Goal: Task Accomplishment & Management: Complete application form

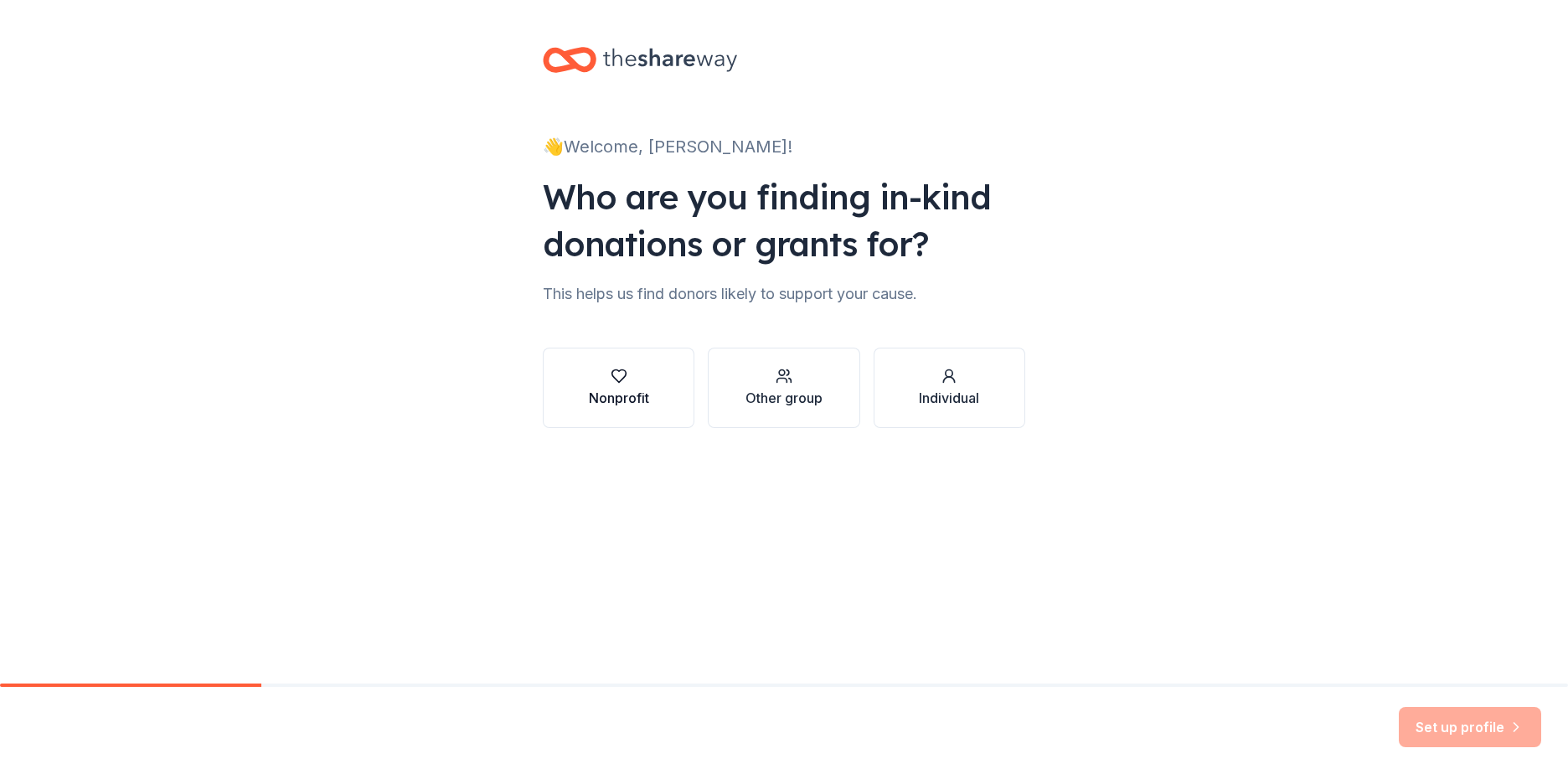
click at [647, 396] on div "Nonprofit" at bounding box center [618, 397] width 60 height 20
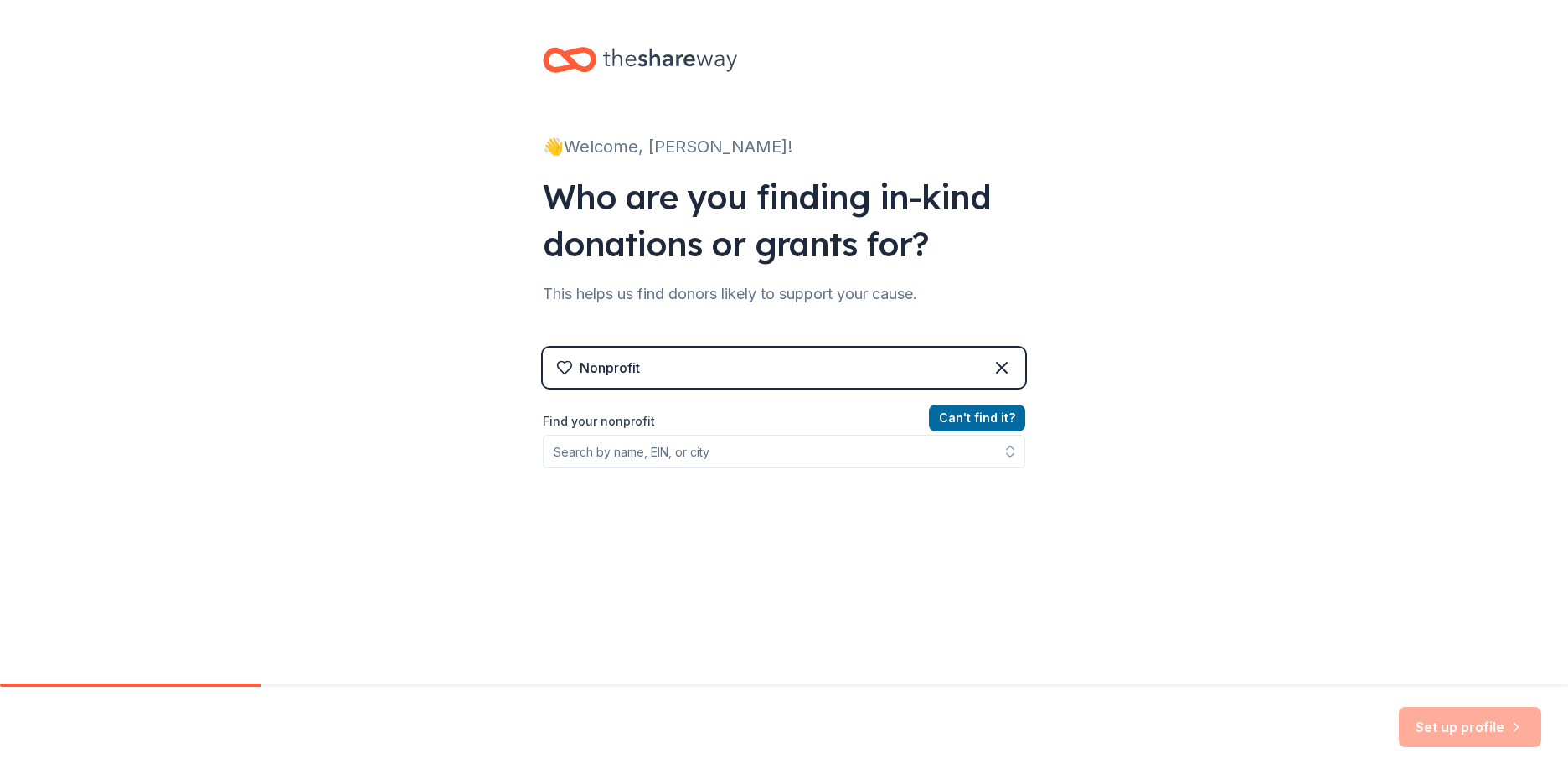
click at [657, 372] on div "Nonprofit" at bounding box center [784, 367] width 482 height 40
click at [660, 456] on input "Find your nonprofit" at bounding box center [784, 451] width 482 height 33
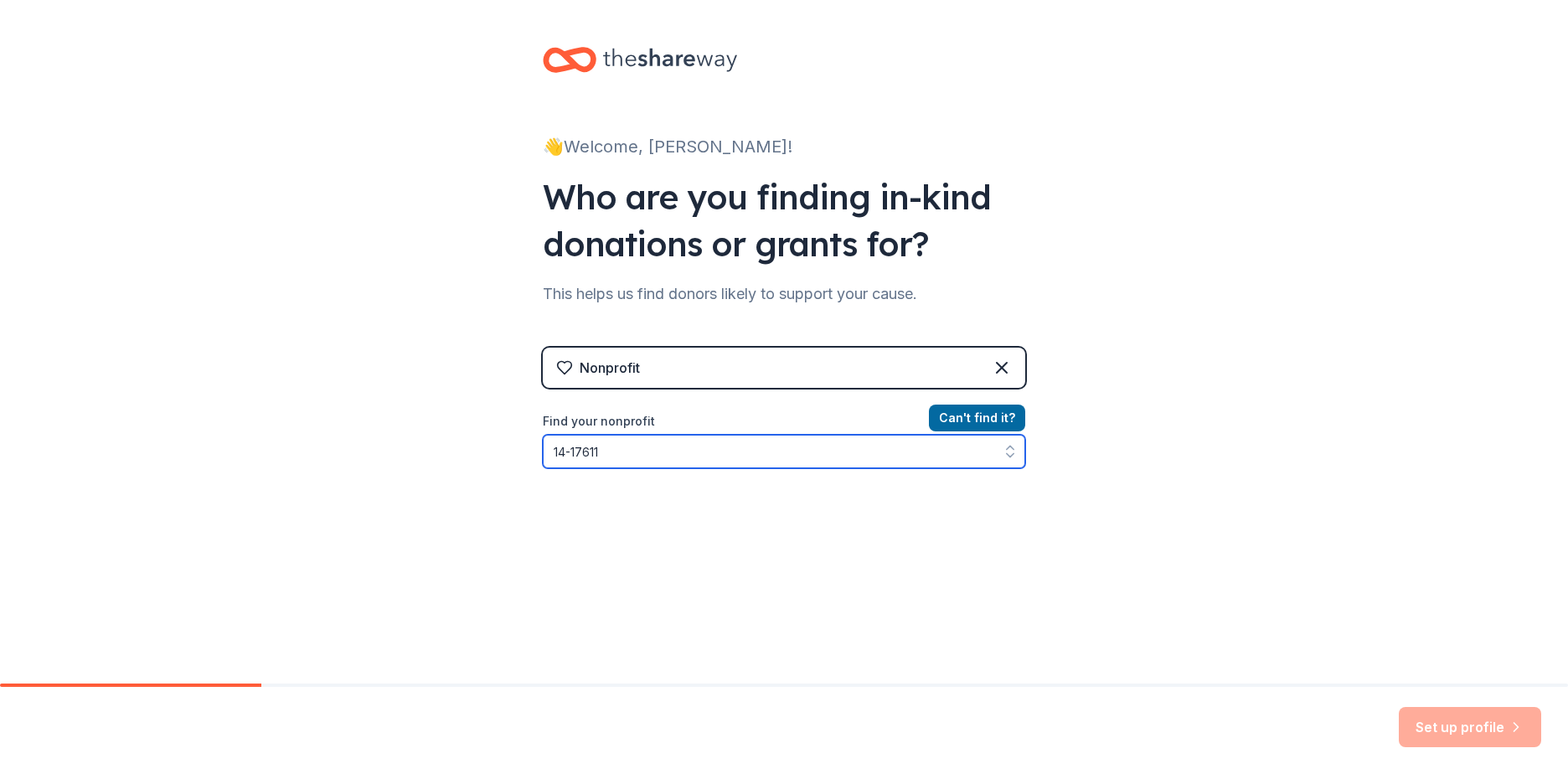
type input "14-176112"
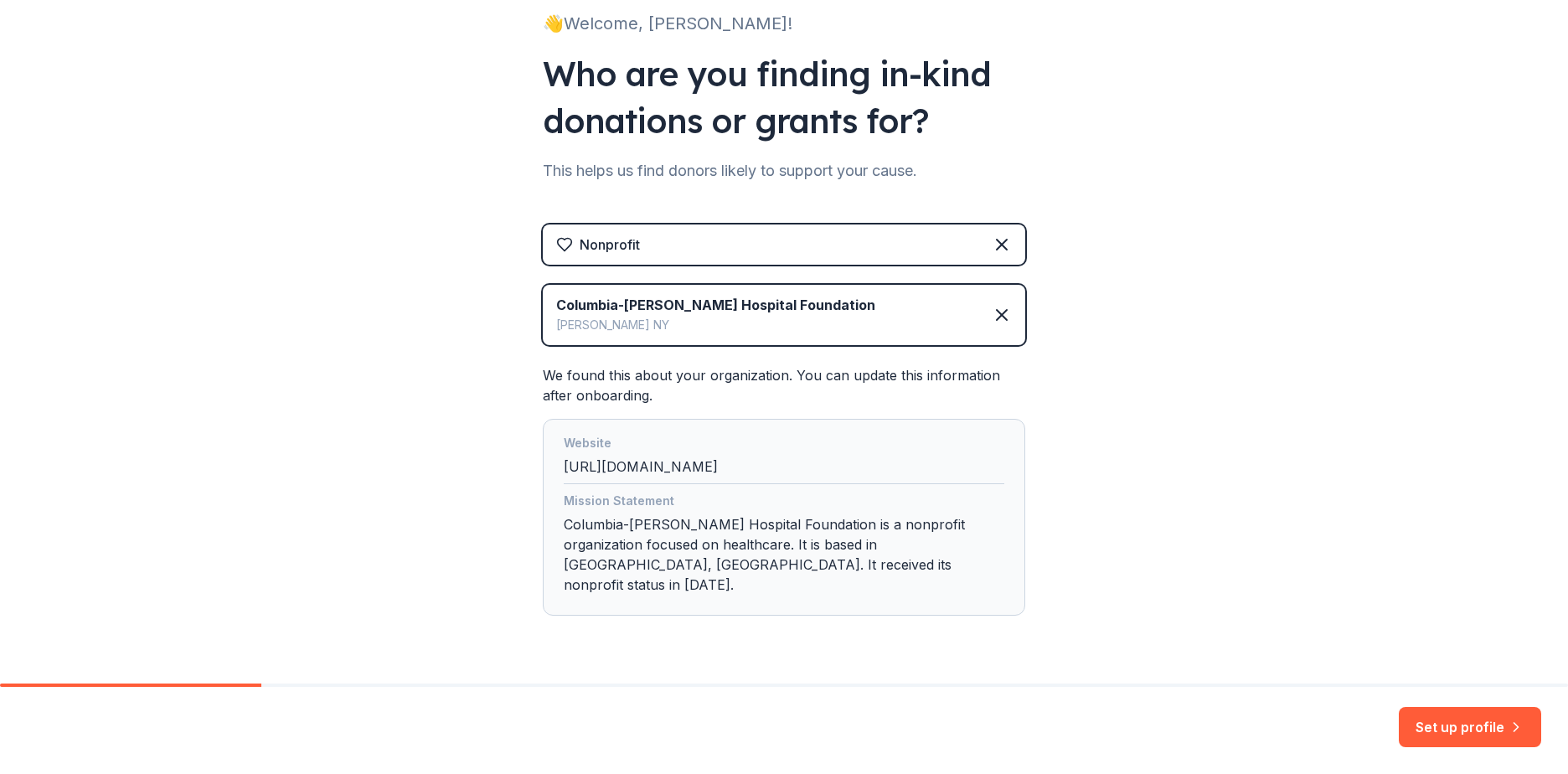
scroll to position [149, 0]
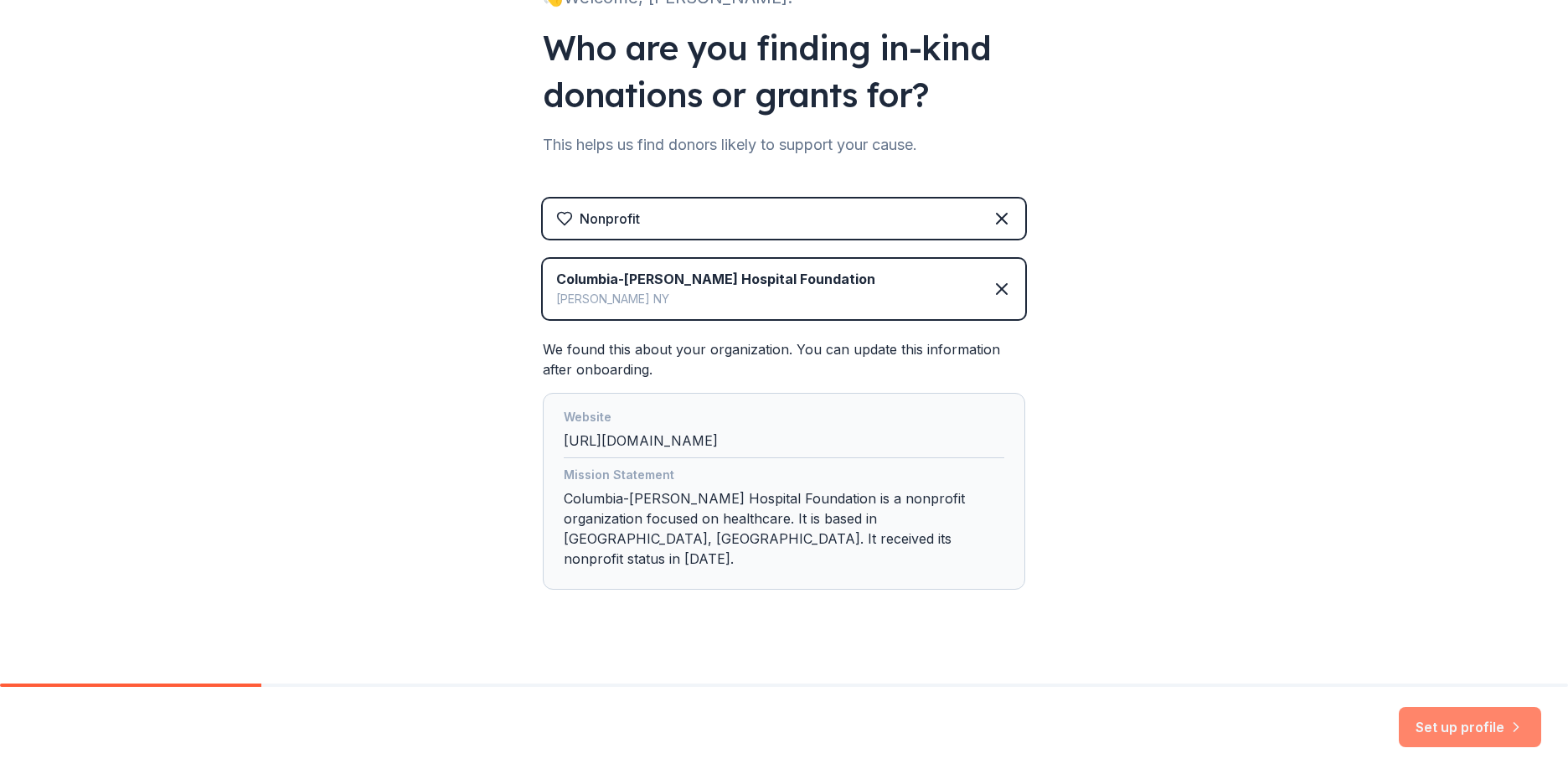
click at [1423, 727] on button "Set up profile" at bounding box center [1470, 726] width 142 height 40
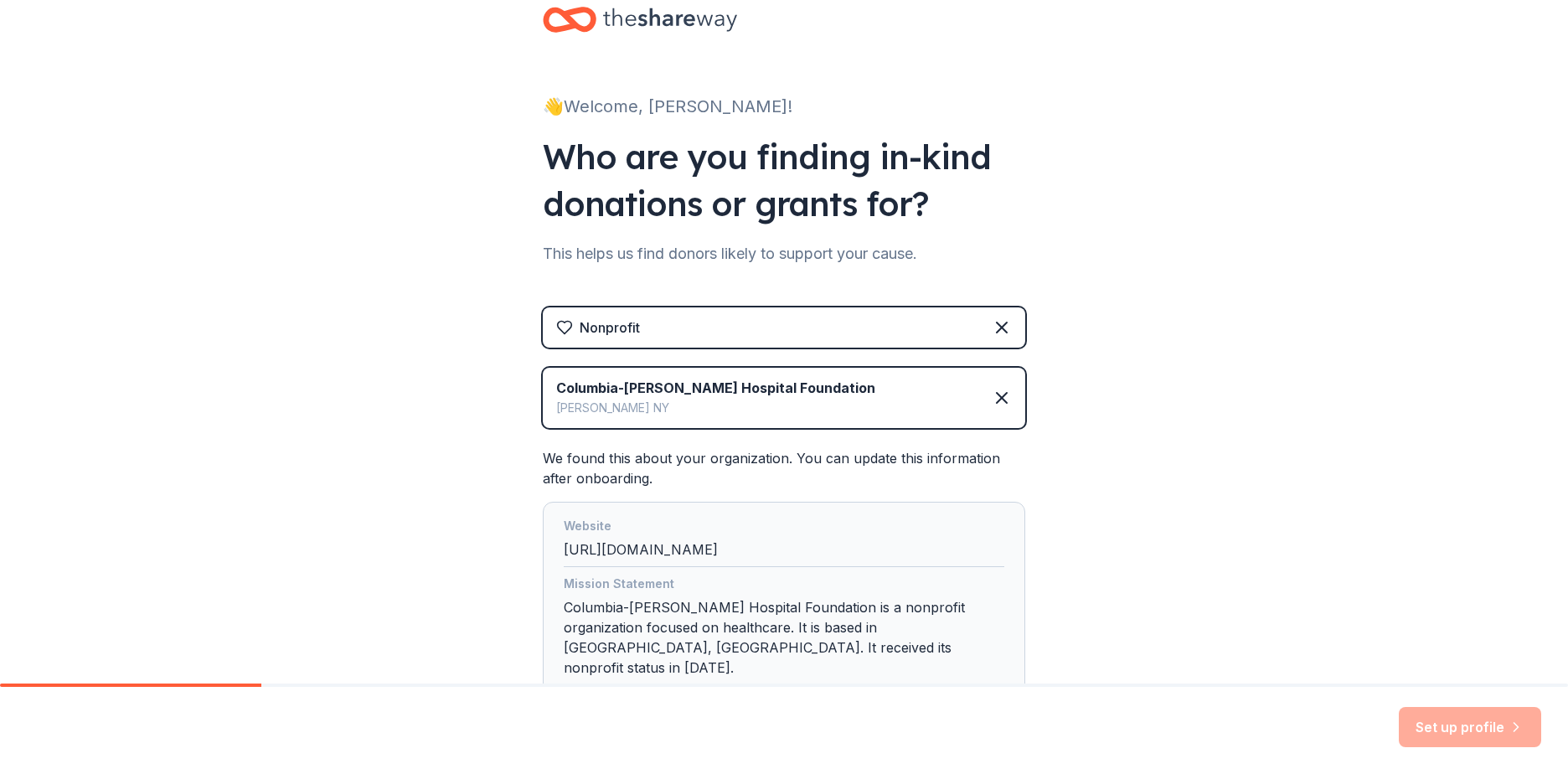
scroll to position [0, 0]
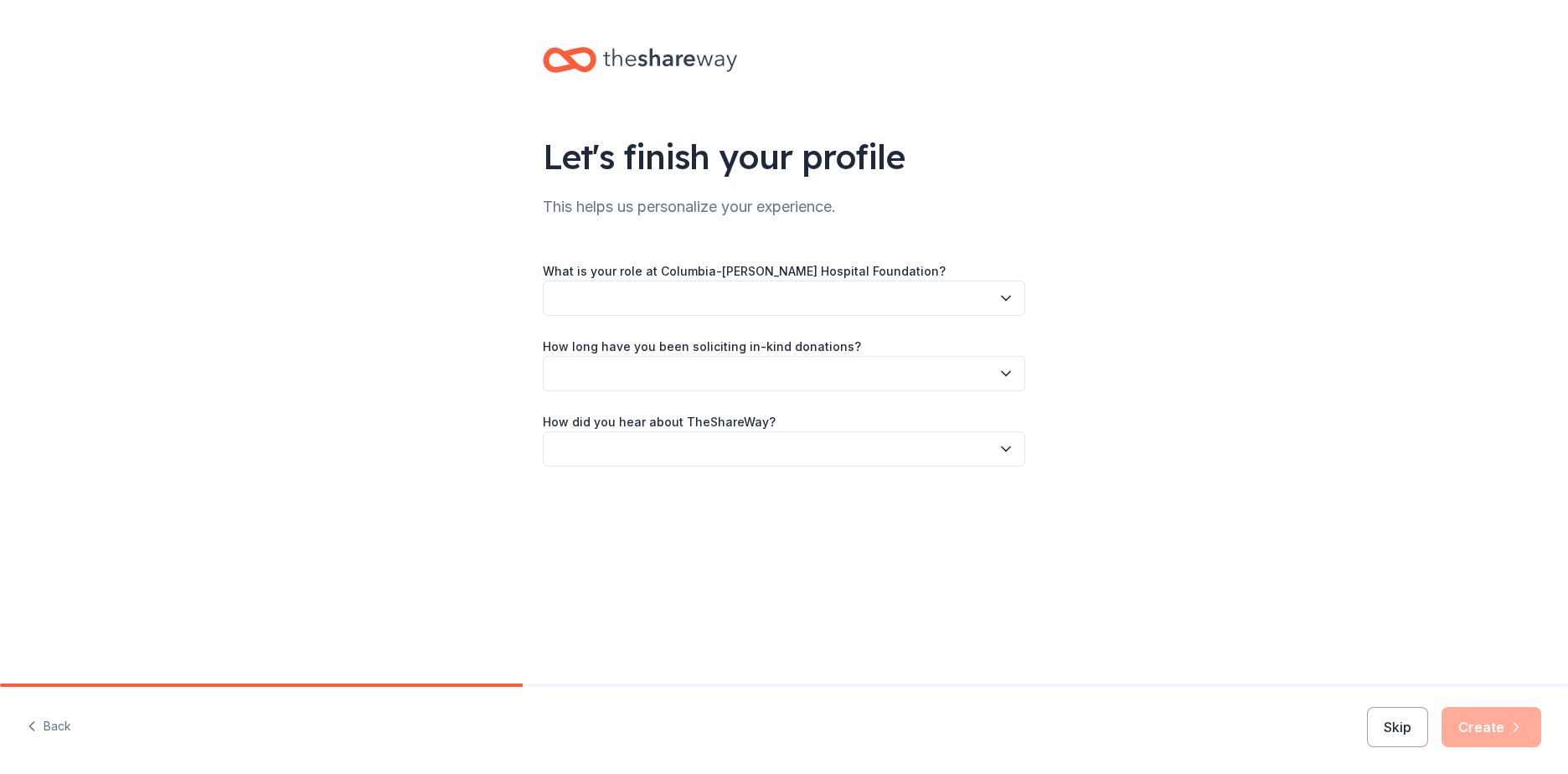
click at [686, 293] on button "button" at bounding box center [784, 298] width 482 height 35
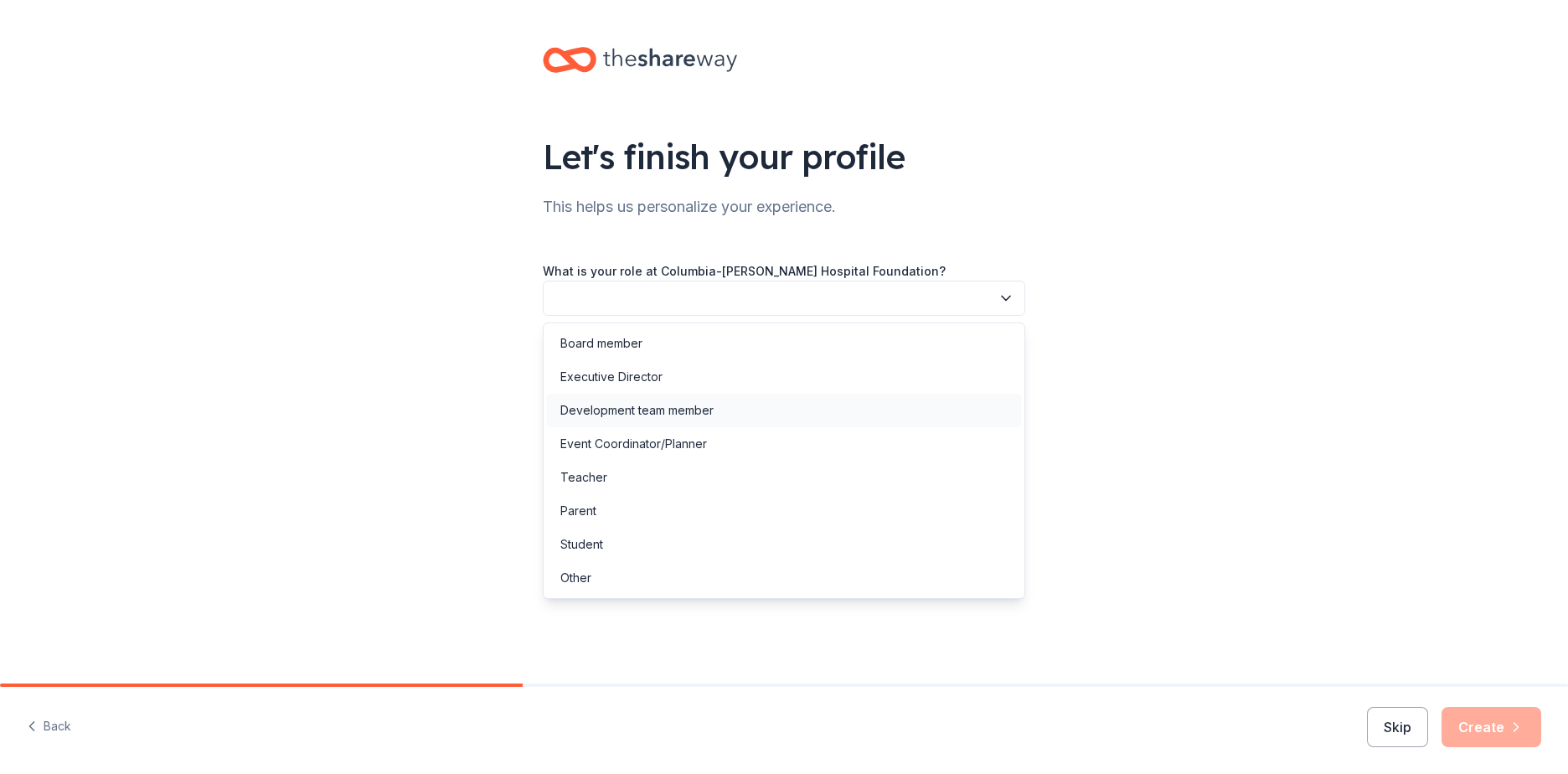
click at [664, 412] on div "Development team member" at bounding box center [636, 409] width 153 height 20
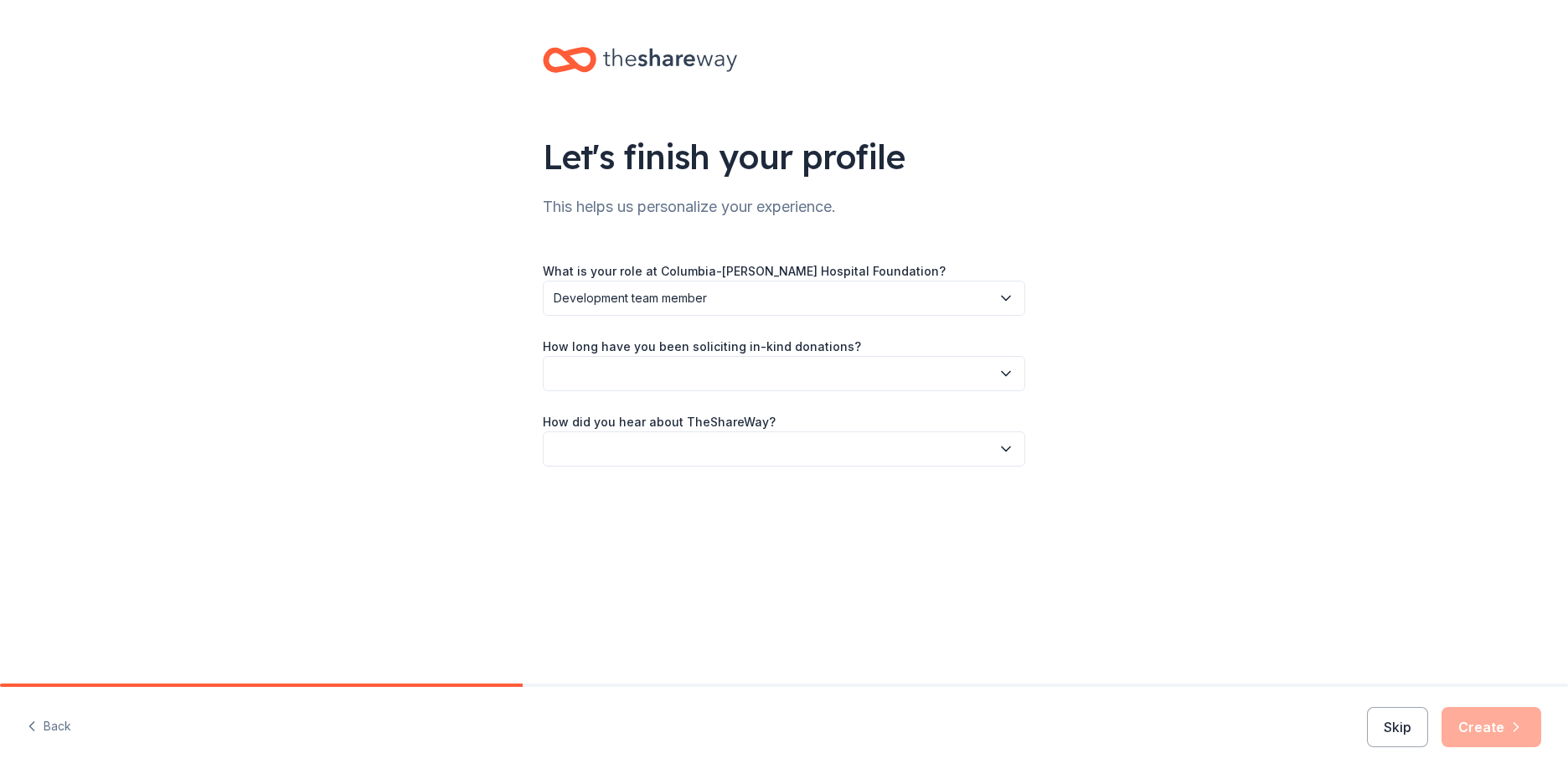
click at [647, 365] on button "button" at bounding box center [784, 373] width 482 height 35
click at [633, 491] on div "2 to 5 years" at bounding box center [784, 485] width 474 height 33
click at [692, 436] on button "button" at bounding box center [784, 449] width 482 height 35
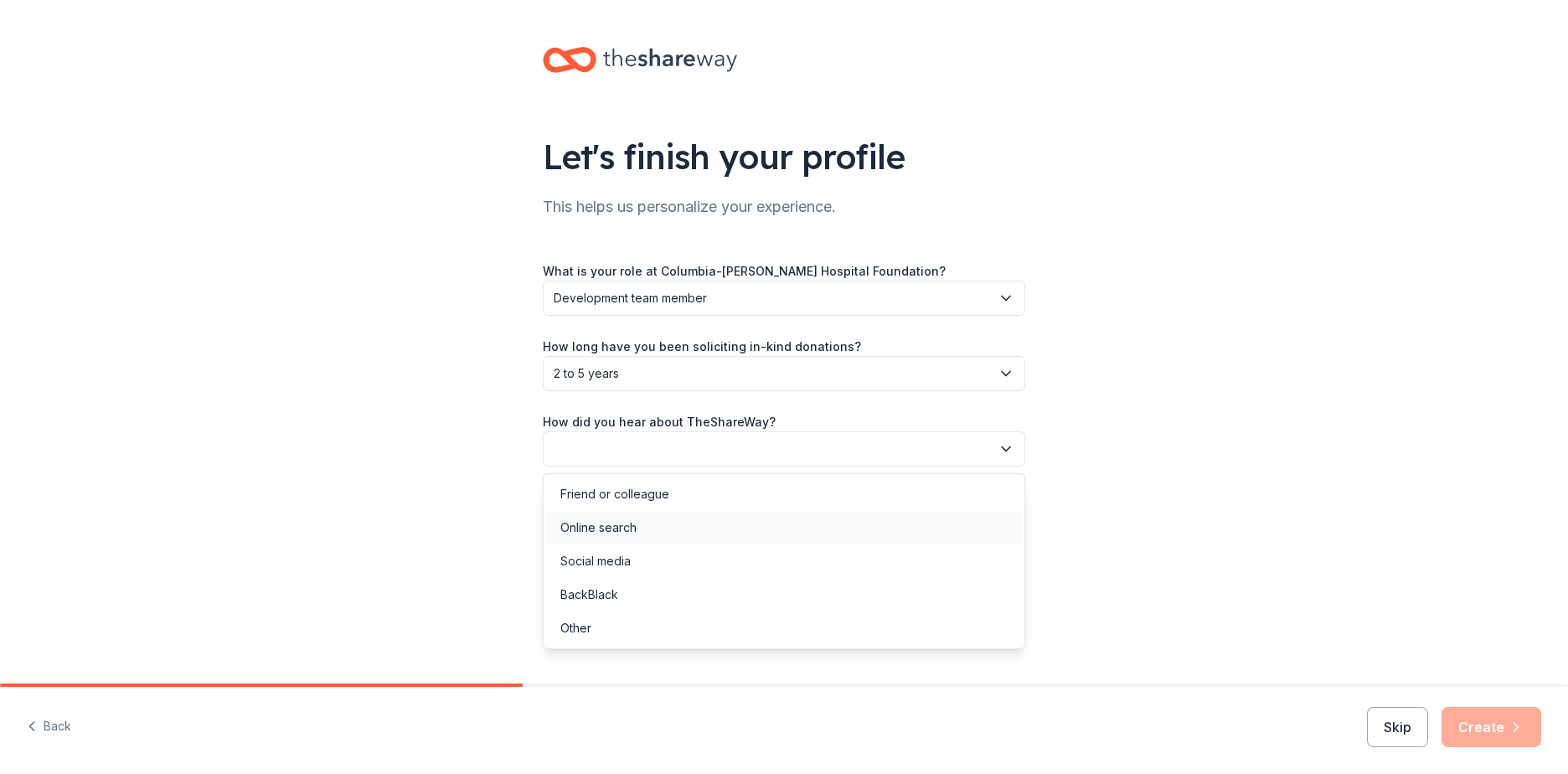
click at [625, 525] on div "Online search" at bounding box center [598, 527] width 76 height 20
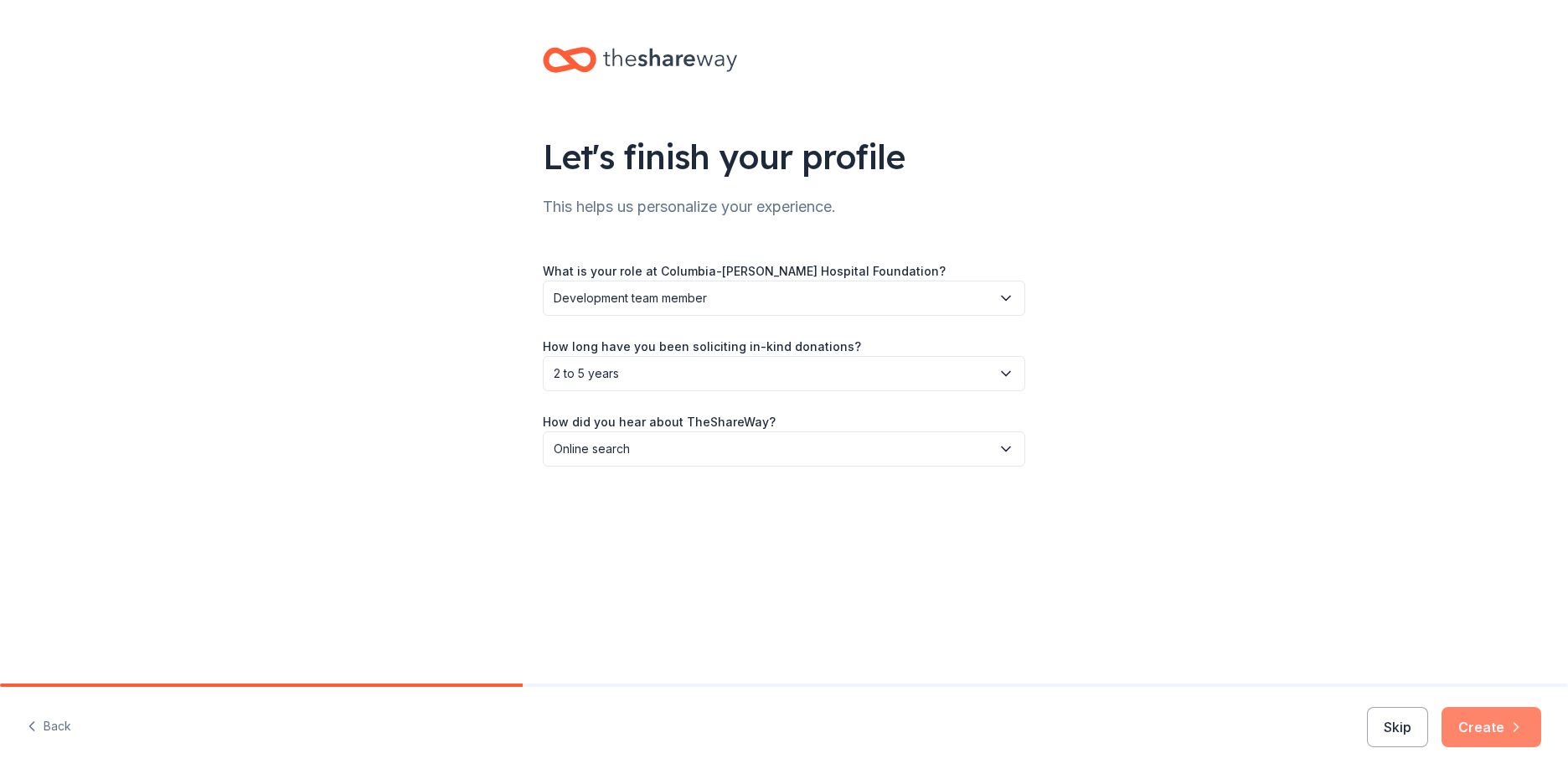
click at [1493, 726] on button "Create" at bounding box center [1491, 726] width 99 height 40
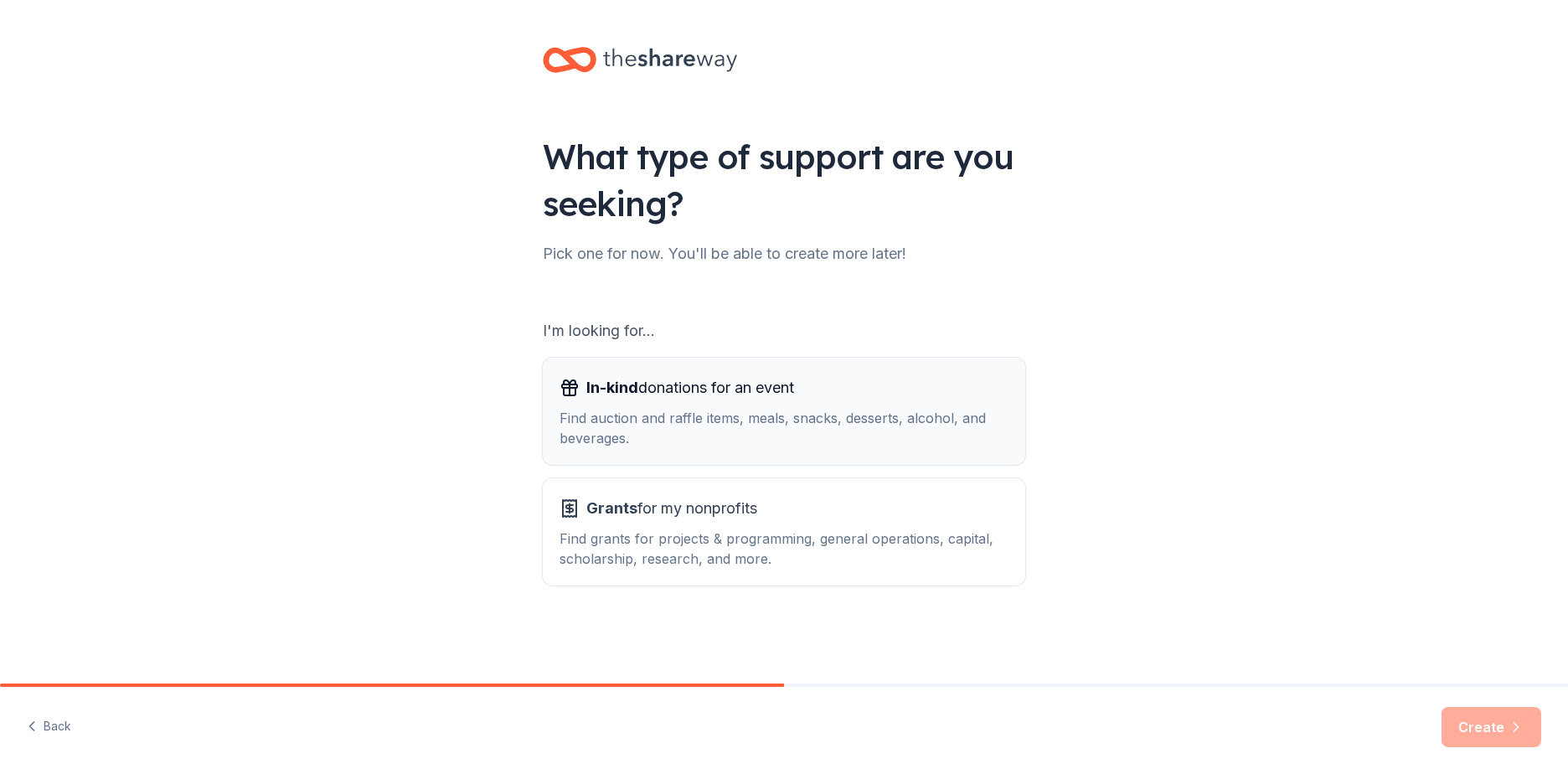
click at [762, 425] on div "Find auction and raffle items, meals, snacks, desserts, alcohol, and beverages." at bounding box center [784, 427] width 449 height 40
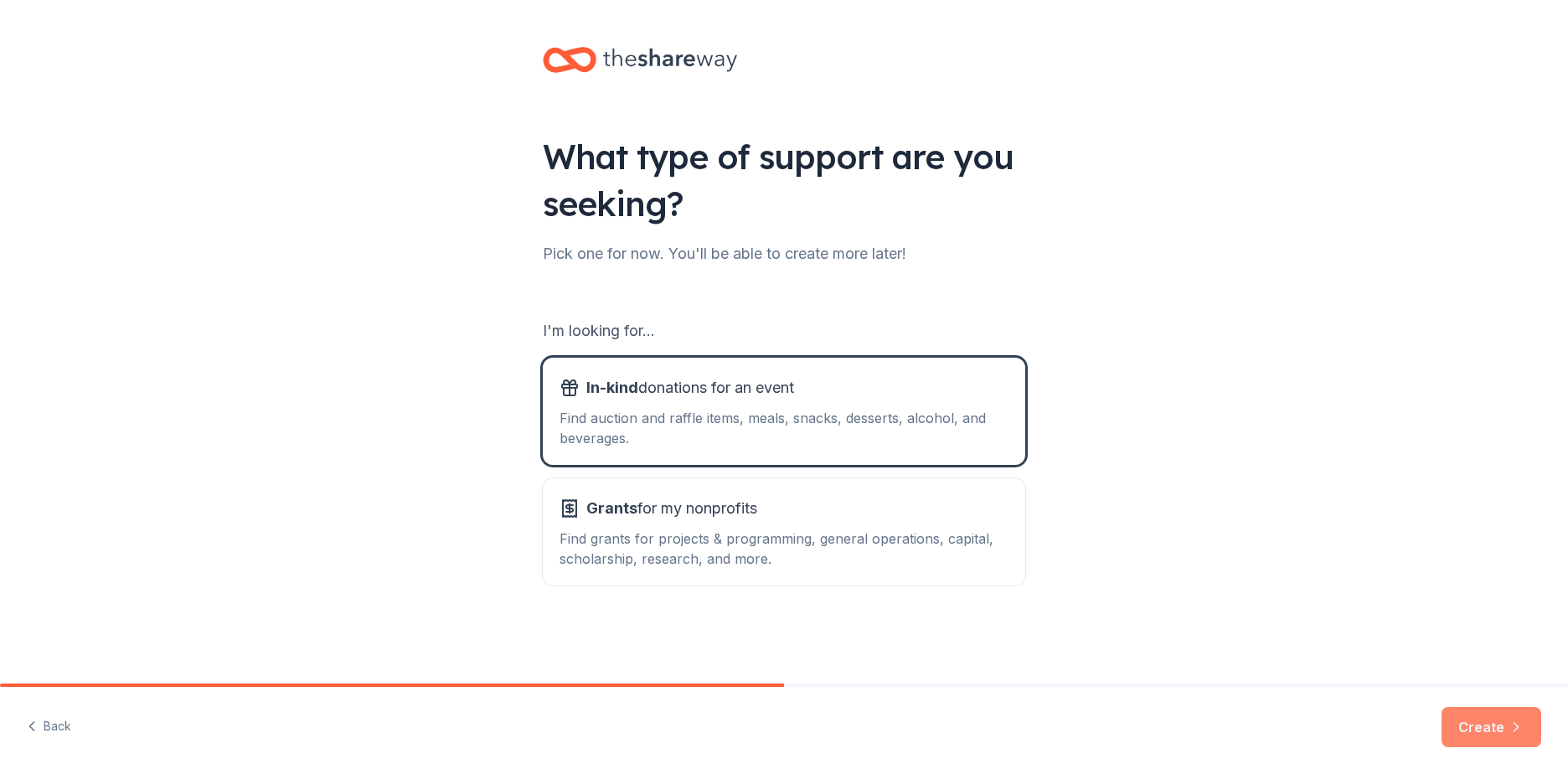
click at [1508, 725] on icon "button" at bounding box center [1516, 727] width 17 height 17
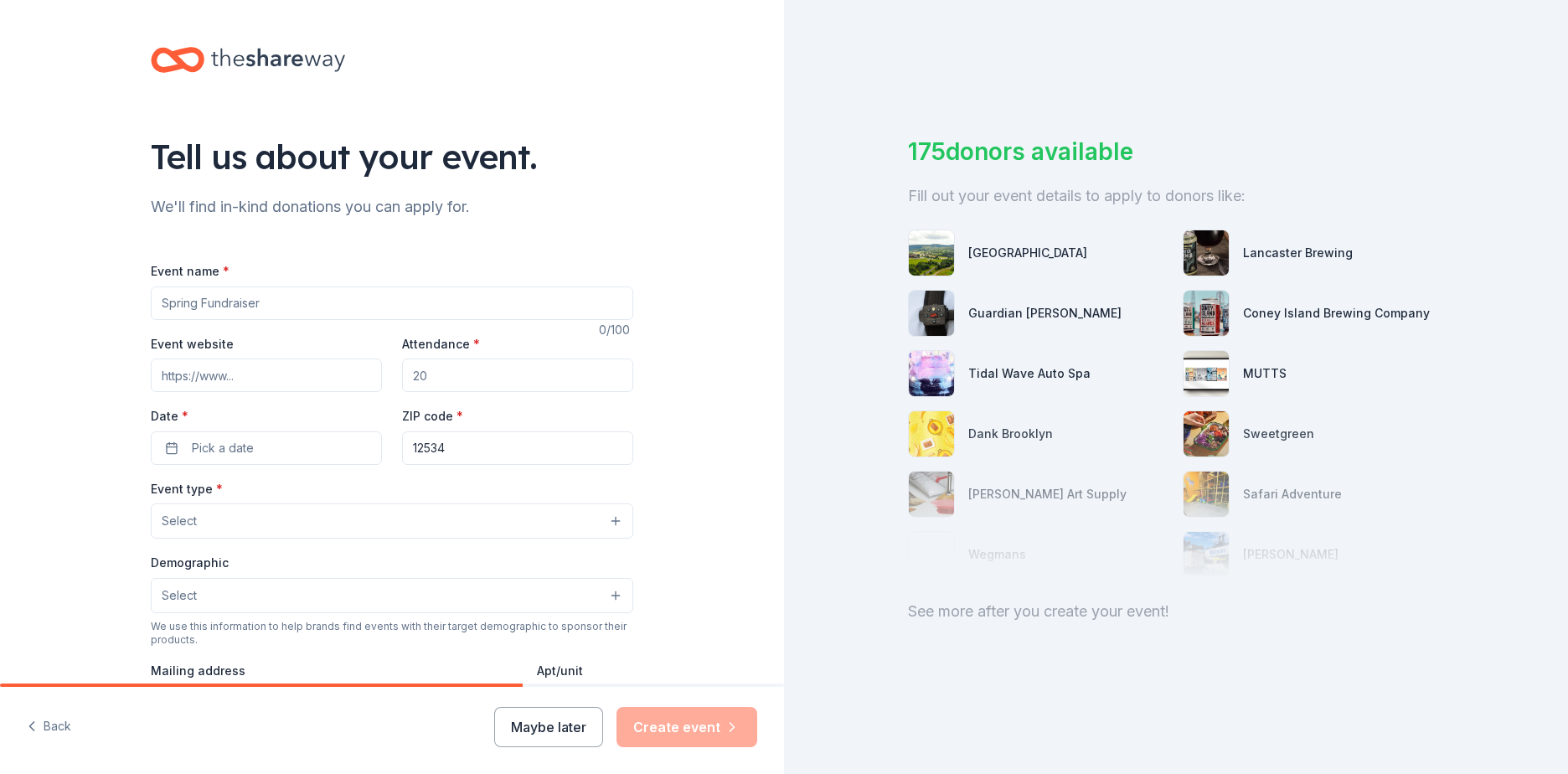
click at [271, 306] on input "Event name *" at bounding box center [391, 302] width 482 height 33
type input "Bacchus Barley & Bounty"
type input "[DOMAIN_NAME][URL]"
type input "1"
type input "200"
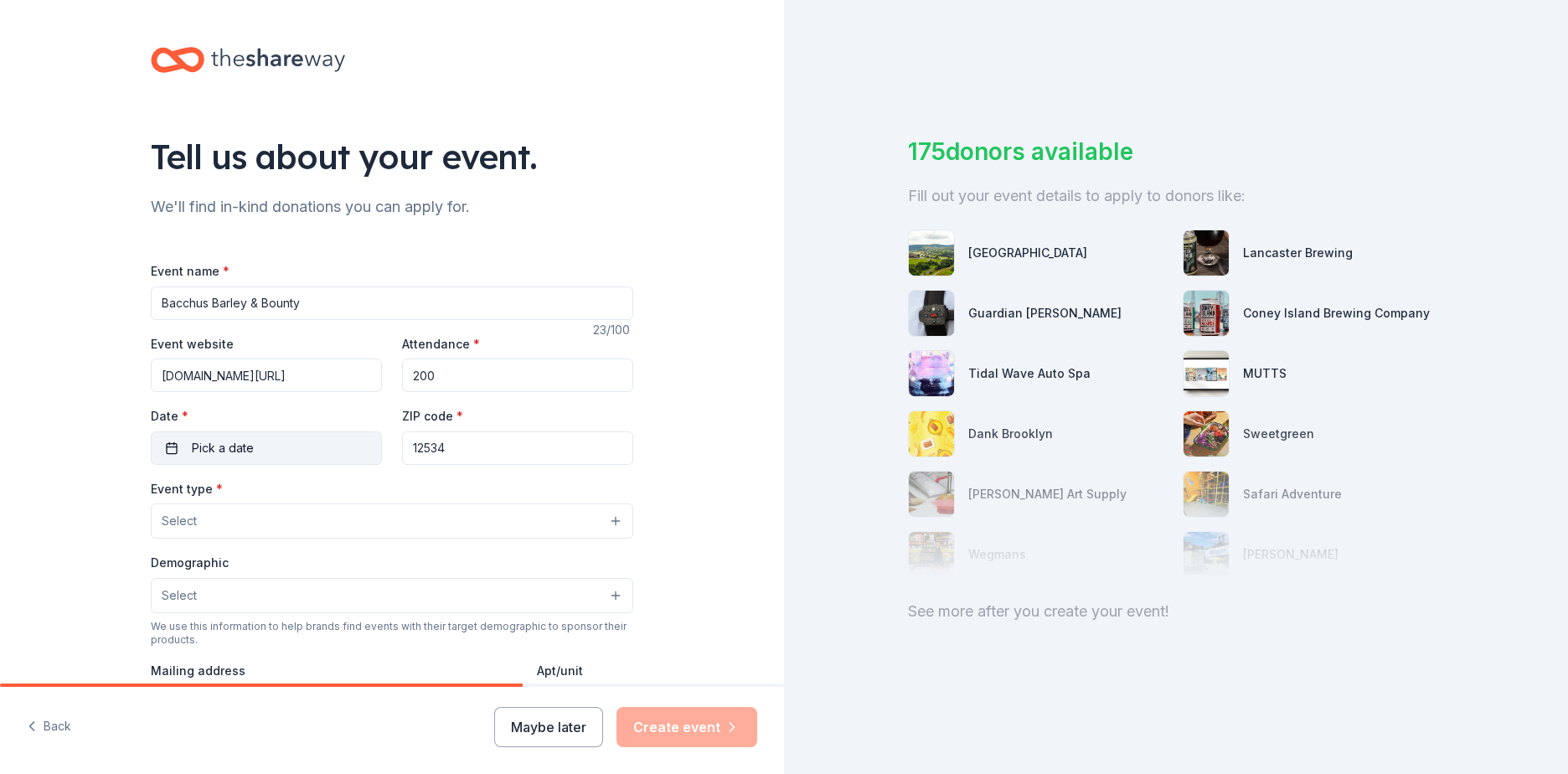
click at [160, 450] on button "Pick a date" at bounding box center [266, 448] width 231 height 33
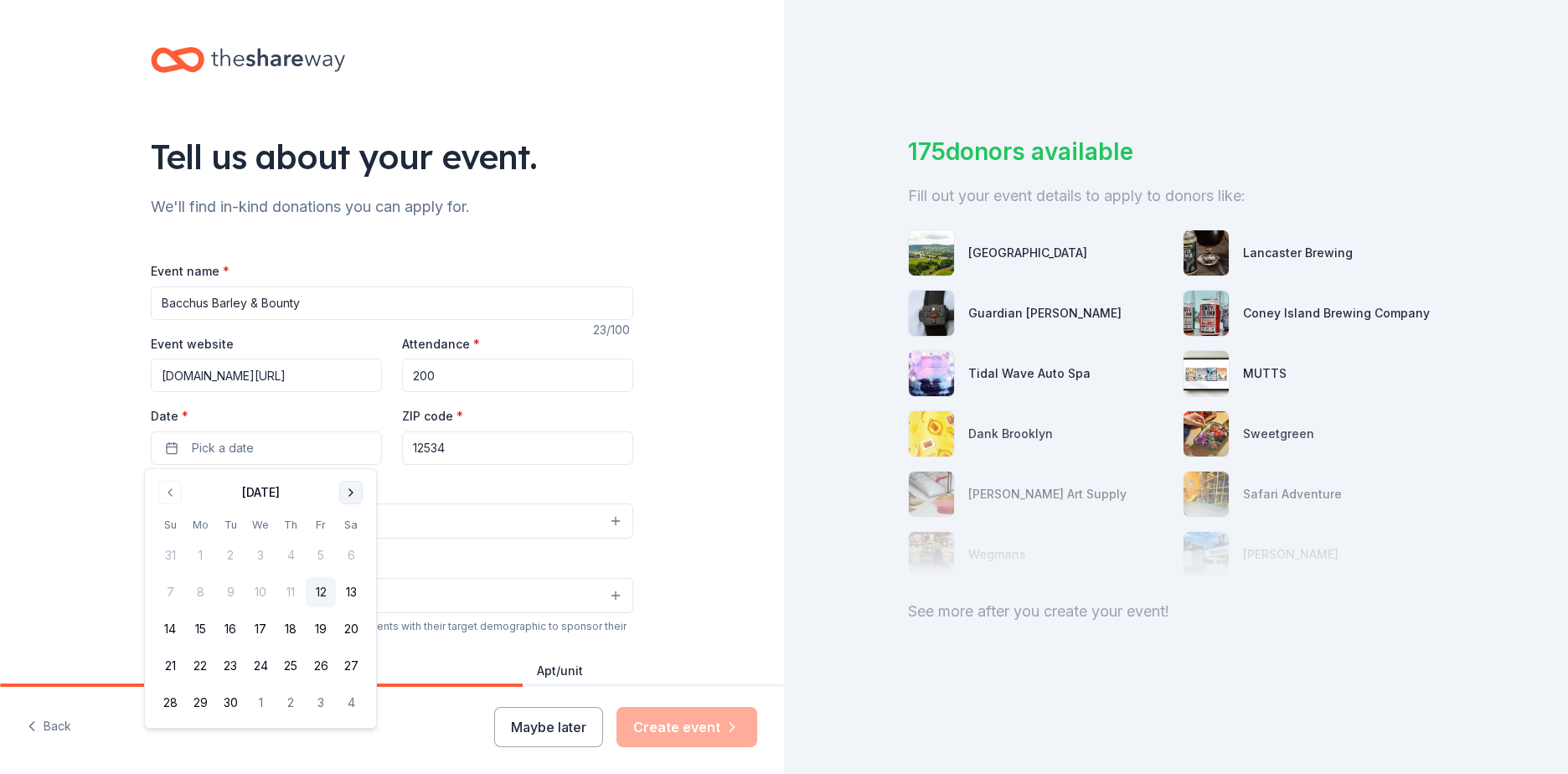
click at [356, 499] on button "Go to next month" at bounding box center [350, 491] width 23 height 23
click at [349, 590] on button "8" at bounding box center [350, 592] width 30 height 30
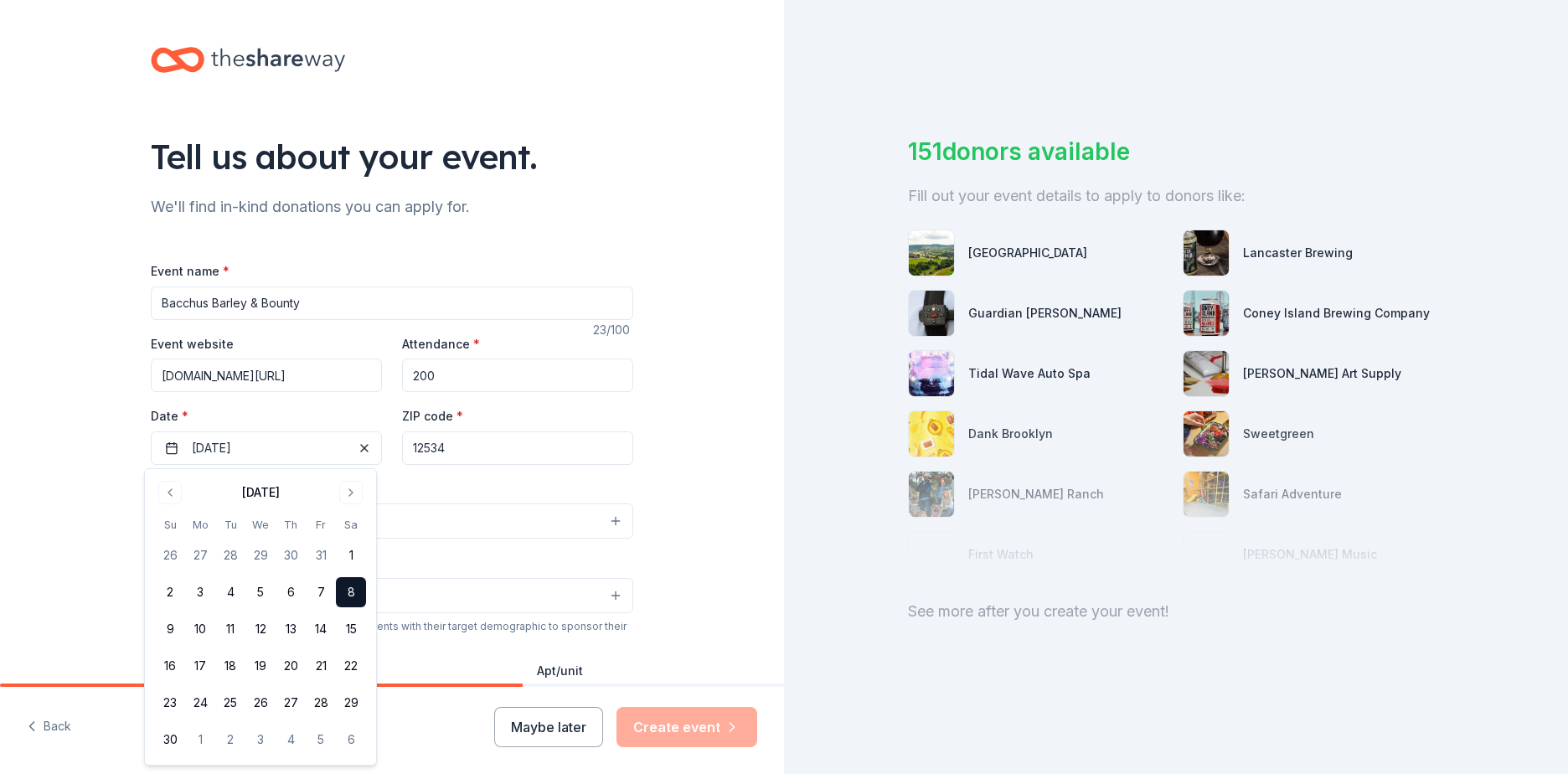
click at [422, 484] on div "Event type * Select" at bounding box center [391, 508] width 482 height 61
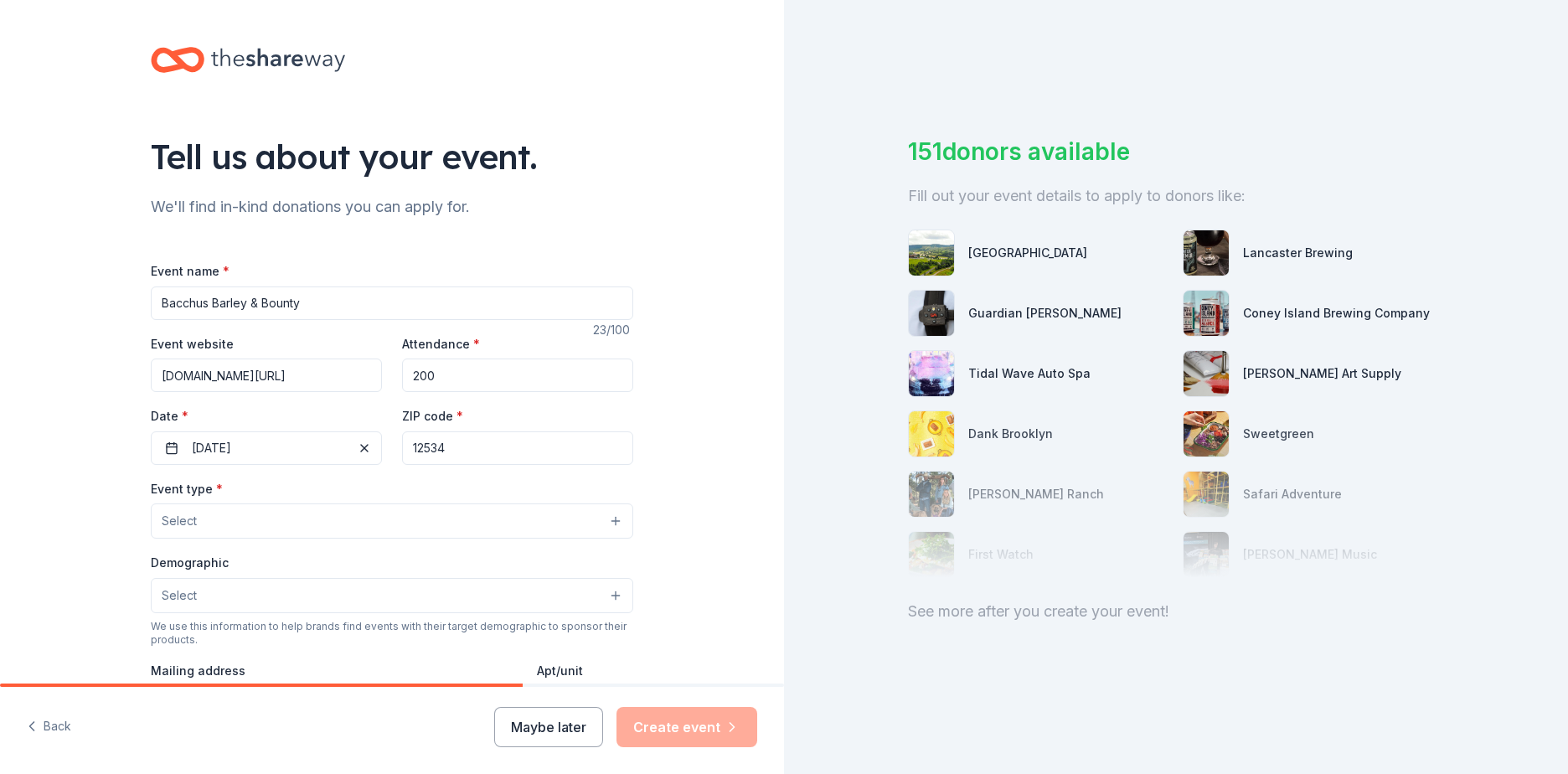
click at [312, 526] on button "Select" at bounding box center [391, 521] width 482 height 35
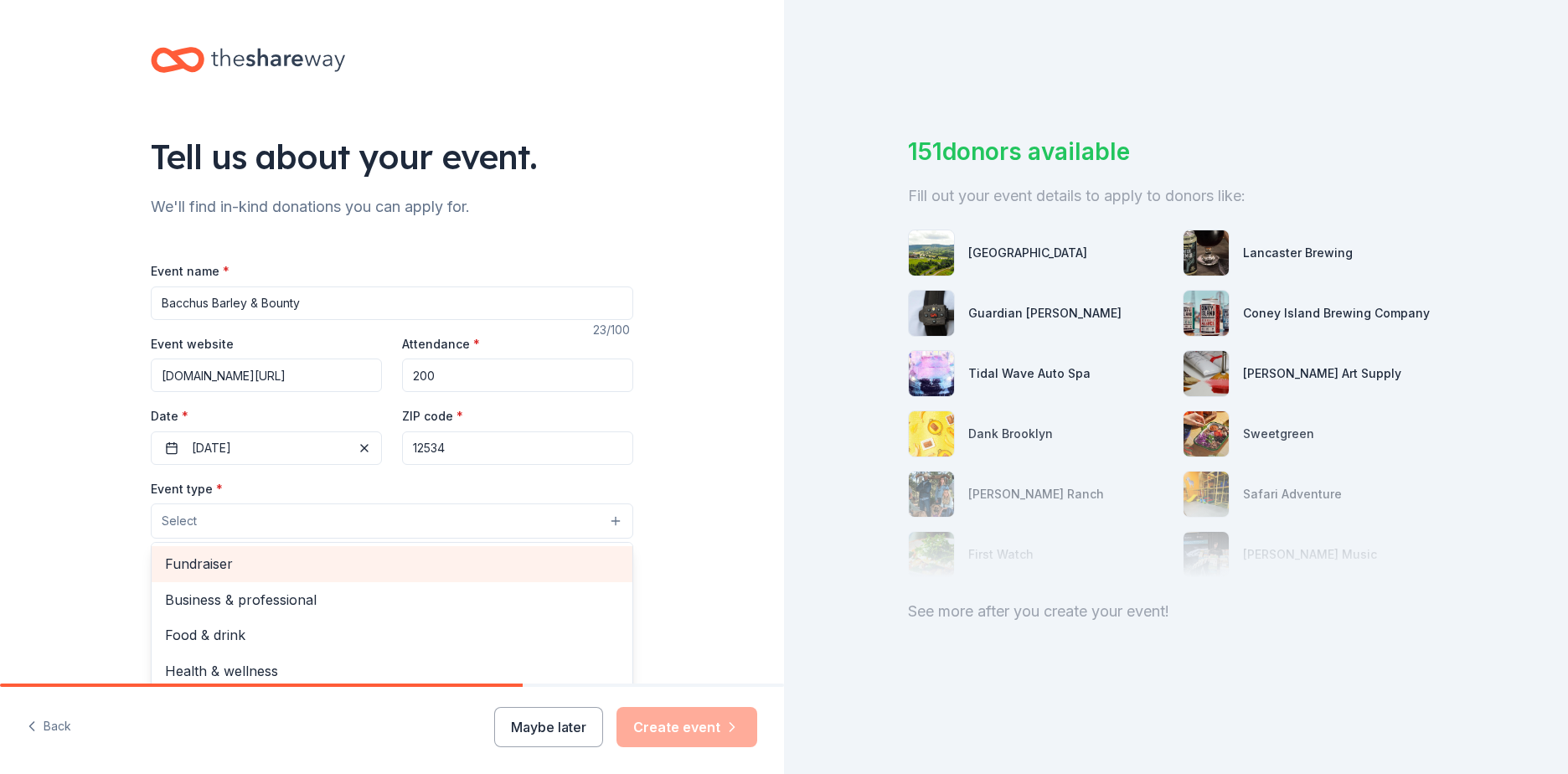
click at [265, 559] on span "Fundraiser" at bounding box center [392, 563] width 454 height 21
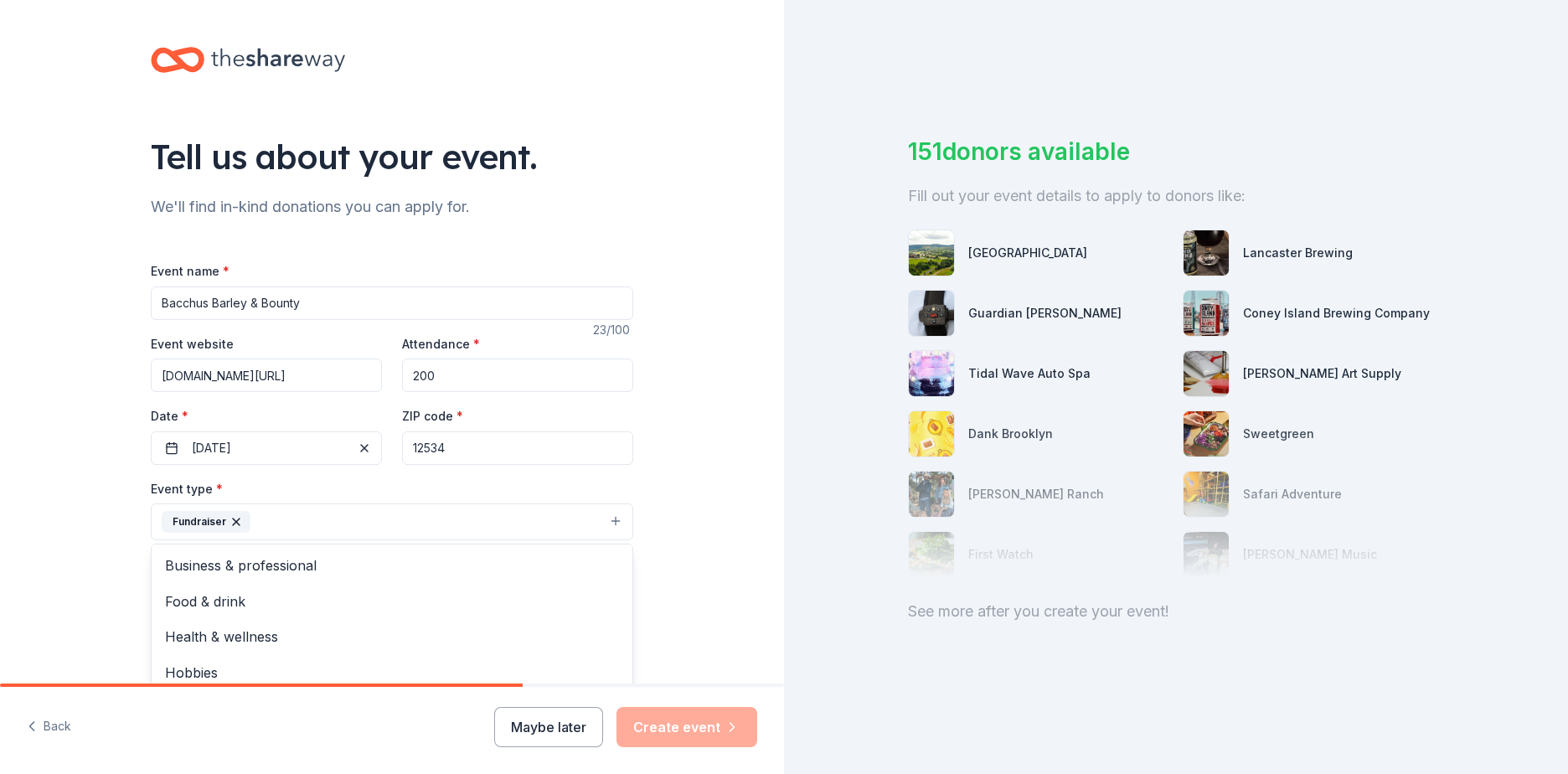
click at [67, 561] on div "Tell us about your event. We'll find in-kind donations you can apply for. Event…" at bounding box center [391, 558] width 784 height 1116
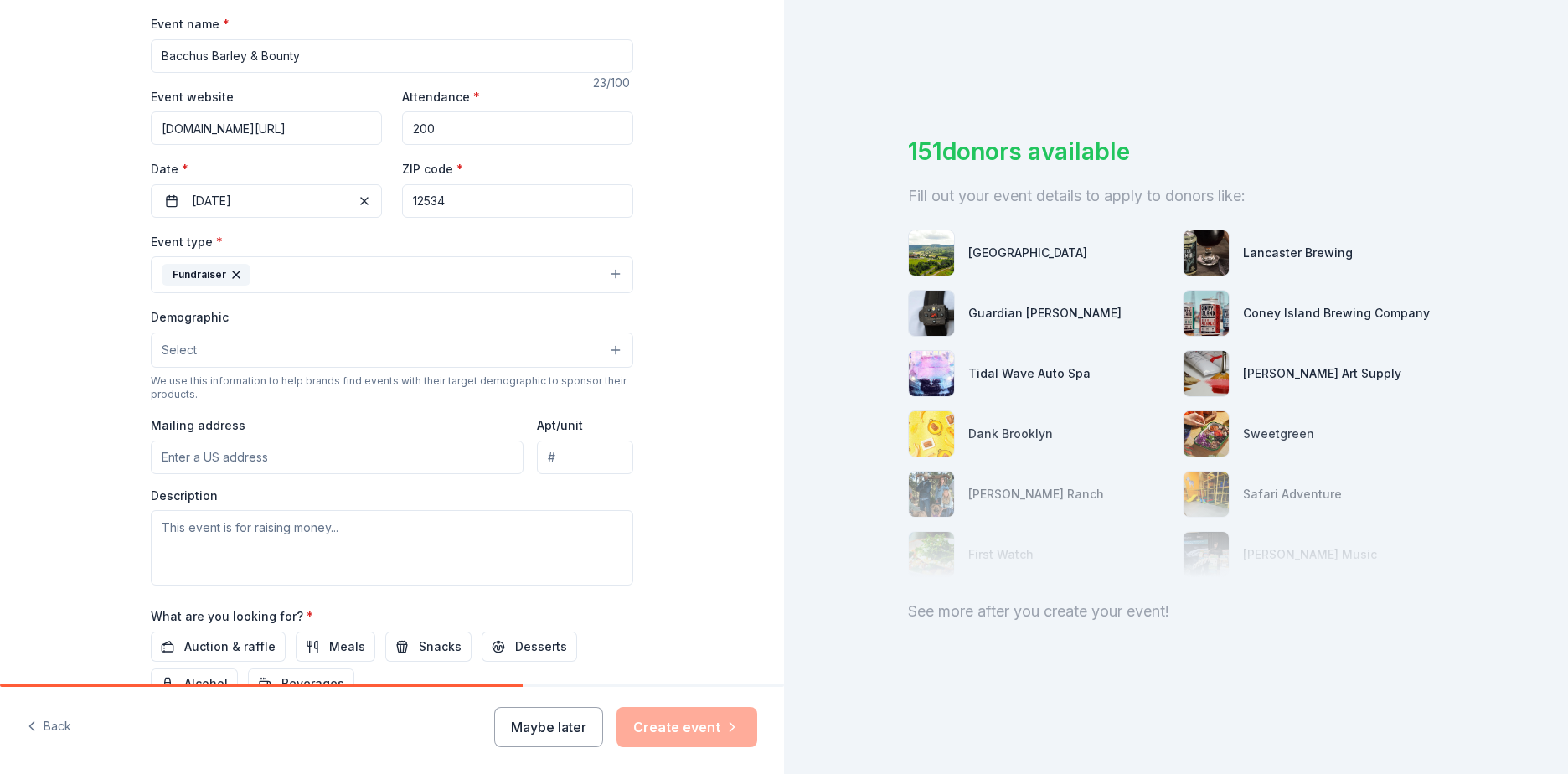
scroll to position [251, 0]
click at [253, 342] on button "Select" at bounding box center [391, 345] width 482 height 35
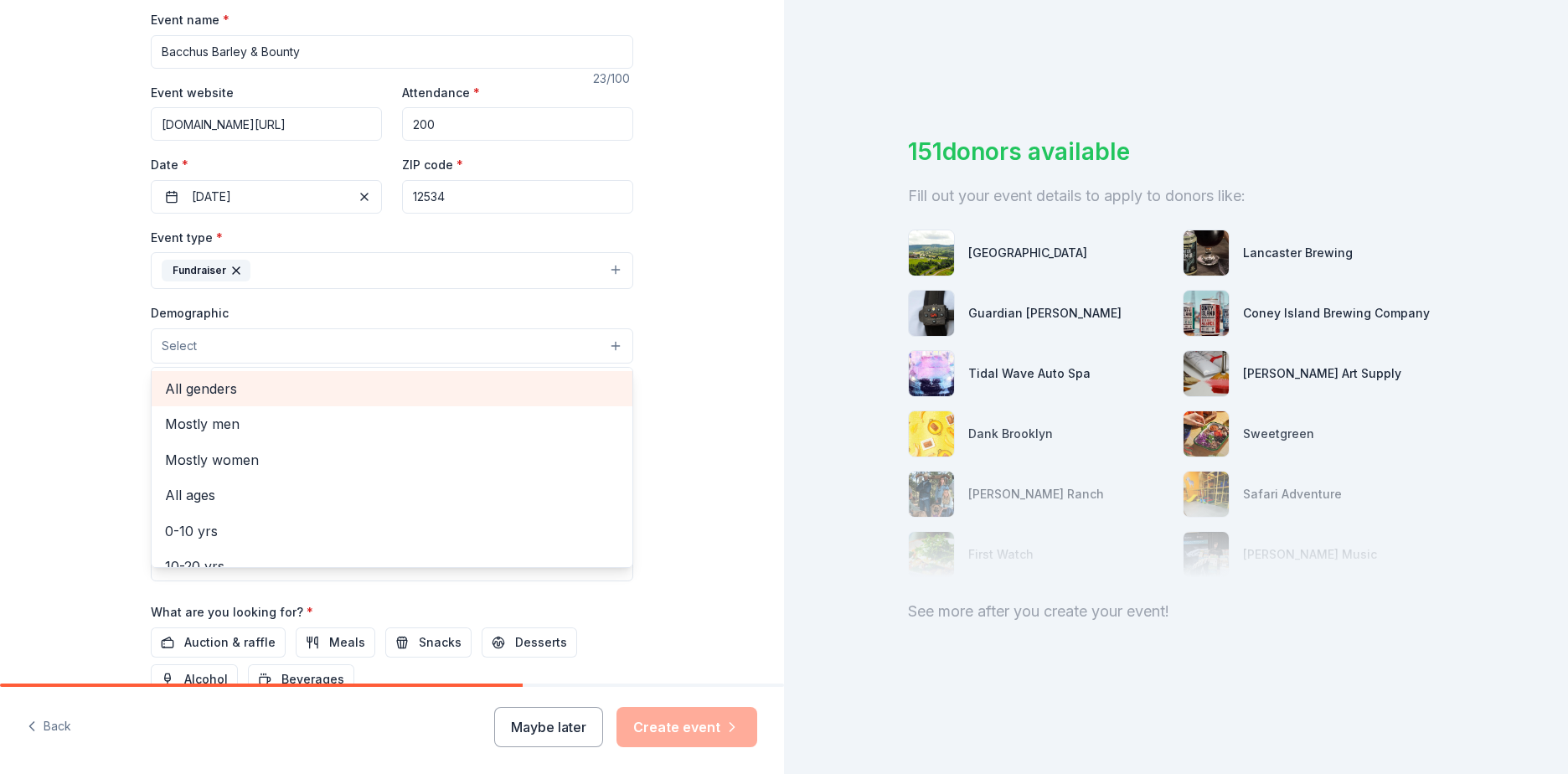
click at [243, 390] on span "All genders" at bounding box center [392, 388] width 454 height 21
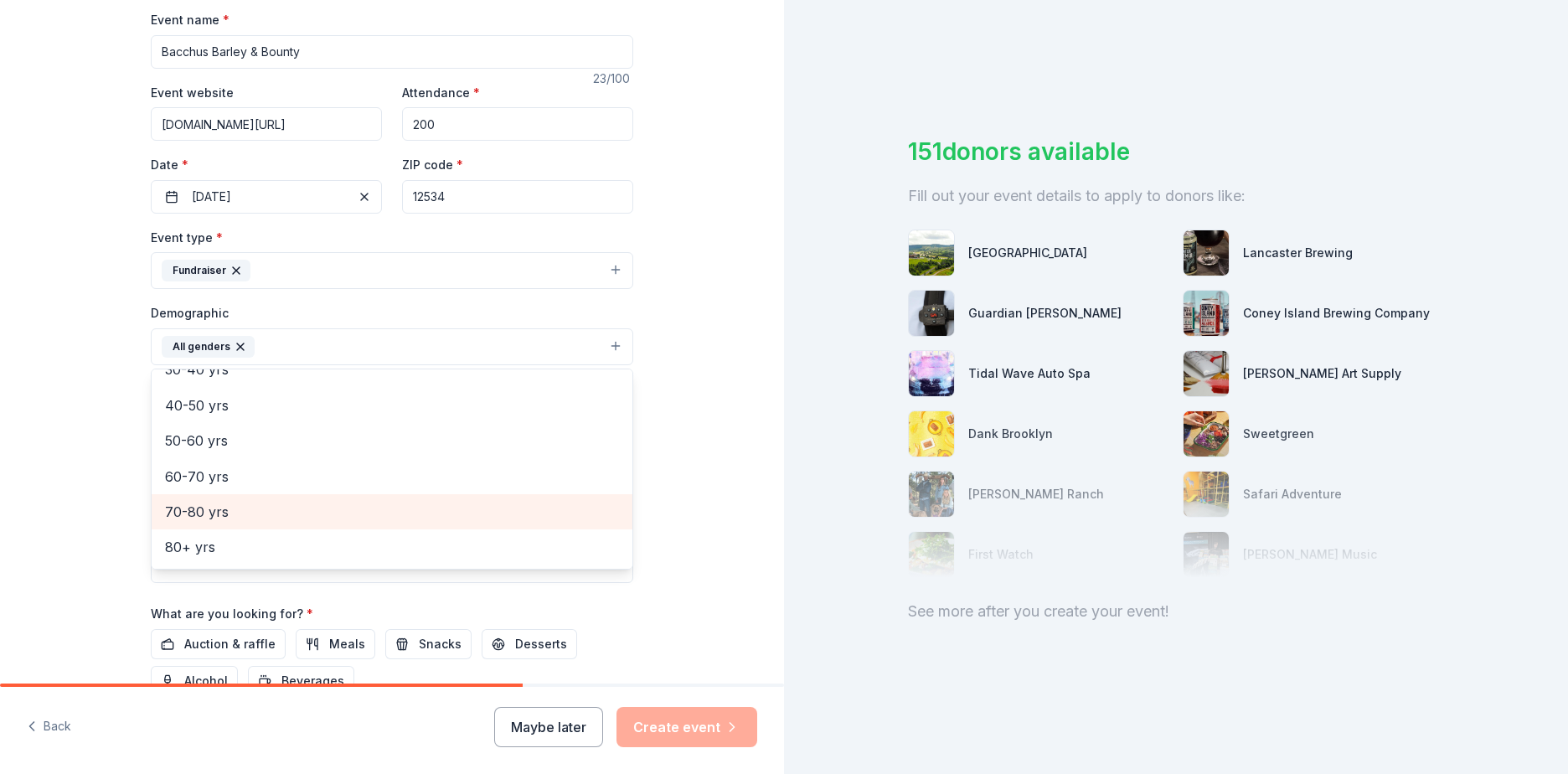
scroll to position [150, 0]
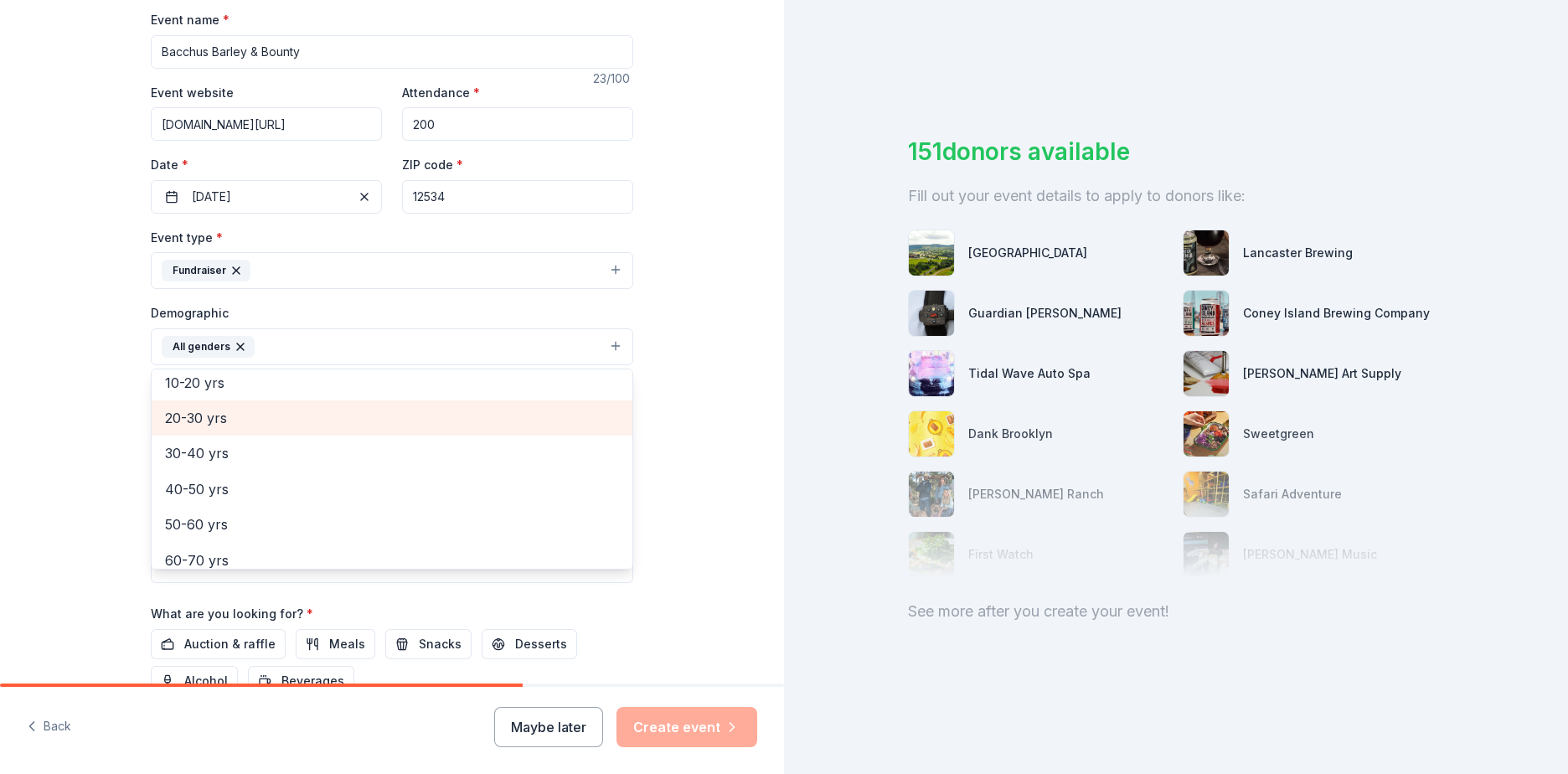
click at [212, 420] on span "20-30 yrs" at bounding box center [392, 417] width 454 height 21
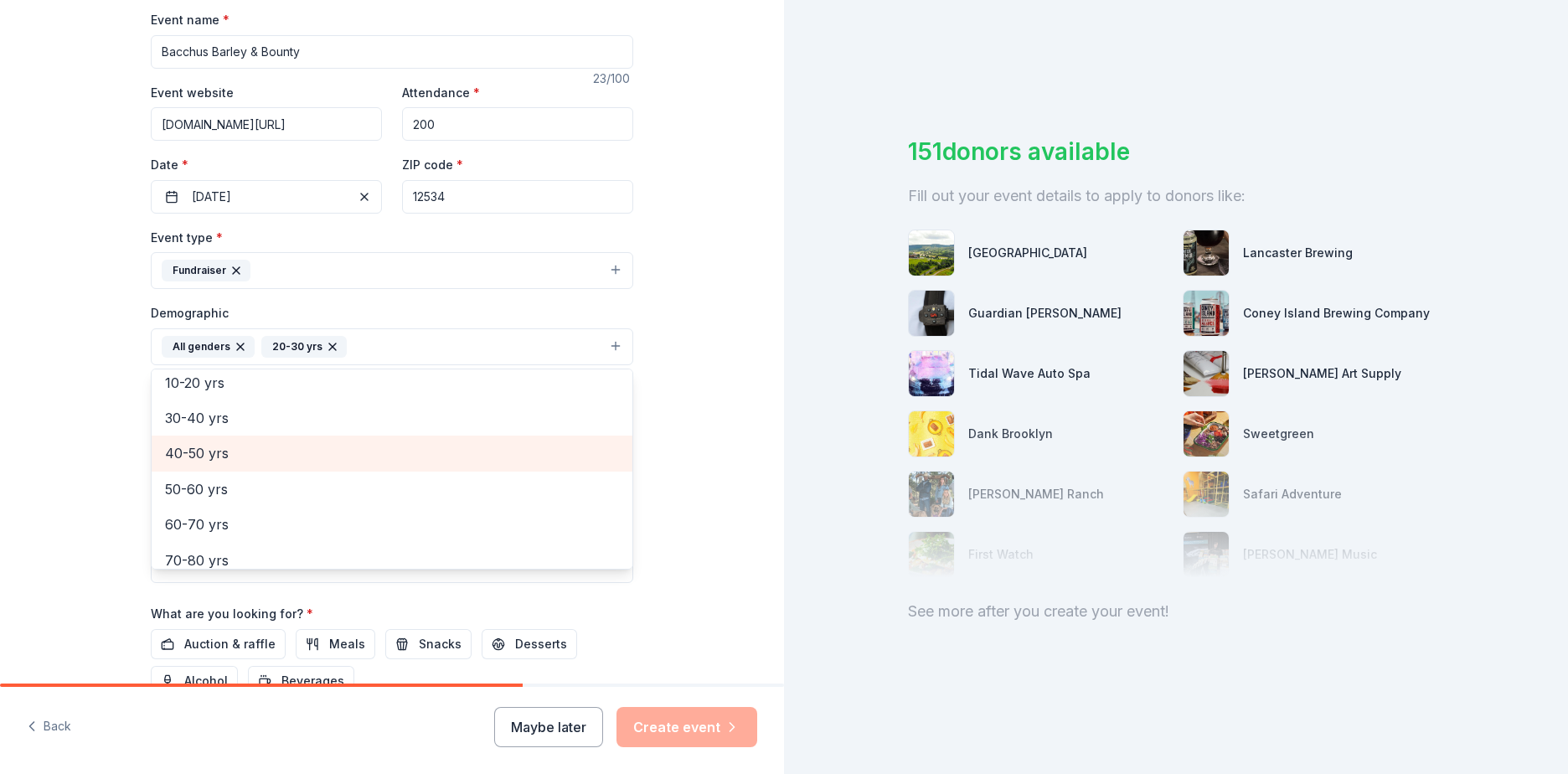
click at [203, 455] on span "40-50 yrs" at bounding box center [392, 452] width 454 height 21
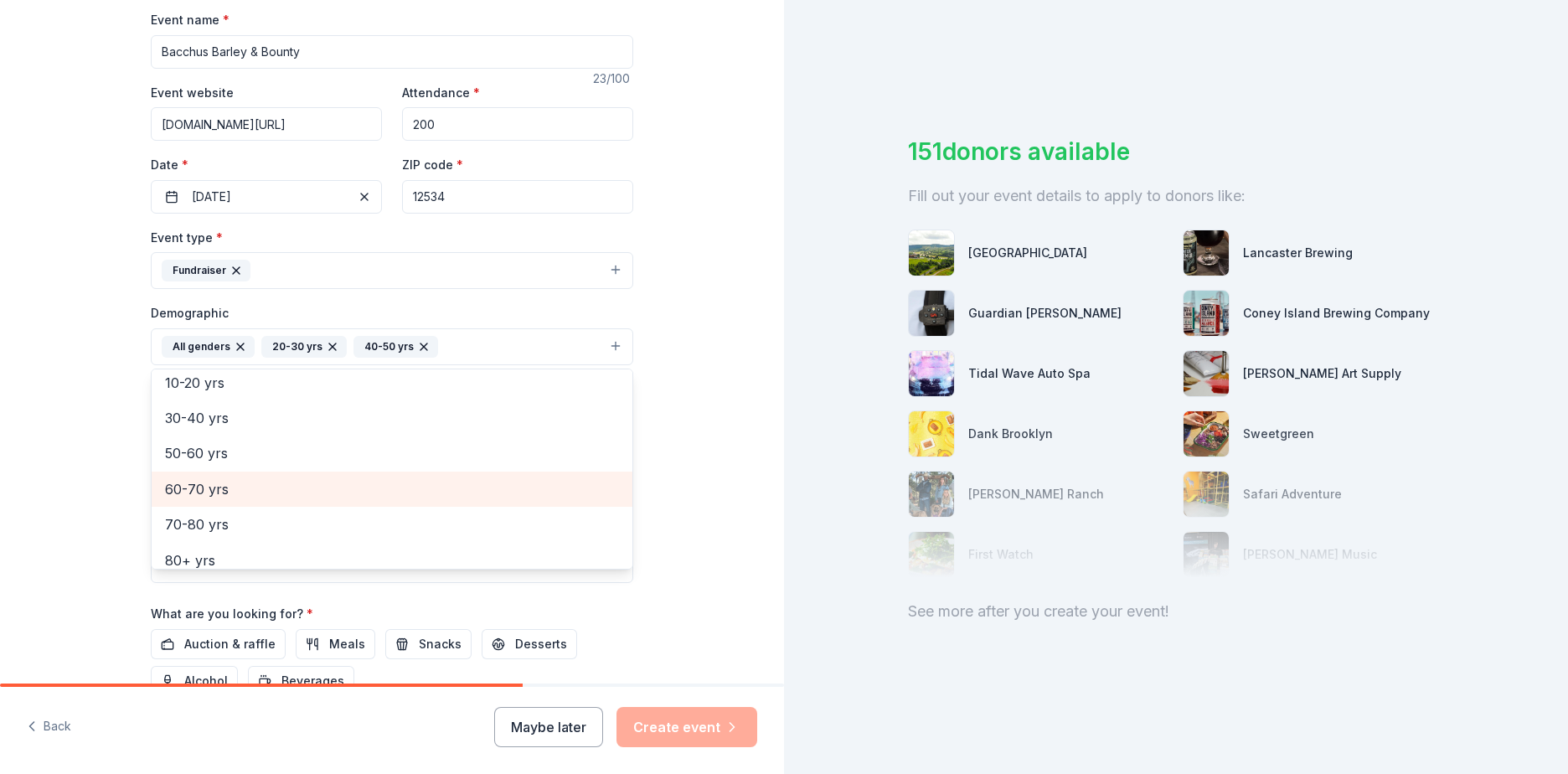
click at [198, 493] on span "60-70 yrs" at bounding box center [392, 488] width 454 height 21
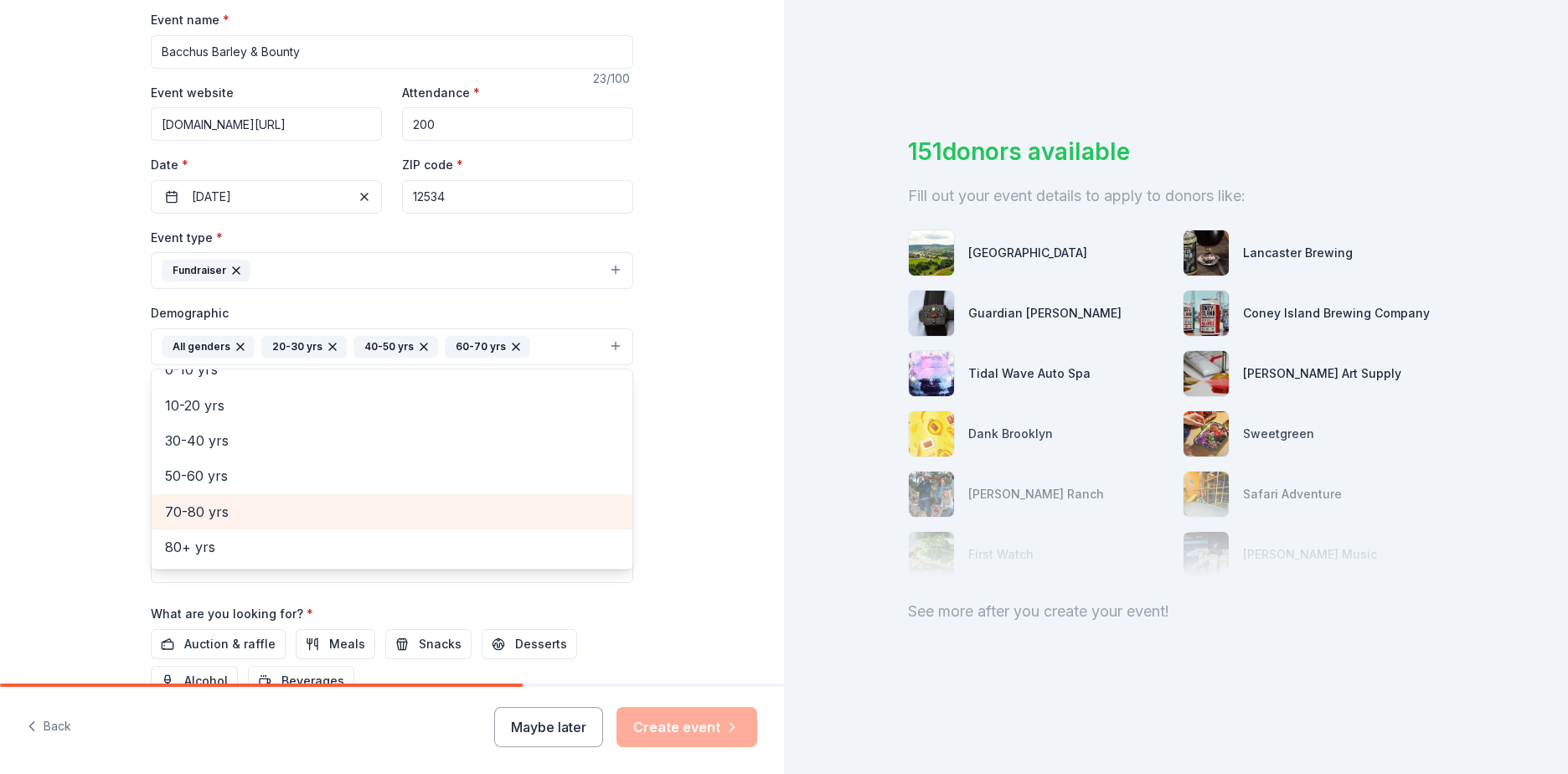
click at [200, 513] on span "70-80 yrs" at bounding box center [392, 511] width 454 height 21
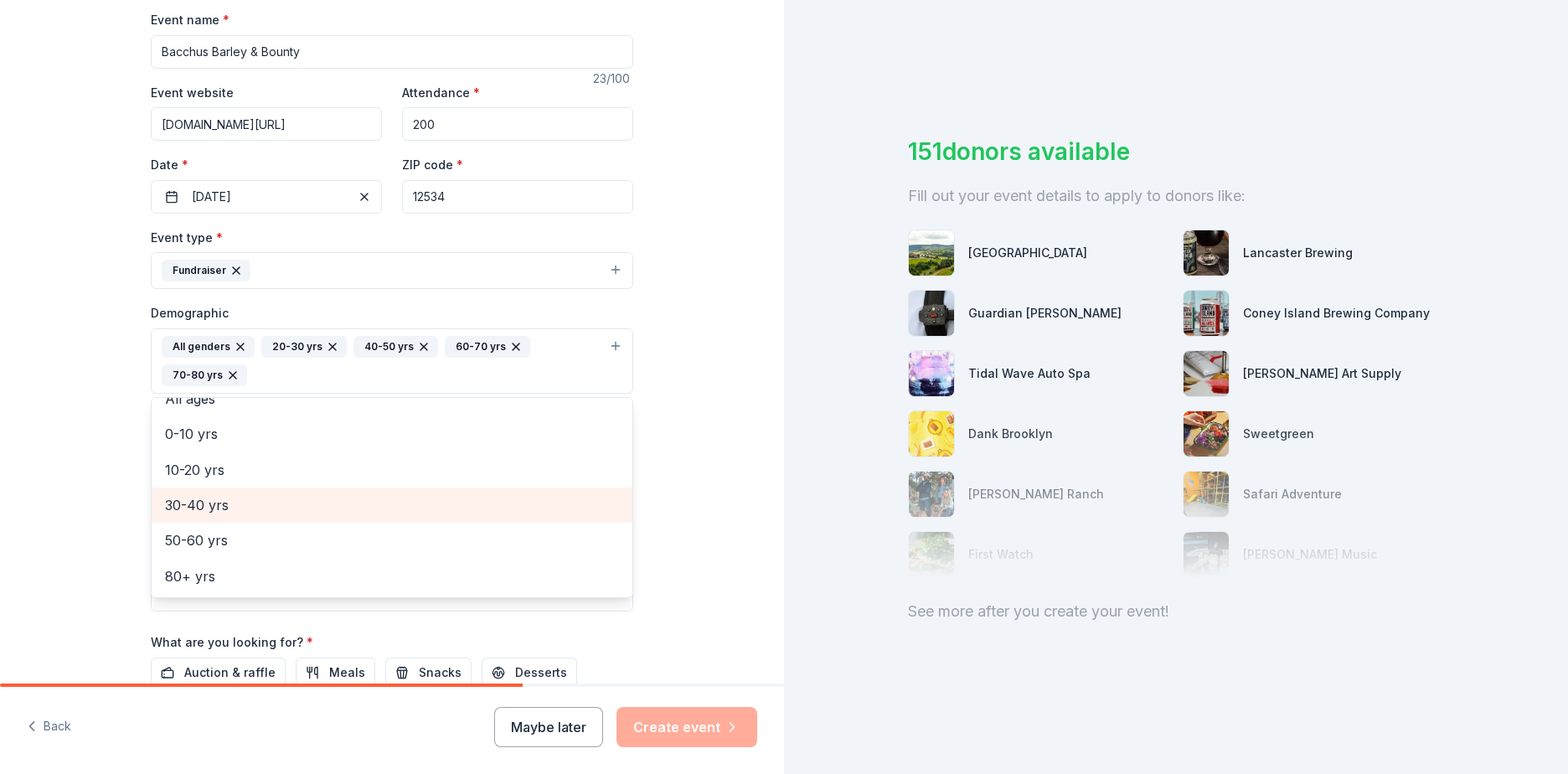
scroll to position [92, 0]
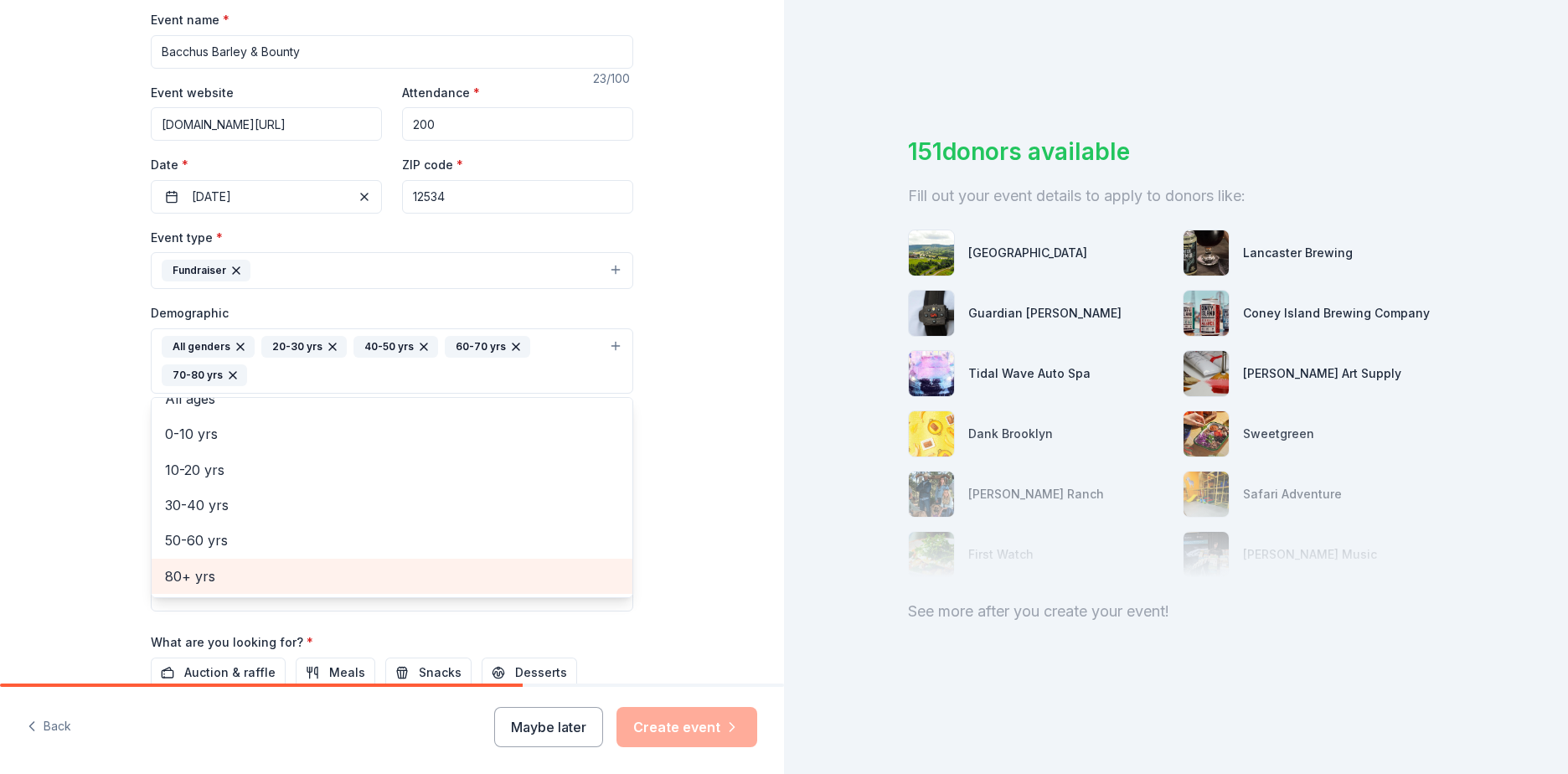
click at [200, 571] on span "80+ yrs" at bounding box center [392, 575] width 454 height 21
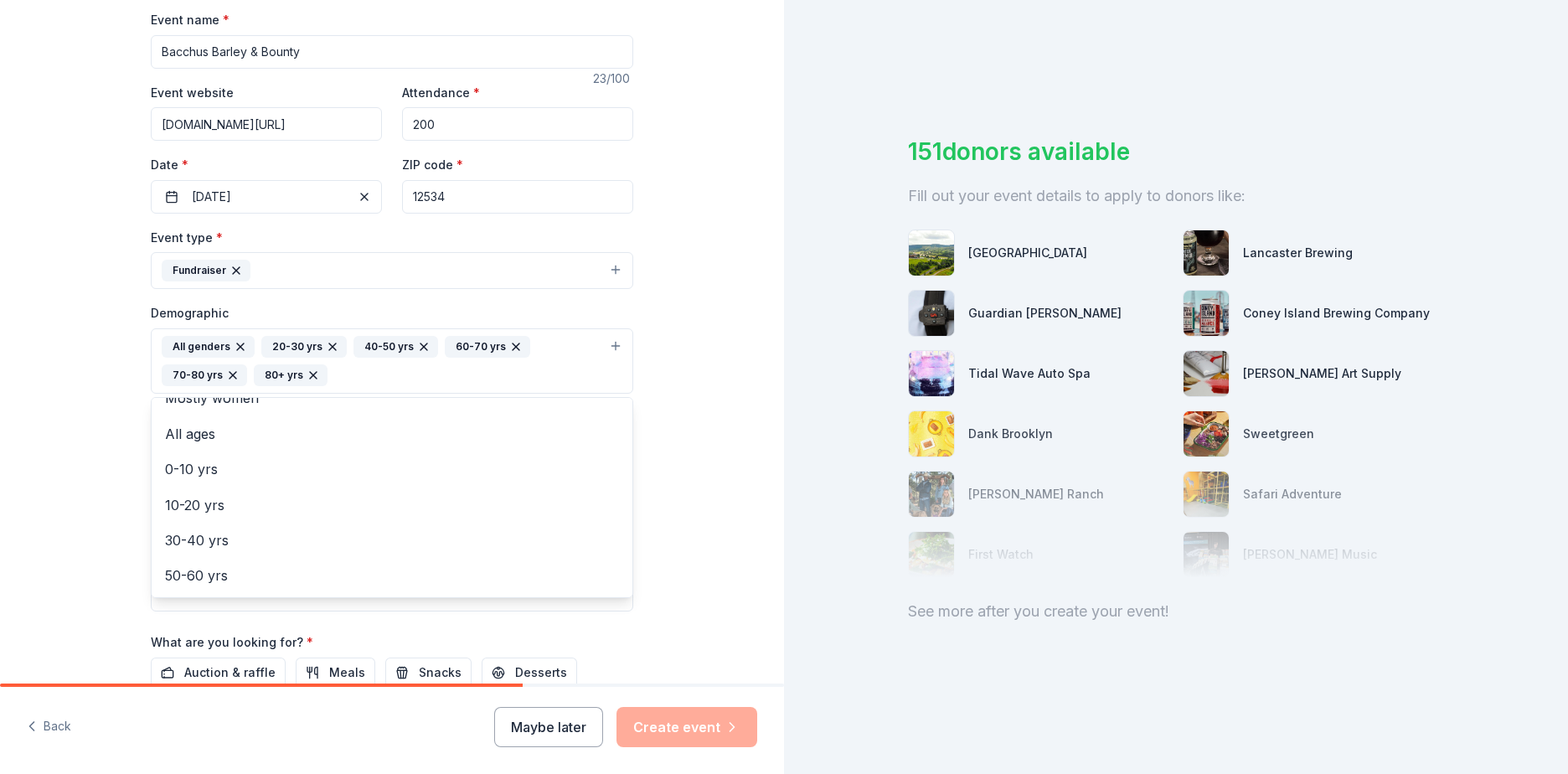
click at [75, 474] on div "Tell us about your event. We'll find in-kind donations you can apply for. Event…" at bounding box center [391, 322] width 784 height 1146
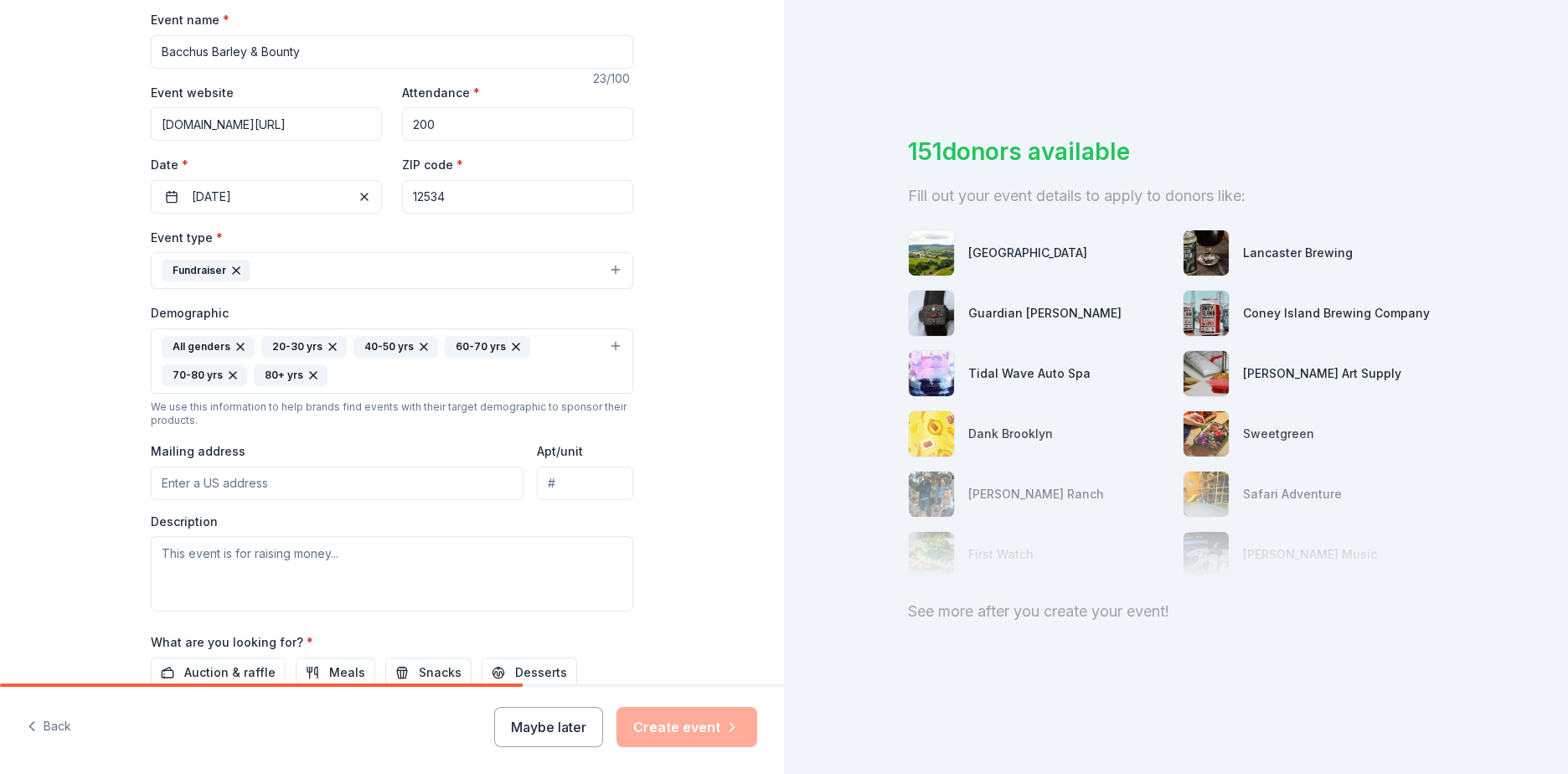
click at [259, 482] on input "Mailing address" at bounding box center [337, 483] width 373 height 33
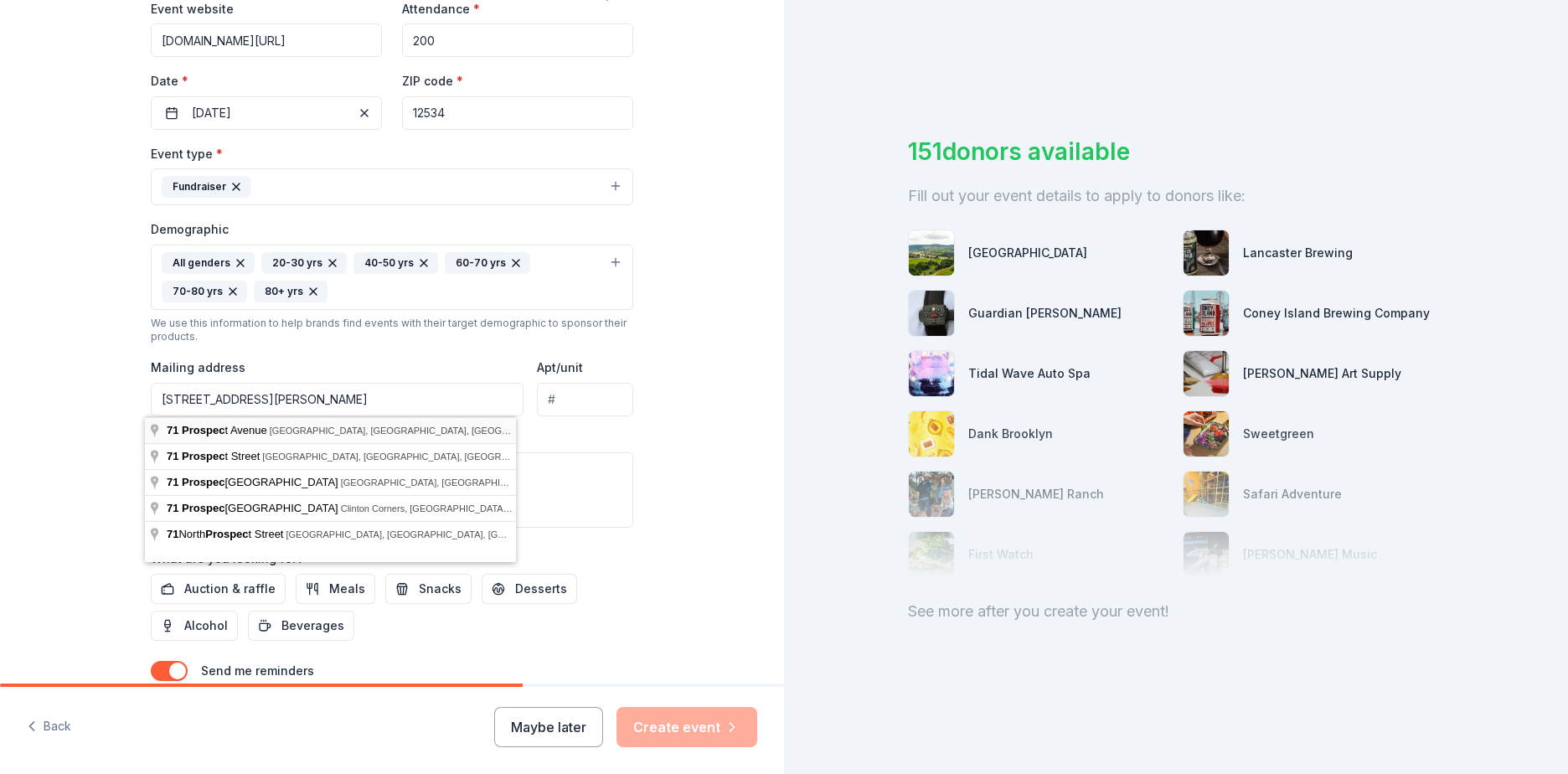
type input "71 Prospect Avenue, Hudson, NY, 12534"
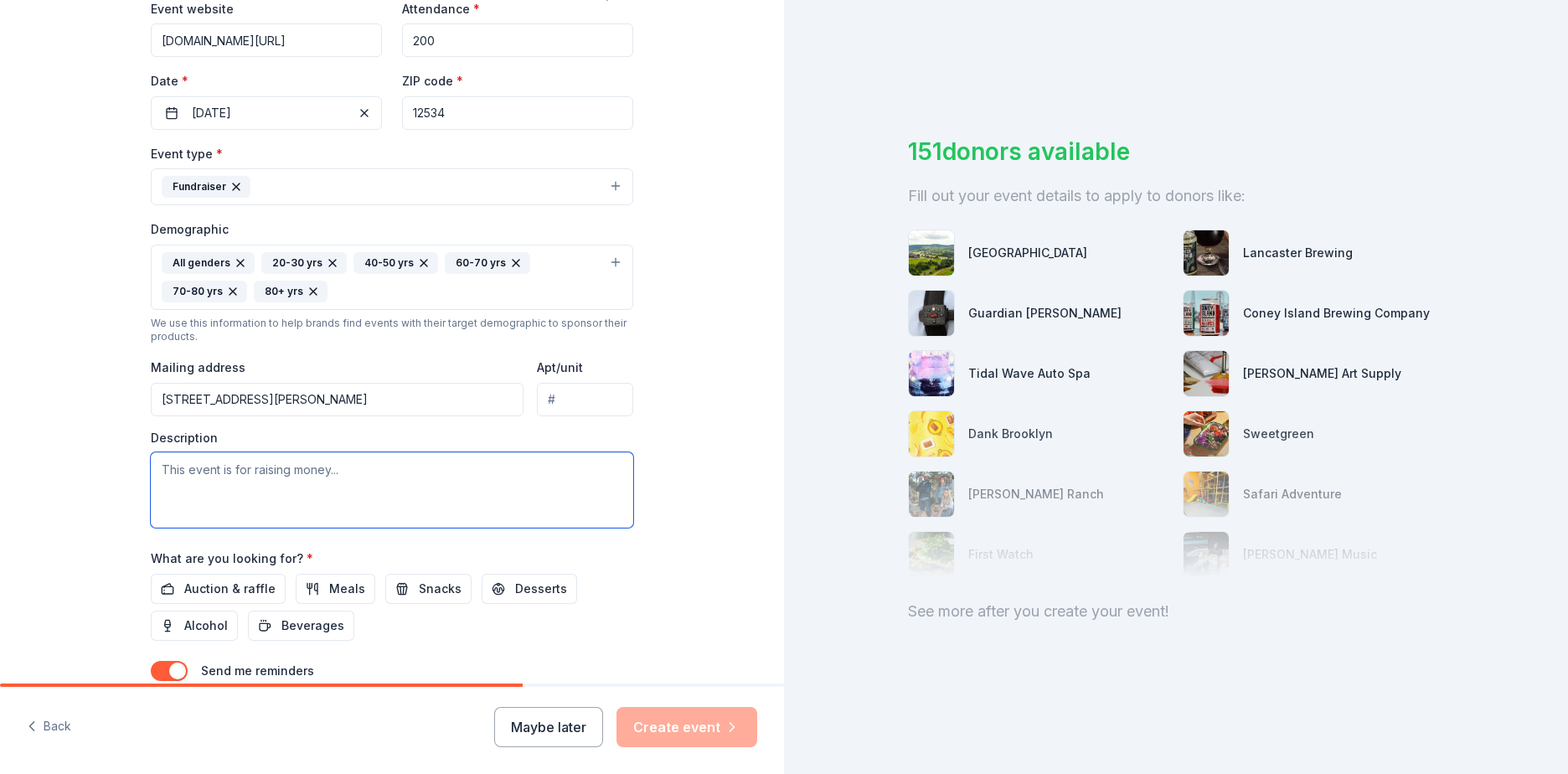
click at [317, 484] on textarea at bounding box center [391, 490] width 482 height 75
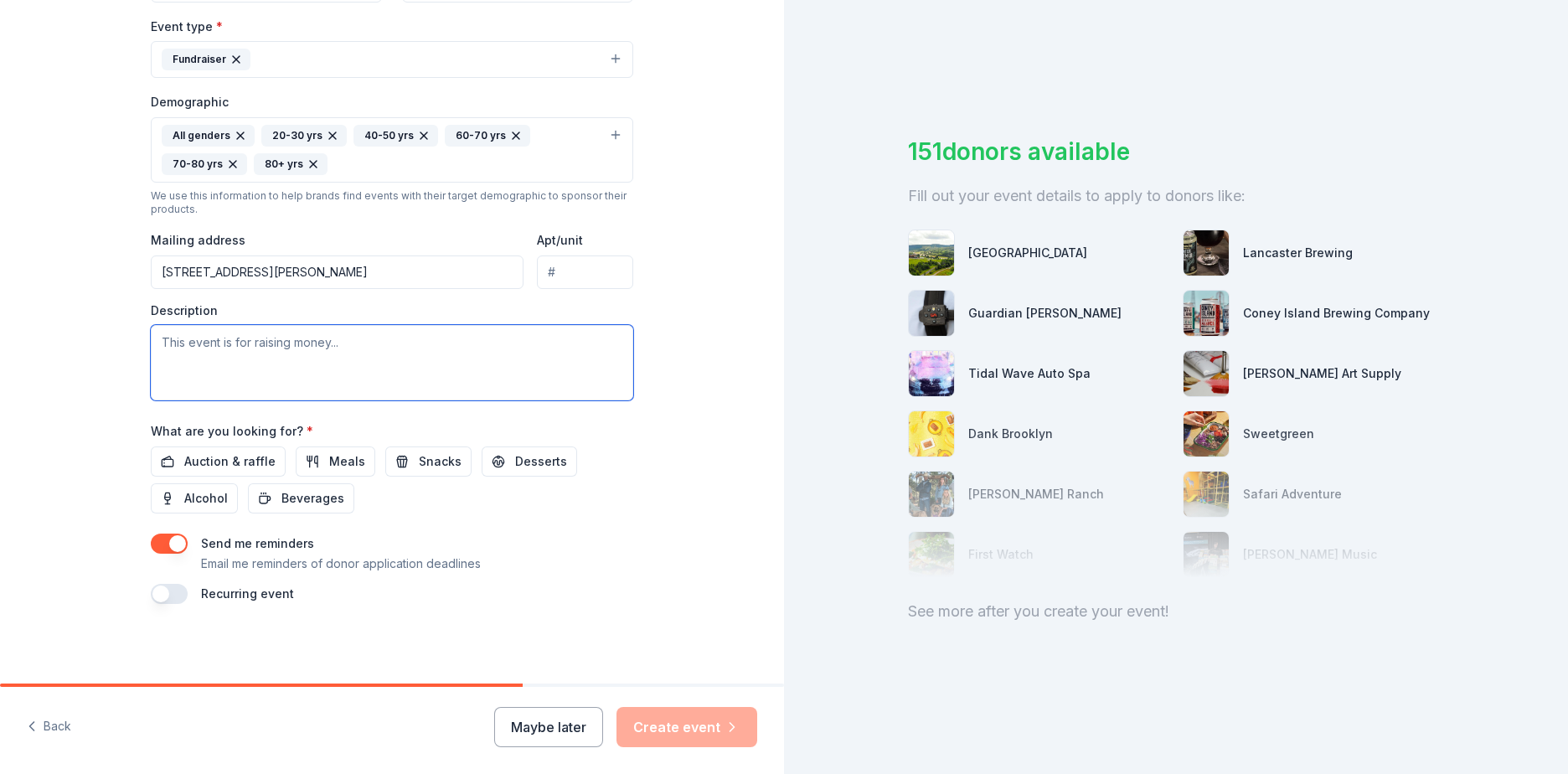
scroll to position [463, 0]
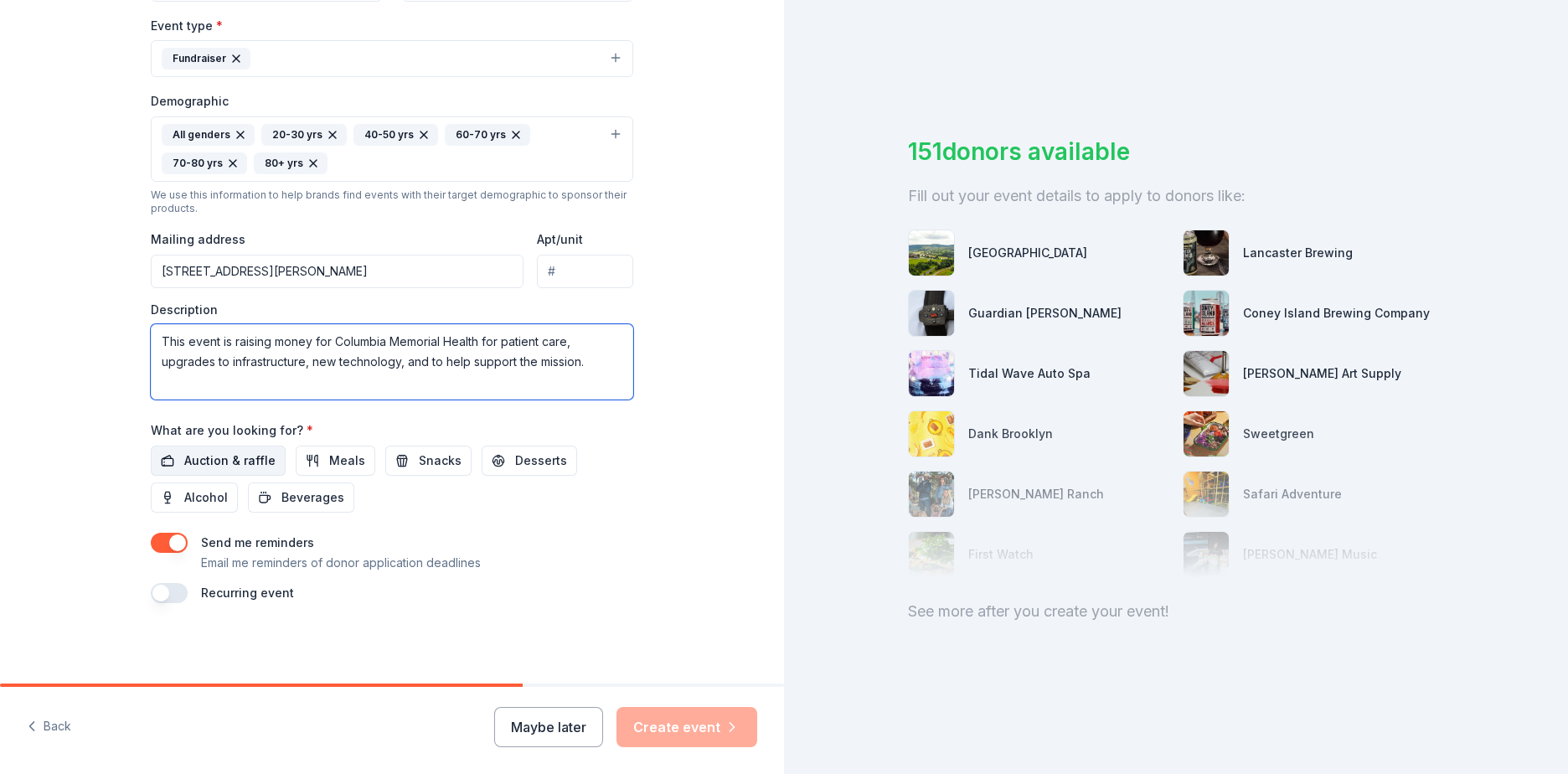
type textarea "This event is raising money for Columbia Memorial Health for patient care, upgr…"
click at [224, 471] on button "Auction & raffle" at bounding box center [218, 460] width 134 height 30
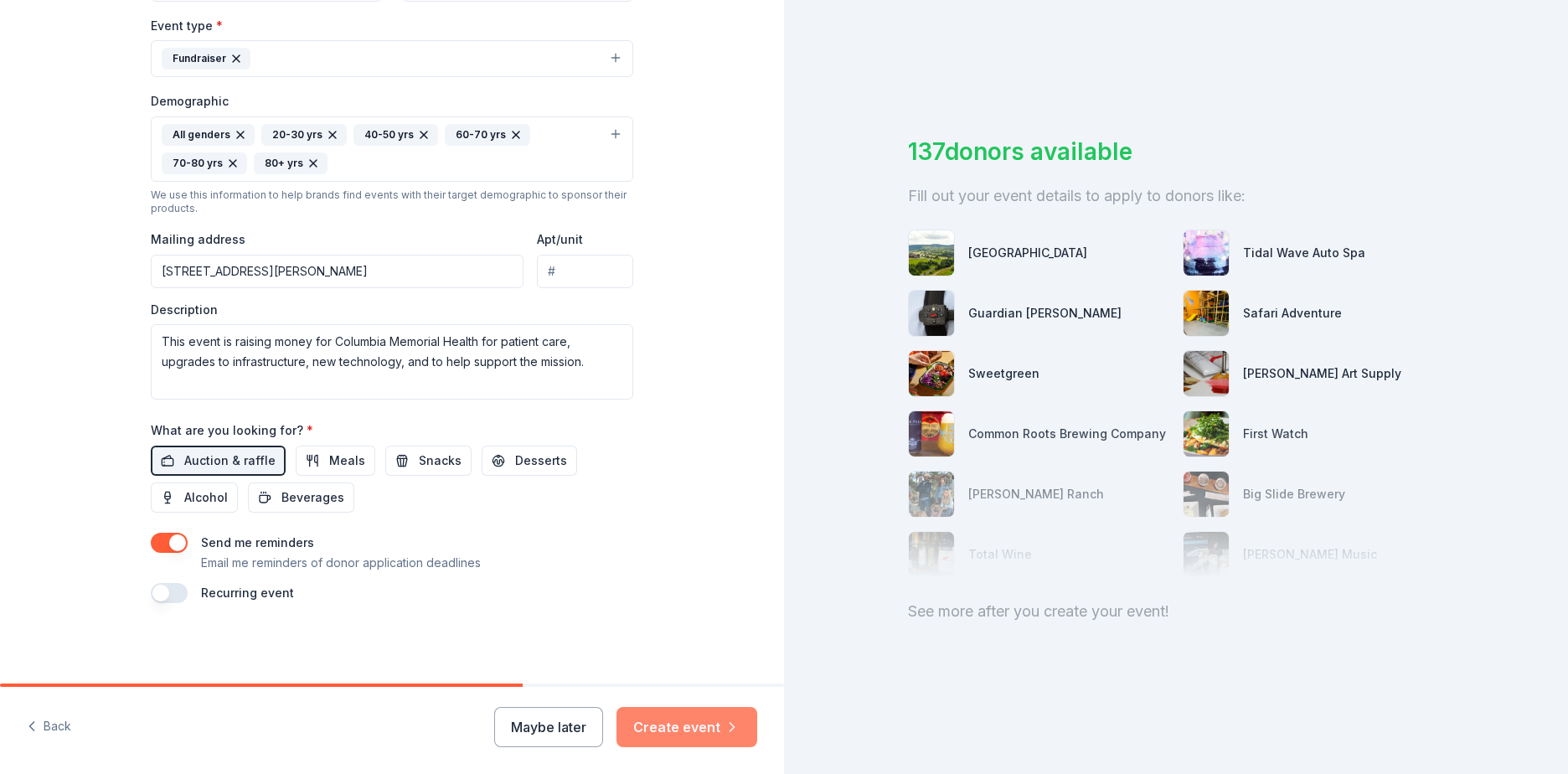
click at [701, 724] on button "Create event" at bounding box center [687, 726] width 140 height 40
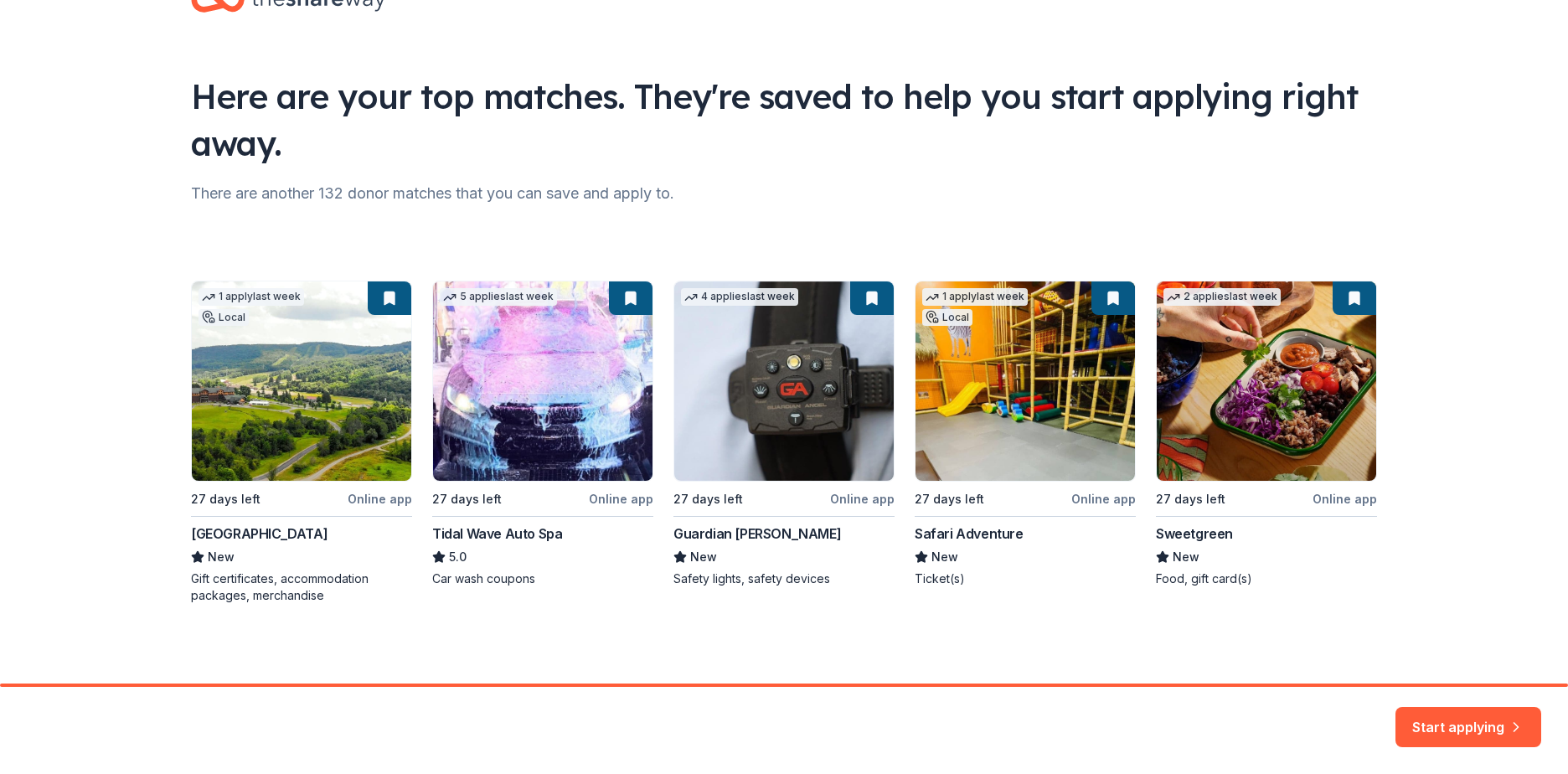
scroll to position [61, 0]
click at [249, 598] on div "1 apply last week Local 27 days left Online app Greek Peak Mountain Resort New …" at bounding box center [784, 441] width 1186 height 323
click at [292, 381] on div "1 apply last week Local 27 days left Online app Greek Peak Mountain Resort New …" at bounding box center [784, 441] width 1186 height 323
click at [259, 298] on div "1 apply last week Local 27 days left Online app Greek Peak Mountain Resort New …" at bounding box center [784, 441] width 1186 height 323
click at [379, 502] on div "1 apply last week Local 27 days left Online app Greek Peak Mountain Resort New …" at bounding box center [784, 441] width 1186 height 323
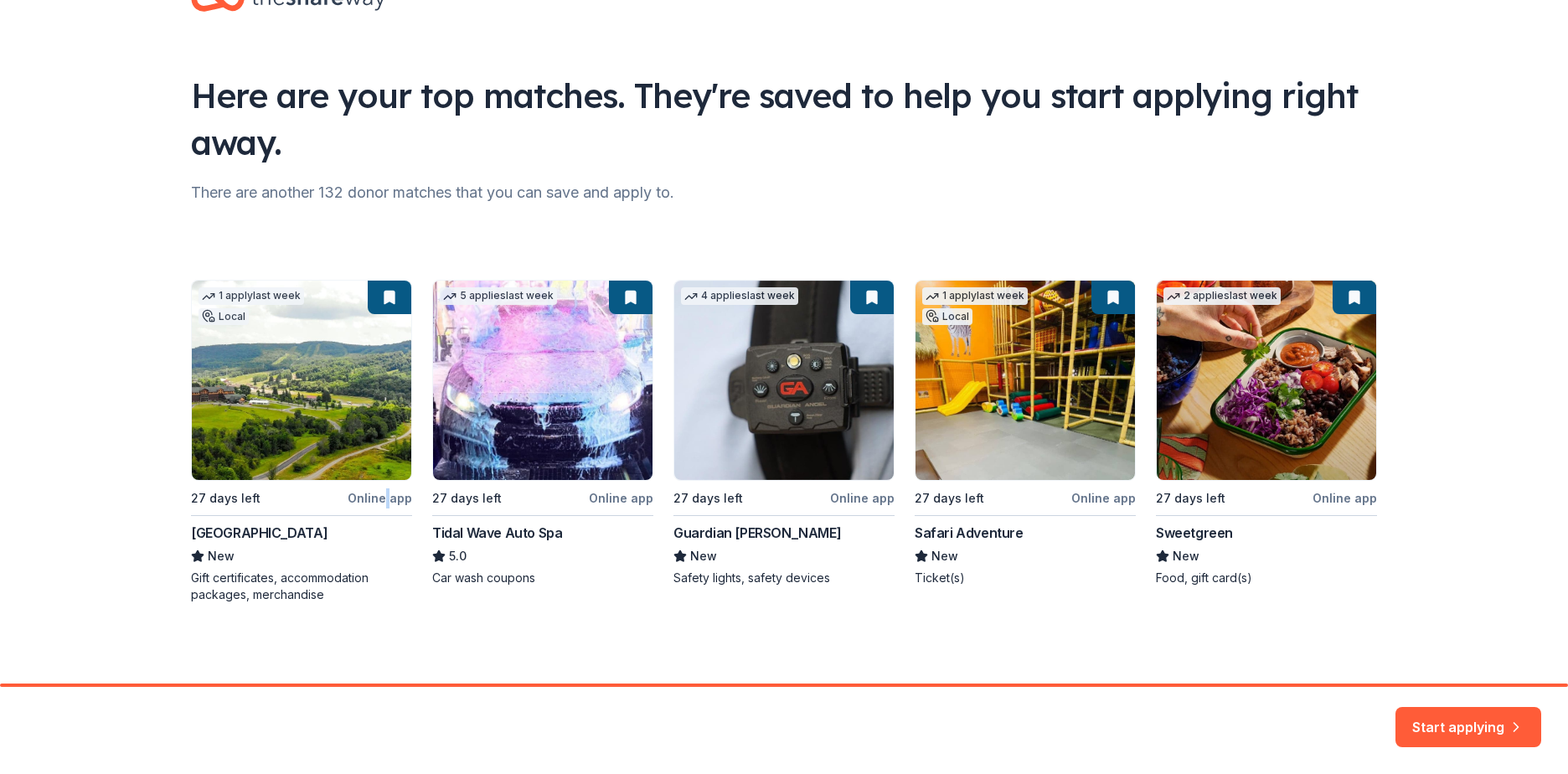
click at [379, 502] on div "1 apply last week Local 27 days left Online app Greek Peak Mountain Resort New …" at bounding box center [784, 441] width 1186 height 323
click at [1460, 725] on button "Start applying" at bounding box center [1468, 717] width 146 height 40
click at [1463, 719] on div "Start applying" at bounding box center [1468, 726] width 146 height 40
click at [1368, 619] on div "Here are your top matches. They're saved to help you start applying right away.…" at bounding box center [784, 311] width 1239 height 744
click at [1189, 377] on div "1 apply last week Local 27 days left Online app Greek Peak Mountain Resort New …" at bounding box center [784, 441] width 1186 height 323
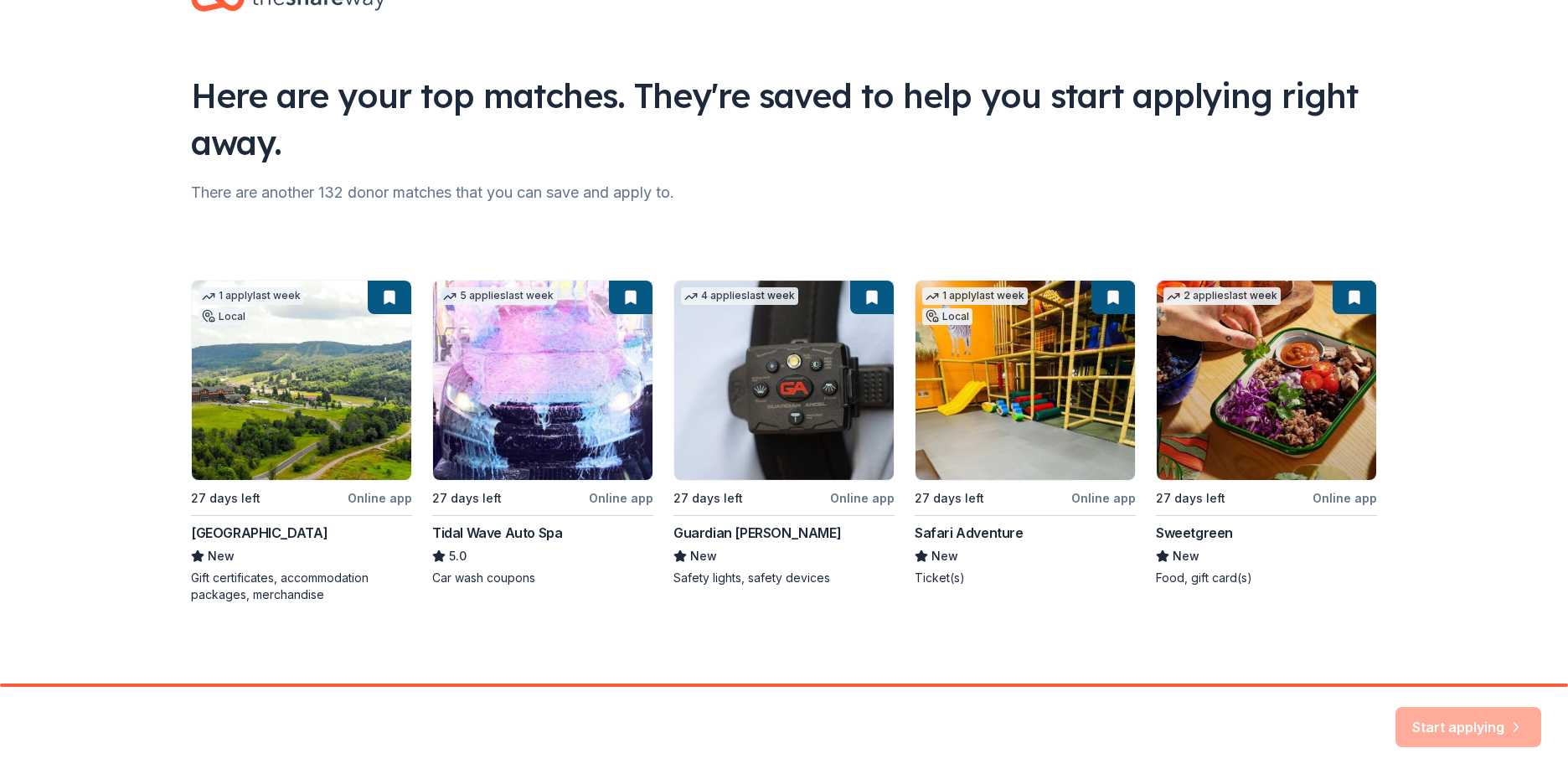
click at [1029, 377] on div "1 apply last week Local 27 days left Online app Greek Peak Mountain Resort New …" at bounding box center [784, 441] width 1186 height 323
click at [832, 377] on div "1 apply last week Local 27 days left Online app Greek Peak Mountain Resort New …" at bounding box center [784, 441] width 1186 height 323
click at [295, 119] on div "Here are your top matches. They're saved to help you start applying right away." at bounding box center [784, 119] width 1186 height 94
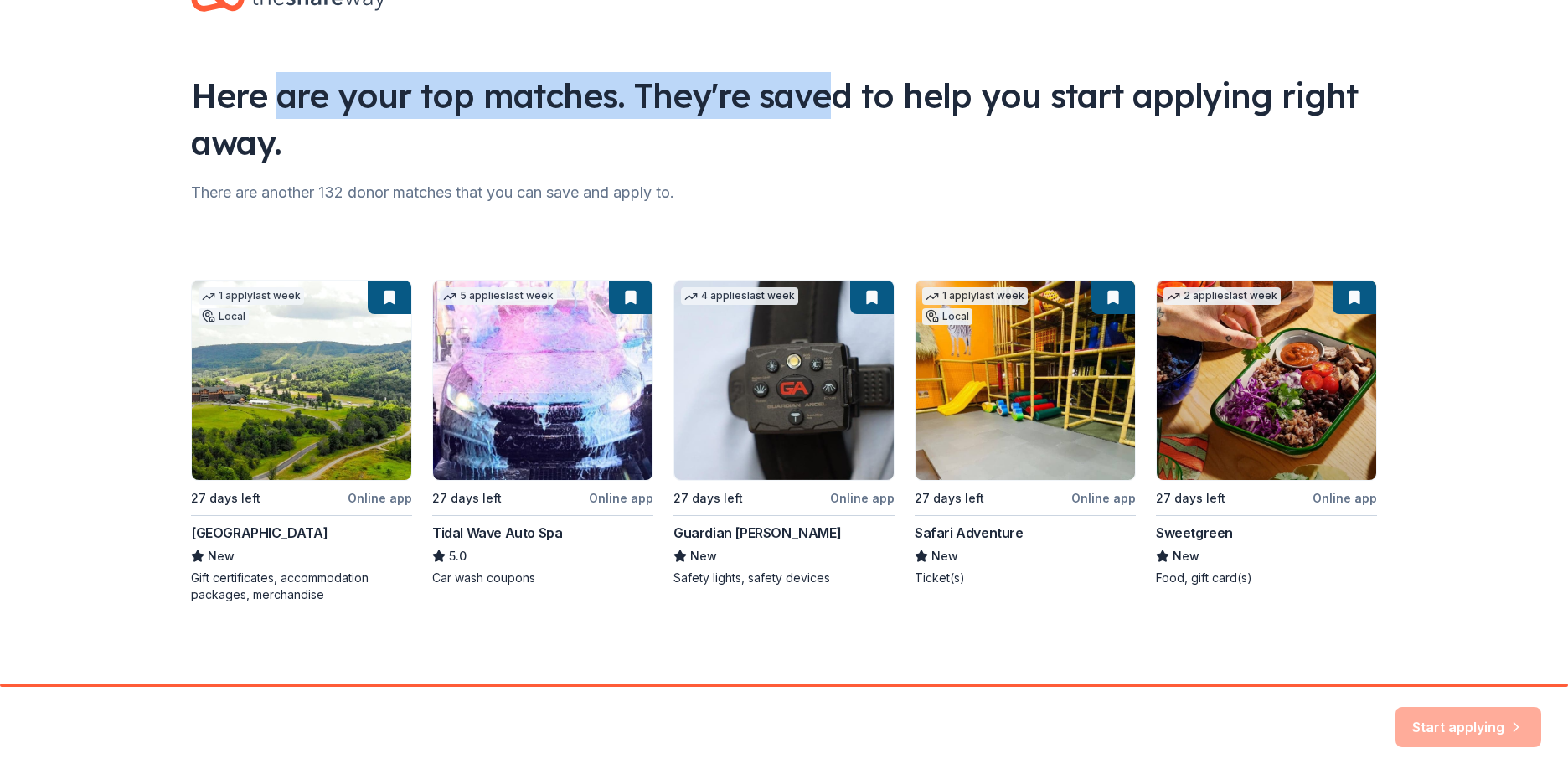
drag, startPoint x: 266, startPoint y: 103, endPoint x: 838, endPoint y: 120, distance: 572.3
click at [838, 120] on div "Here are your top matches. They're saved to help you start applying right away." at bounding box center [784, 119] width 1186 height 94
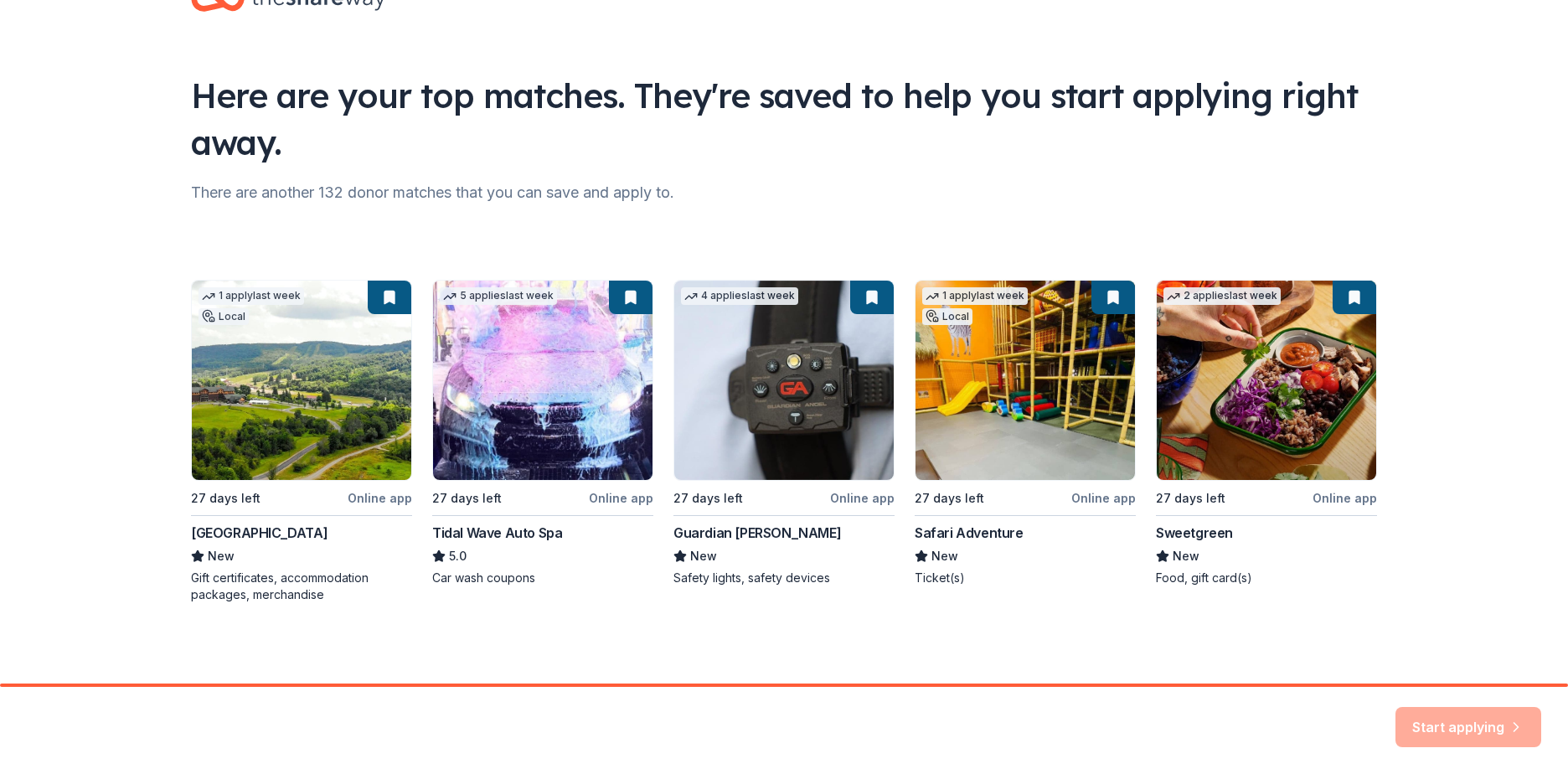
drag, startPoint x: 838, startPoint y: 120, endPoint x: 1072, endPoint y: 199, distance: 247.0
click at [1072, 199] on div "There are another 132 donor matches that you can save and apply to." at bounding box center [784, 192] width 1186 height 27
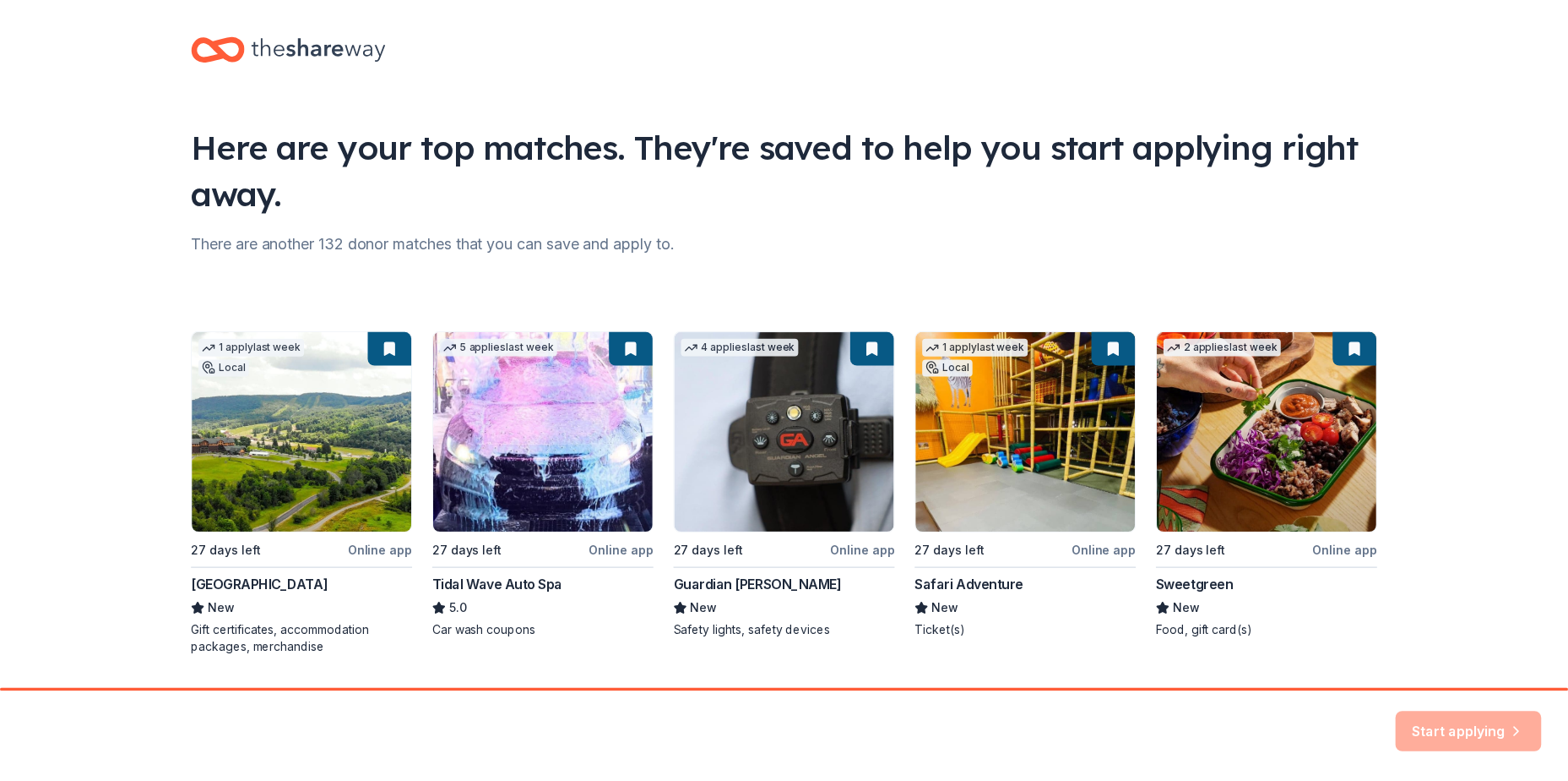
scroll to position [0, 0]
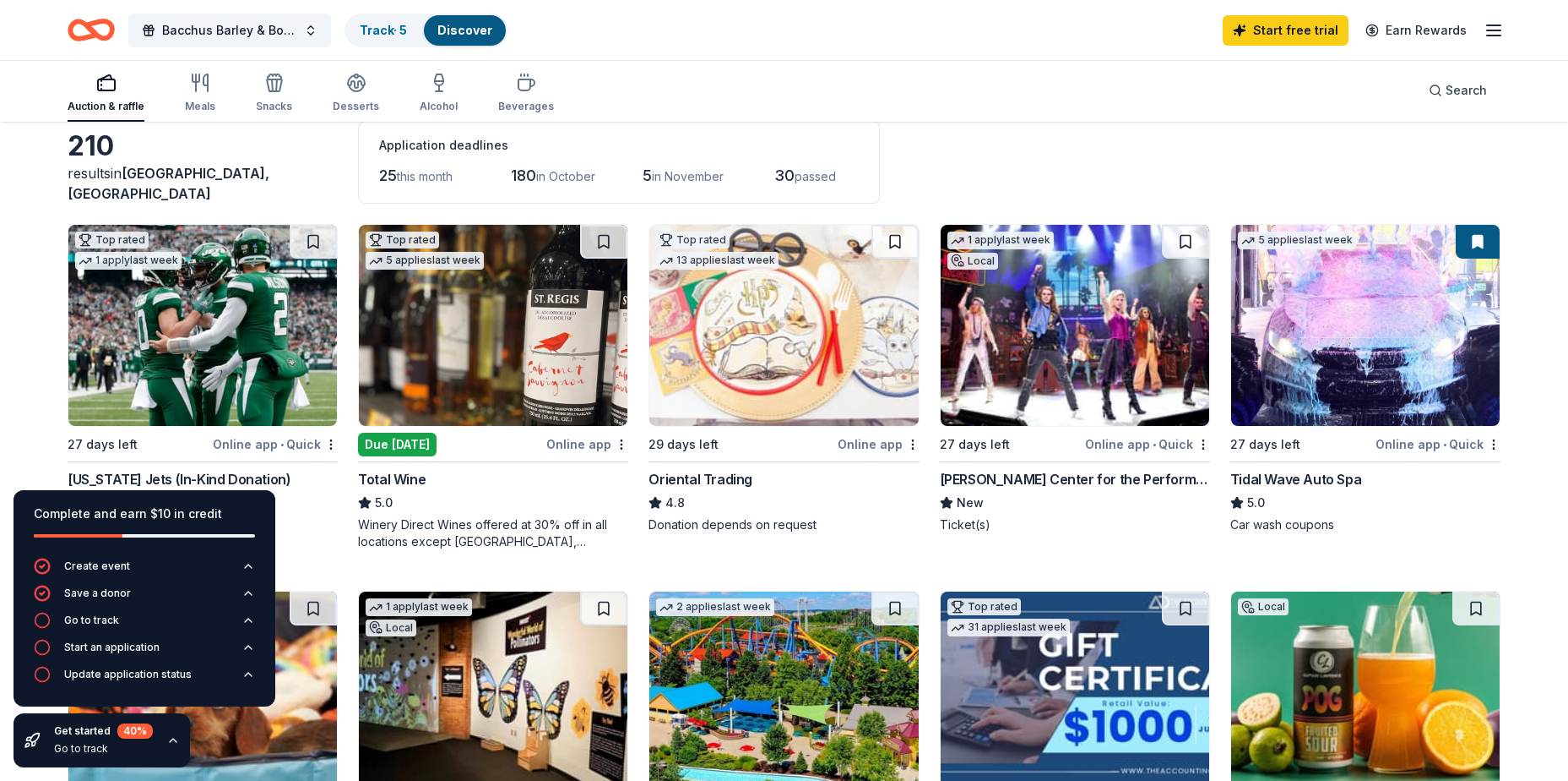
scroll to position [169, 0]
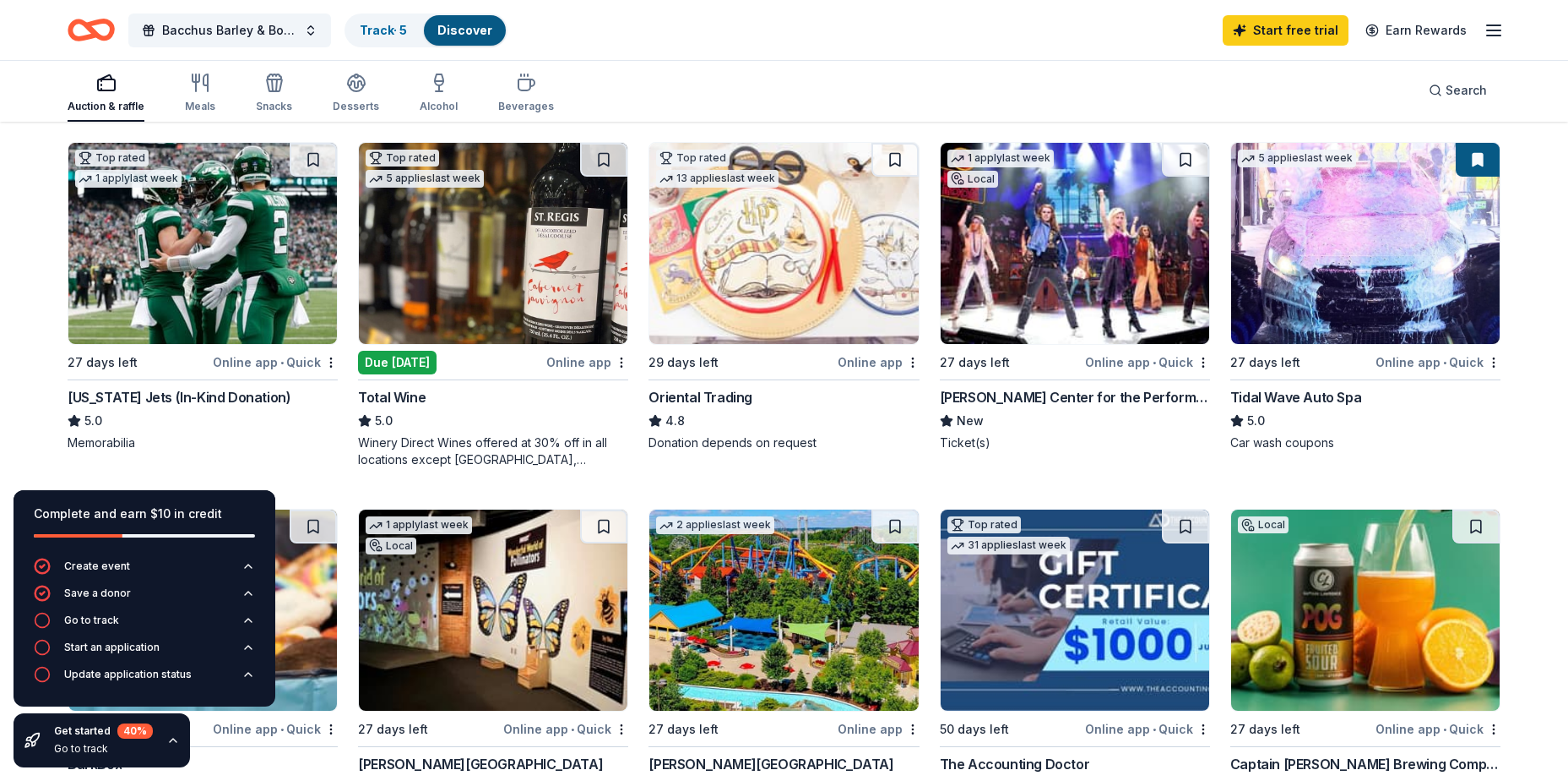
click at [187, 315] on img at bounding box center [202, 243] width 269 height 201
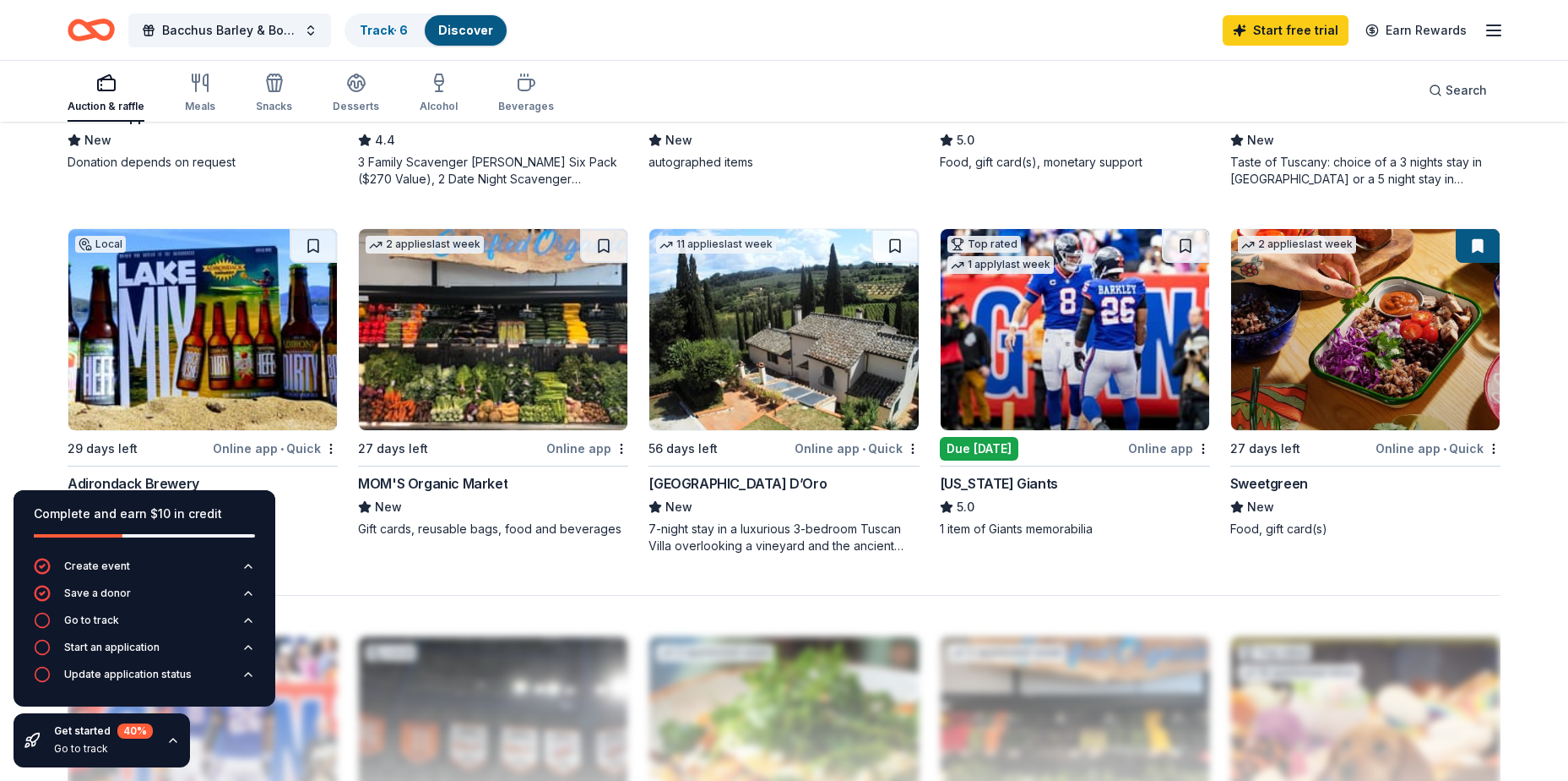
scroll to position [1267, 0]
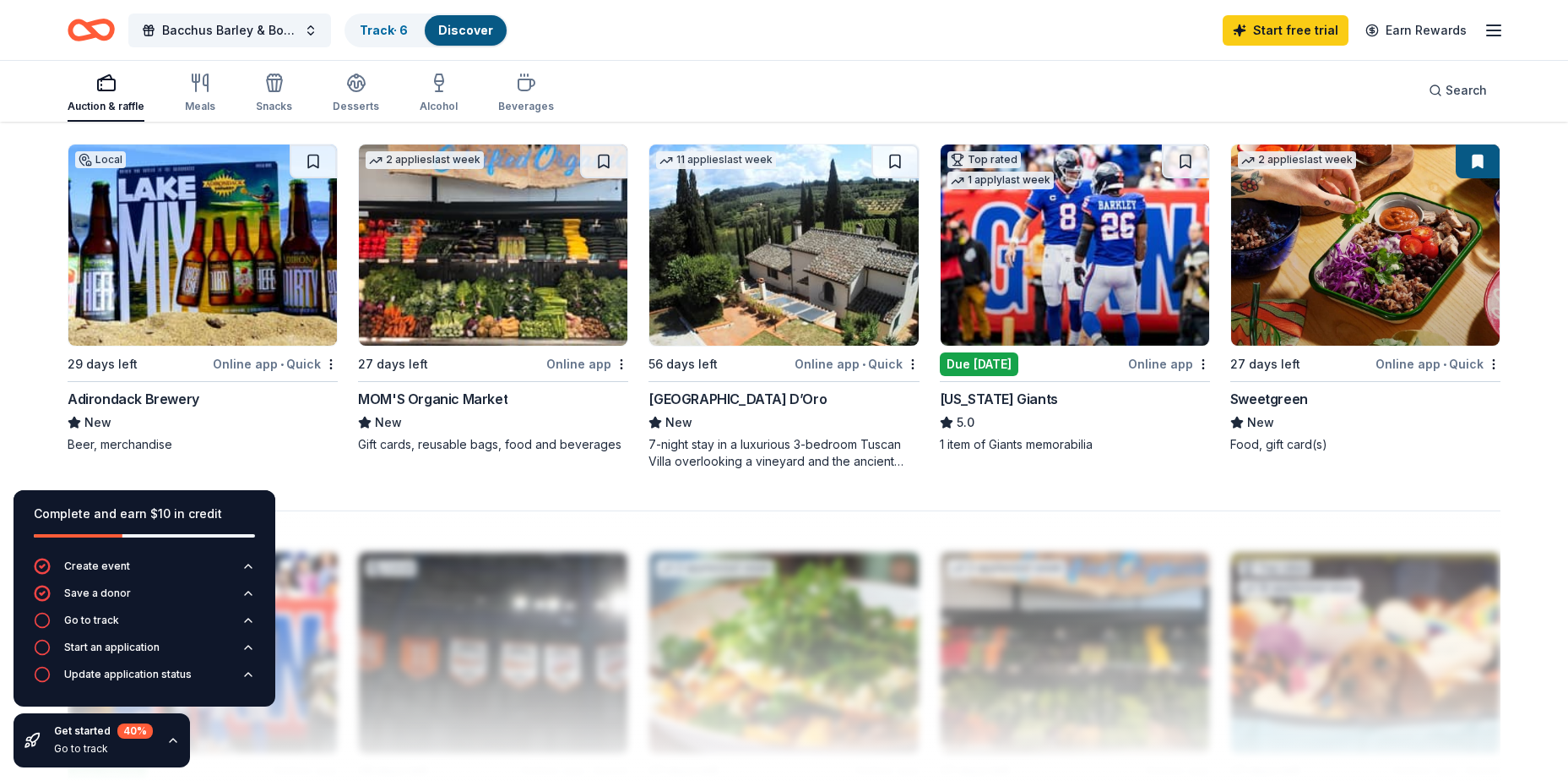
click at [204, 279] on img at bounding box center [202, 244] width 269 height 201
click at [1027, 303] on img at bounding box center [1074, 244] width 269 height 201
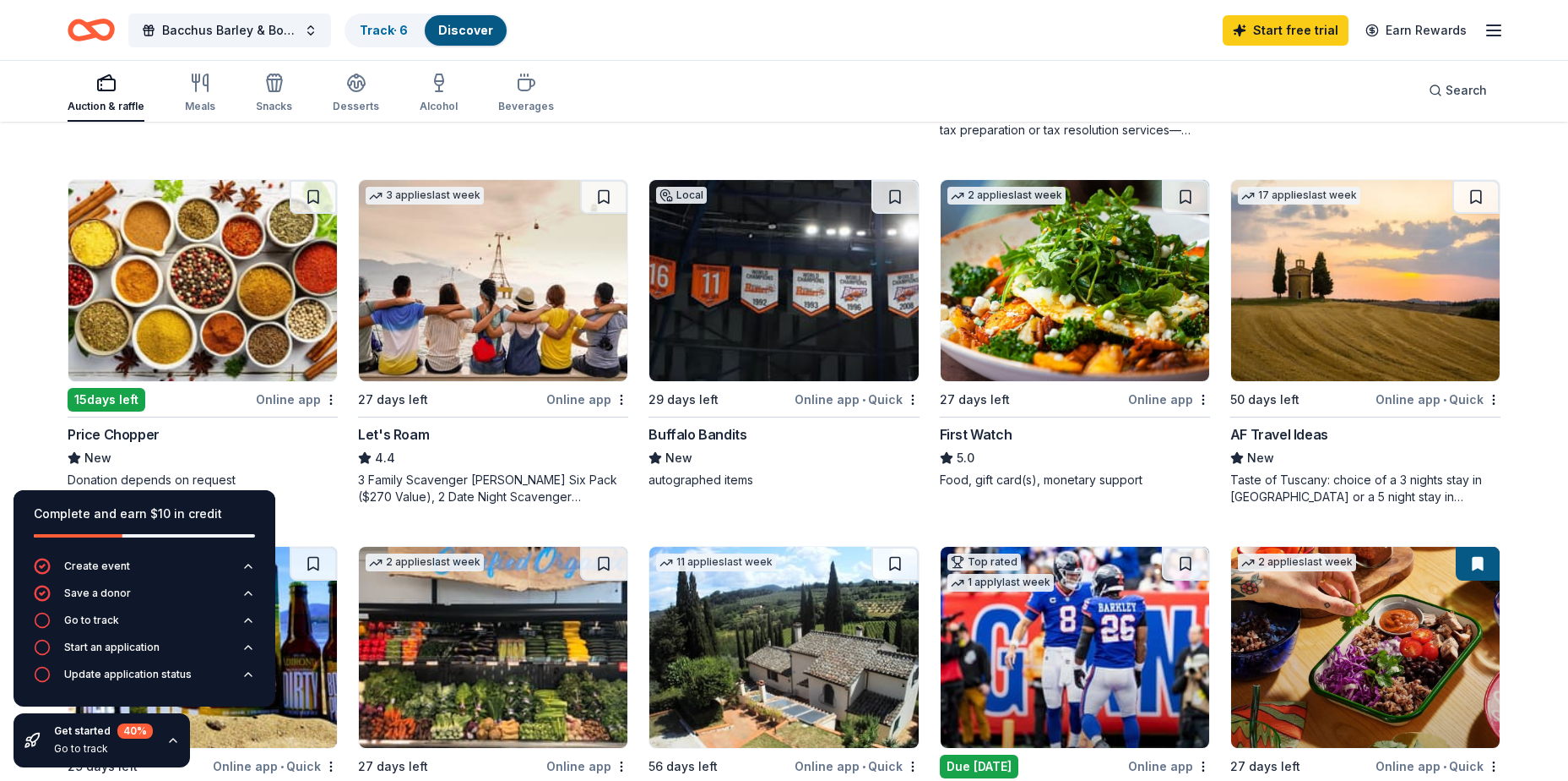
scroll to position [845, 0]
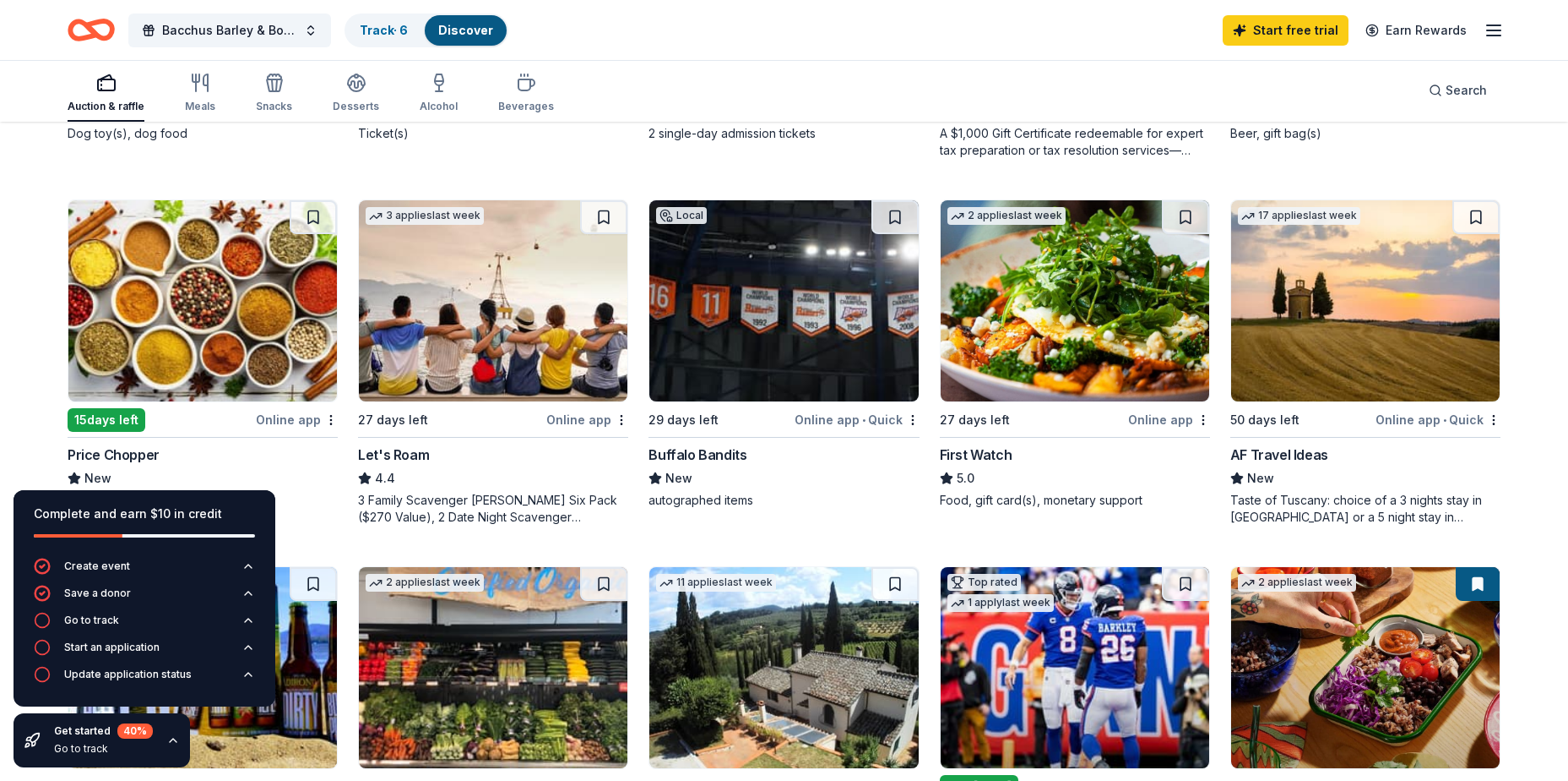
click at [1296, 428] on div "50 days left" at bounding box center [1301, 419] width 142 height 21
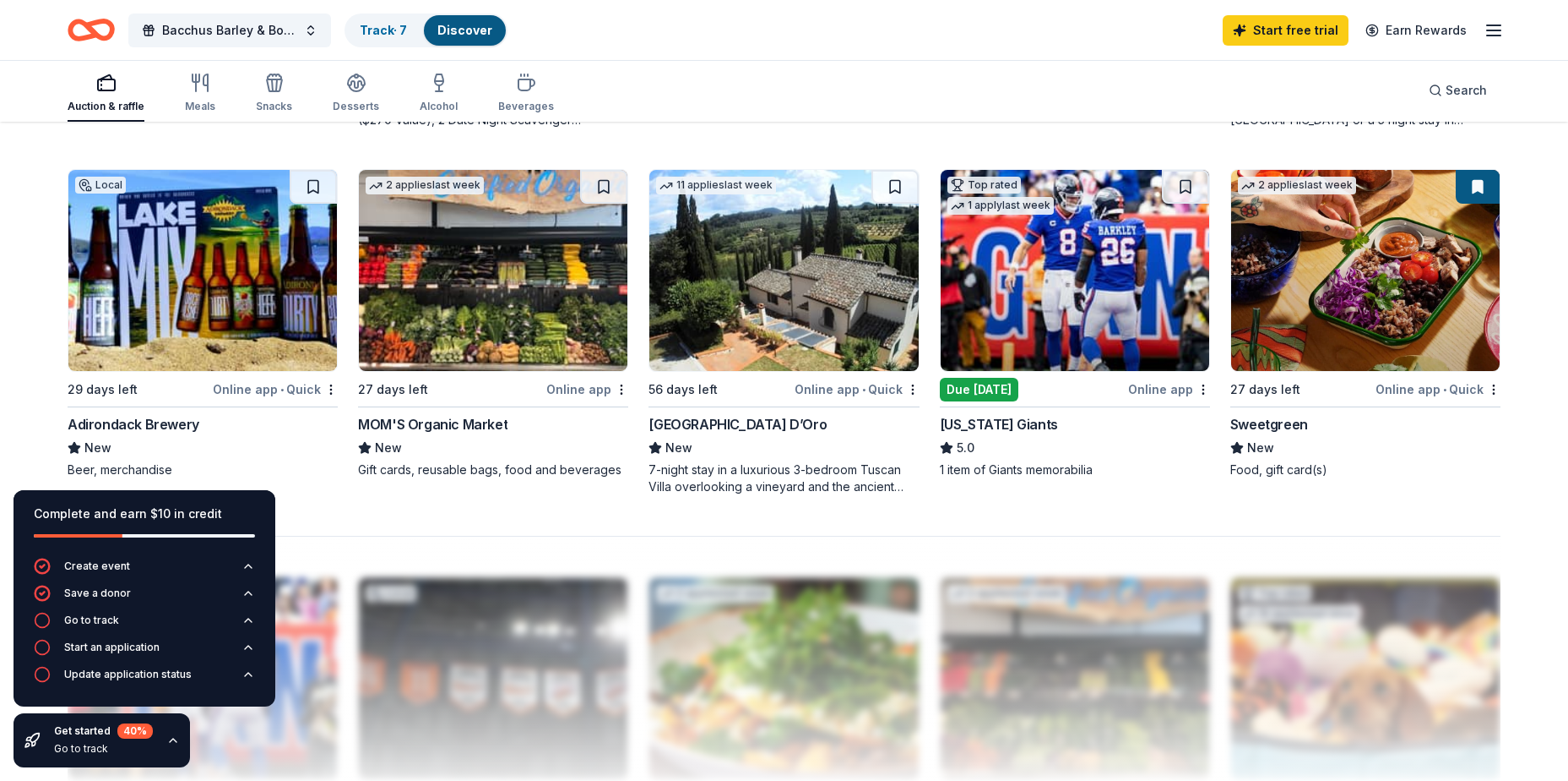
scroll to position [1267, 0]
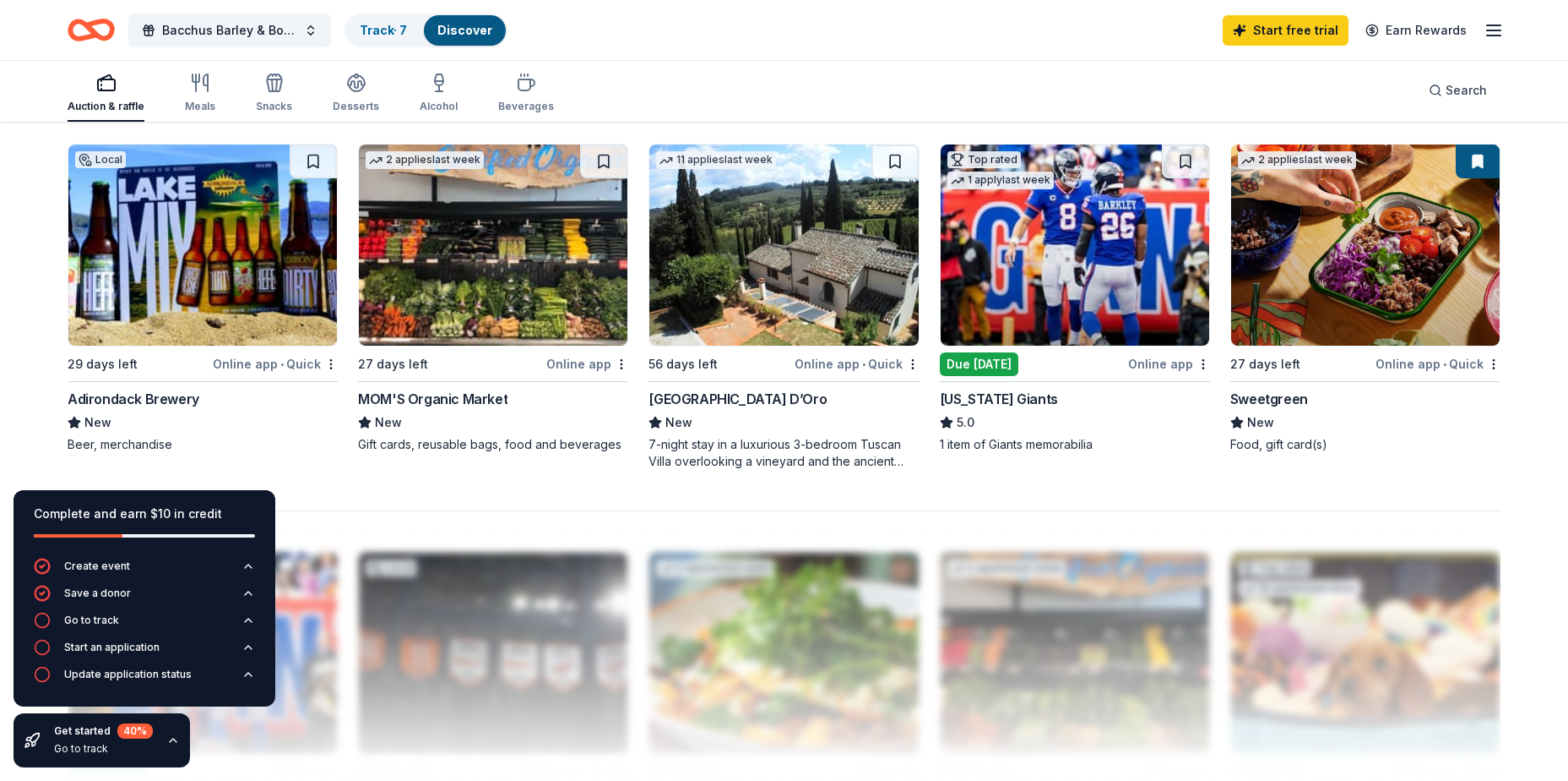
click at [232, 264] on img at bounding box center [202, 244] width 269 height 201
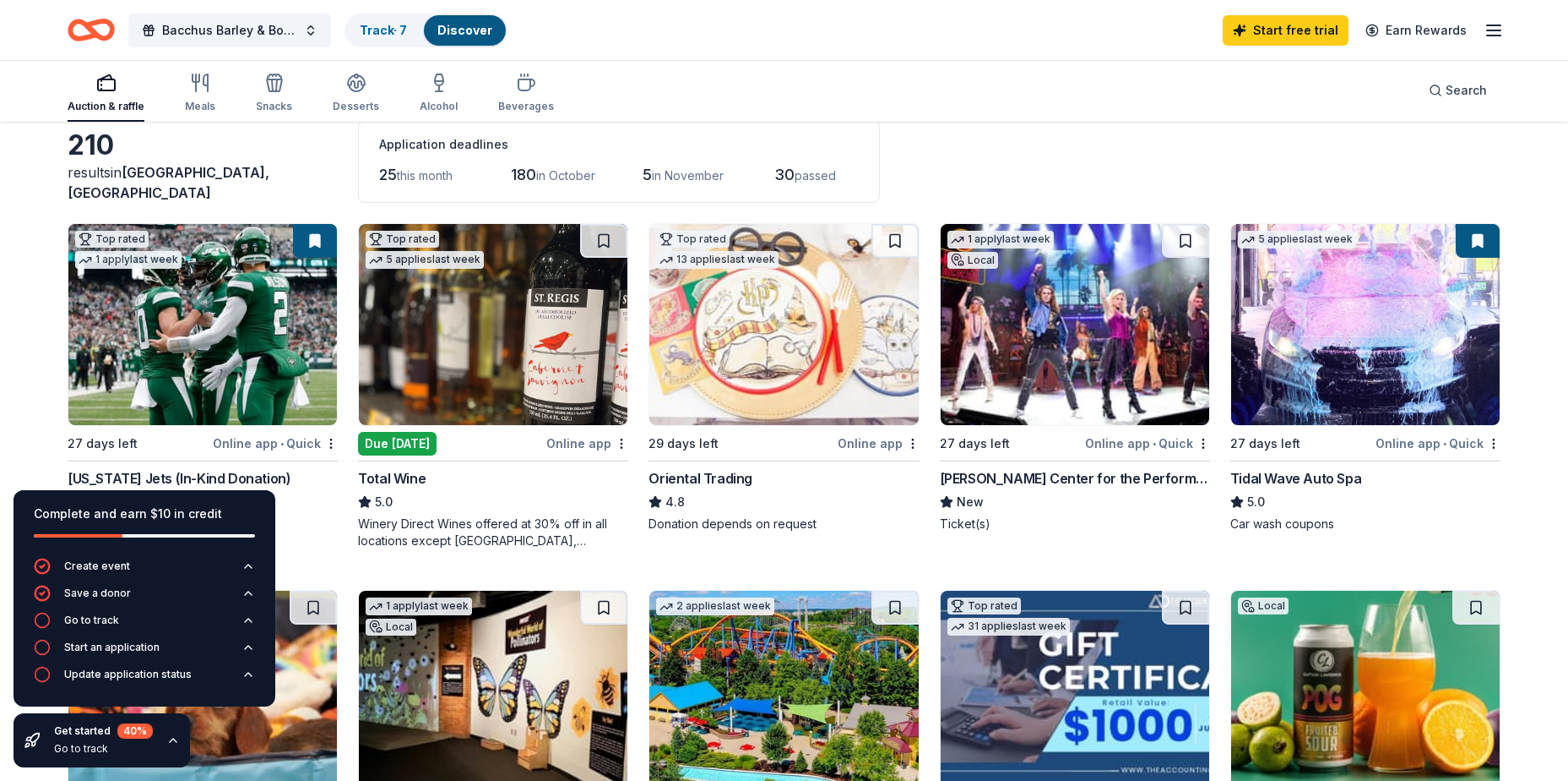
scroll to position [0, 0]
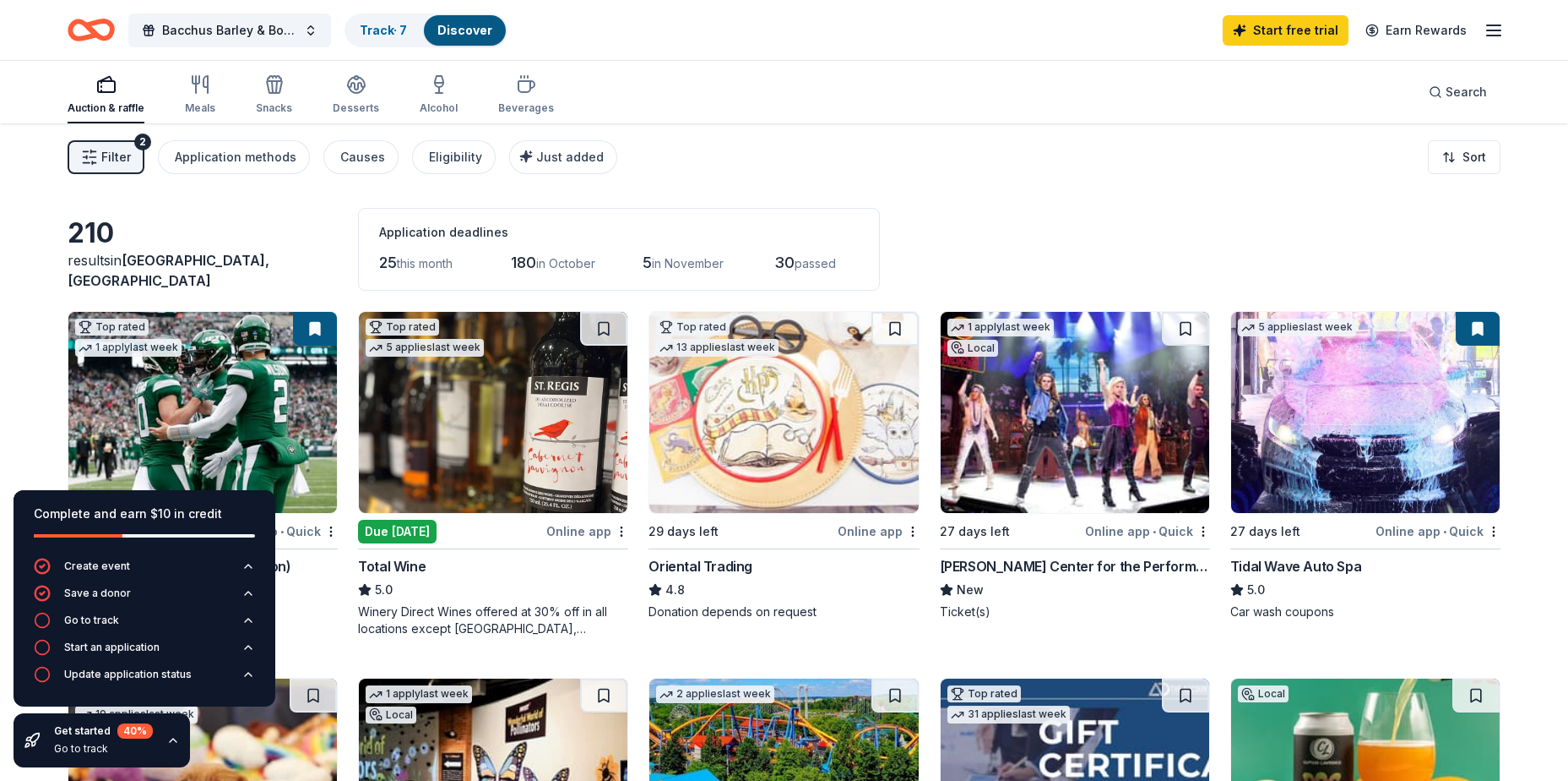
click at [402, 258] on span "this month" at bounding box center [425, 263] width 56 height 15
click at [392, 261] on span "25" at bounding box center [388, 262] width 18 height 18
click at [419, 155] on button "Eligibility" at bounding box center [453, 156] width 84 height 34
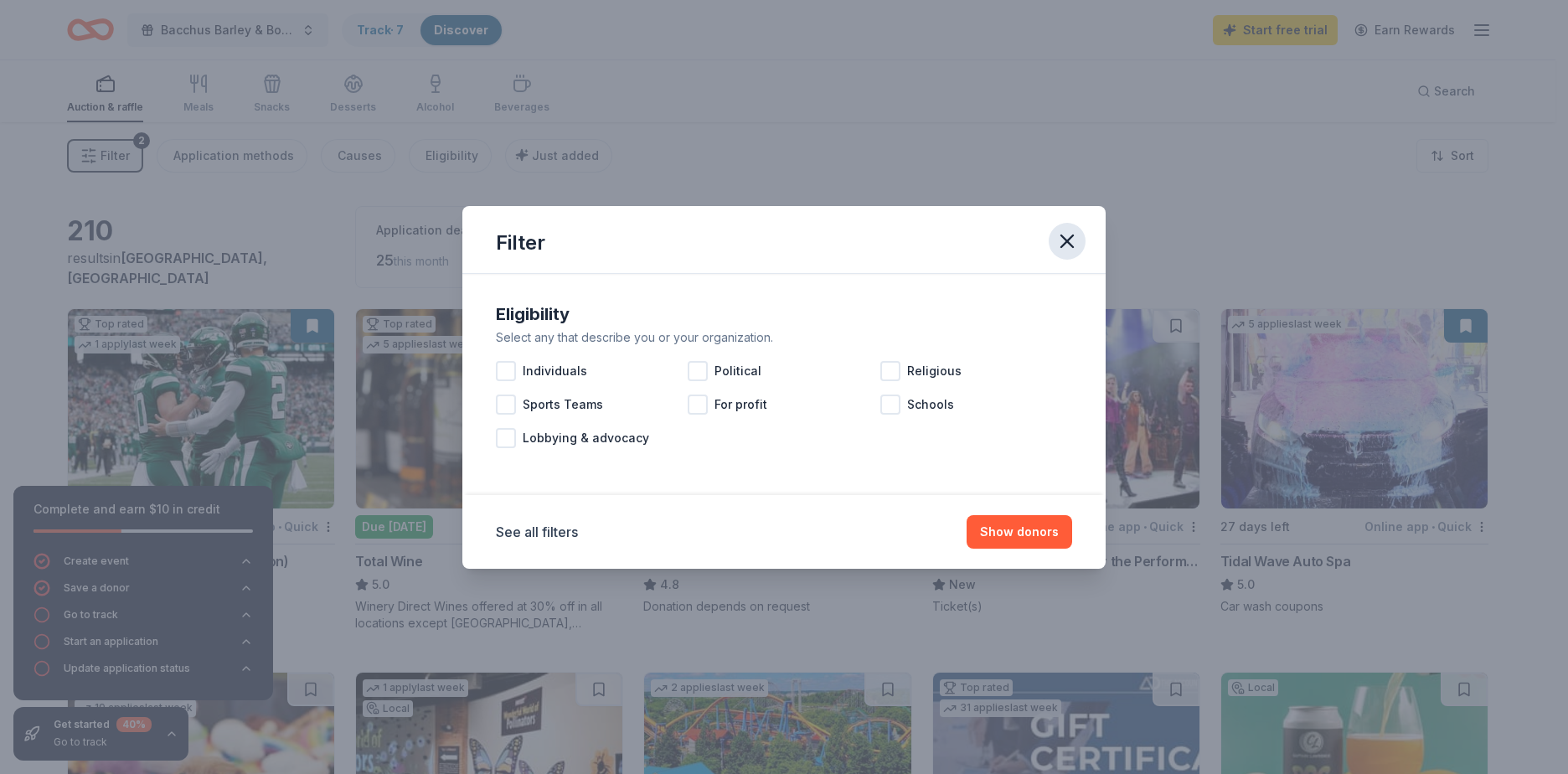
click at [1069, 242] on icon "button" at bounding box center [1067, 241] width 12 height 12
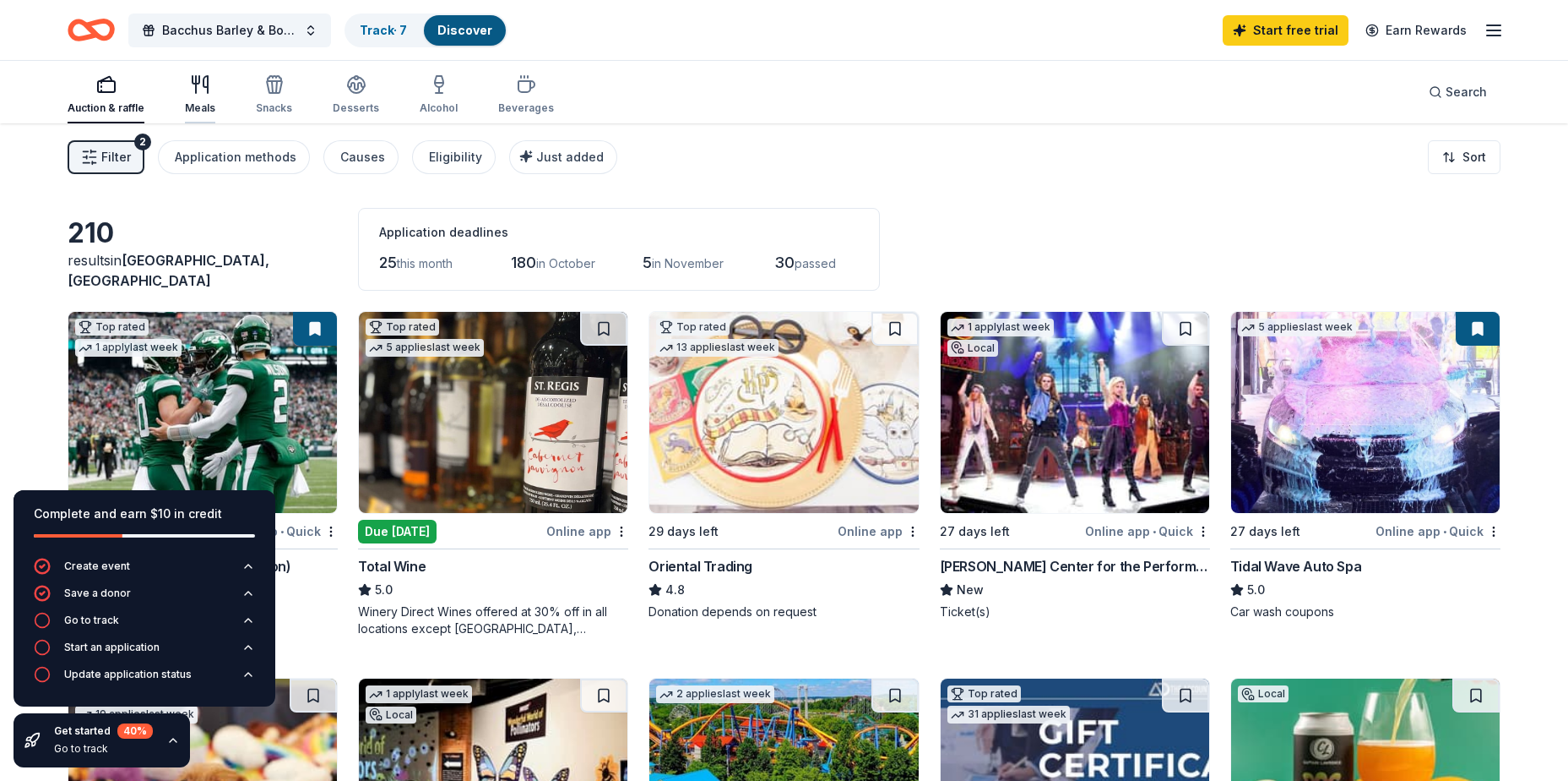
click at [212, 103] on div "Meals" at bounding box center [199, 108] width 30 height 14
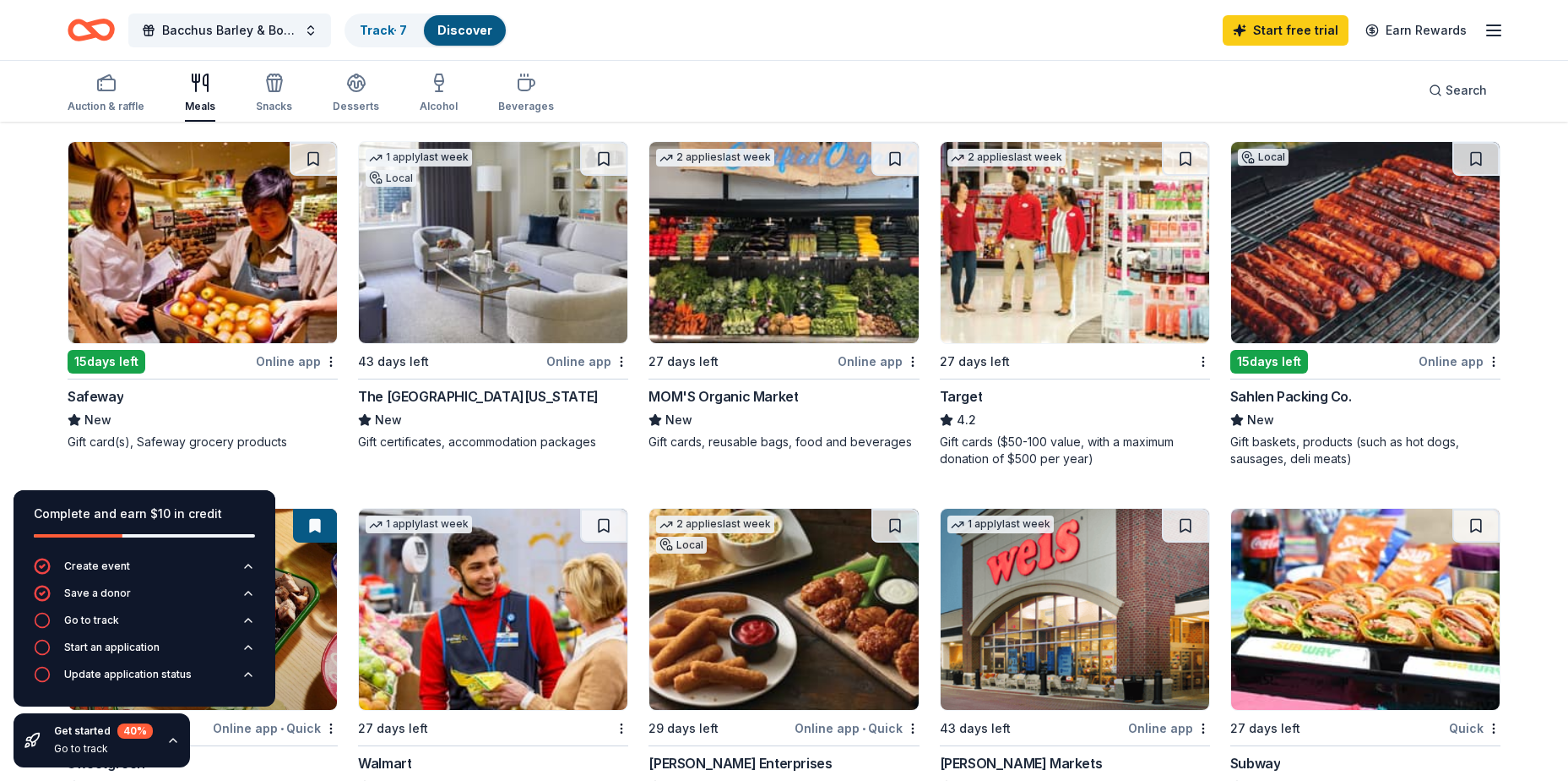
scroll to position [507, 0]
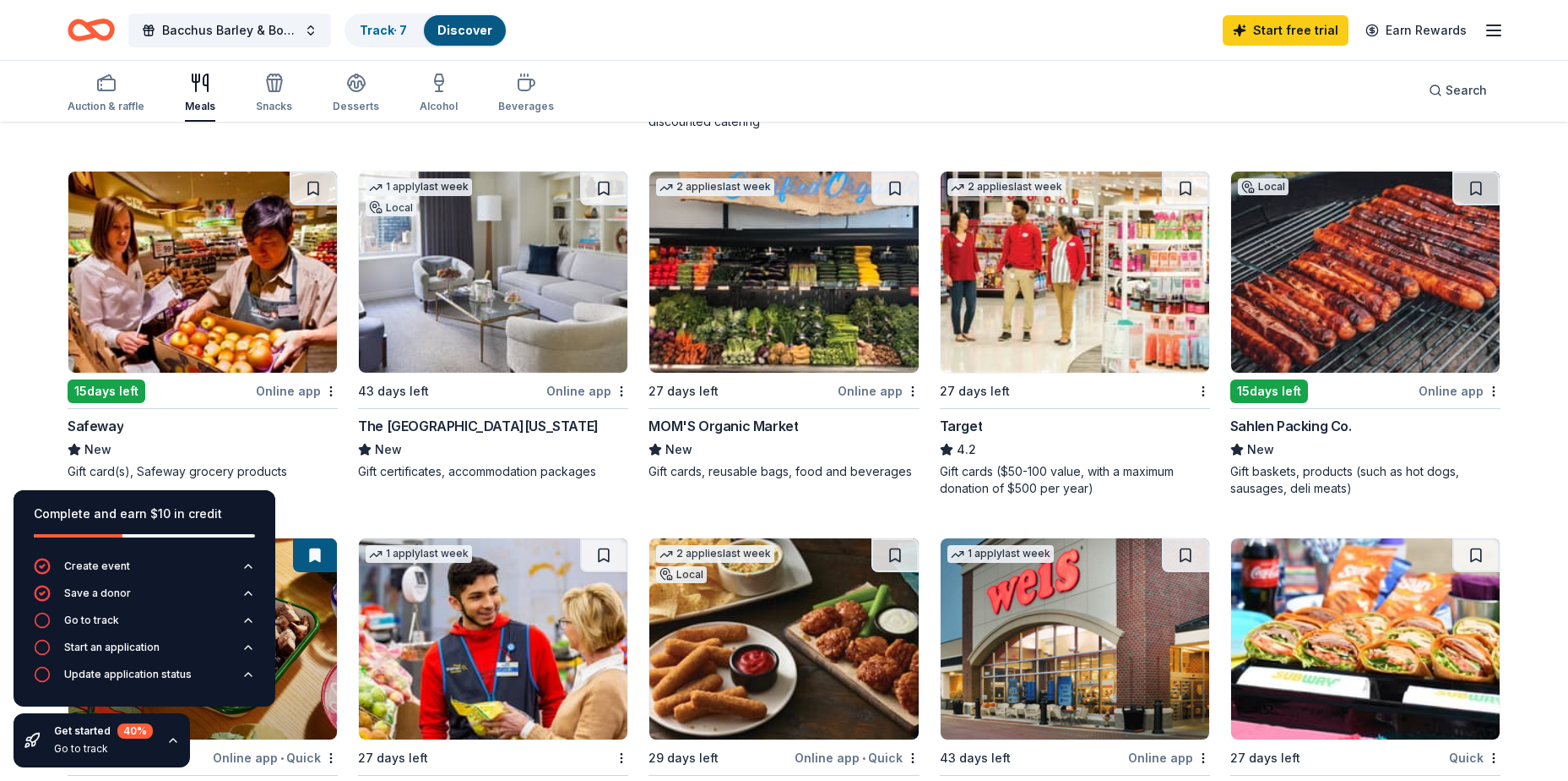
click at [1027, 366] on img at bounding box center [1074, 272] width 269 height 201
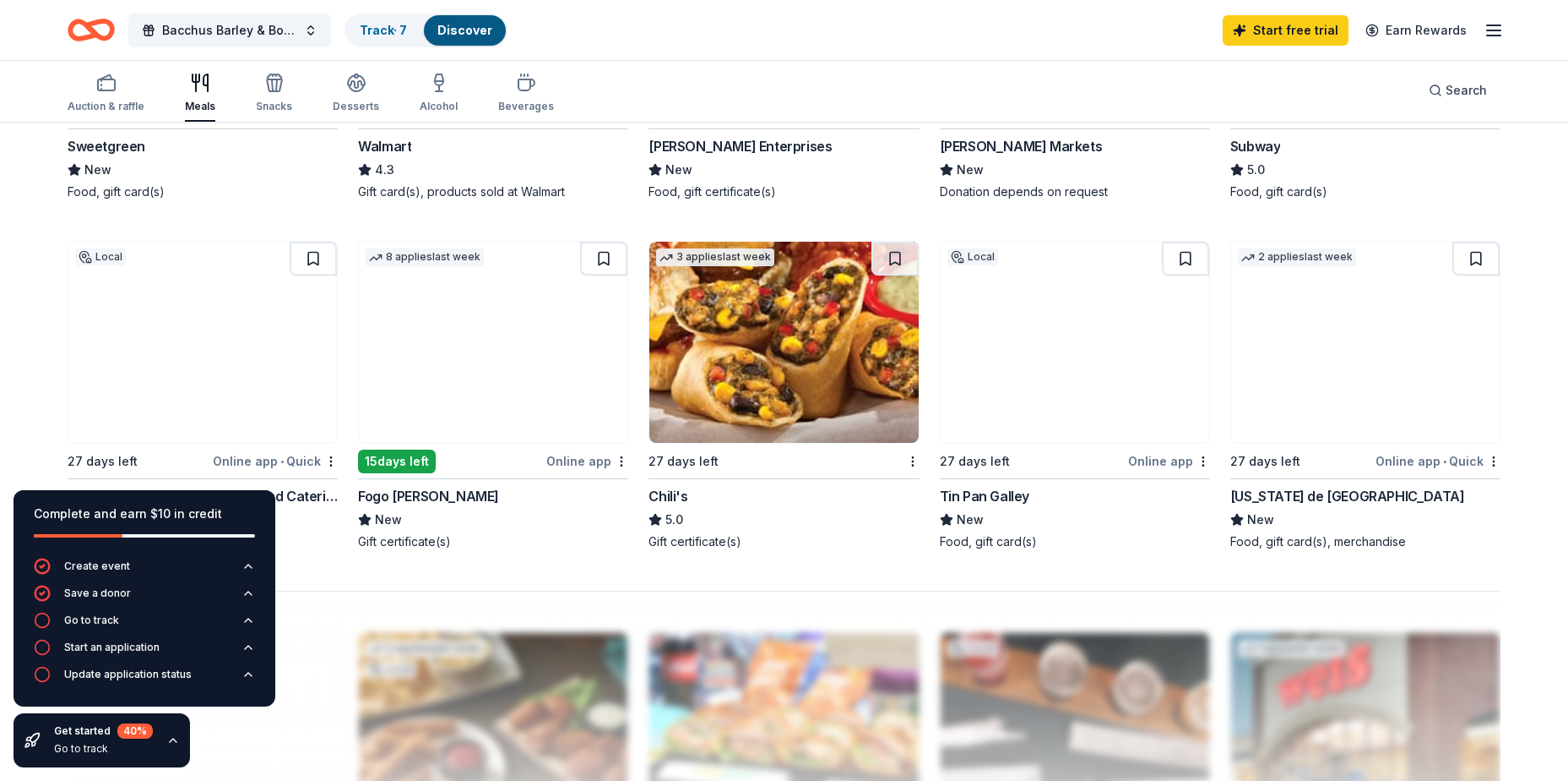
scroll to position [1183, 0]
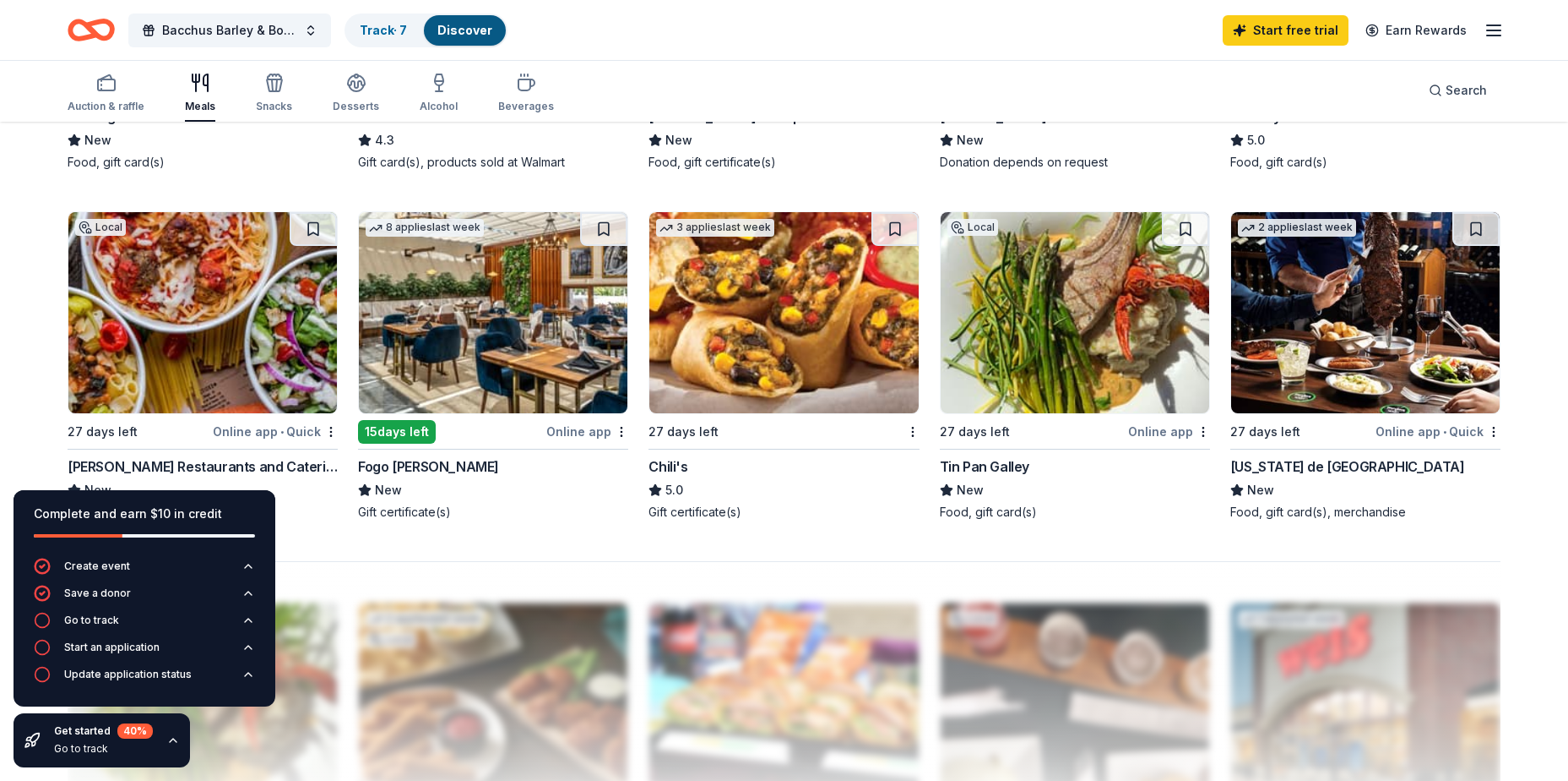
click at [1312, 390] on img at bounding box center [1365, 312] width 269 height 201
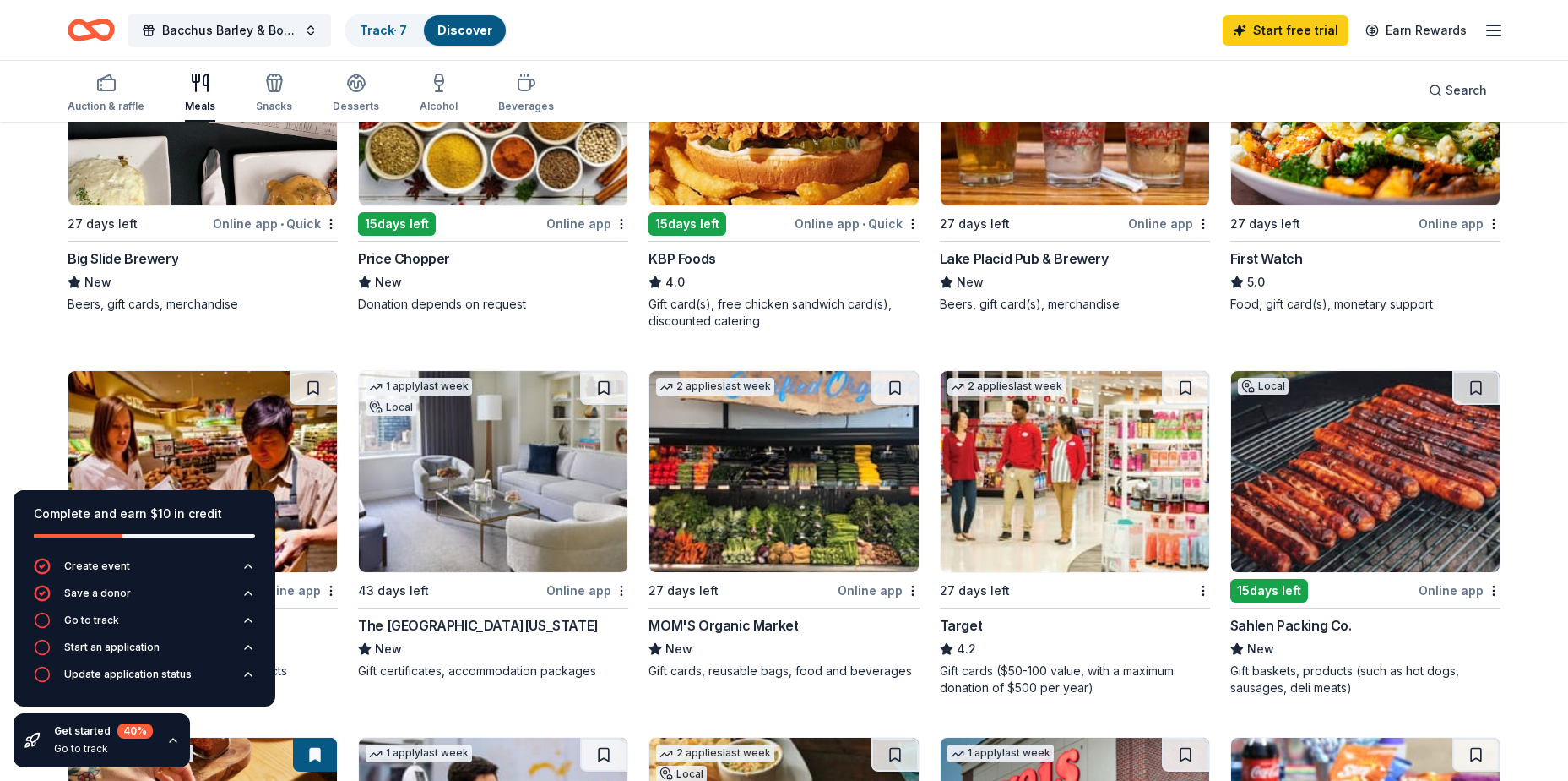
scroll to position [0, 0]
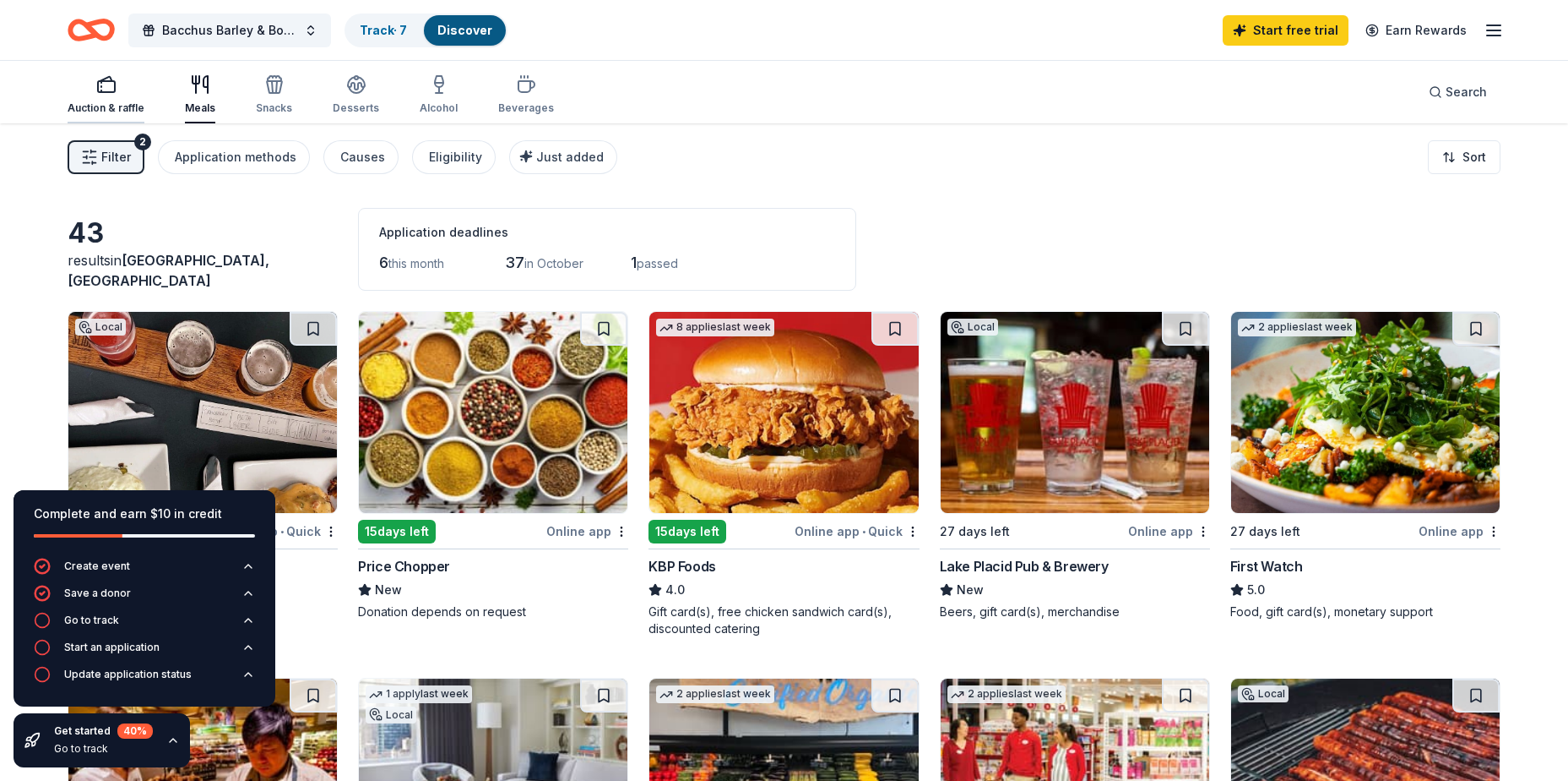
click at [111, 95] on div "Auction & raffle" at bounding box center [105, 94] width 77 height 41
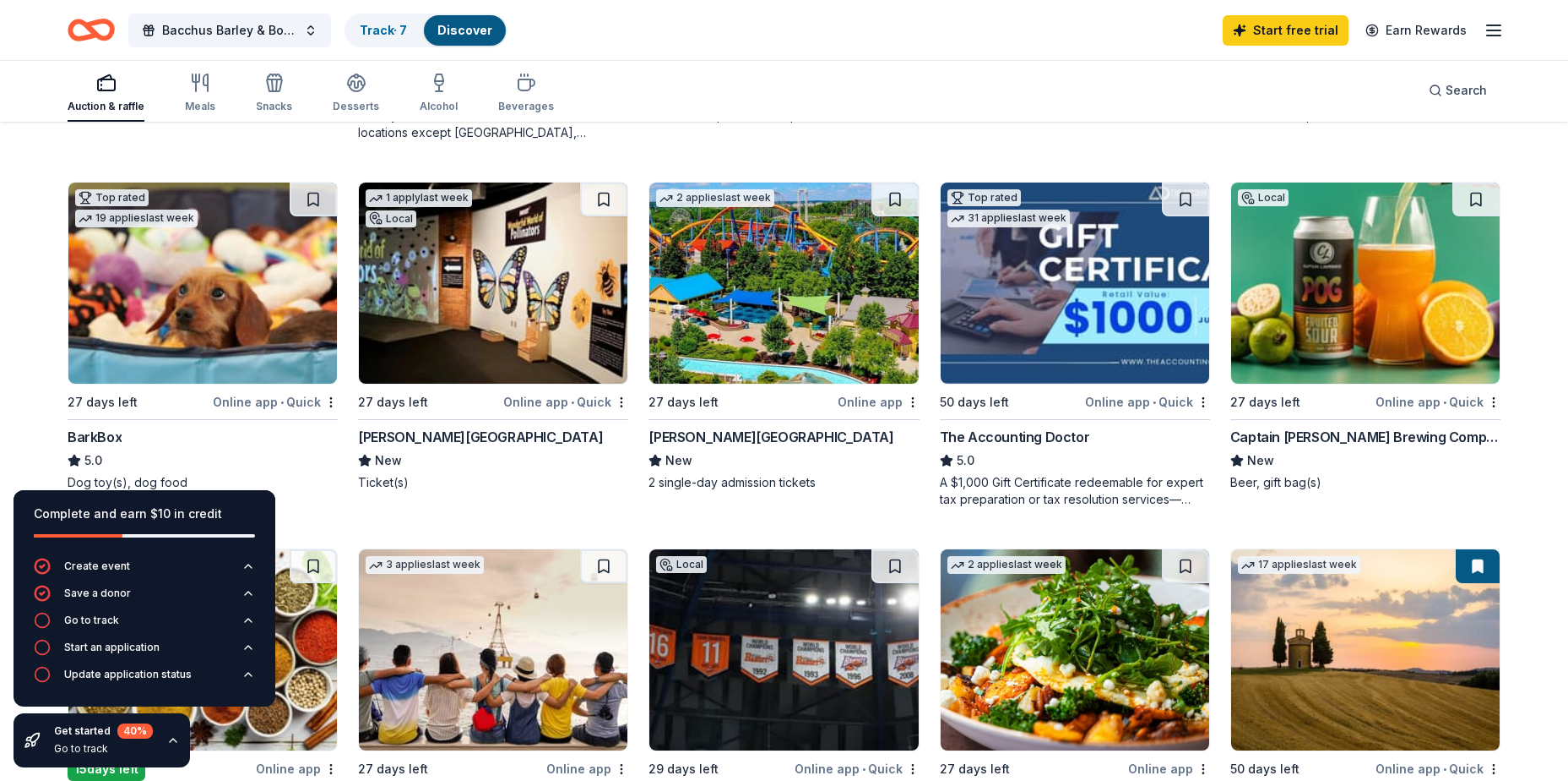
scroll to position [422, 0]
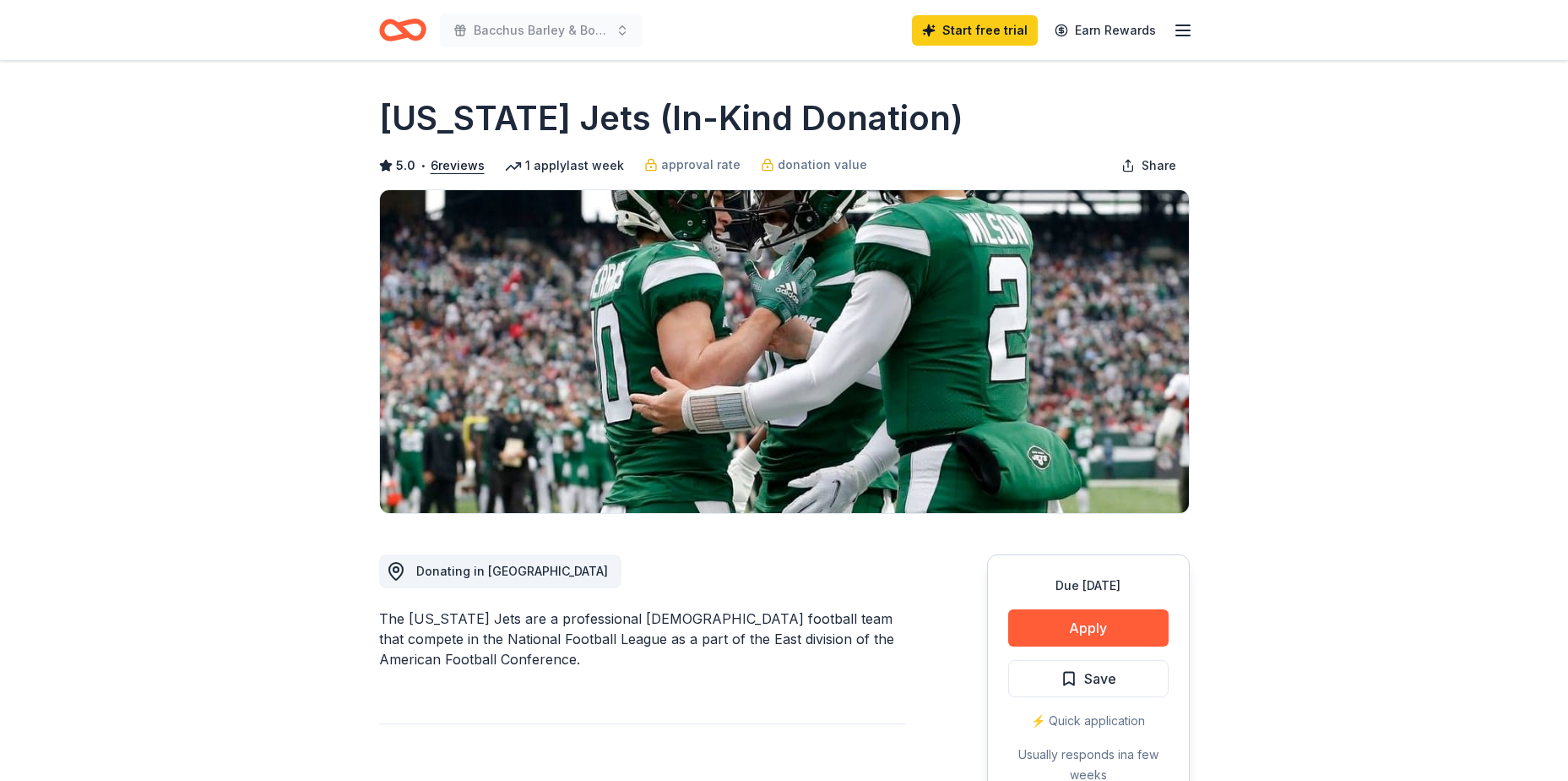
scroll to position [253, 0]
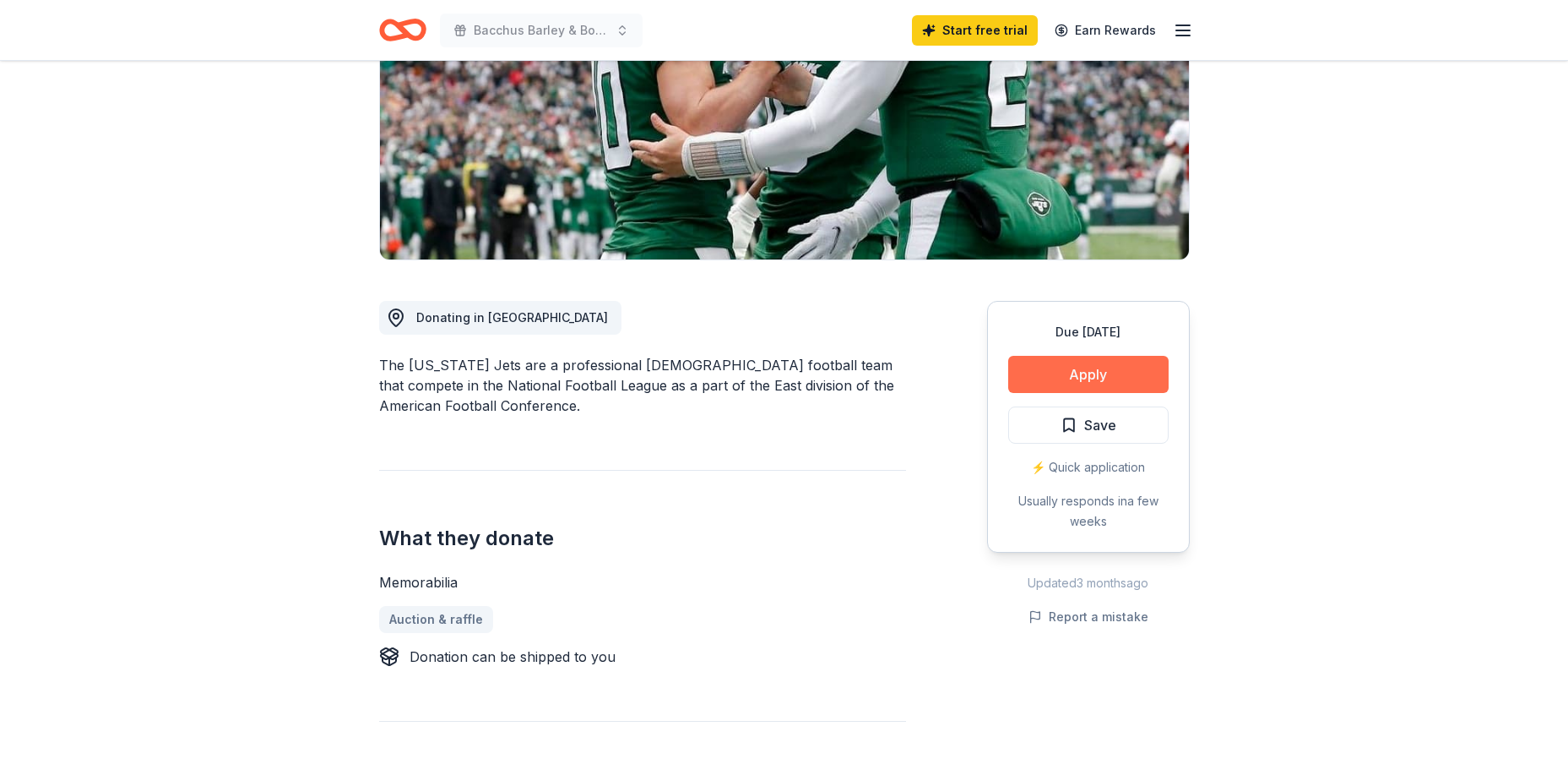
click at [1091, 371] on button "Apply" at bounding box center [1089, 374] width 161 height 37
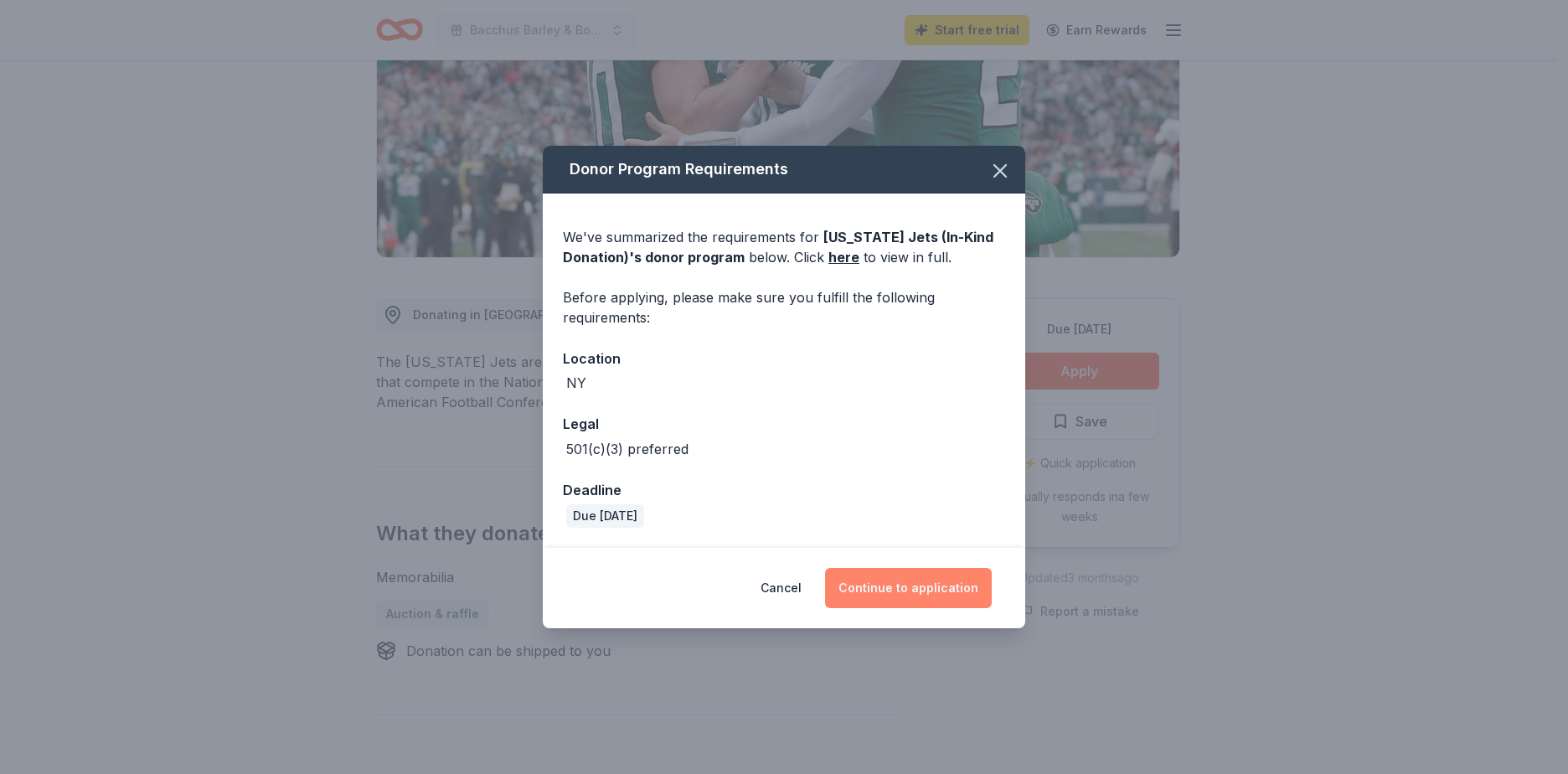
click at [908, 596] on button "Continue to application" at bounding box center [908, 587] width 167 height 40
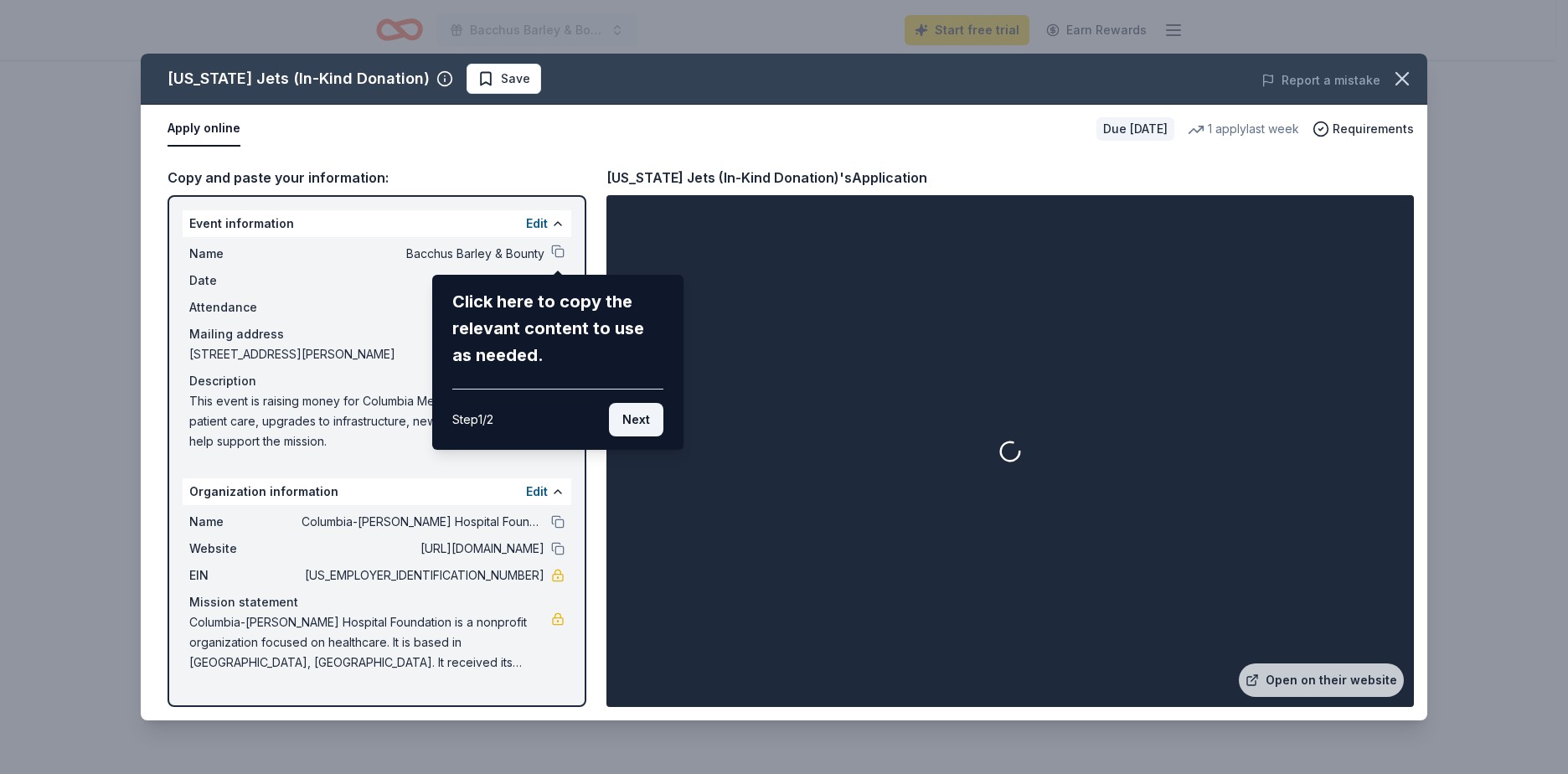
click at [642, 426] on button "Next" at bounding box center [636, 419] width 55 height 33
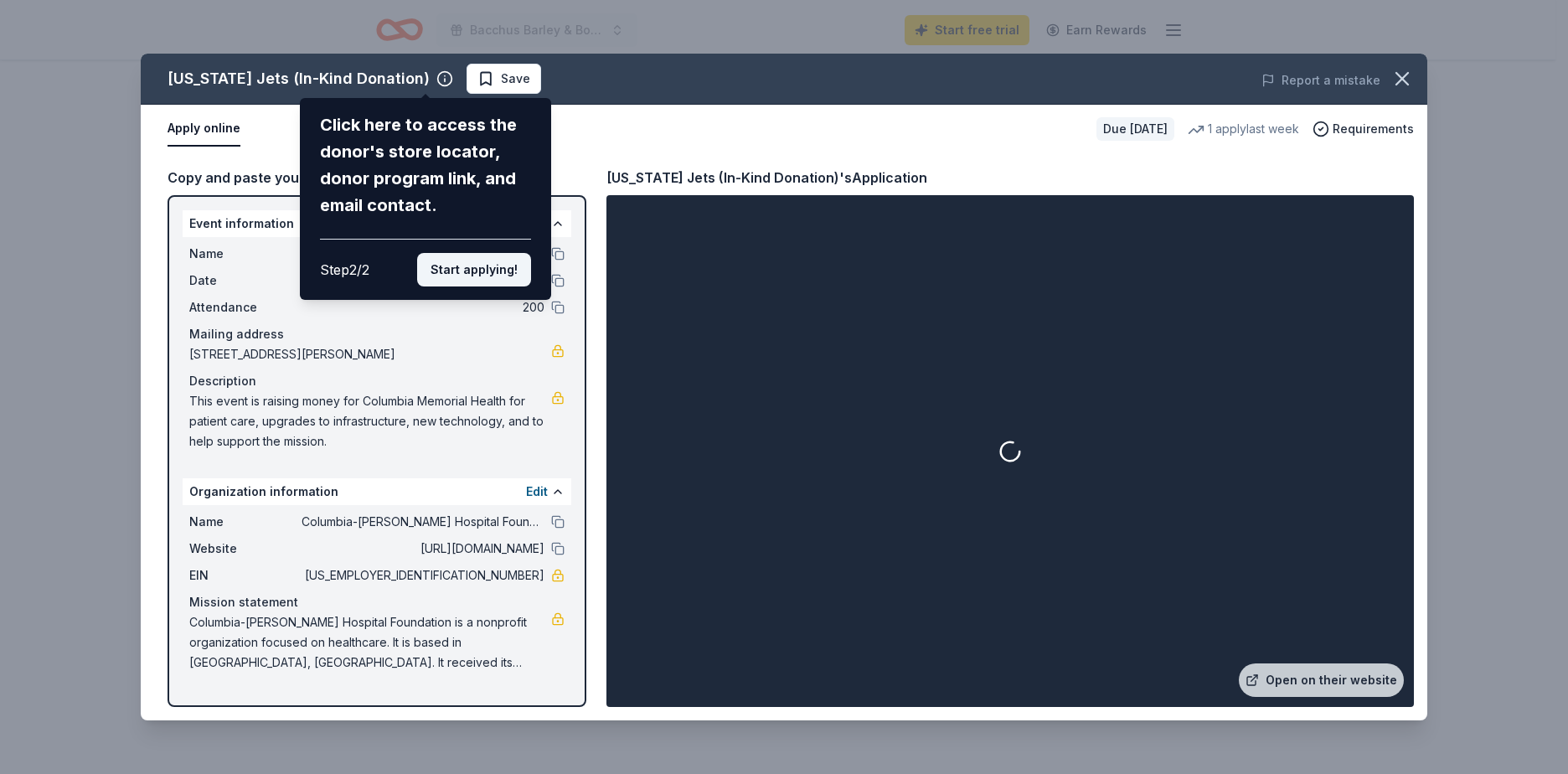
click at [450, 267] on button "Start applying!" at bounding box center [474, 269] width 114 height 33
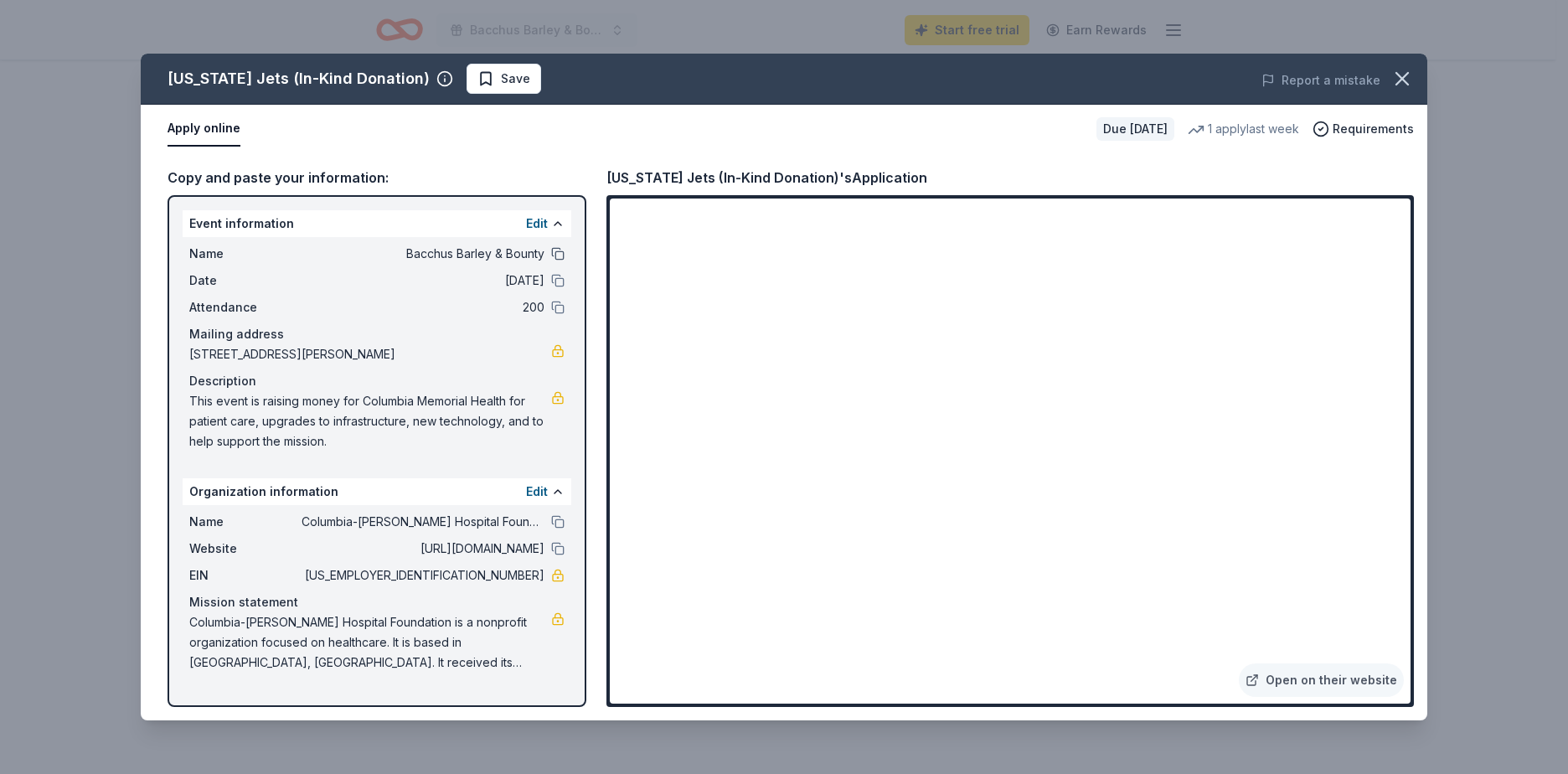
click at [559, 256] on button at bounding box center [557, 253] width 14 height 14
click at [462, 408] on span "This event is raising money for Columbia Memorial Health for patient care, upgr…" at bounding box center [370, 421] width 361 height 60
click at [478, 84] on span "Save" at bounding box center [504, 78] width 53 height 20
click at [1369, 133] on span "Requirements" at bounding box center [1373, 128] width 81 height 20
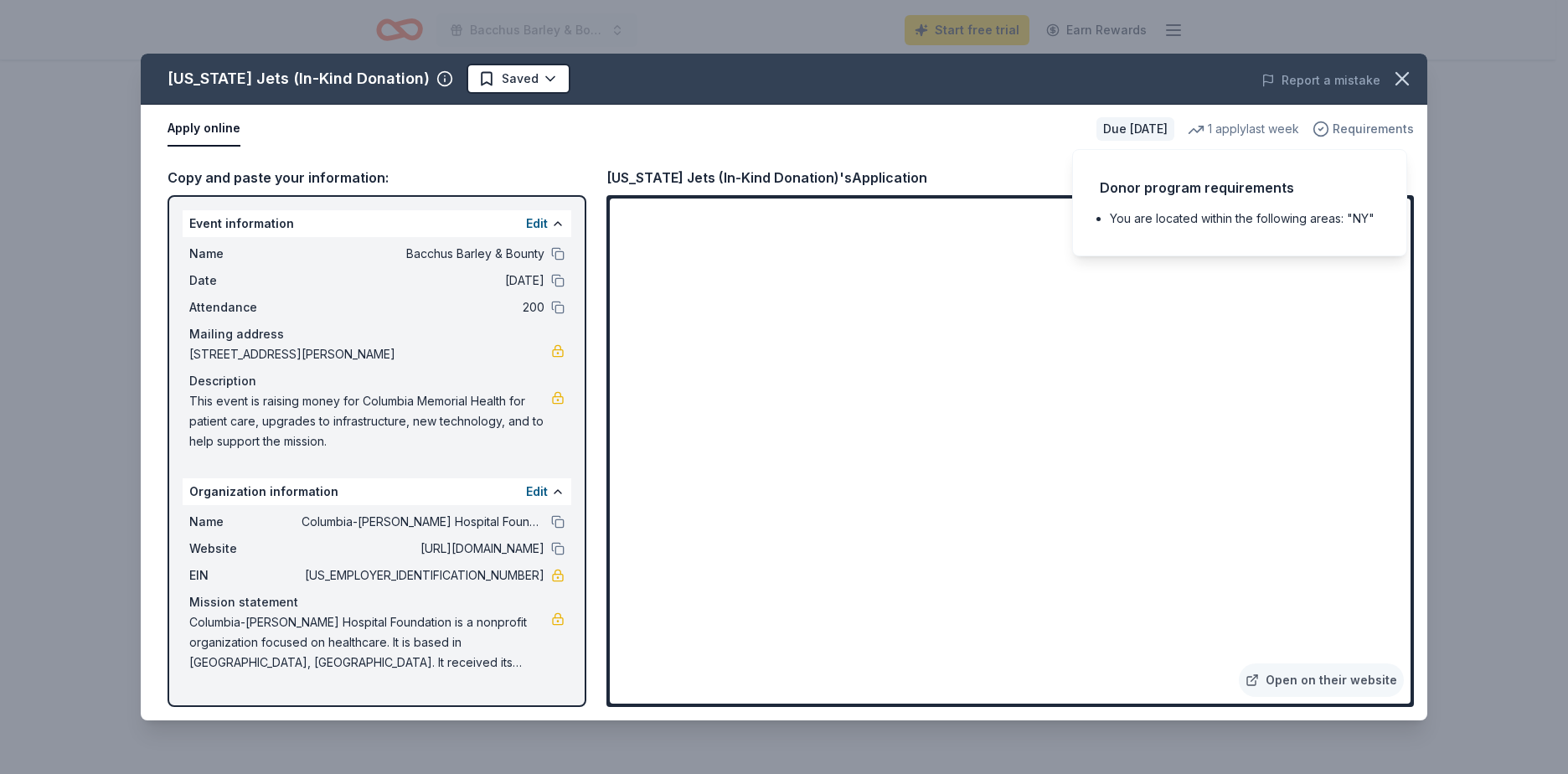
click at [1374, 128] on span "Requirements" at bounding box center [1373, 128] width 81 height 20
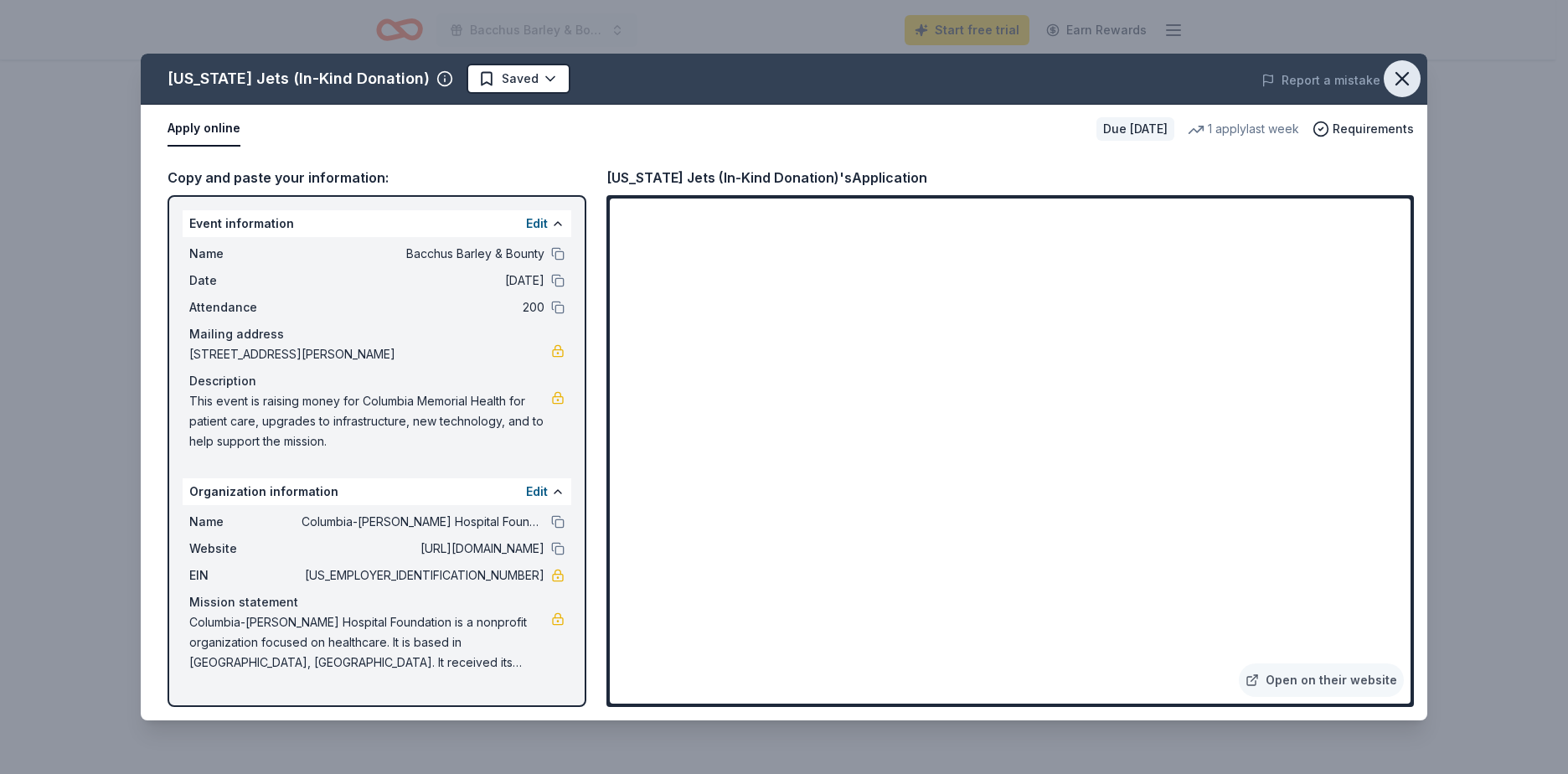
click at [1399, 79] on icon "button" at bounding box center [1401, 78] width 23 height 23
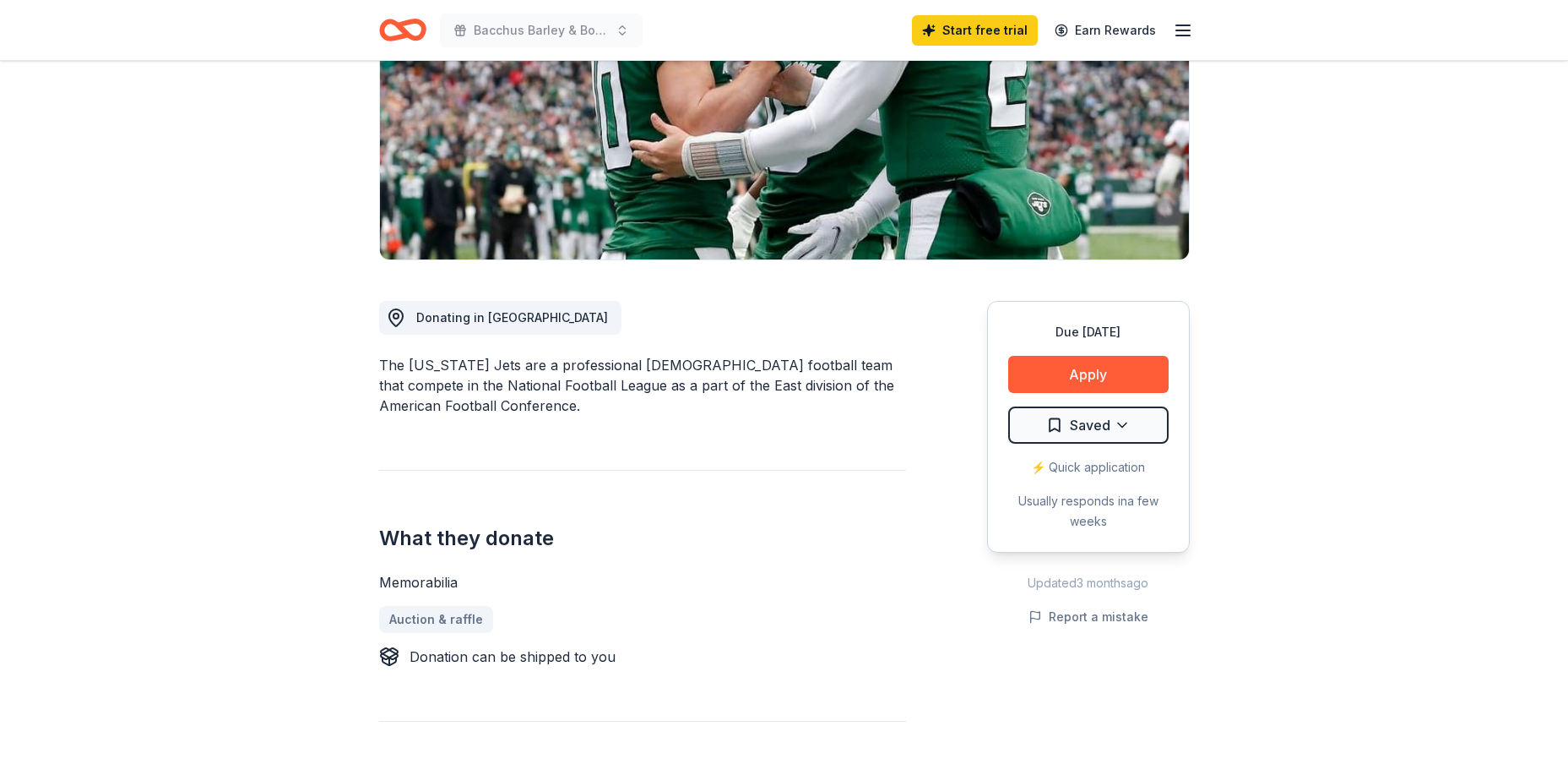
scroll to position [0, 0]
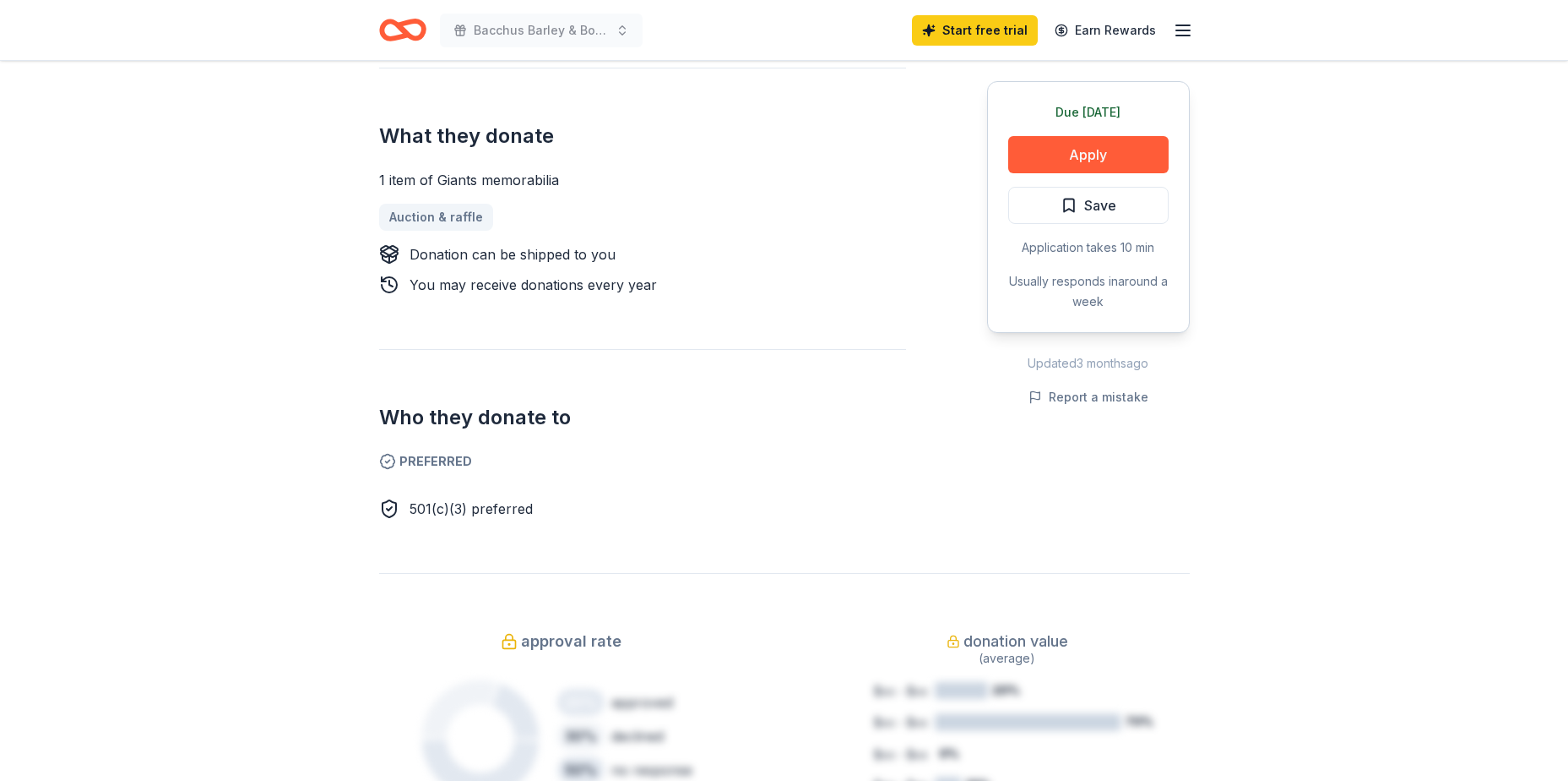
scroll to position [85, 0]
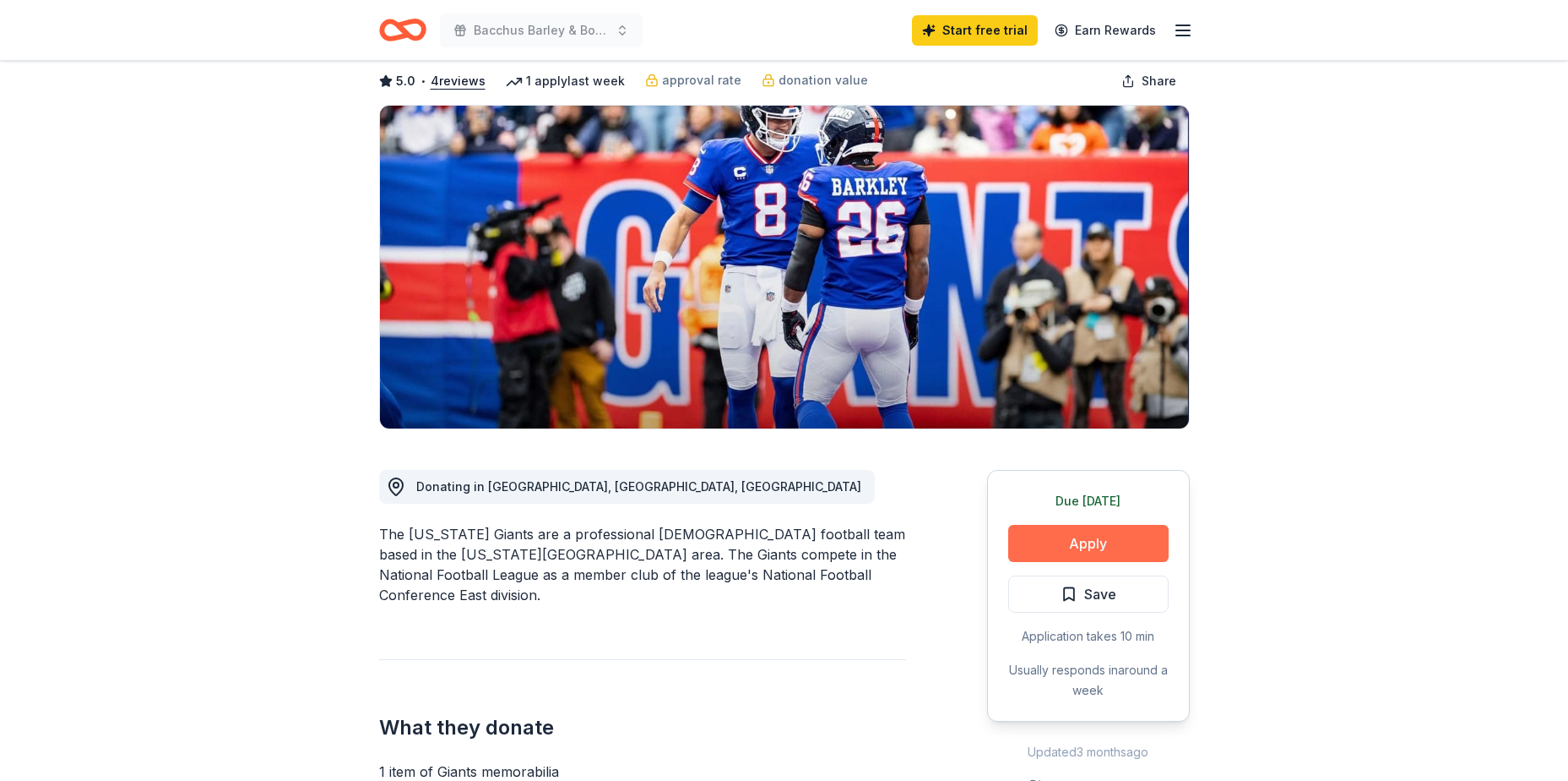
click at [1132, 545] on button "Apply" at bounding box center [1089, 543] width 161 height 37
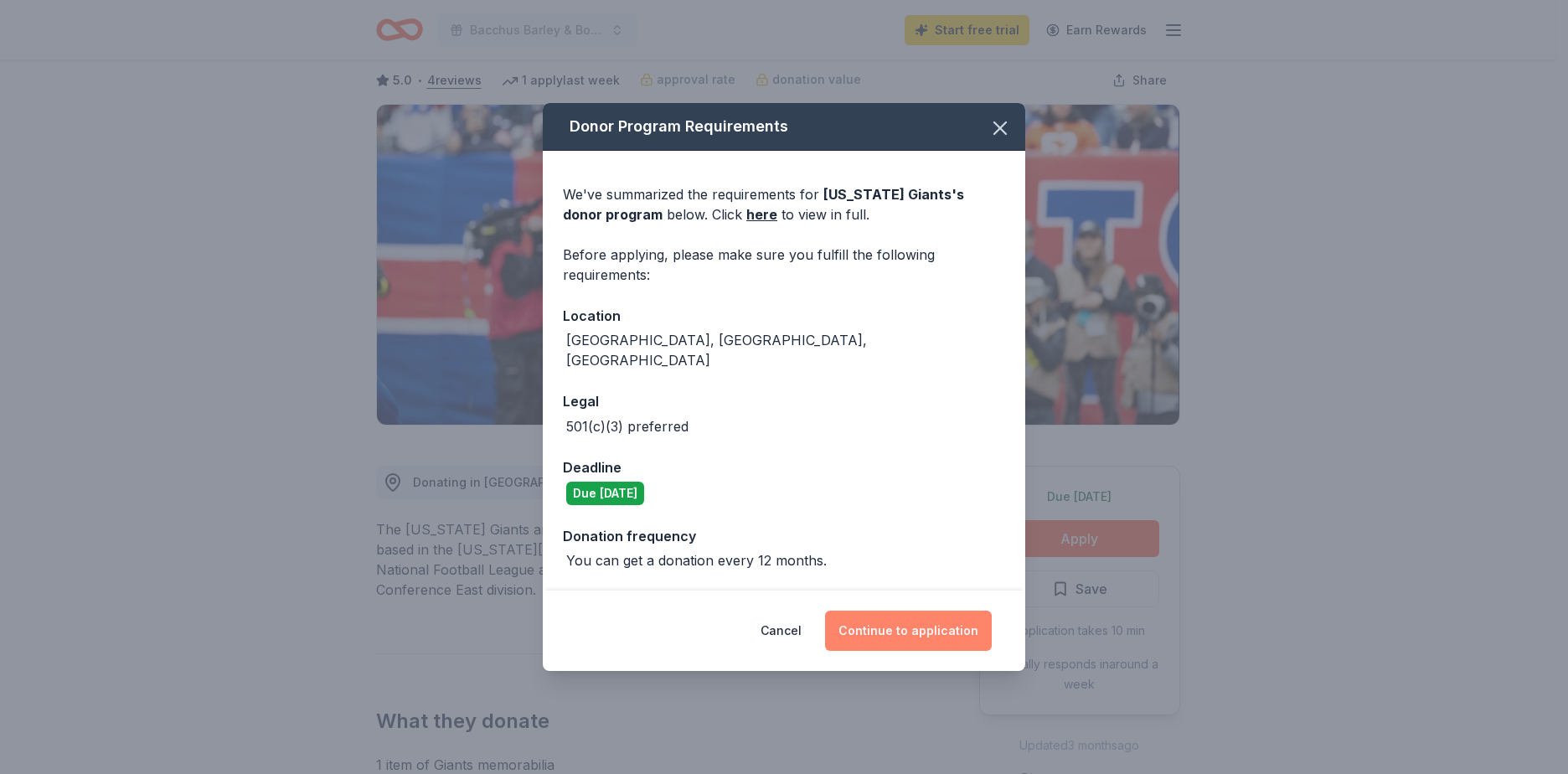
click at [902, 610] on button "Continue to application" at bounding box center [908, 630] width 167 height 40
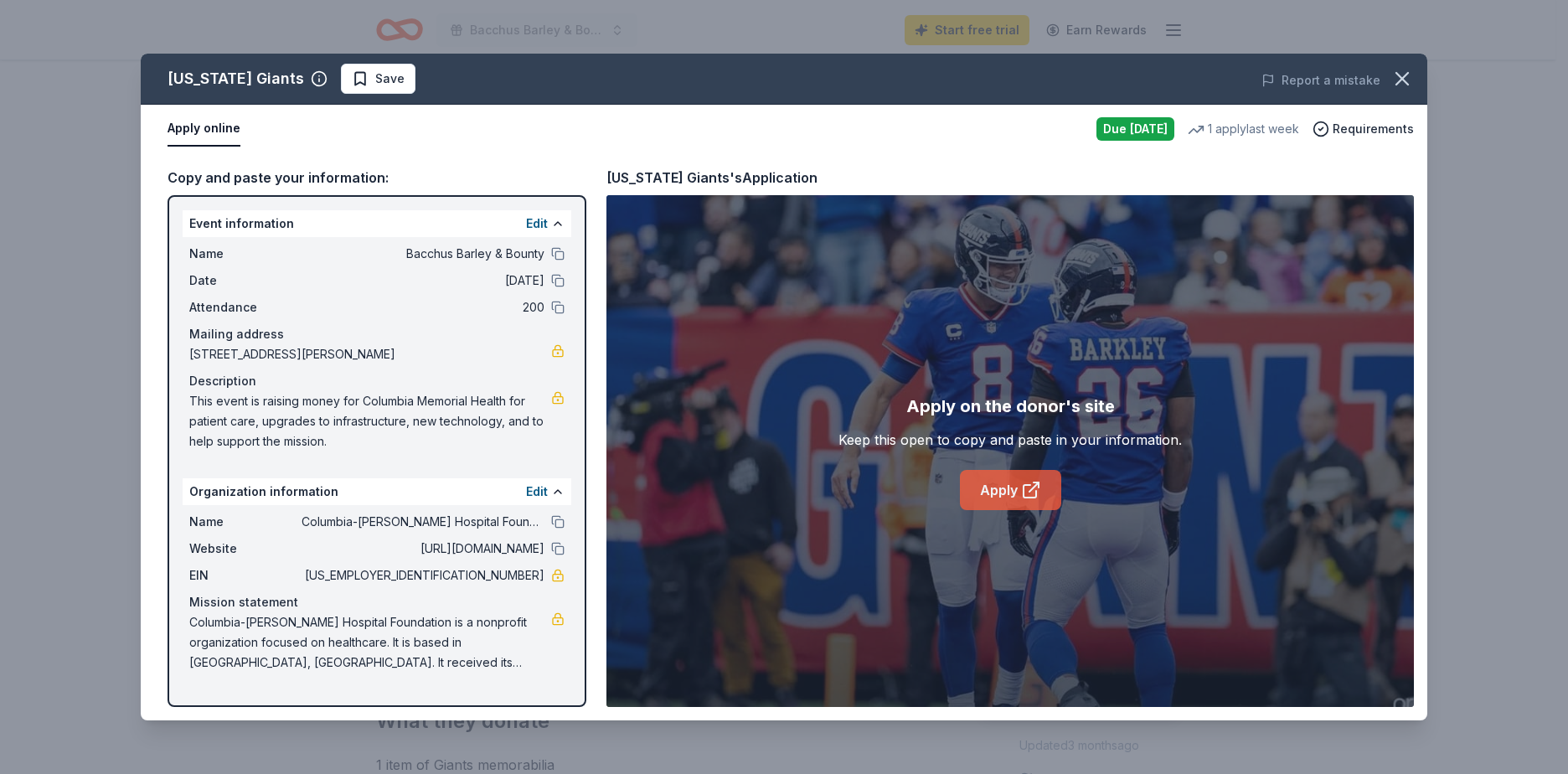
click at [1005, 488] on link "Apply" at bounding box center [1011, 490] width 101 height 40
click at [1393, 77] on icon "button" at bounding box center [1401, 78] width 23 height 23
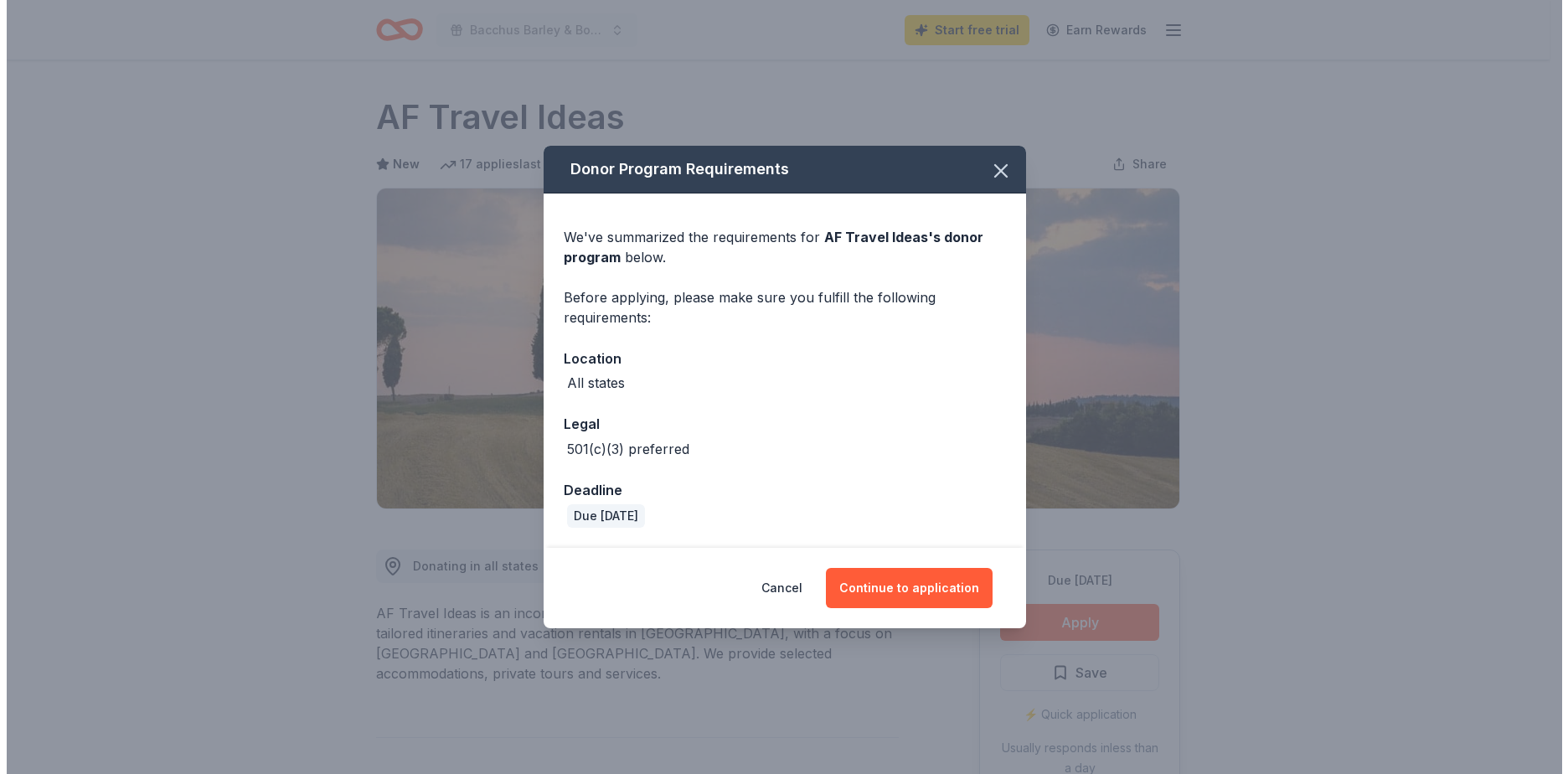
scroll to position [84, 0]
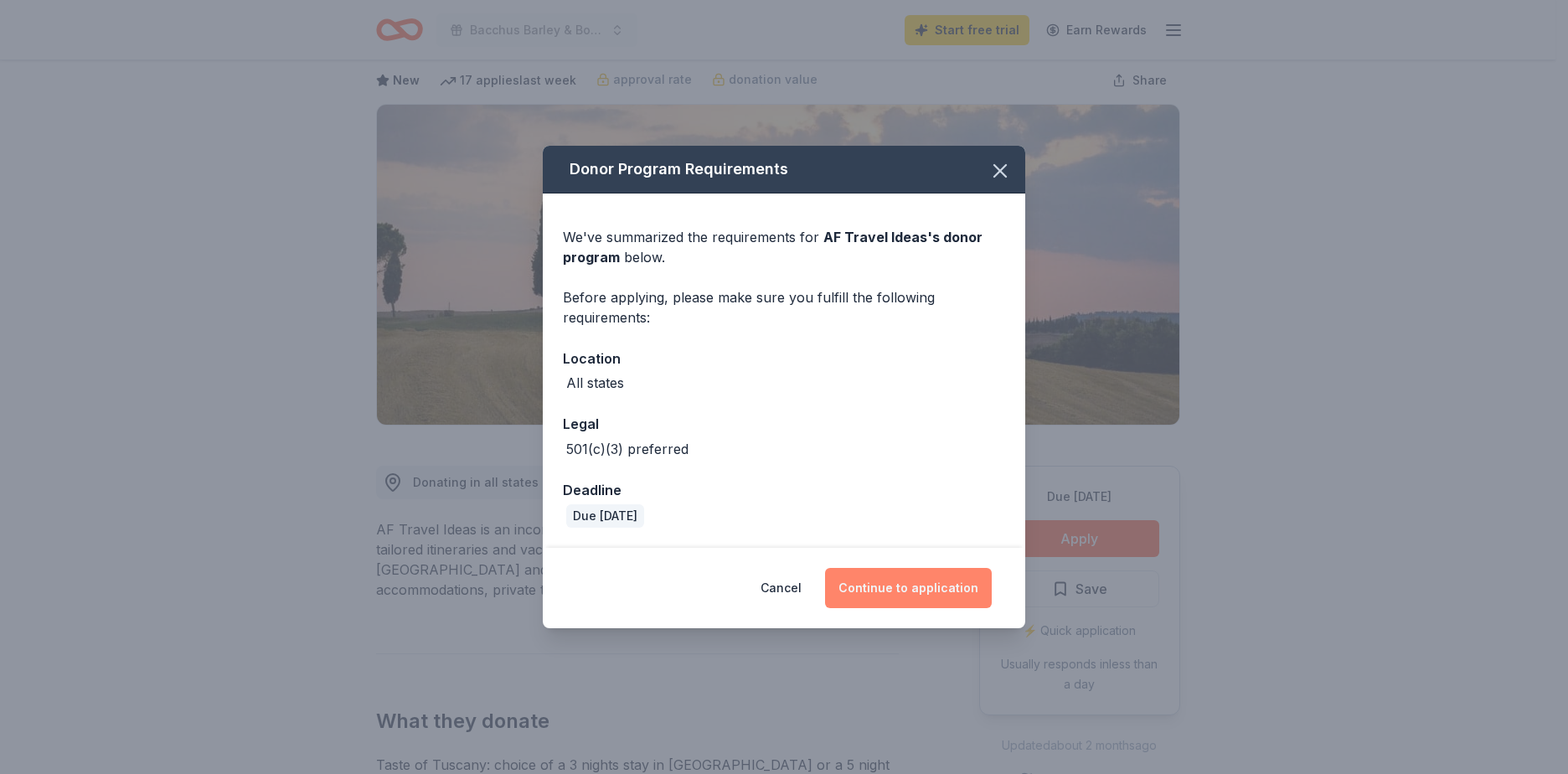
click at [930, 581] on button "Continue to application" at bounding box center [908, 587] width 167 height 40
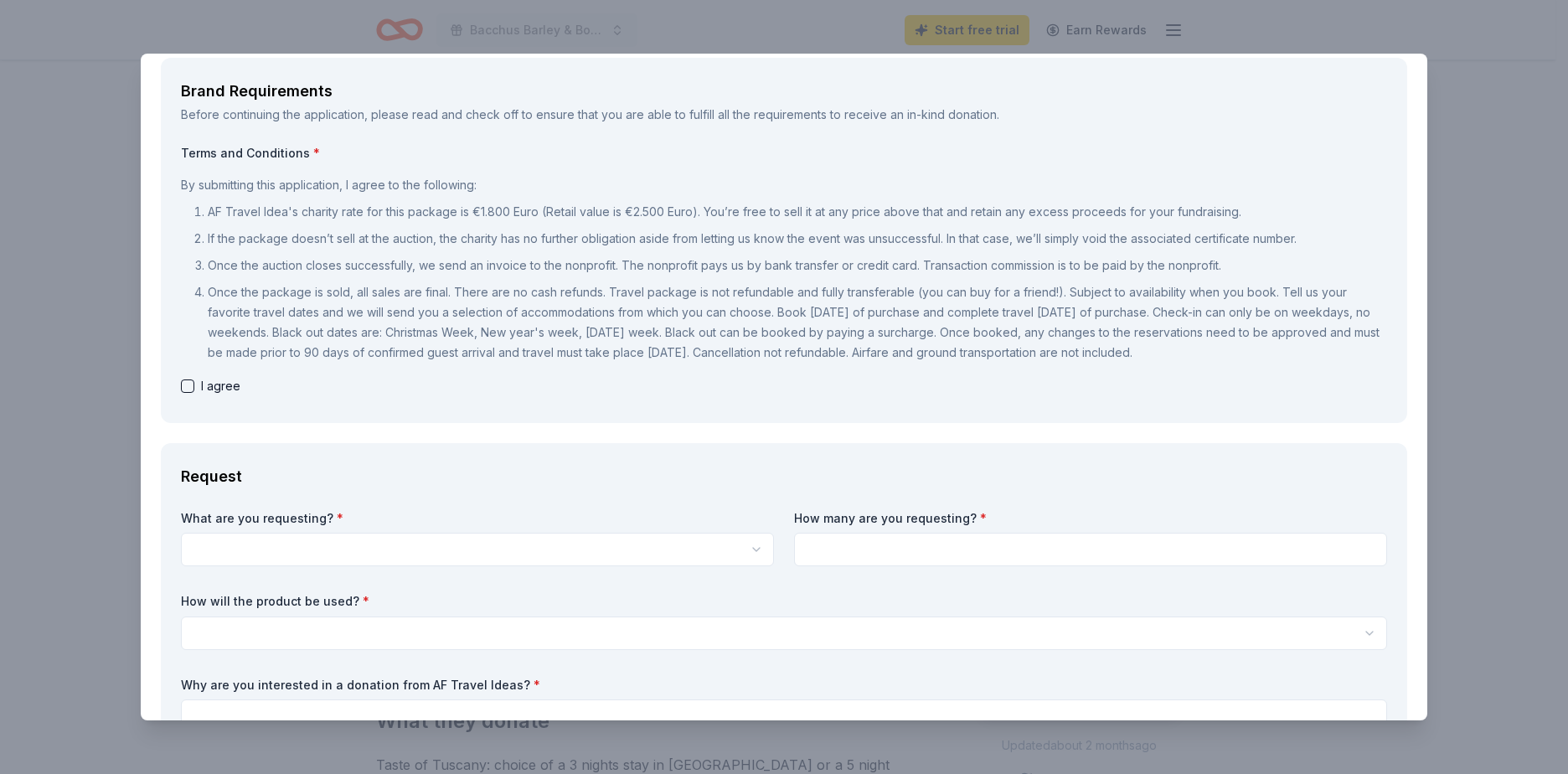
click at [212, 389] on span "I agree" at bounding box center [221, 385] width 39 height 20
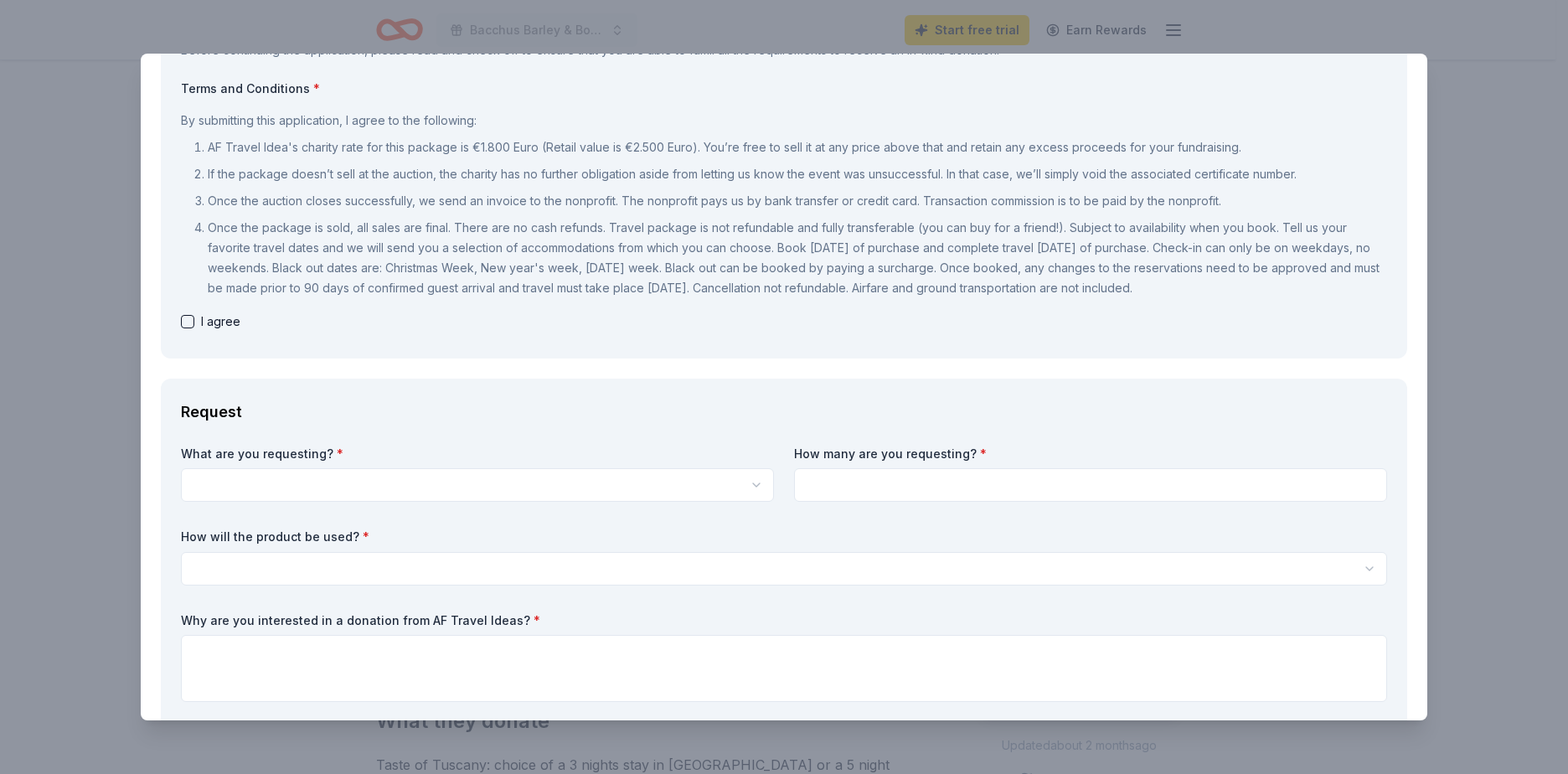
scroll to position [168, 0]
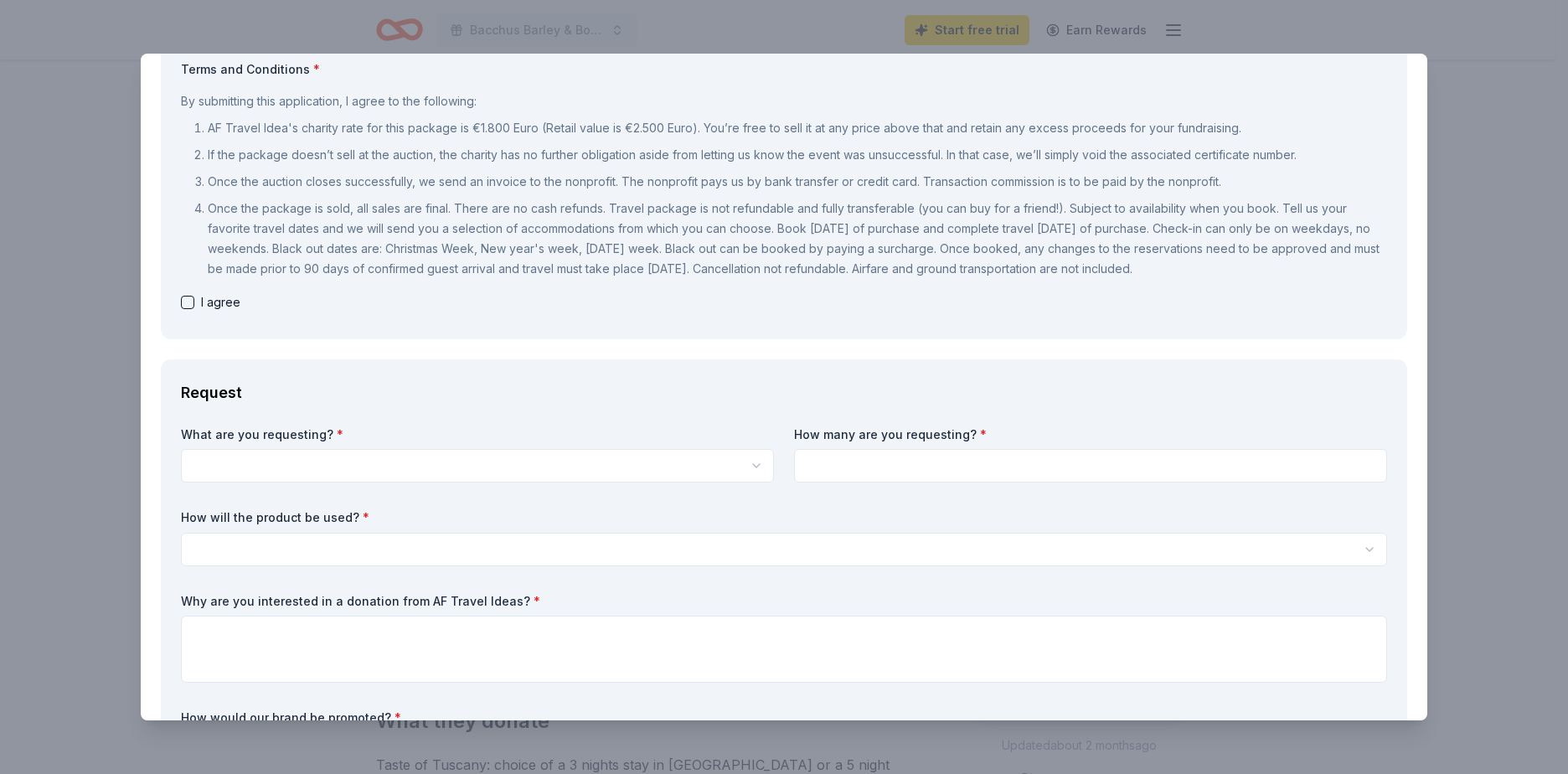
click at [190, 301] on button "button" at bounding box center [188, 302] width 14 height 14
checkbox input "true"
click at [278, 470] on html "Bacchus Barley & Bounty Start free trial Earn Rewards Due [DATE] Share AF Trave…" at bounding box center [784, 303] width 1568 height 774
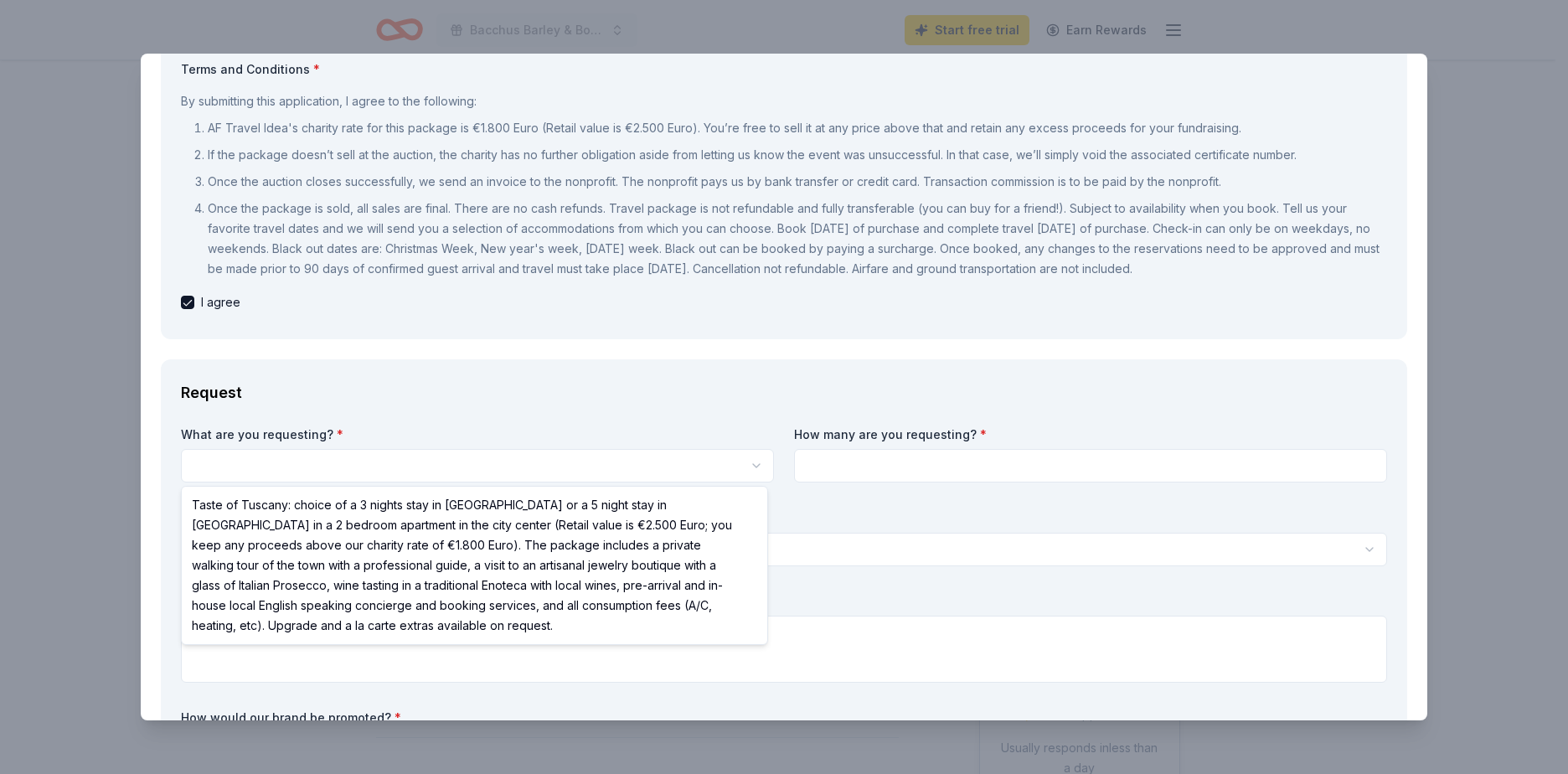
scroll to position [0, 0]
select select "Taste of Tuscany: choice of a 3 nights stay in [GEOGRAPHIC_DATA] or a 5 night s…"
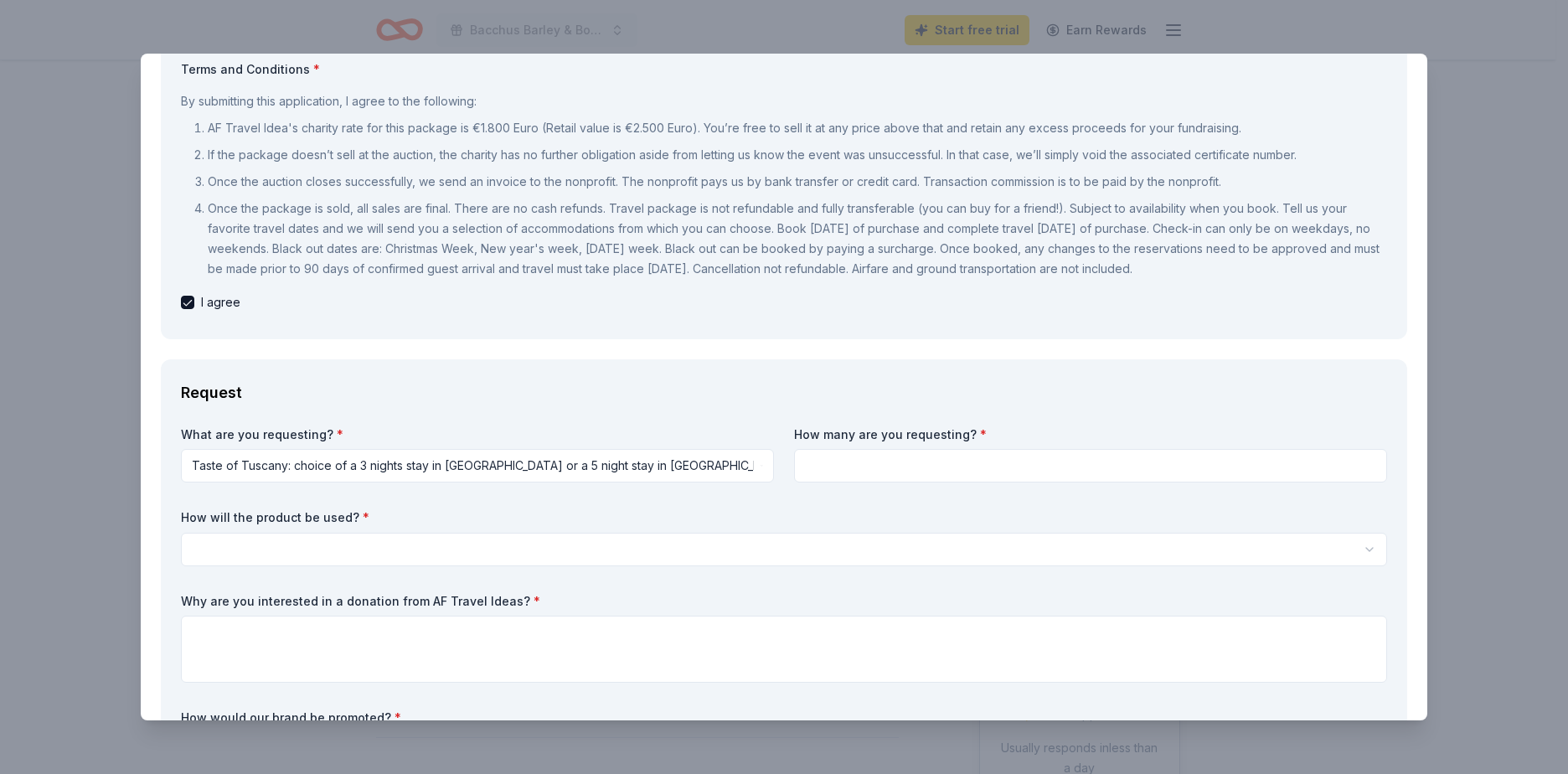
click at [903, 463] on input at bounding box center [1090, 465] width 593 height 33
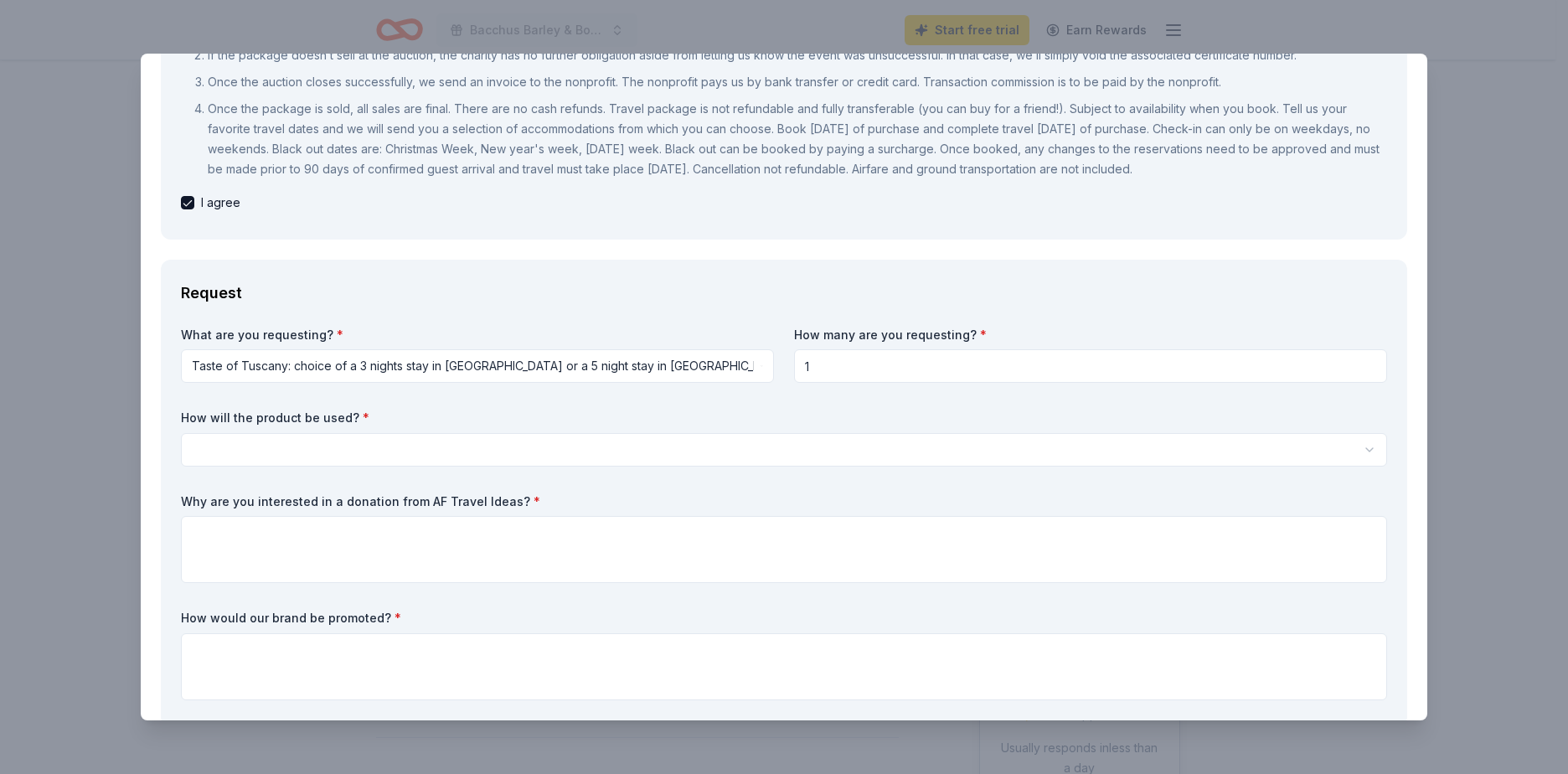
scroll to position [419, 0]
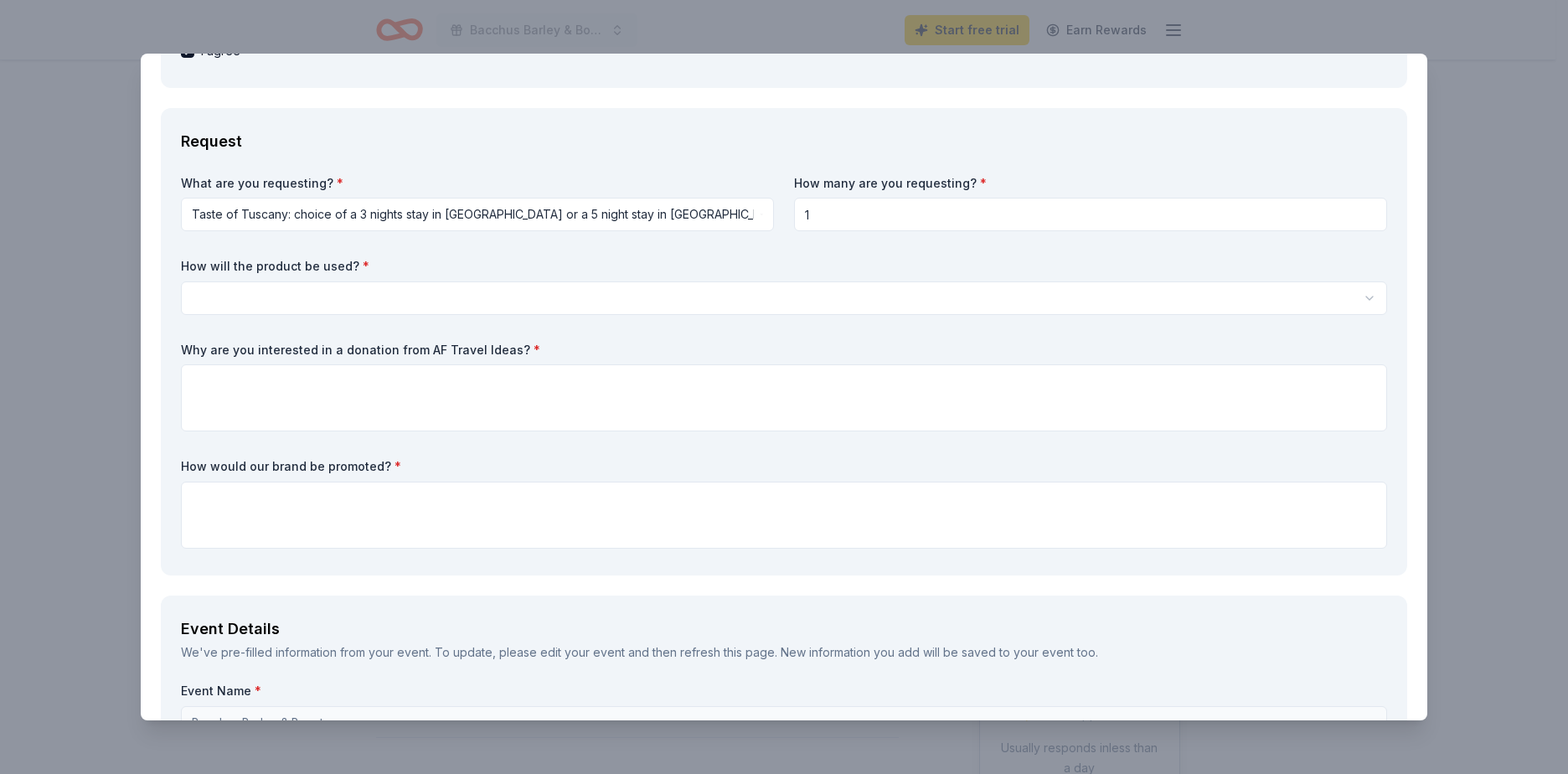
type input "1"
click at [345, 302] on html "Bacchus Barley & Bounty Start free trial Earn Rewards Due [DATE] Share AF Trave…" at bounding box center [784, 387] width 1568 height 774
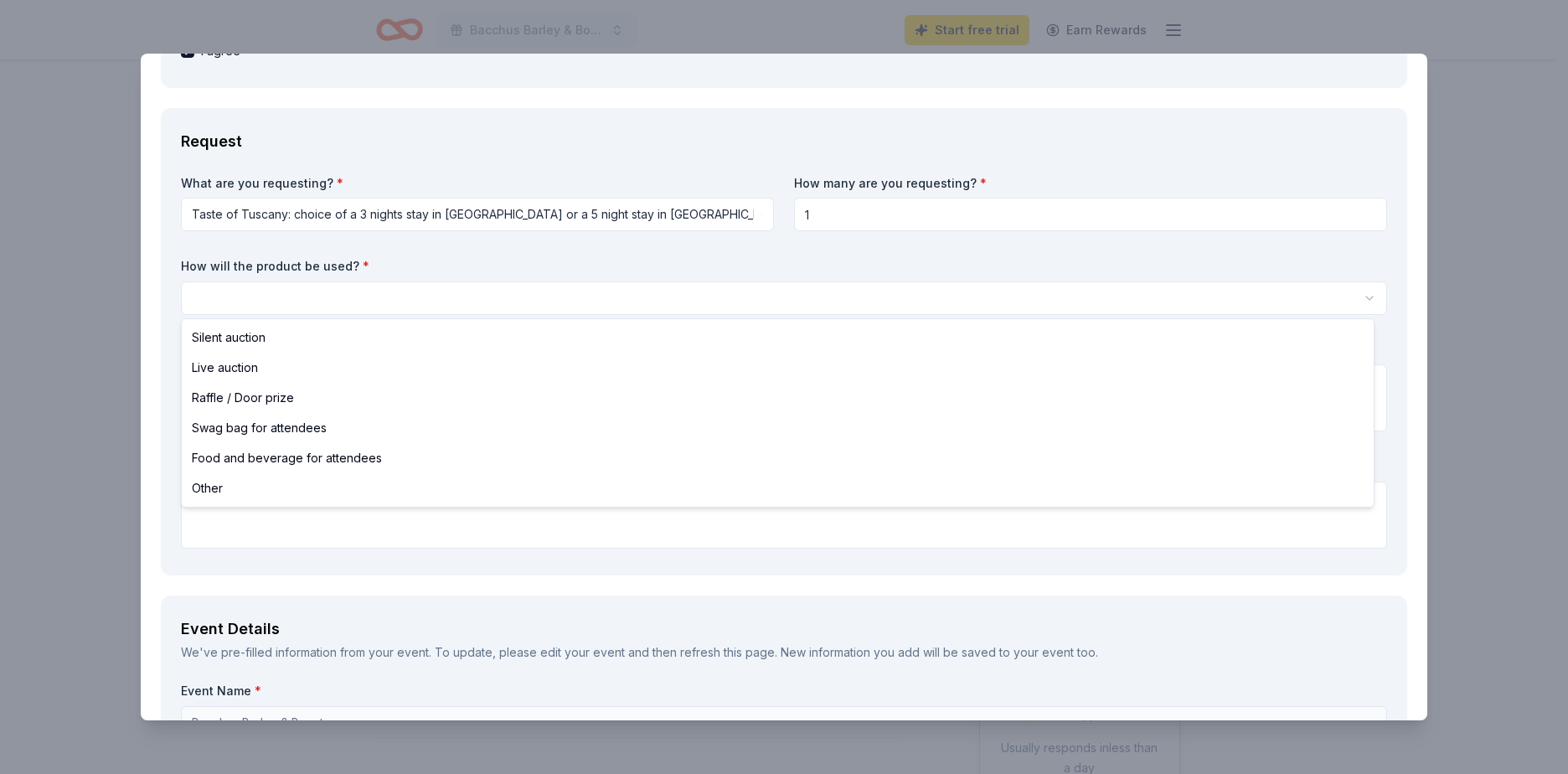
select select "liveAuction"
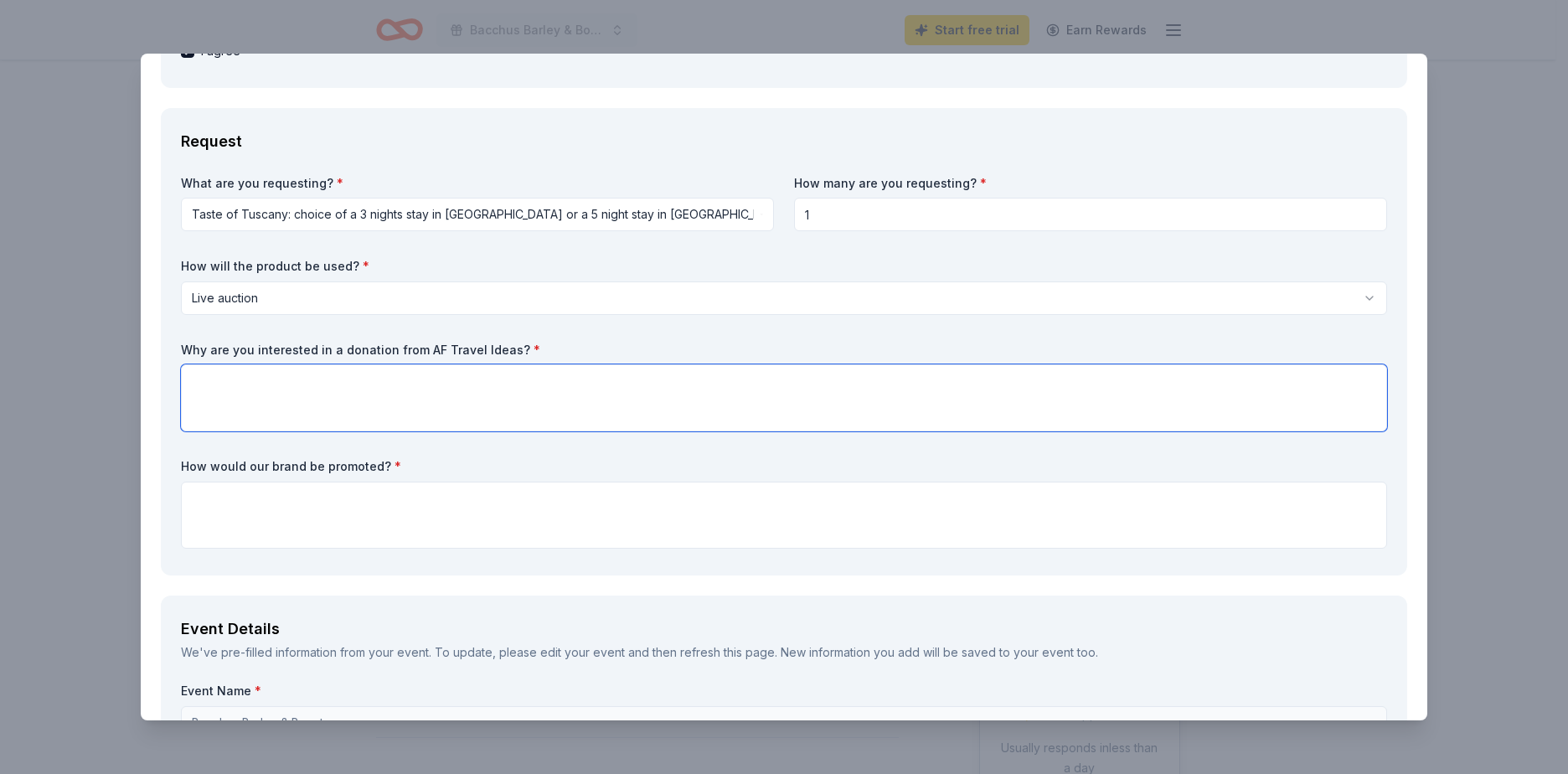
click at [289, 384] on textarea at bounding box center [784, 397] width 1206 height 67
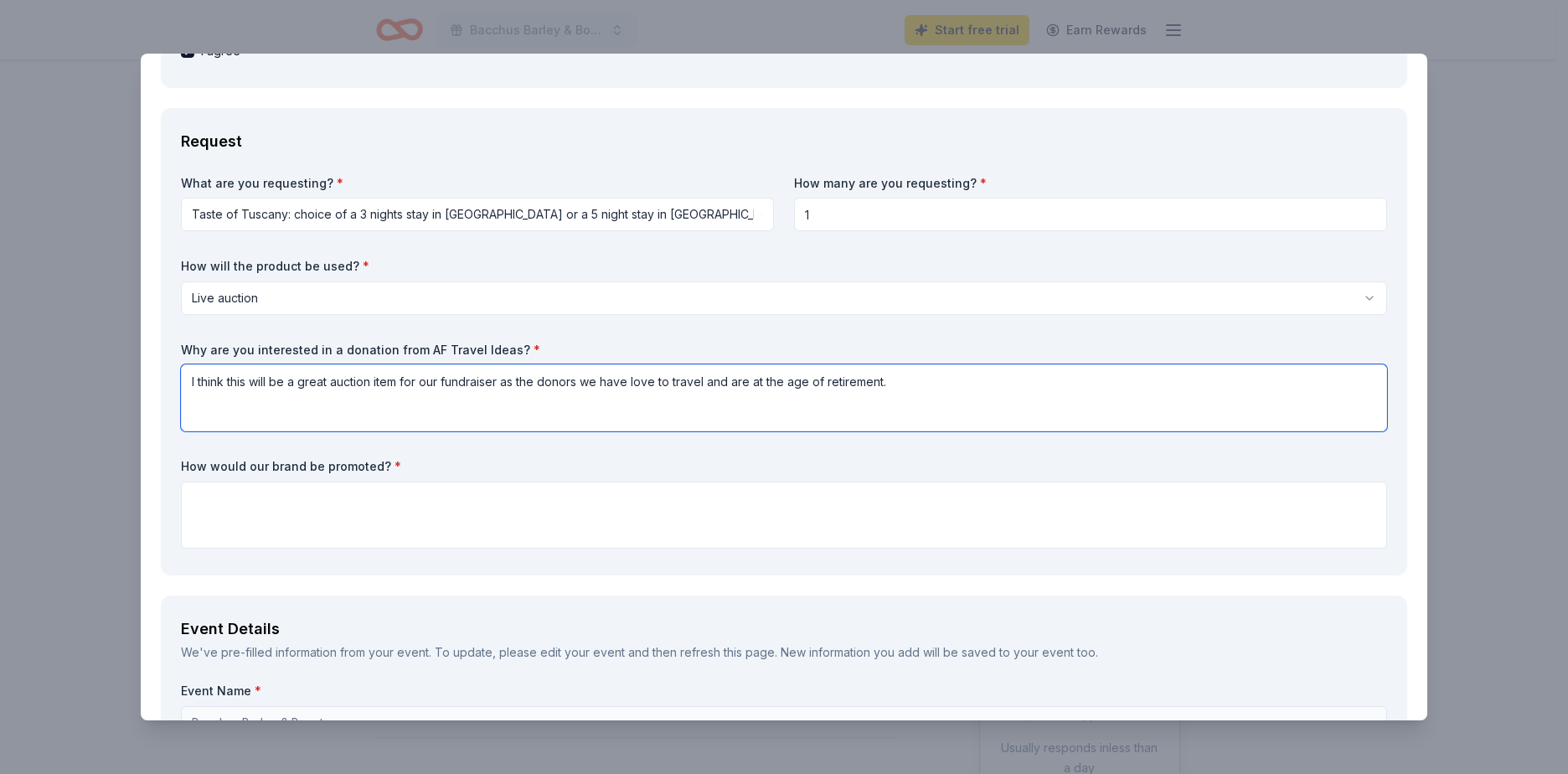
type textarea "I think this will be a great auction item for our fundraiser as the donors we h…"
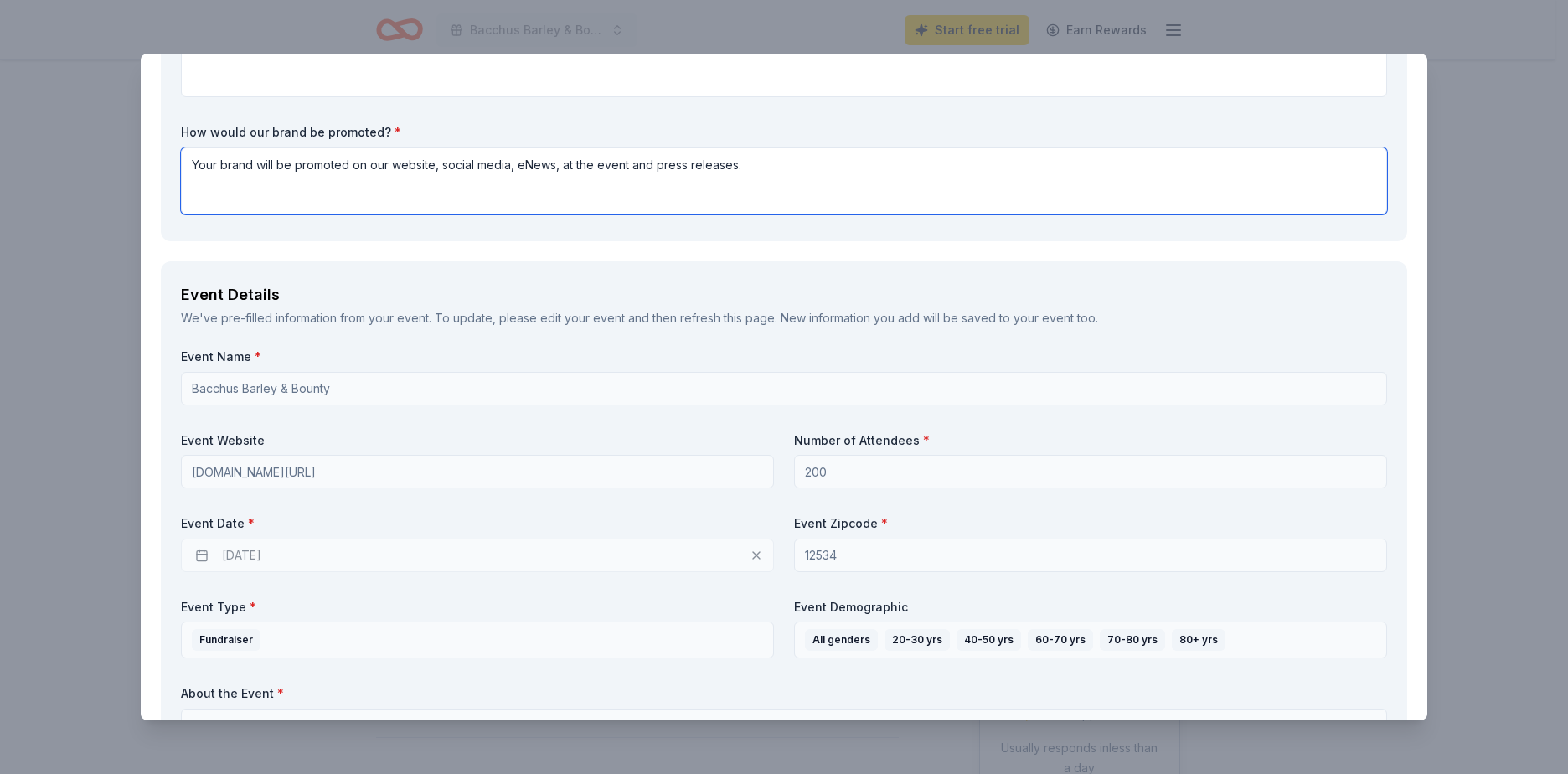
scroll to position [921, 0]
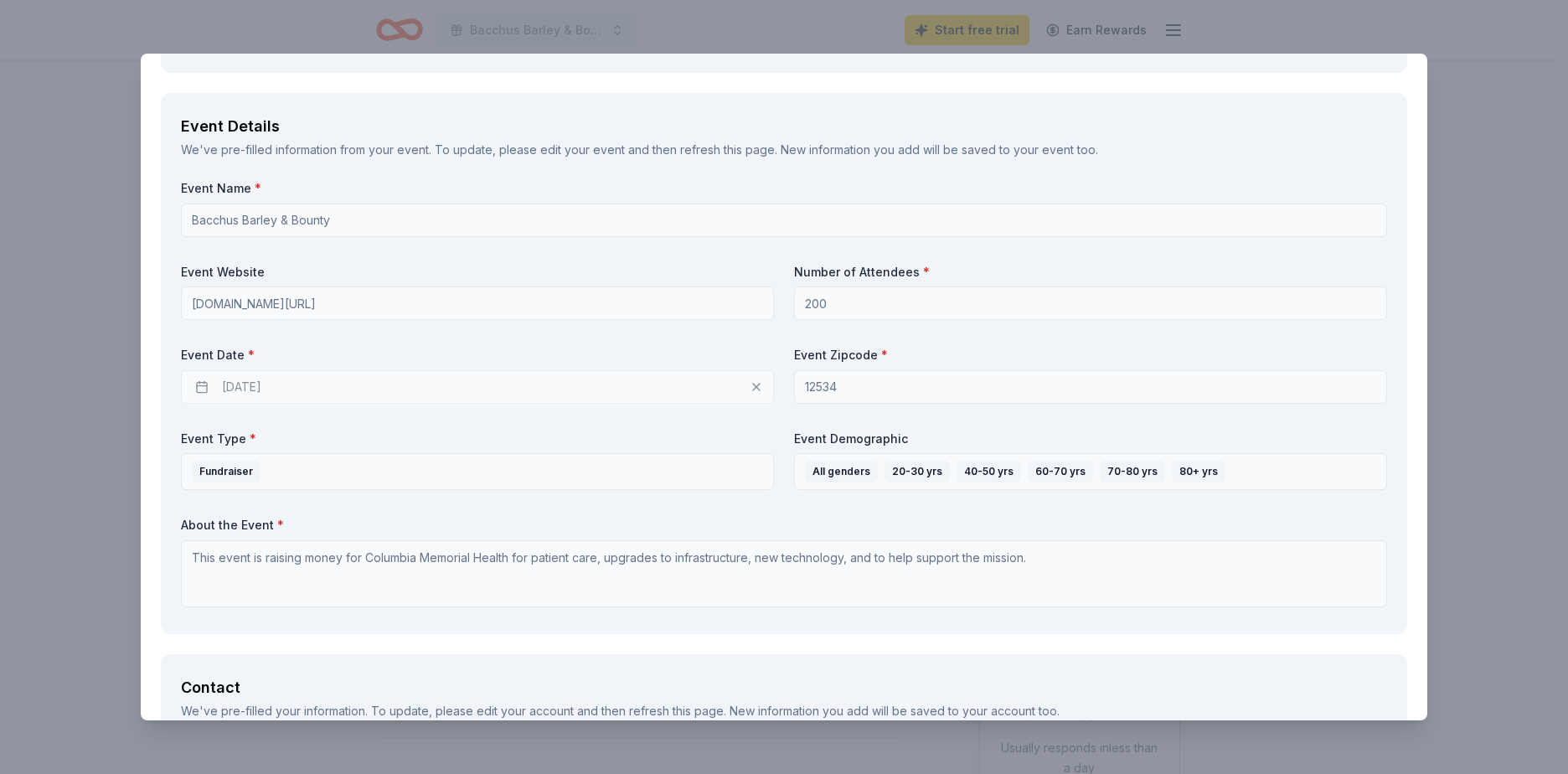
type textarea "Your brand will be promoted on our website, social media, eNews, at the event a…"
click at [315, 378] on div "11/07/2025" at bounding box center [477, 386] width 593 height 33
click at [229, 379] on div "11/07/2025" at bounding box center [477, 386] width 593 height 33
click at [206, 388] on div "11/07/2025" at bounding box center [477, 386] width 593 height 33
click at [298, 387] on div "11/07/2025" at bounding box center [477, 386] width 593 height 33
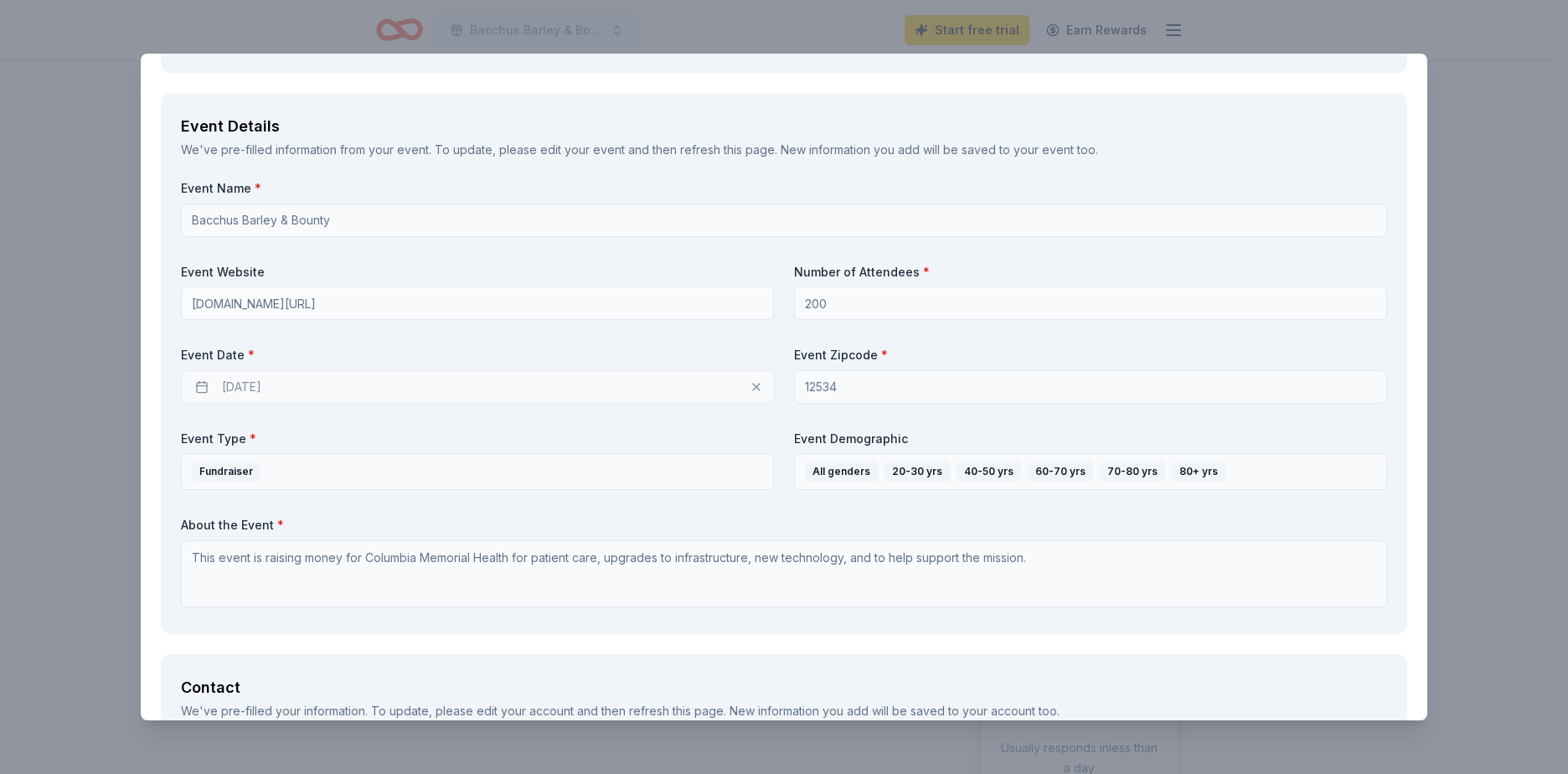
click at [401, 383] on div "11/07/2025" at bounding box center [477, 386] width 593 height 33
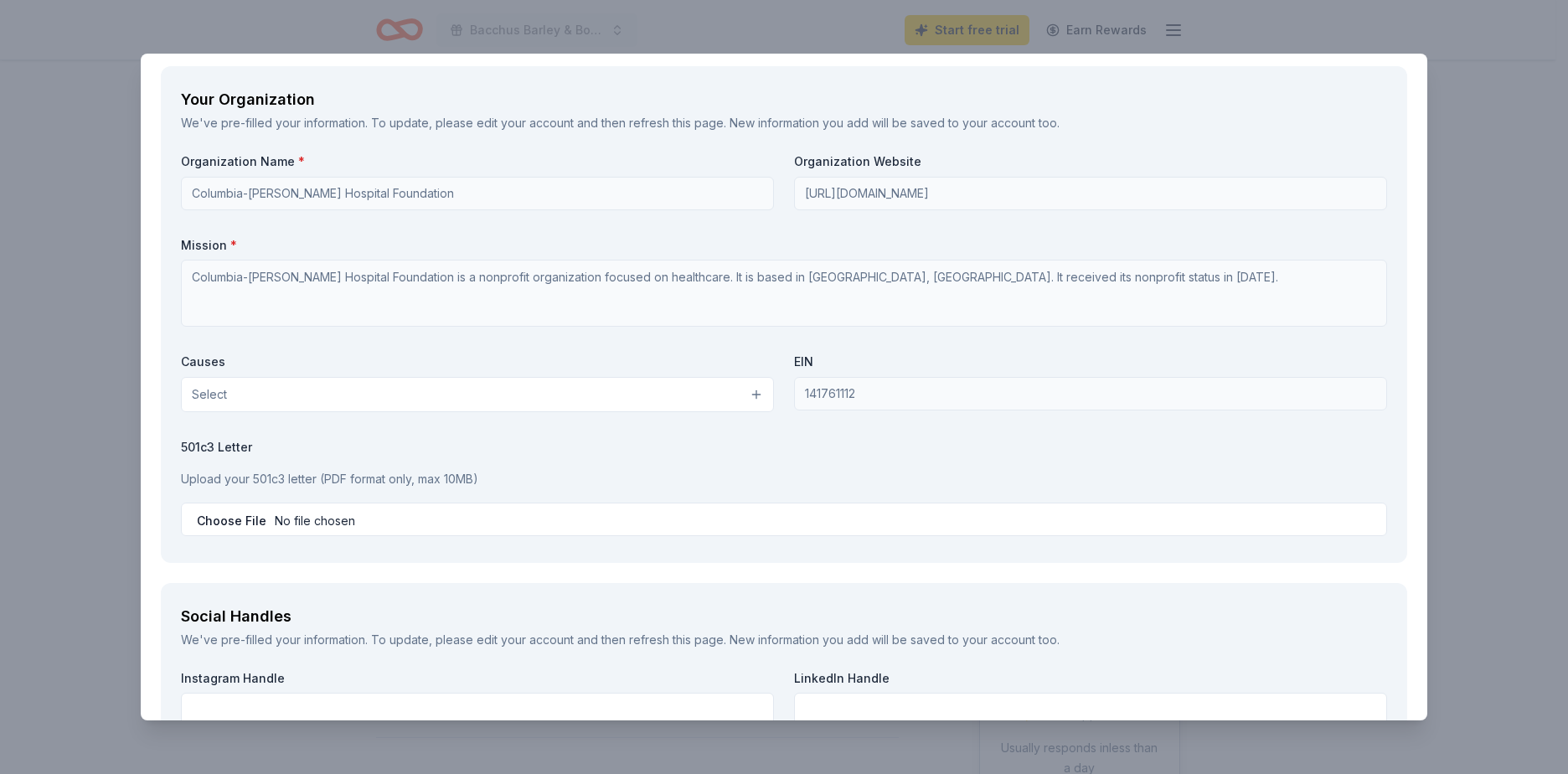
scroll to position [1842, 0]
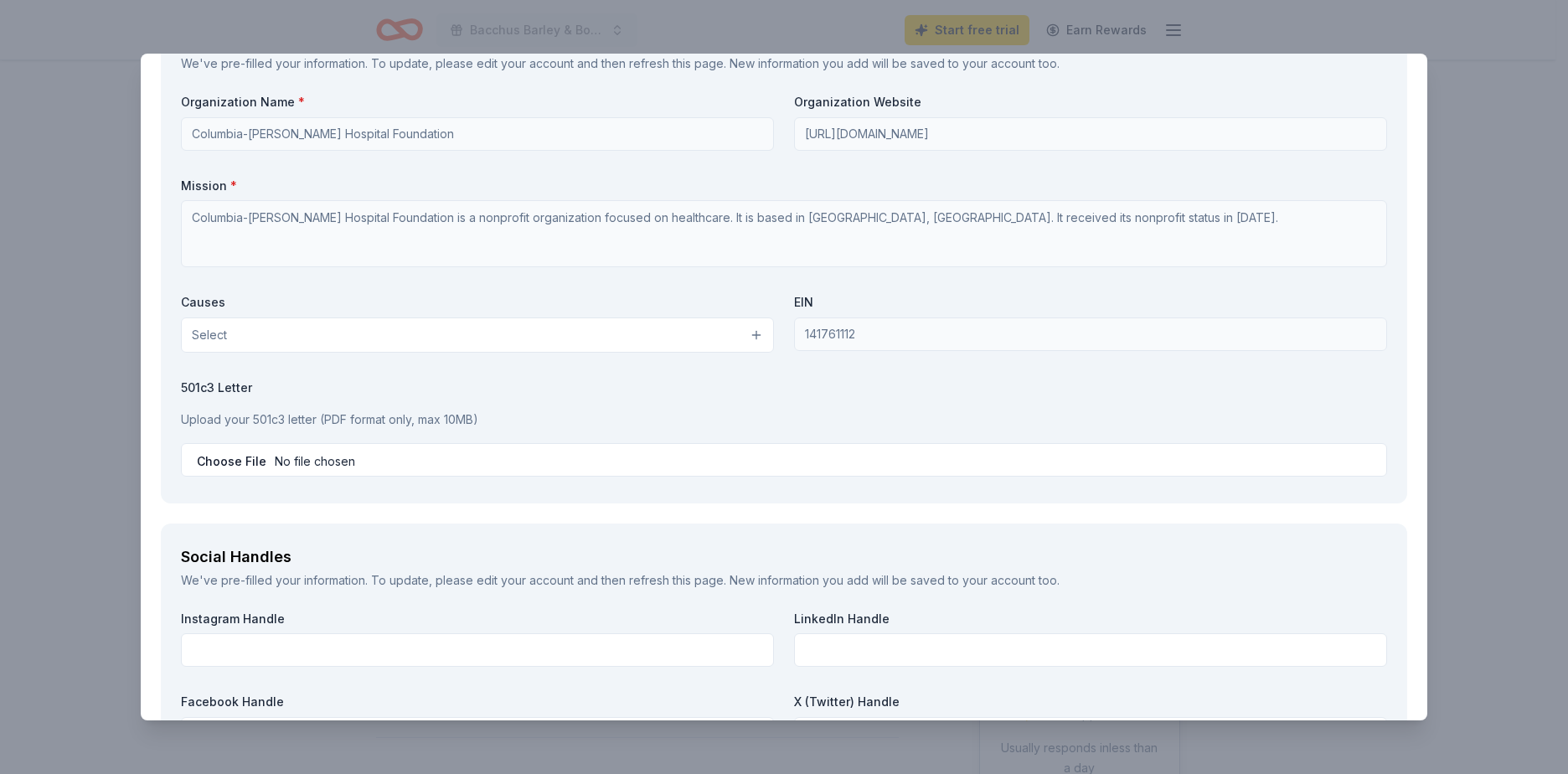
click at [459, 337] on button "Select" at bounding box center [477, 335] width 593 height 35
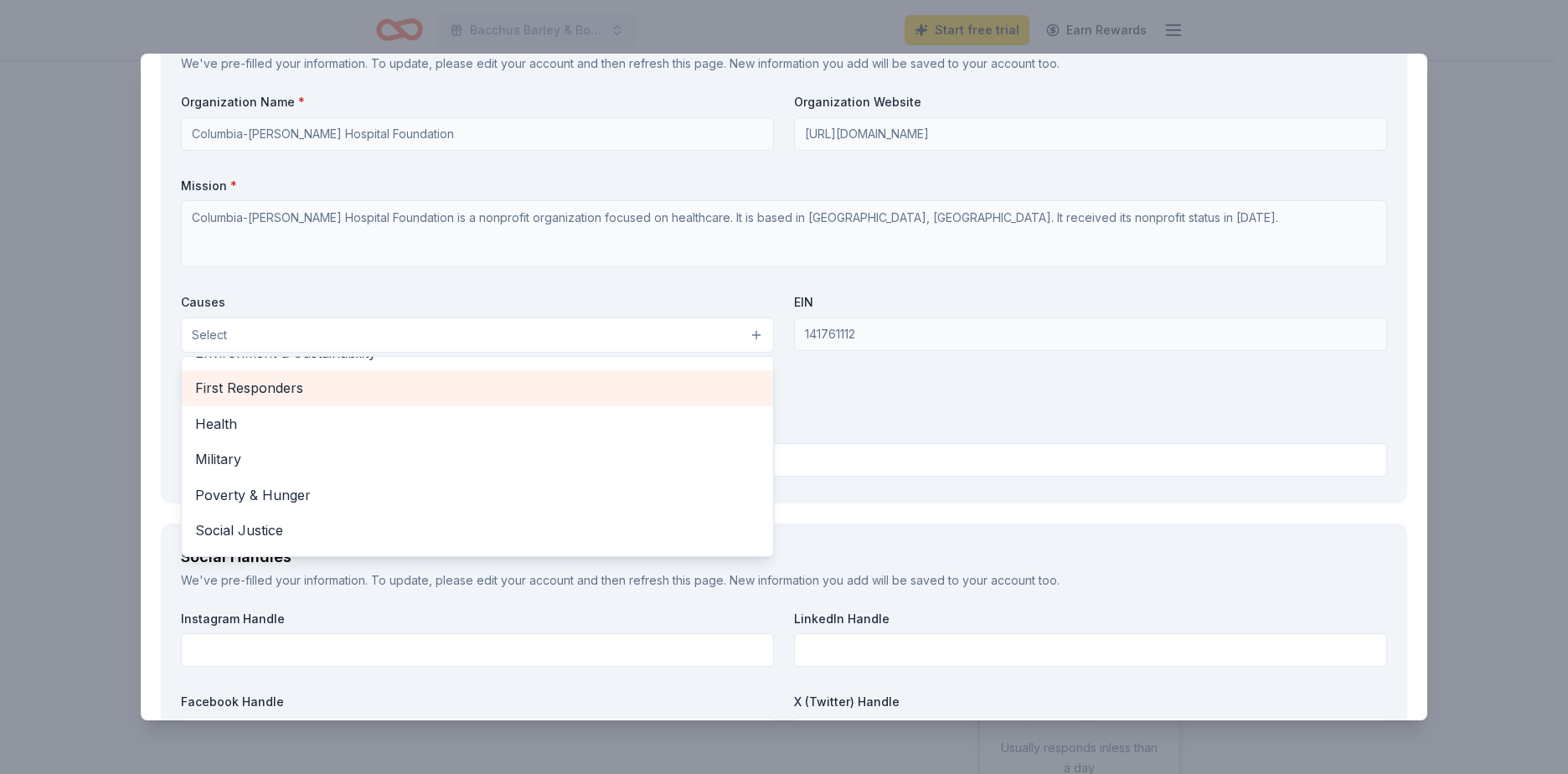
scroll to position [234, 0]
click at [274, 397] on span "Health" at bounding box center [477, 392] width 564 height 21
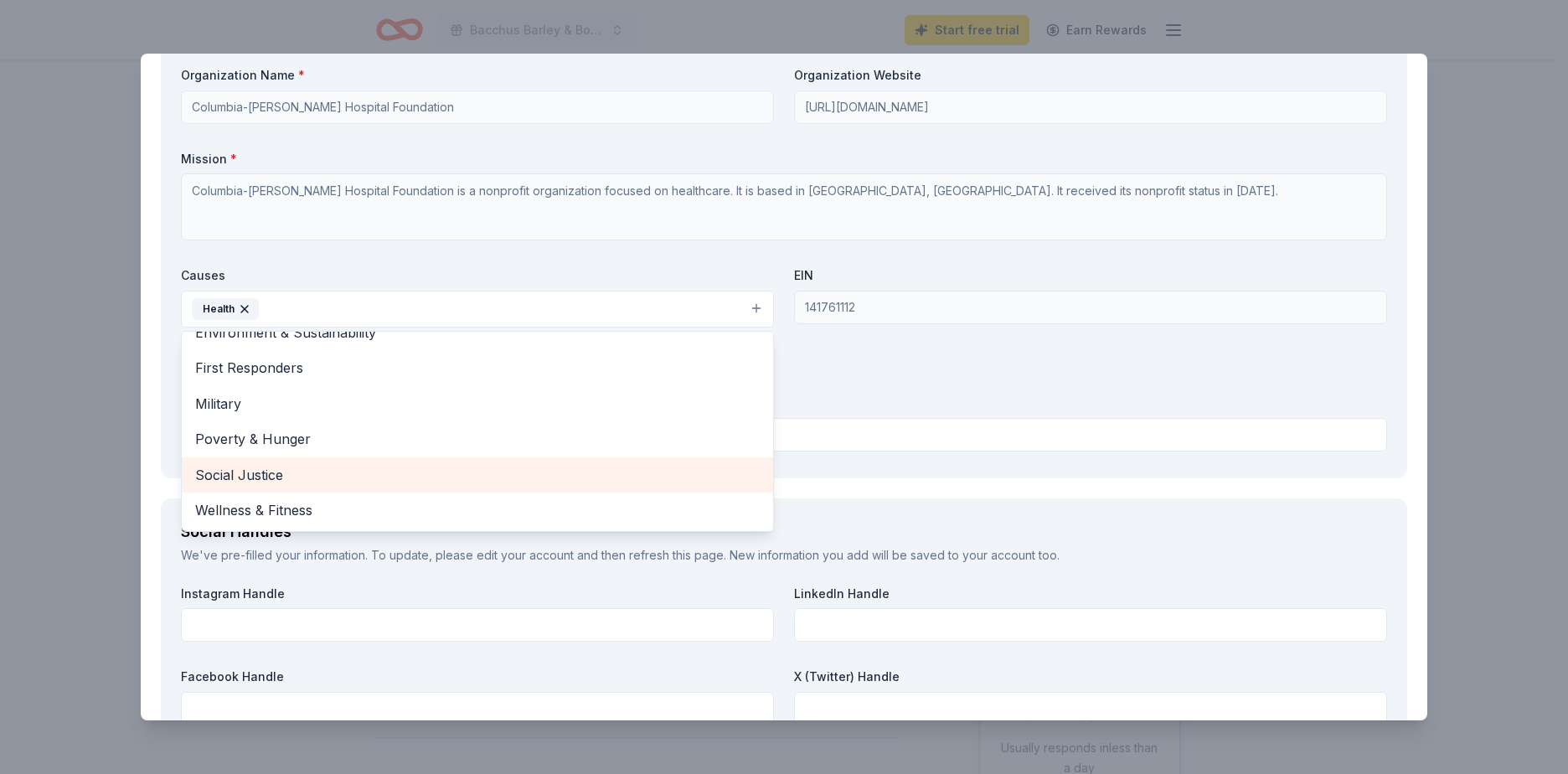
scroll to position [1842, 0]
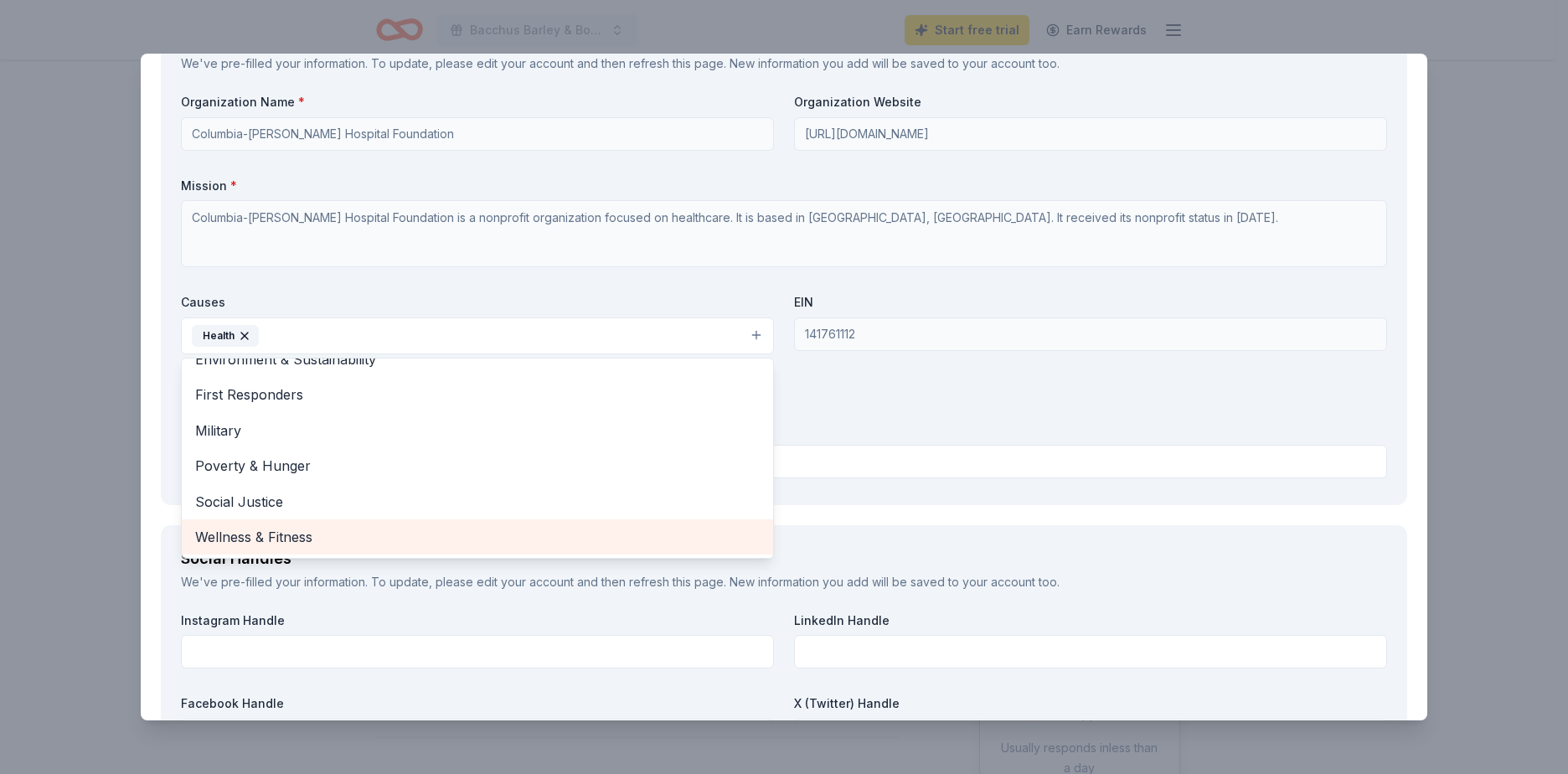
click at [283, 534] on span "Wellness & Fitness" at bounding box center [477, 536] width 564 height 21
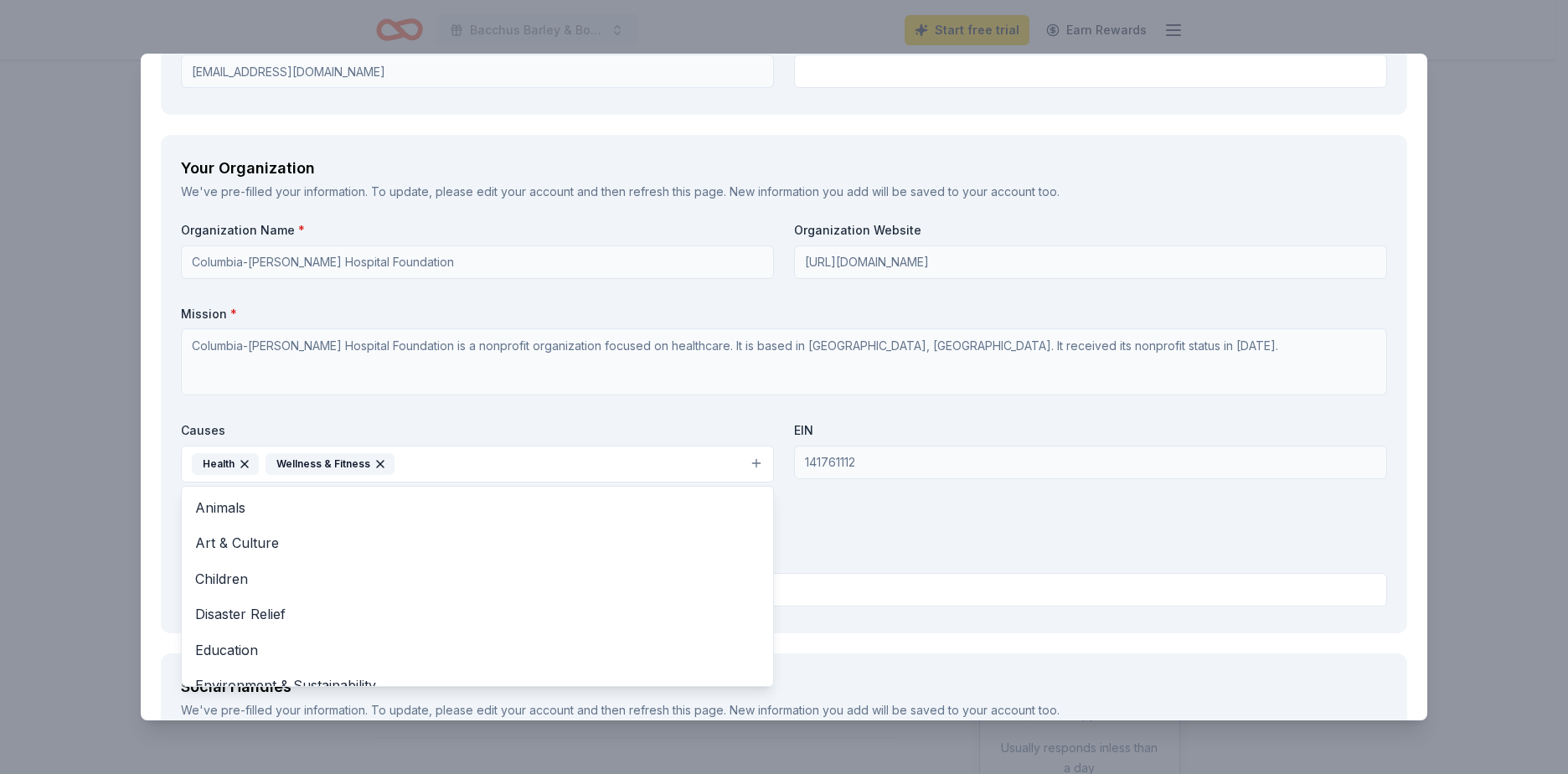
scroll to position [1675, 0]
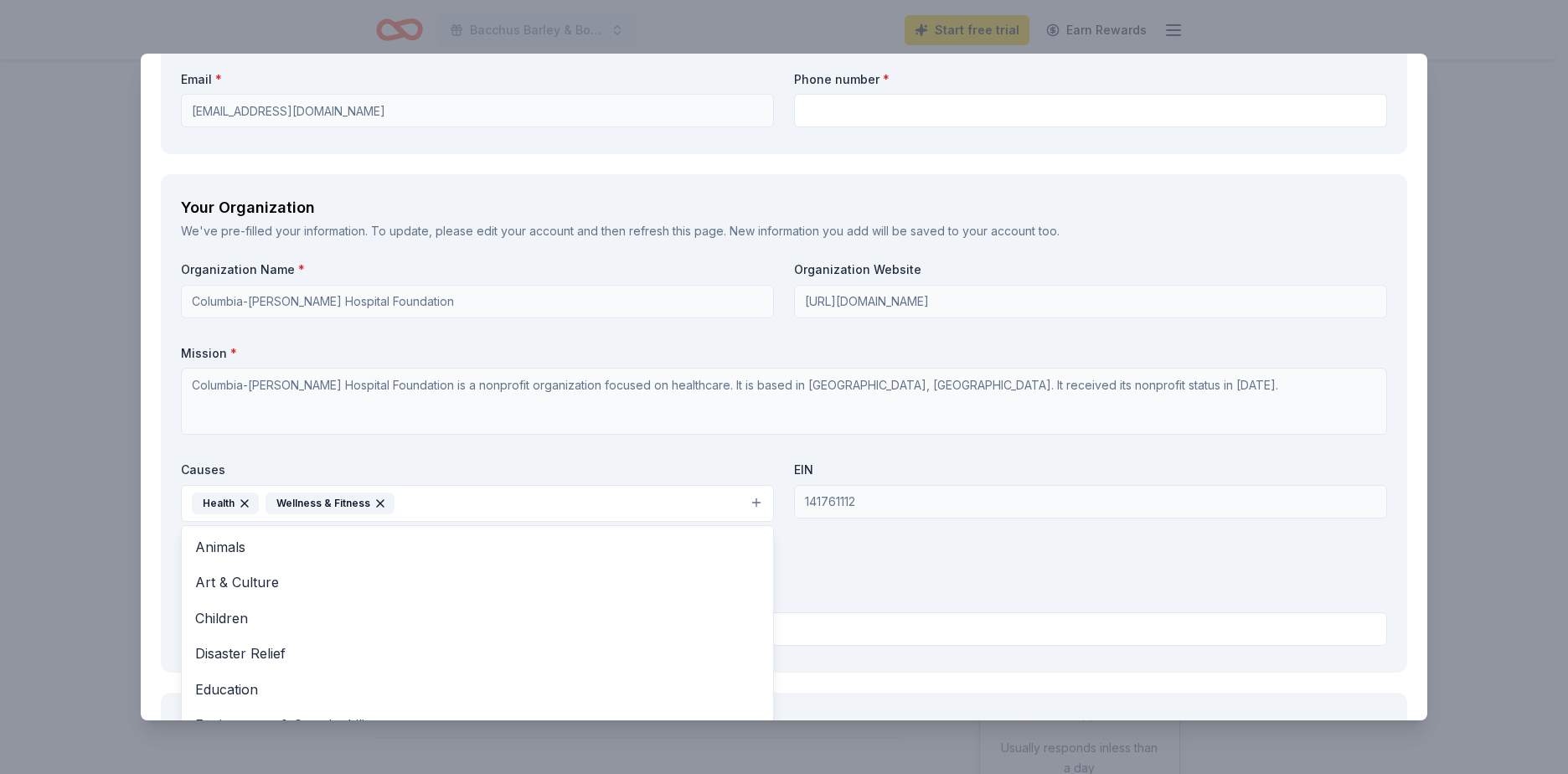
click at [448, 430] on div "Organization Name * Columbia-Greene Hospital Foundation Organization Website ht…" at bounding box center [784, 456] width 1206 height 390
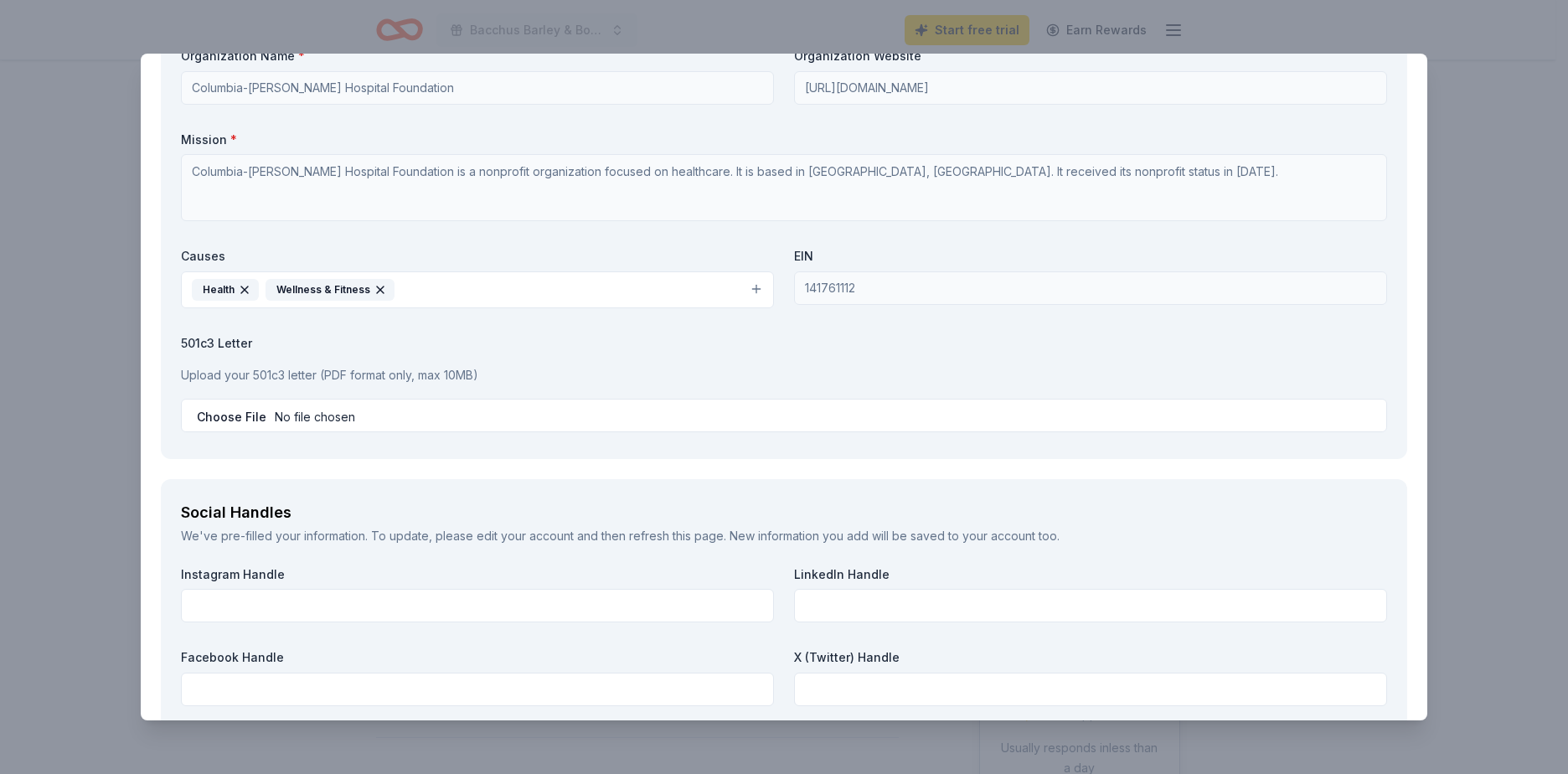
scroll to position [1926, 0]
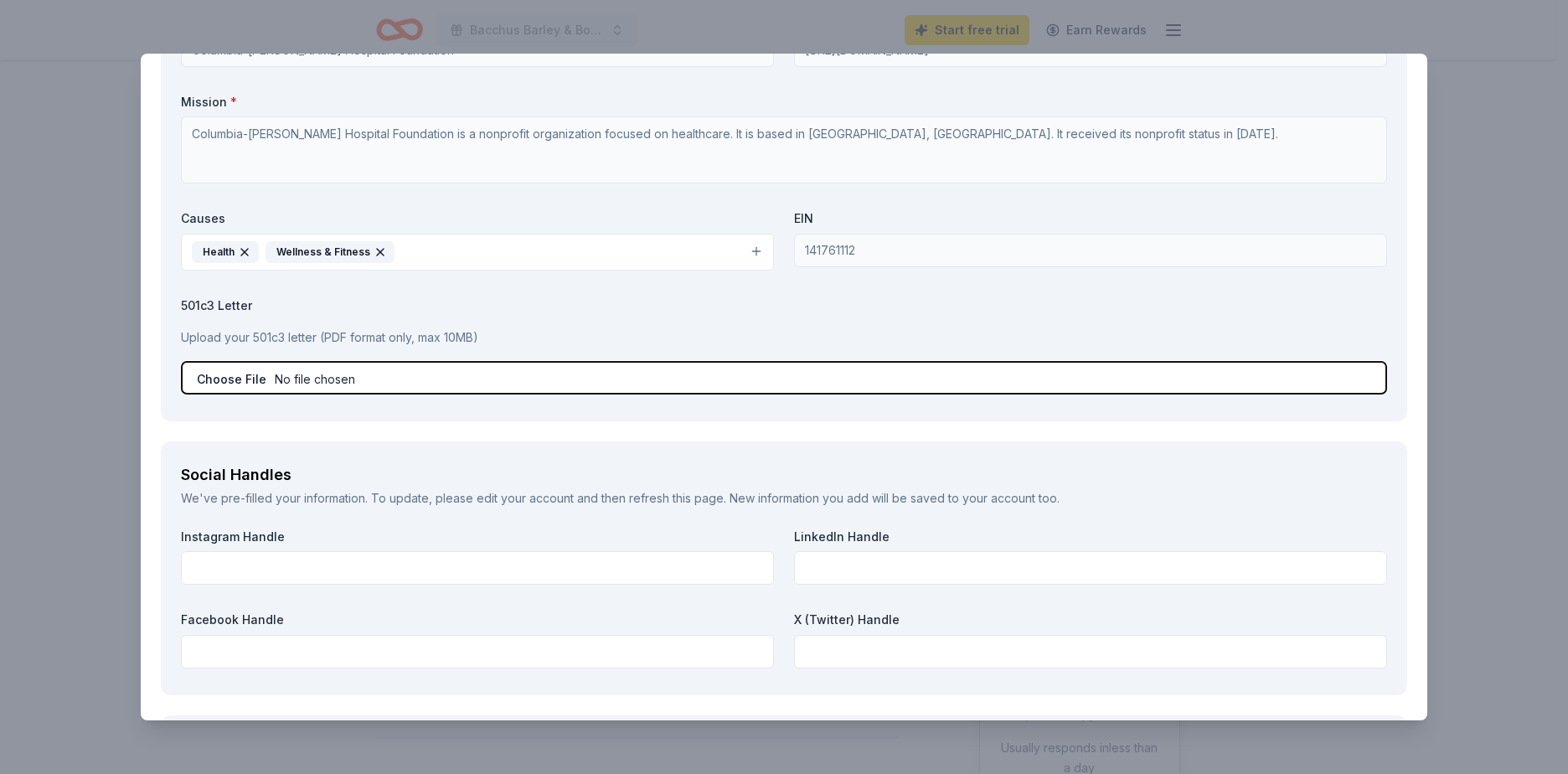
click at [228, 377] on input "file" at bounding box center [784, 377] width 1206 height 33
type input "C:\fakepath\CMH Foundation IRS 2019 (1).pdf"
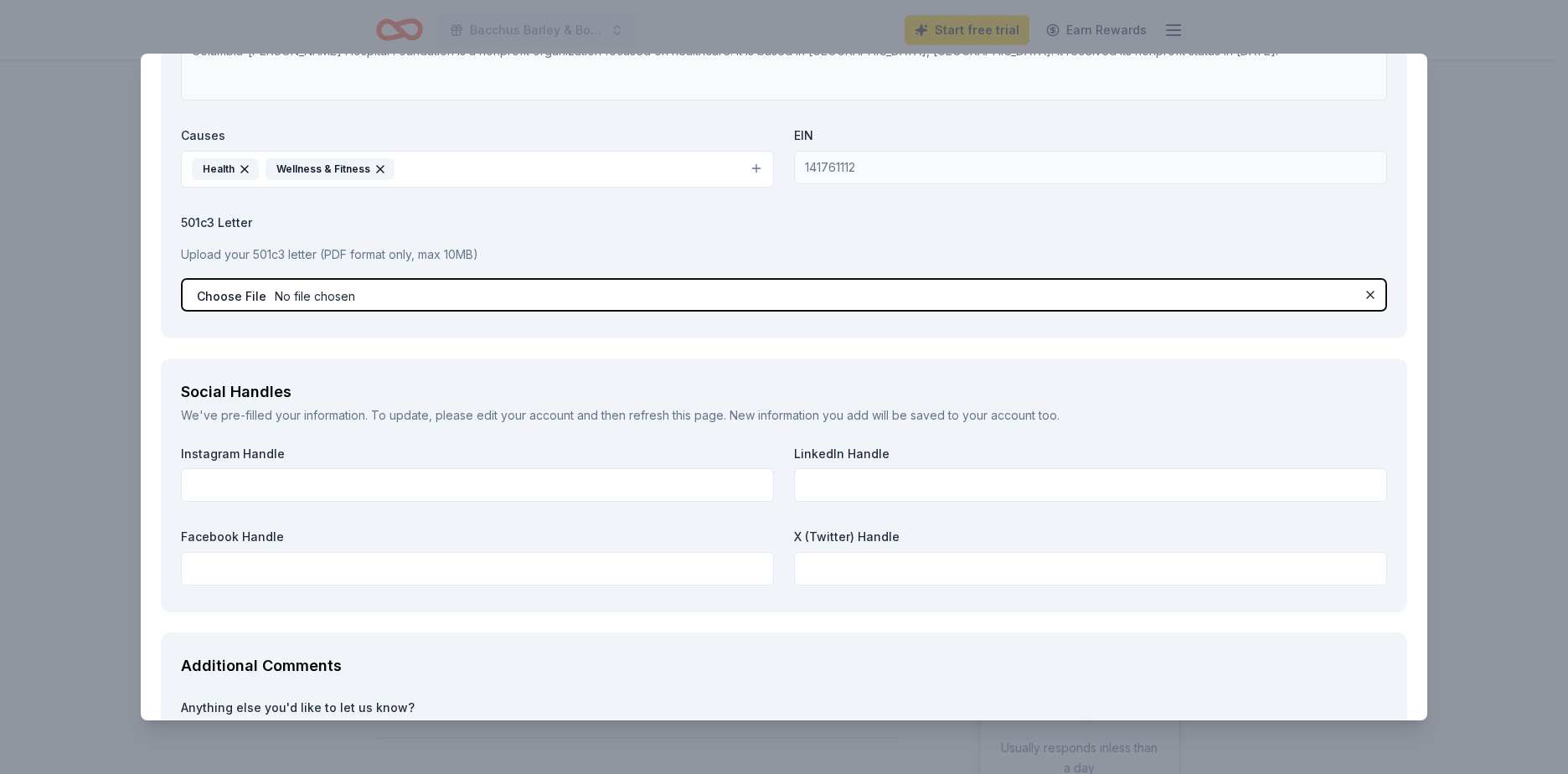
scroll to position [2177, 0]
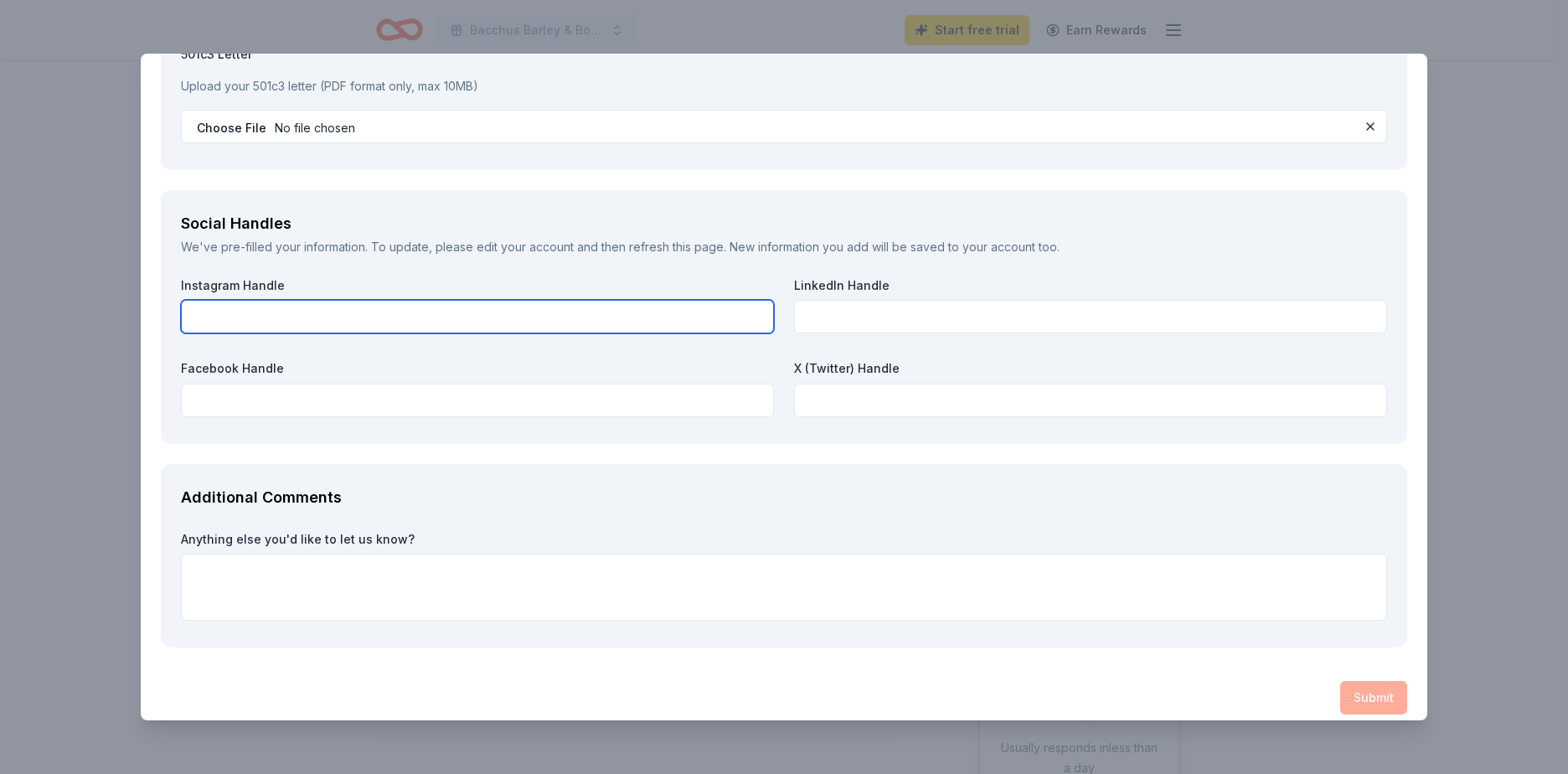
click at [289, 317] on input "text" at bounding box center [477, 316] width 593 height 33
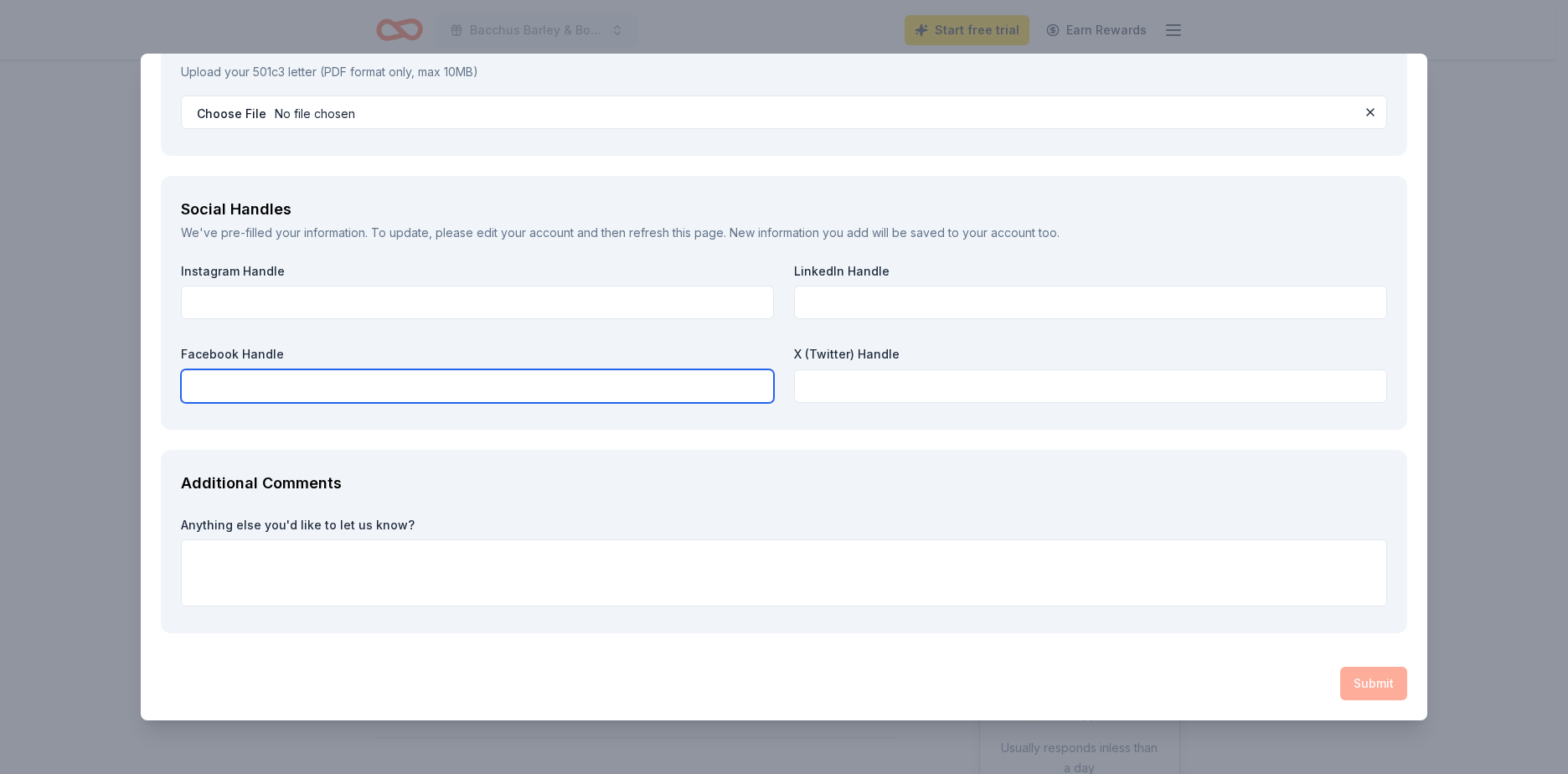
click at [294, 381] on input "text" at bounding box center [477, 385] width 593 height 33
type input "Columbia Memorial Health Foundation"
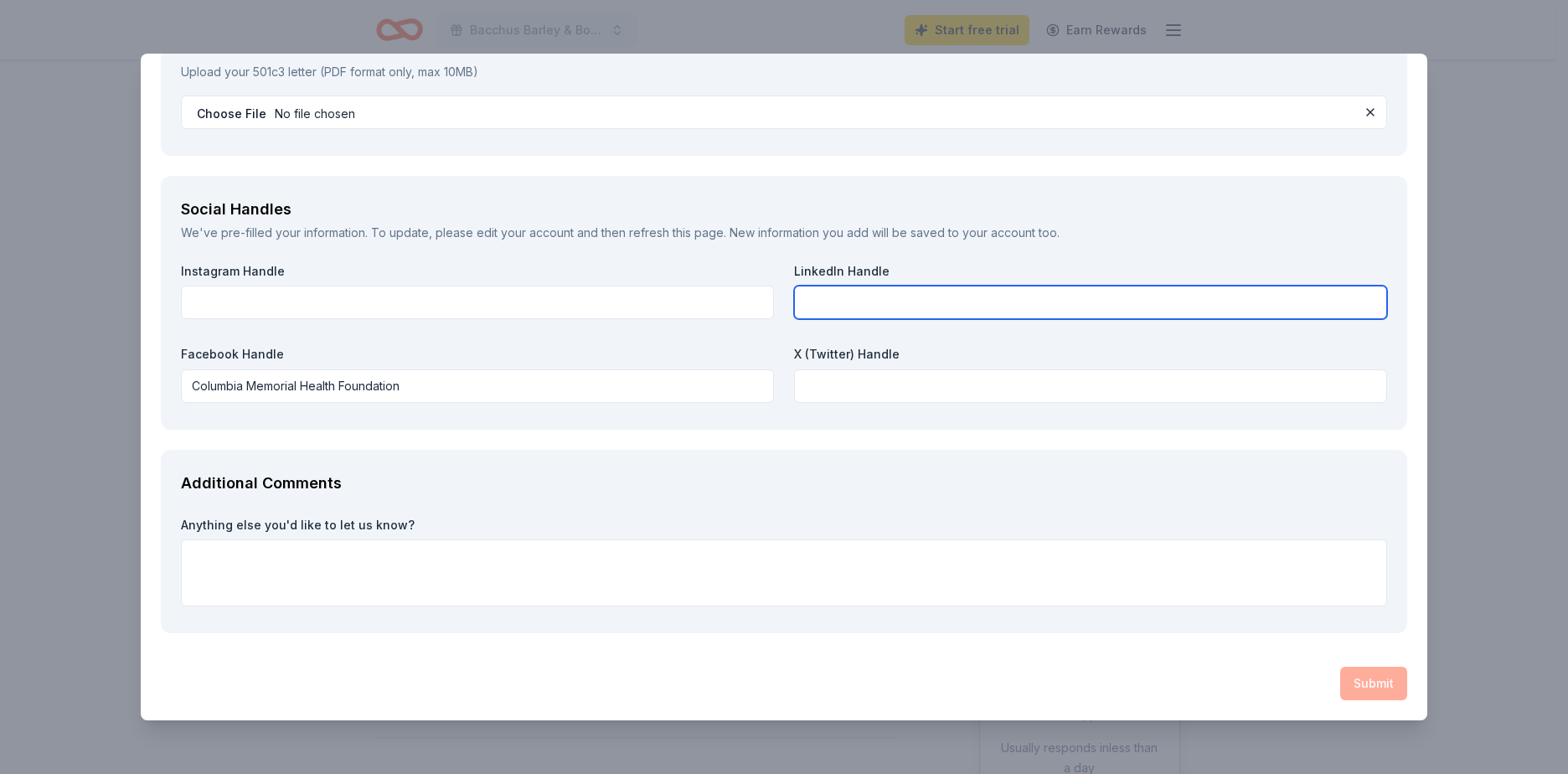
click at [837, 297] on input "text" at bounding box center [1090, 301] width 593 height 33
type input "Columbia Memorial Health Foundation"
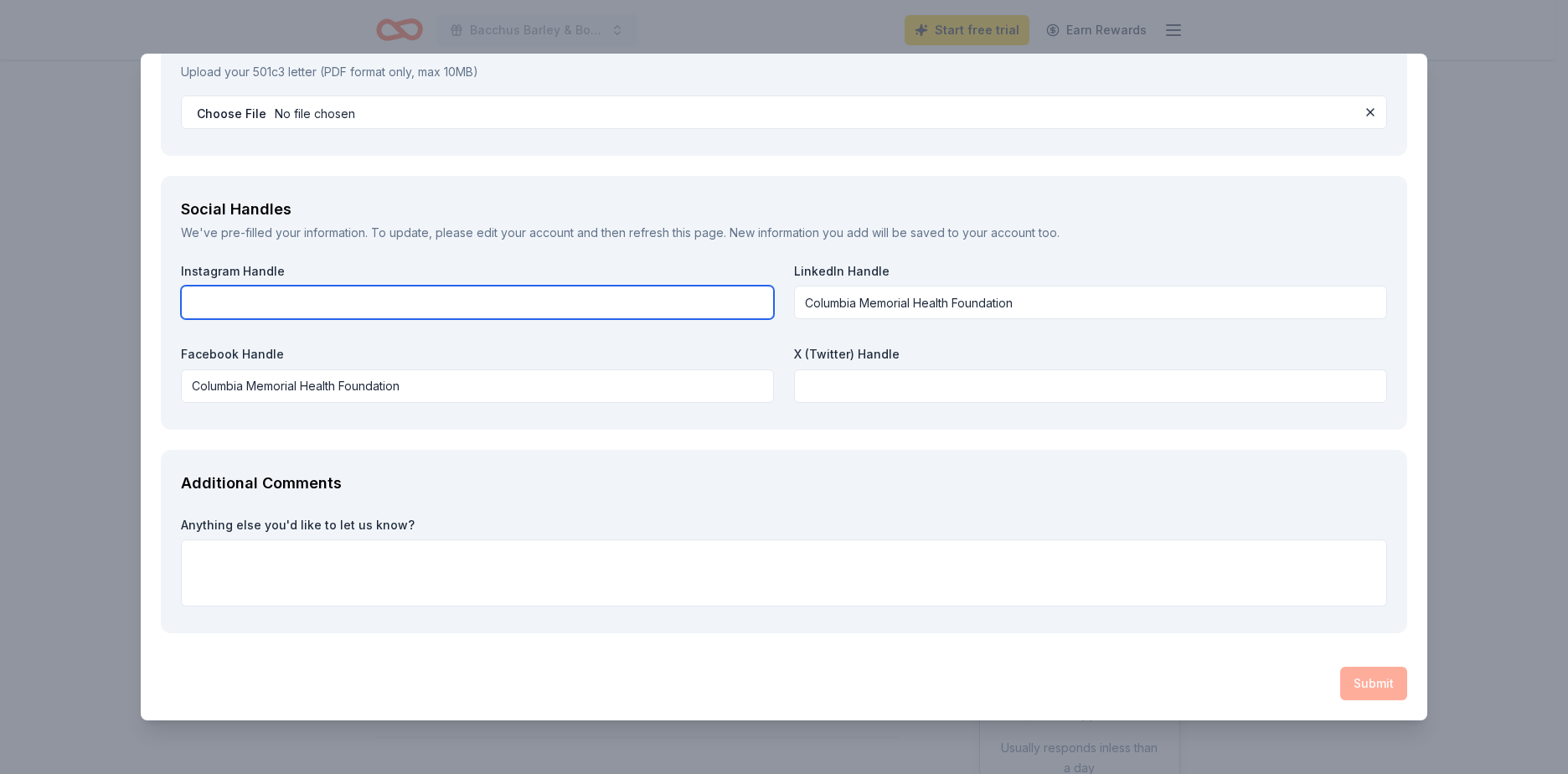
click at [391, 306] on input "text" at bounding box center [477, 301] width 593 height 33
type input "cmh_fnd"
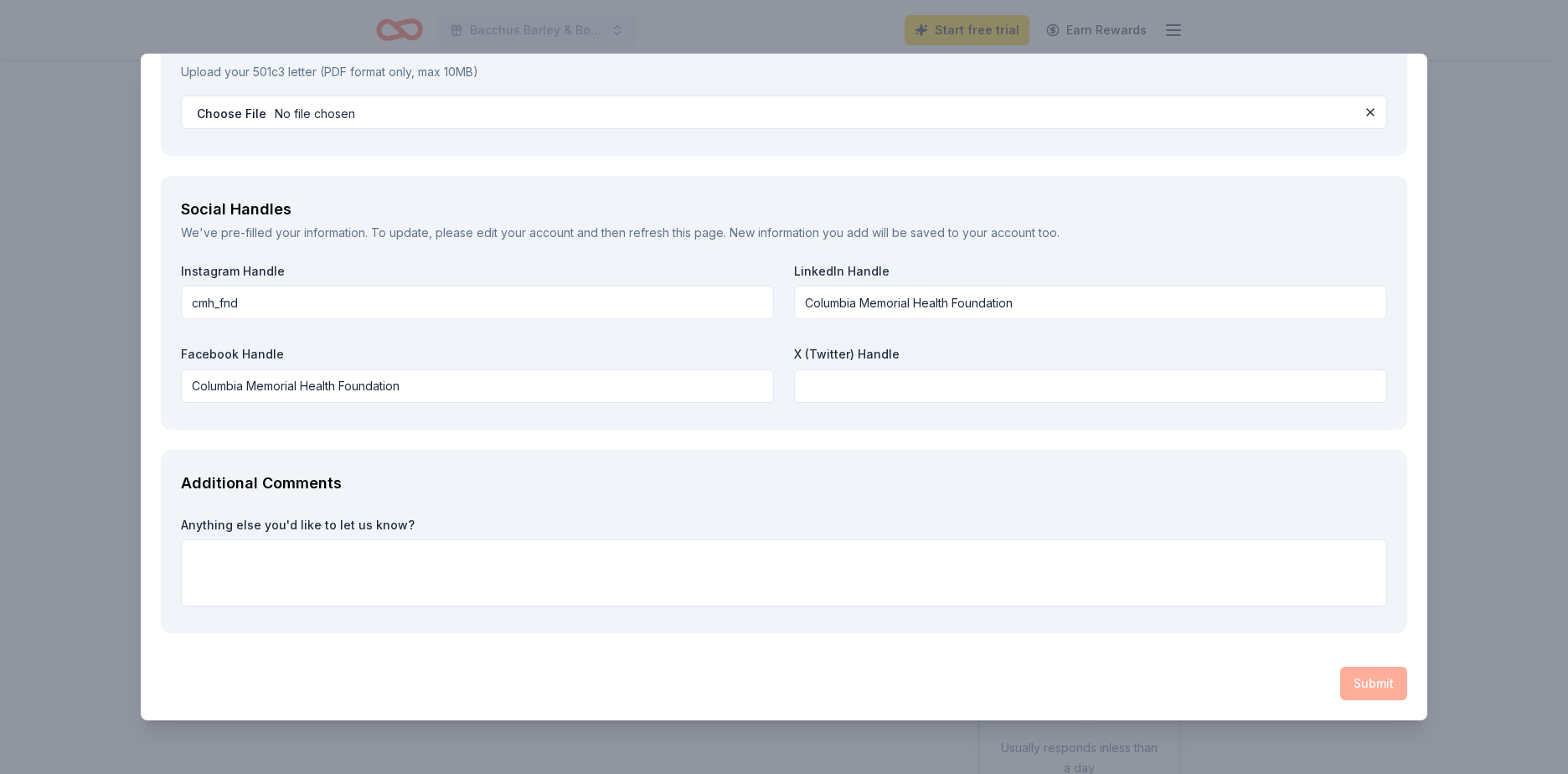
click at [1359, 686] on div "Submit" at bounding box center [784, 682] width 1246 height 33
click at [1090, 592] on textarea at bounding box center [784, 573] width 1206 height 67
click at [1377, 700] on div "Submit" at bounding box center [784, 682] width 1246 height 33
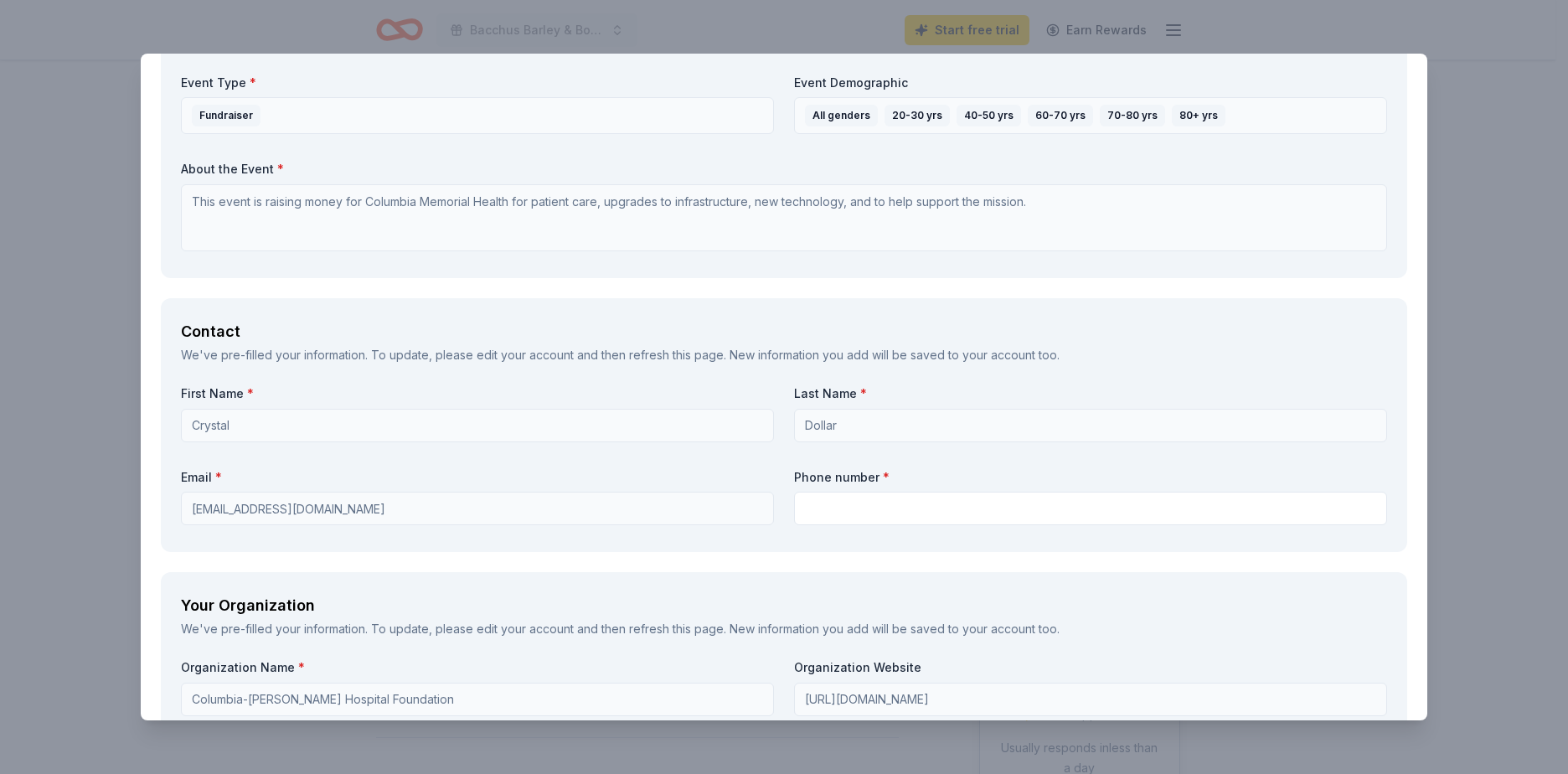
scroll to position [1340, 0]
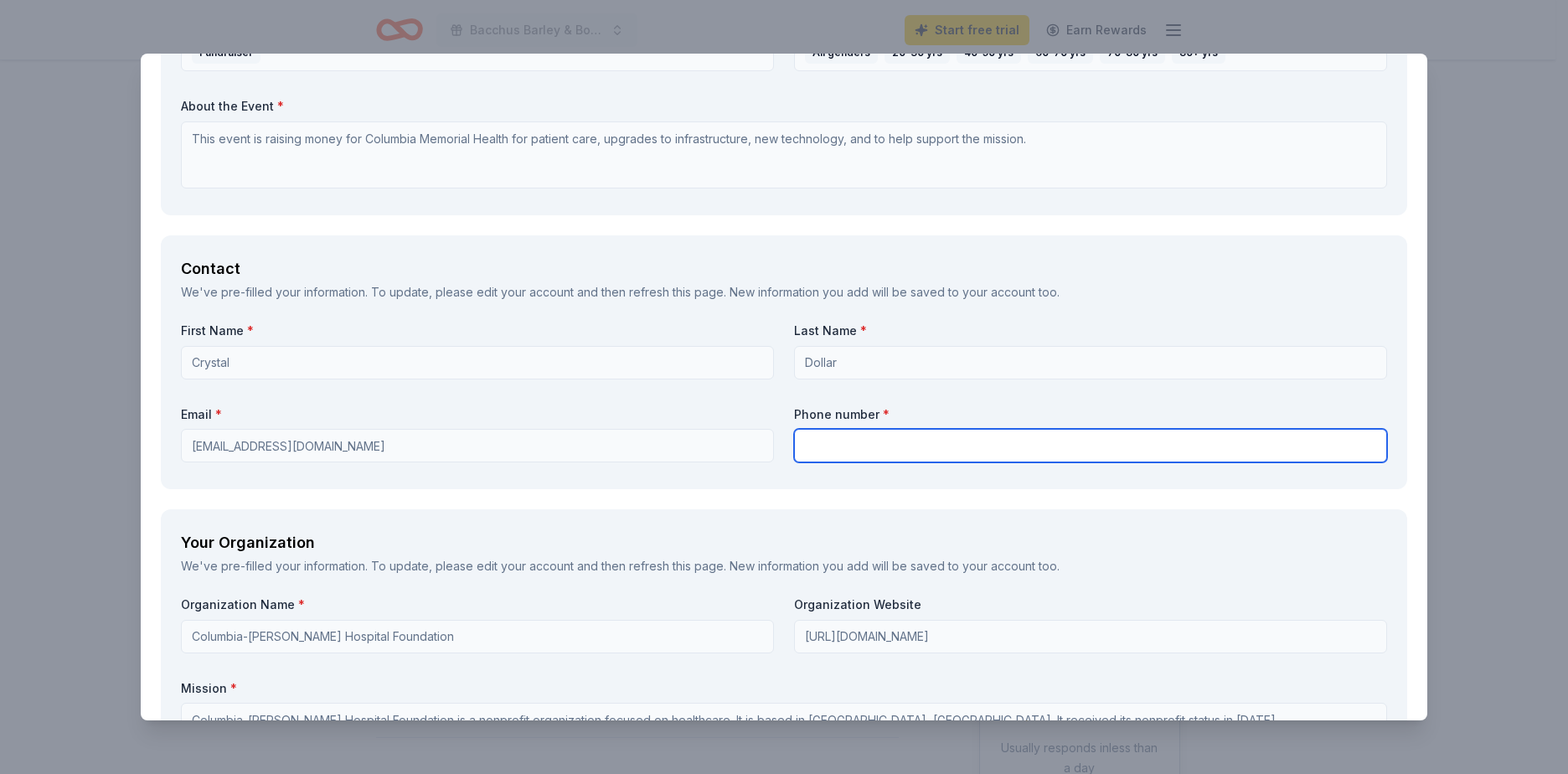
click at [844, 444] on input "text" at bounding box center [1090, 445] width 593 height 33
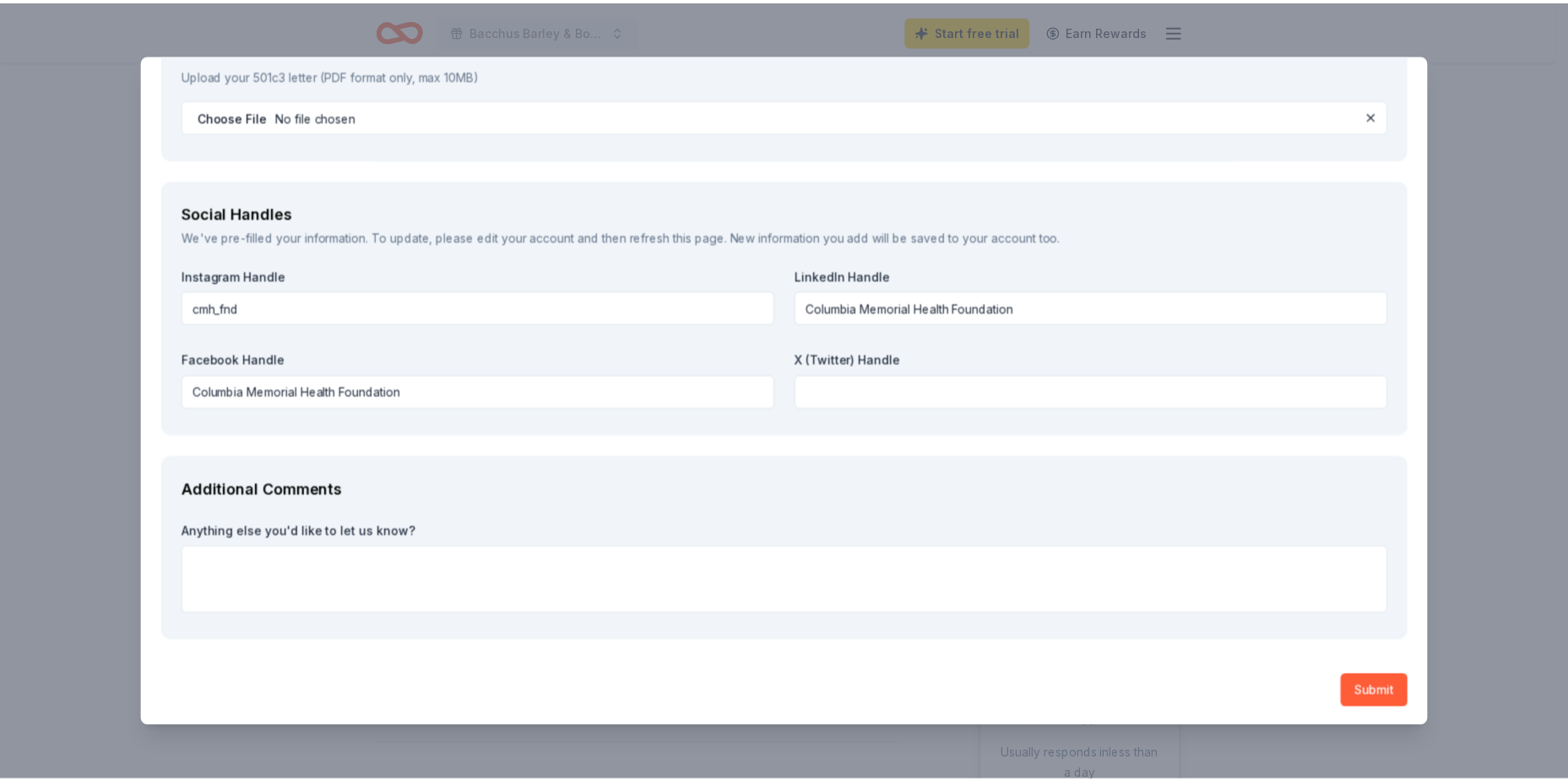
scroll to position [2211, 0]
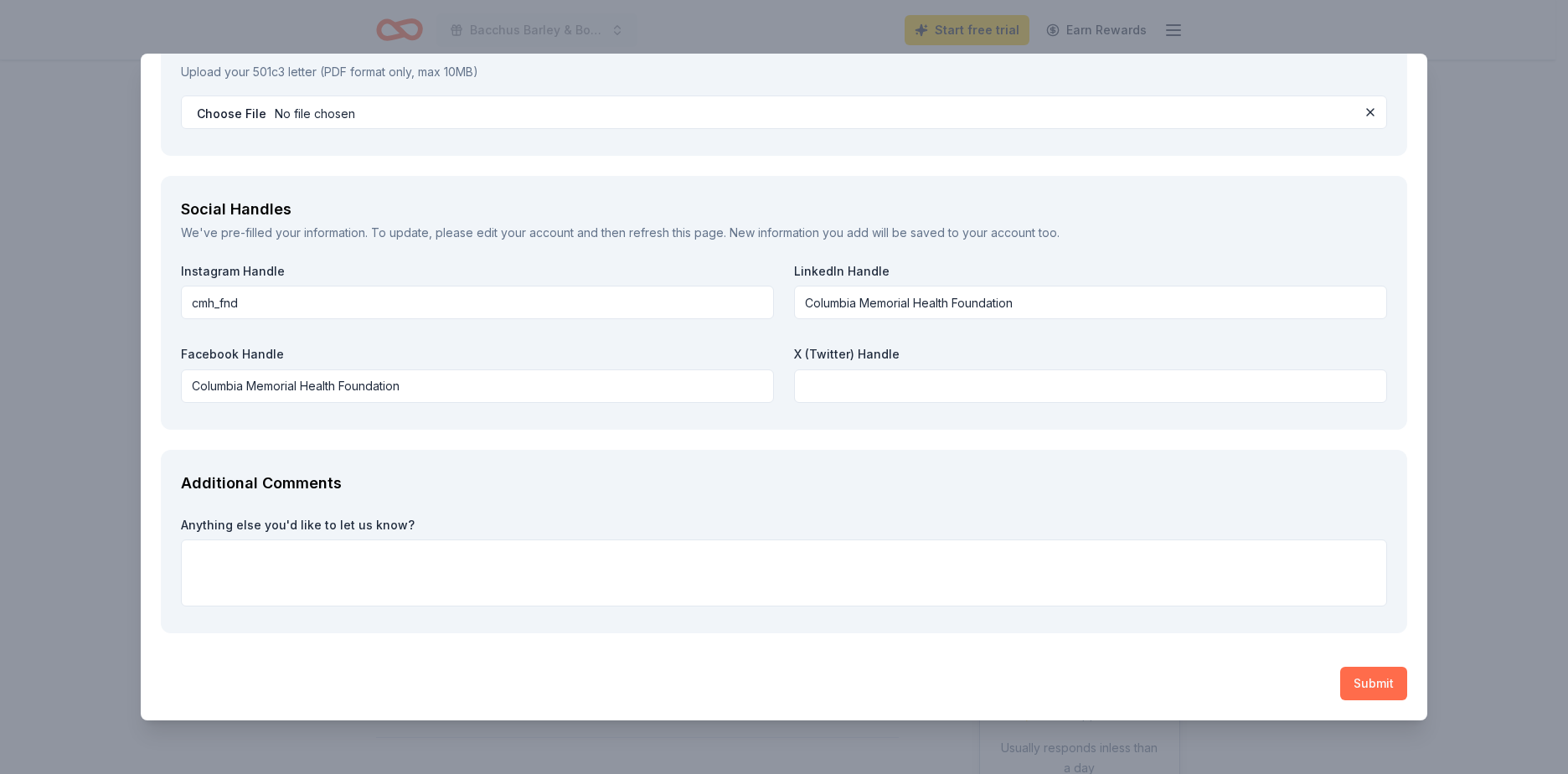
type input "5188288239"
click at [1363, 683] on button "Submit" at bounding box center [1374, 682] width 67 height 33
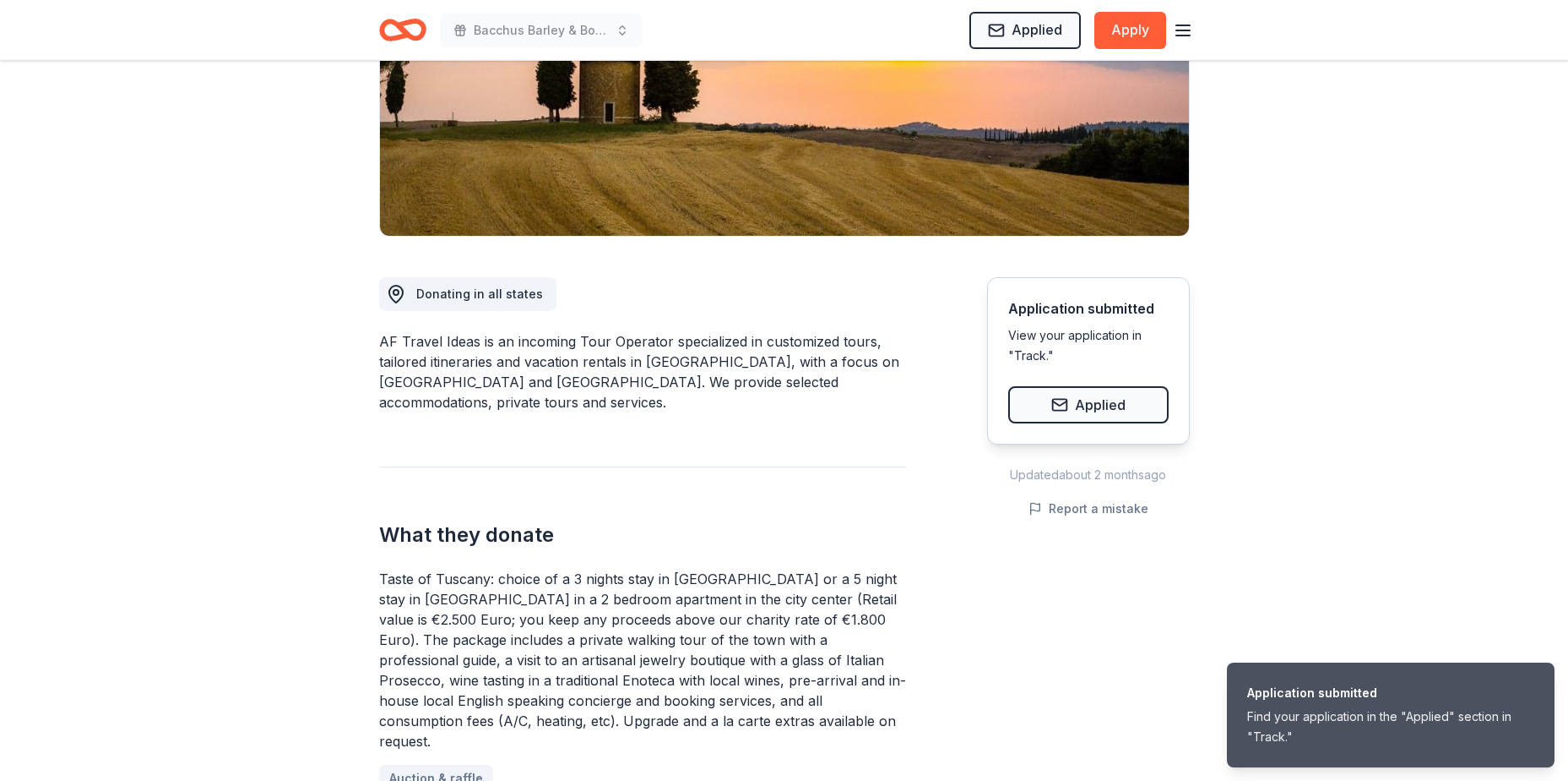
scroll to position [0, 0]
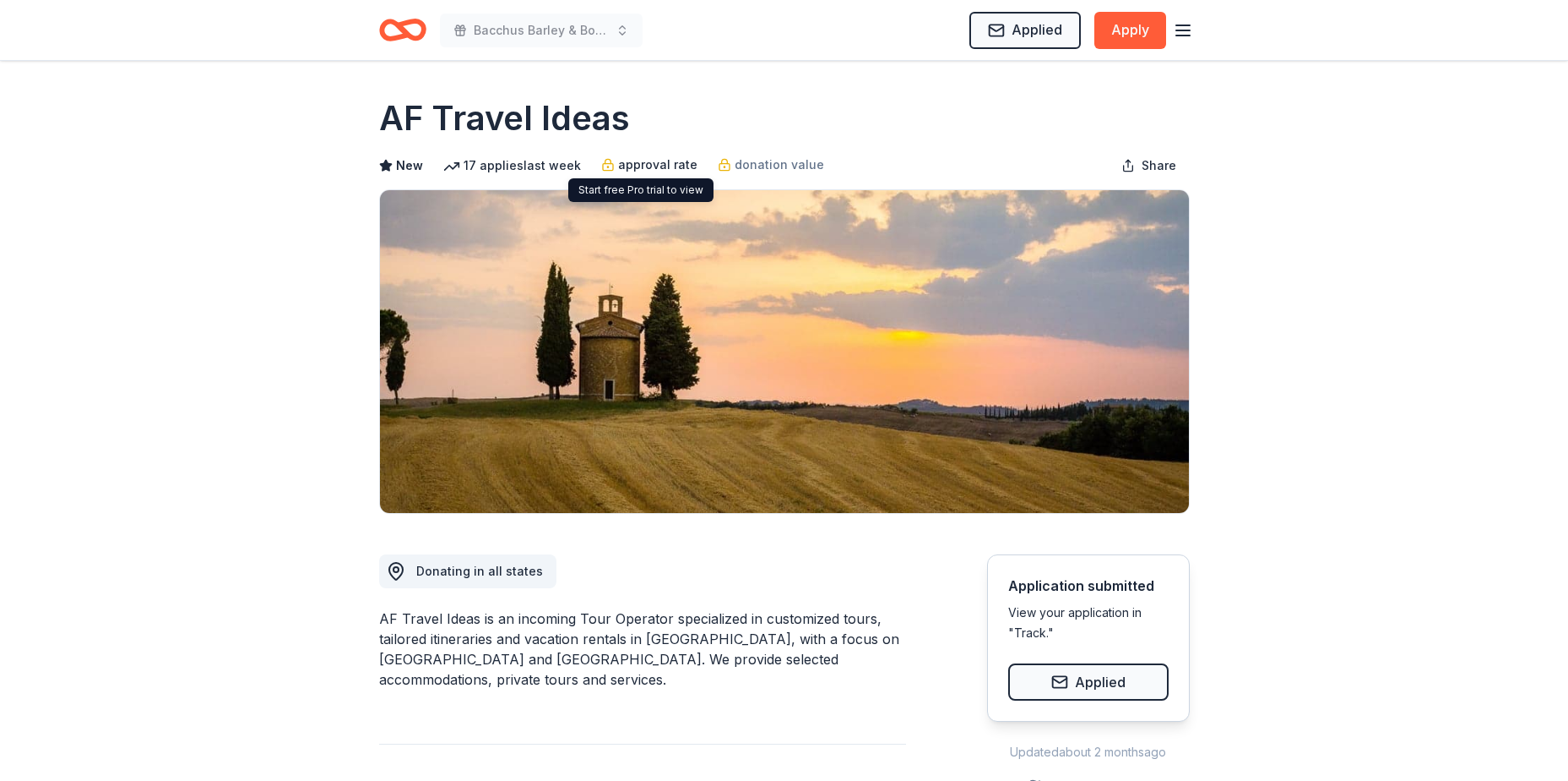
click at [624, 162] on span "approval rate" at bounding box center [658, 164] width 79 height 20
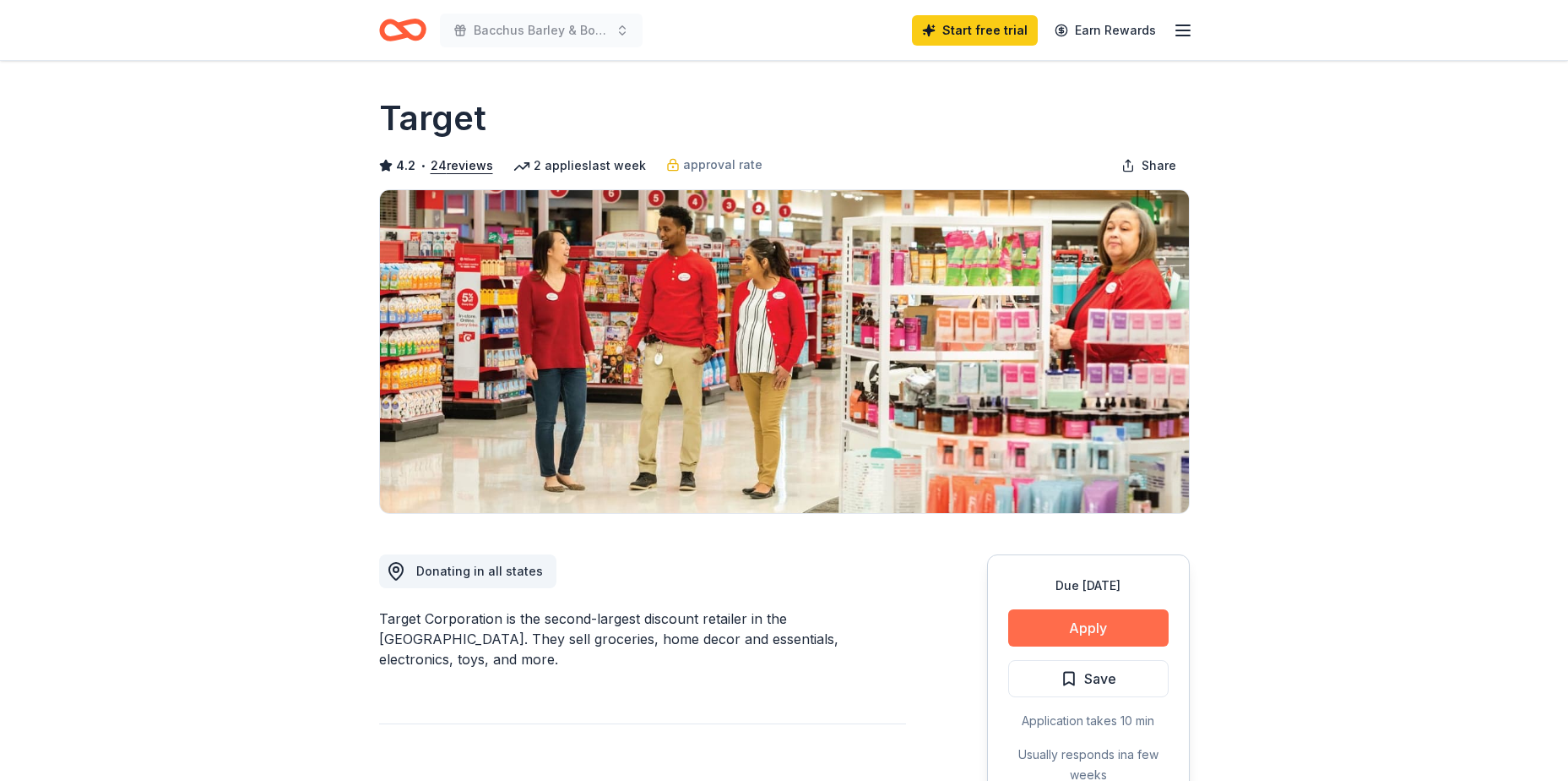
scroll to position [85, 0]
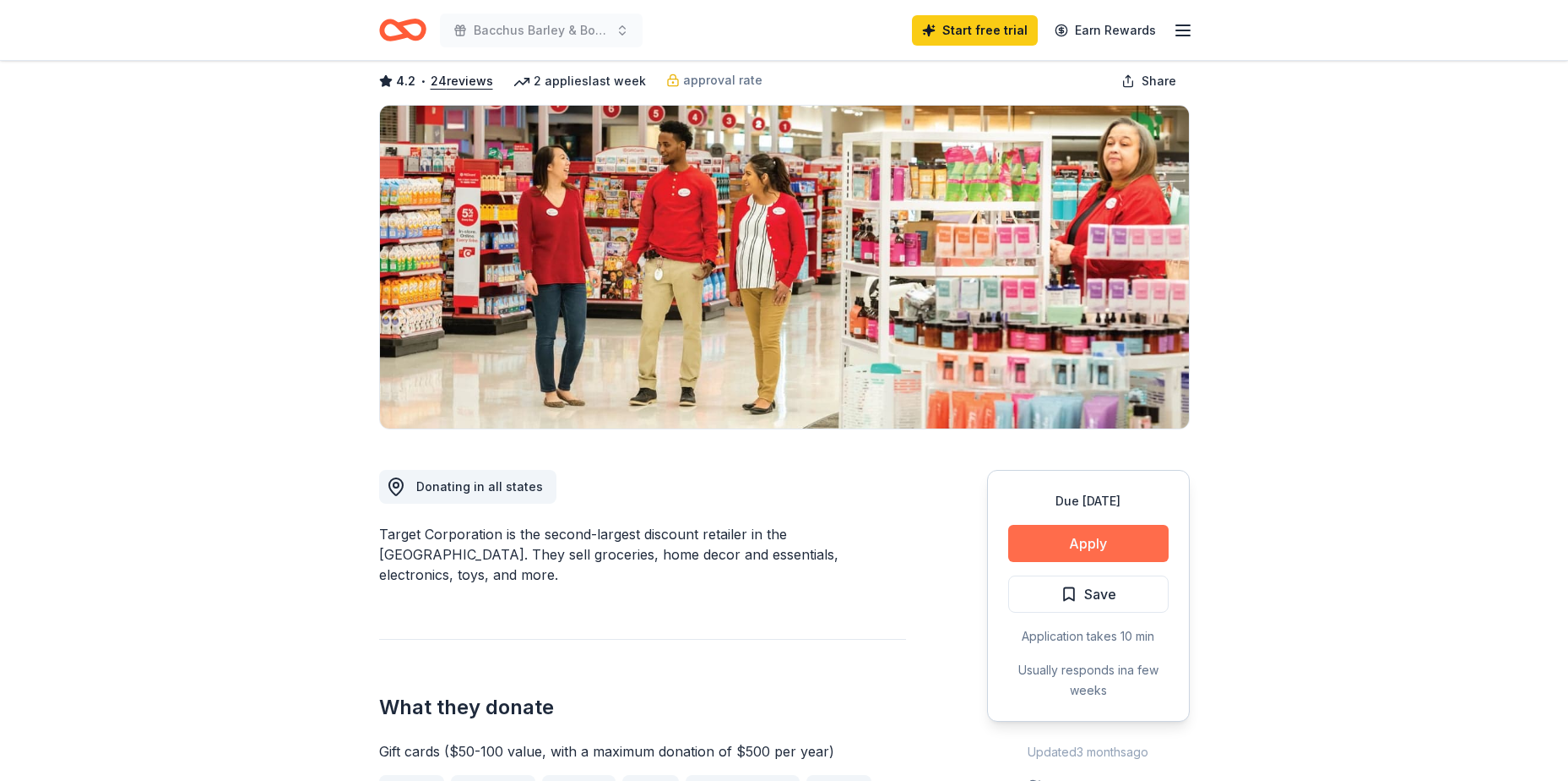
click at [1070, 537] on button "Apply" at bounding box center [1089, 543] width 161 height 37
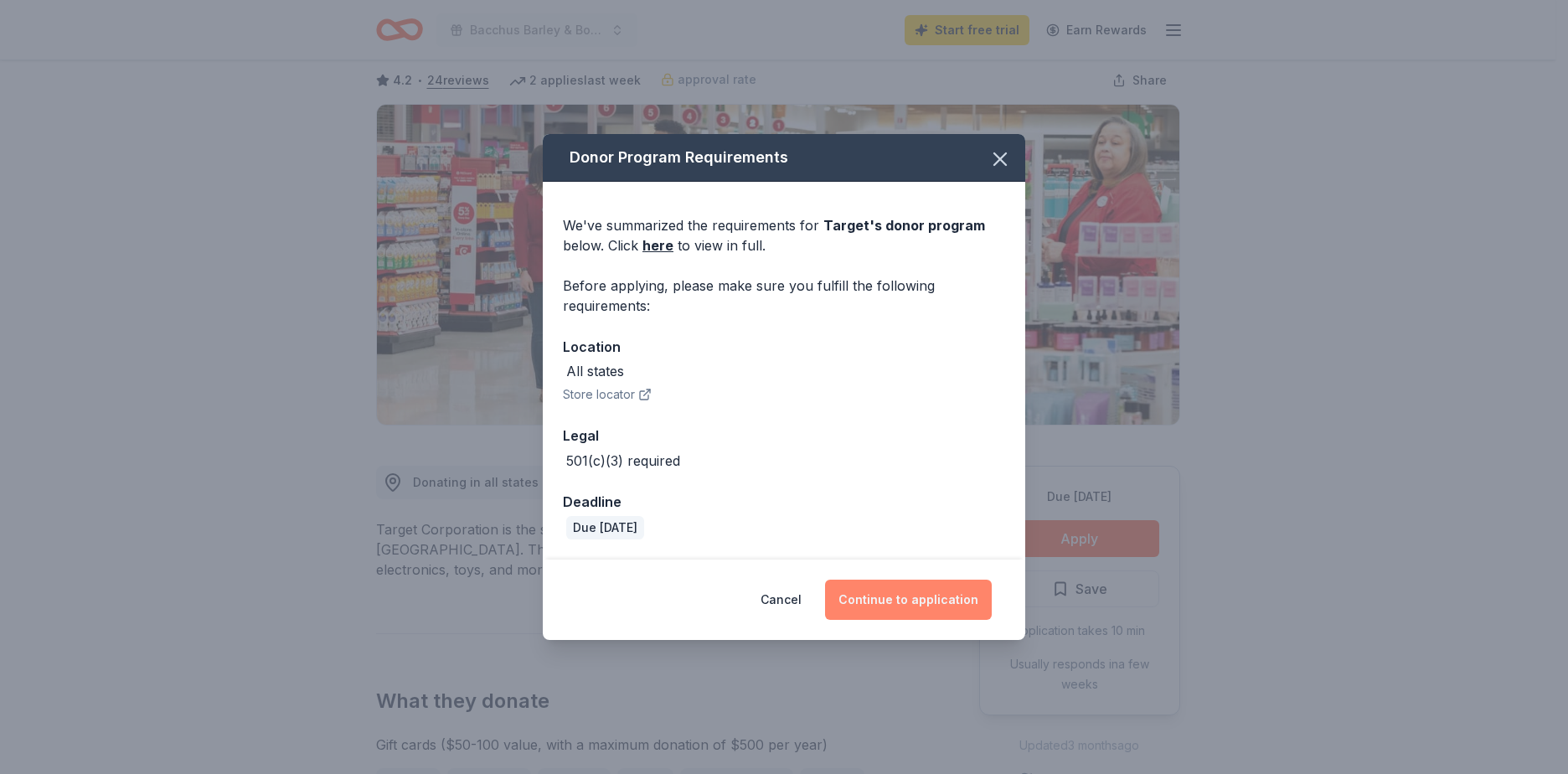
click at [936, 604] on button "Continue to application" at bounding box center [908, 599] width 167 height 40
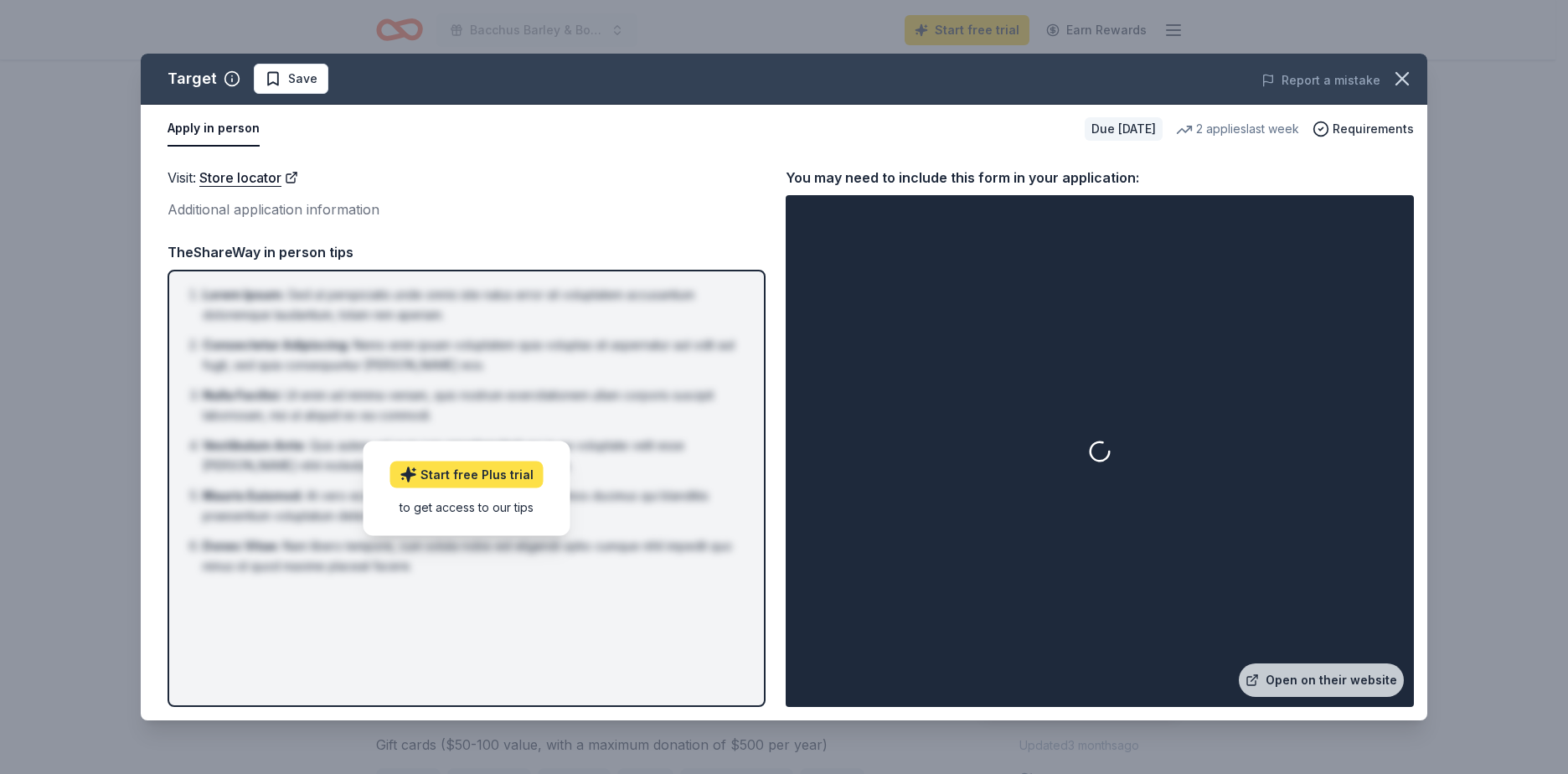
click at [467, 473] on link "Start free Plus trial" at bounding box center [467, 474] width 153 height 27
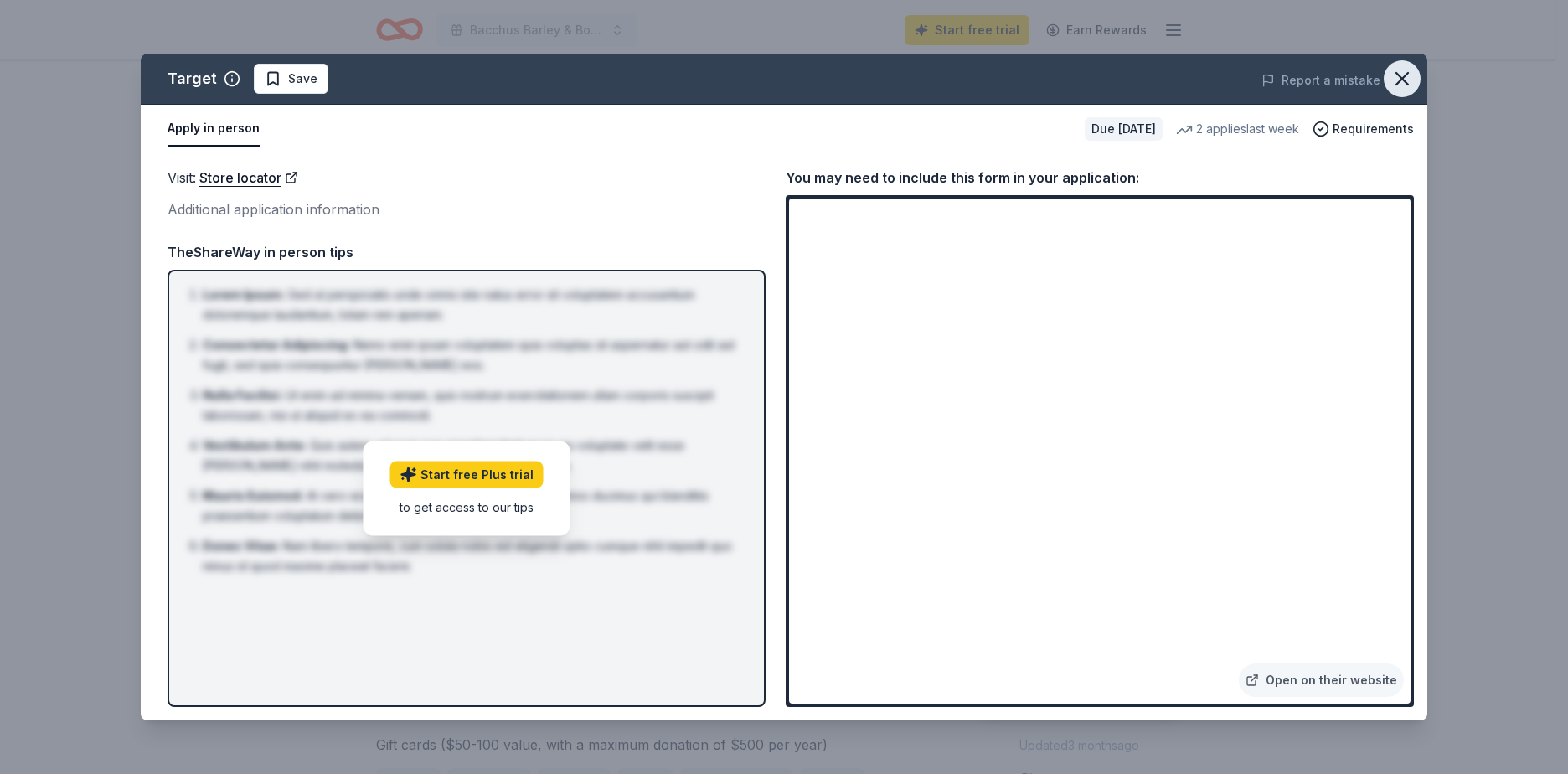
click at [1403, 73] on icon "button" at bounding box center [1401, 78] width 23 height 23
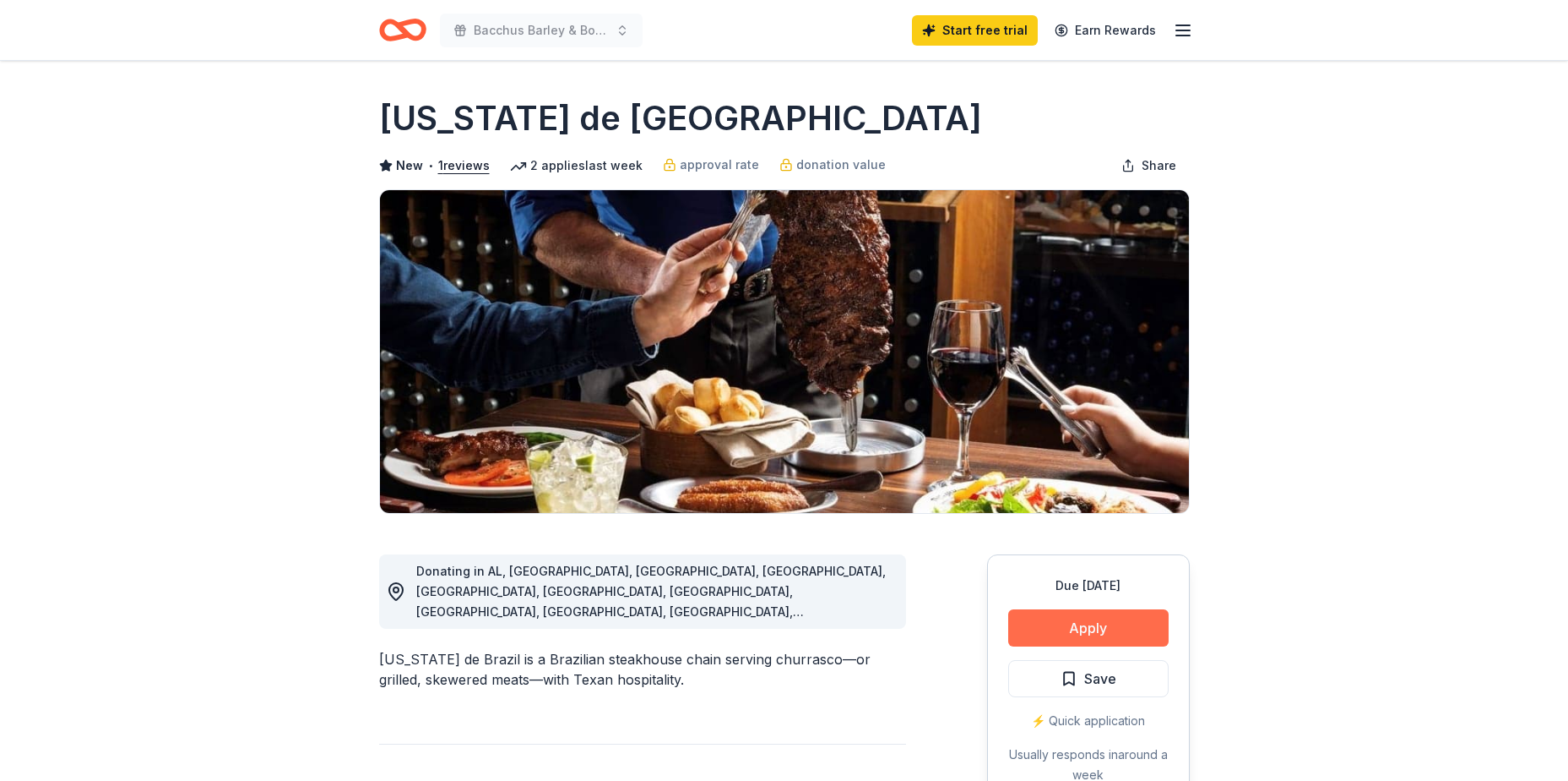
click at [1105, 615] on button "Apply" at bounding box center [1089, 627] width 161 height 37
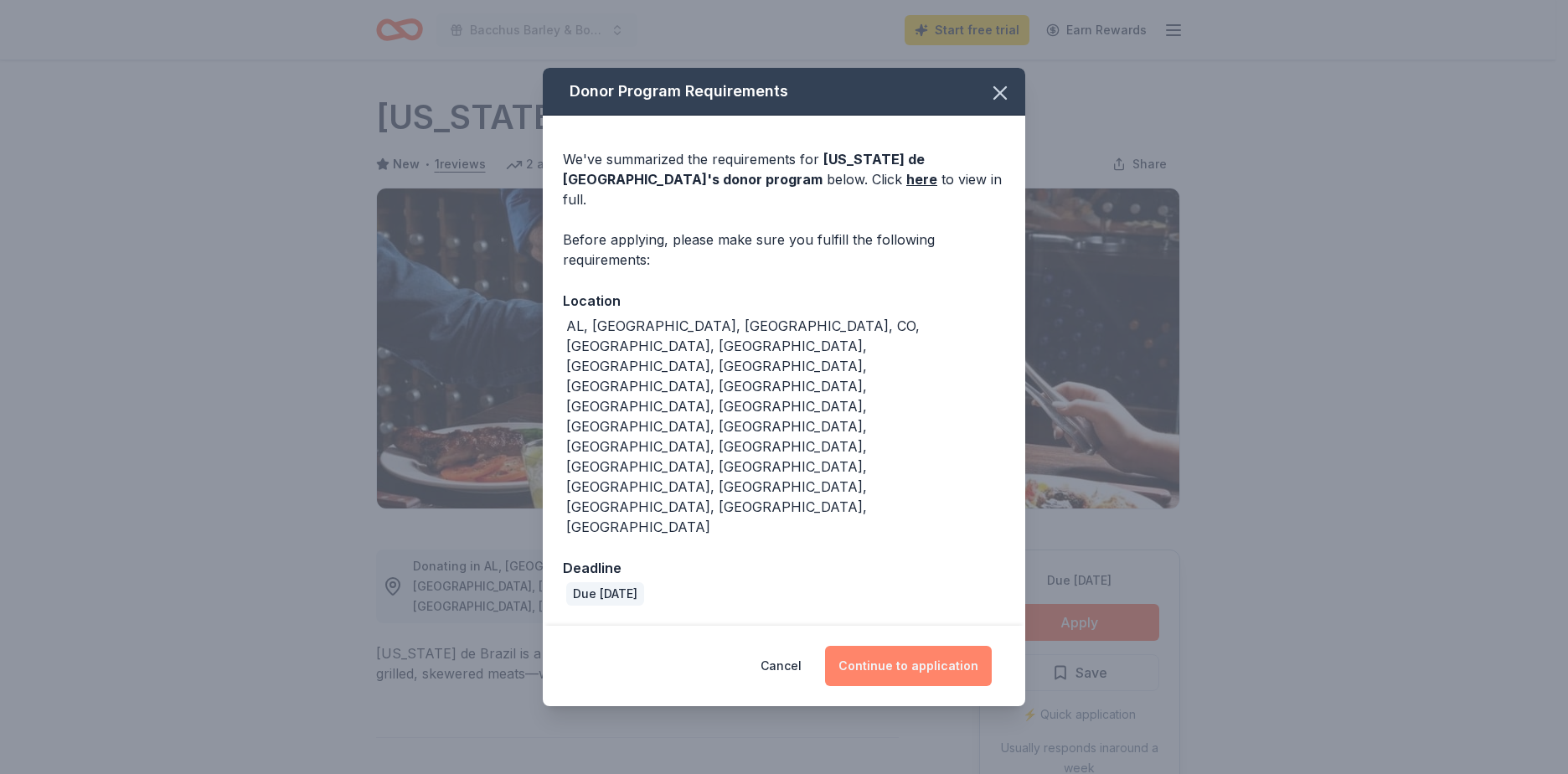
click at [898, 646] on button "Continue to application" at bounding box center [908, 665] width 167 height 40
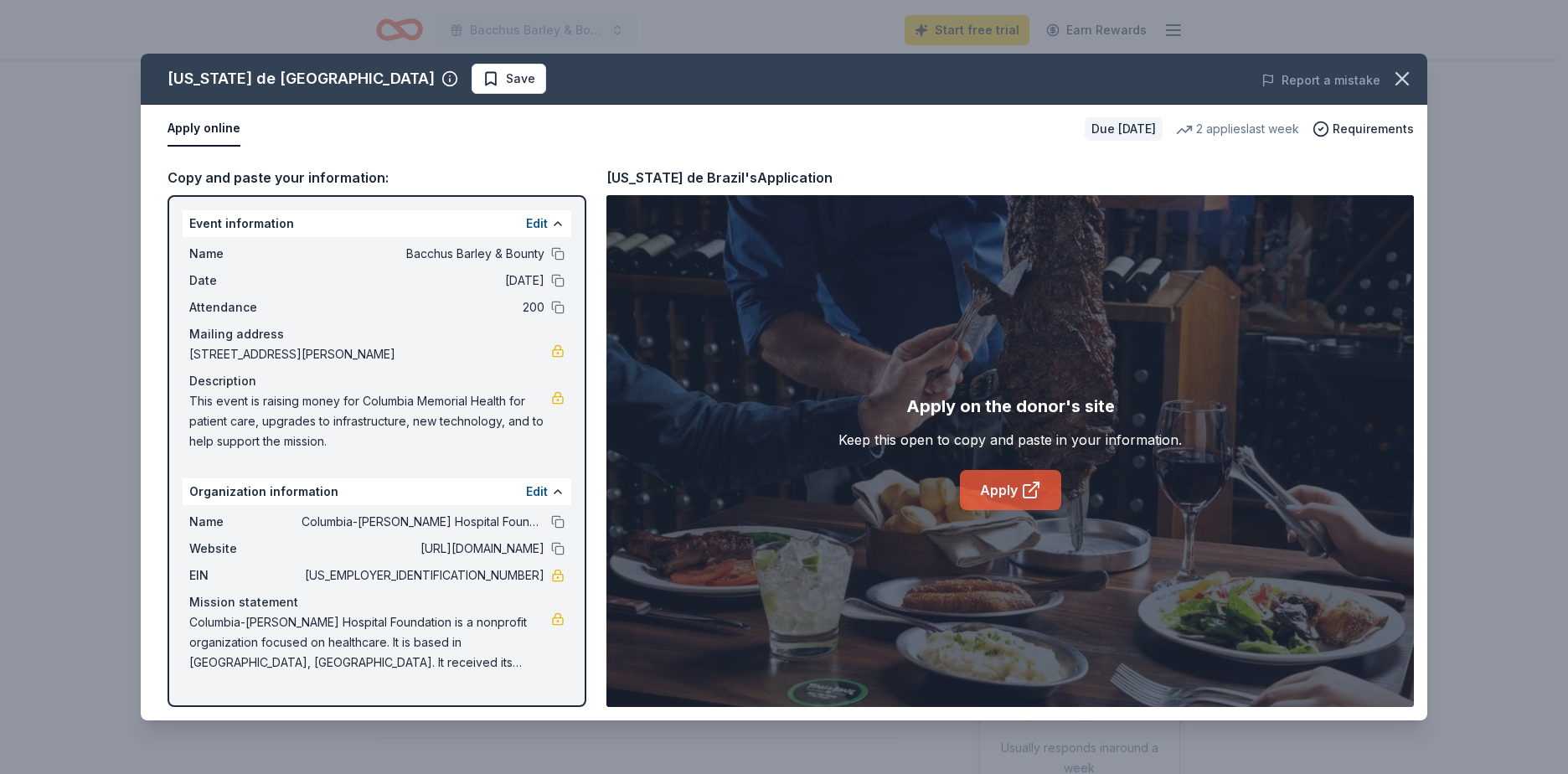
click at [1008, 490] on link "Apply" at bounding box center [1011, 490] width 101 height 40
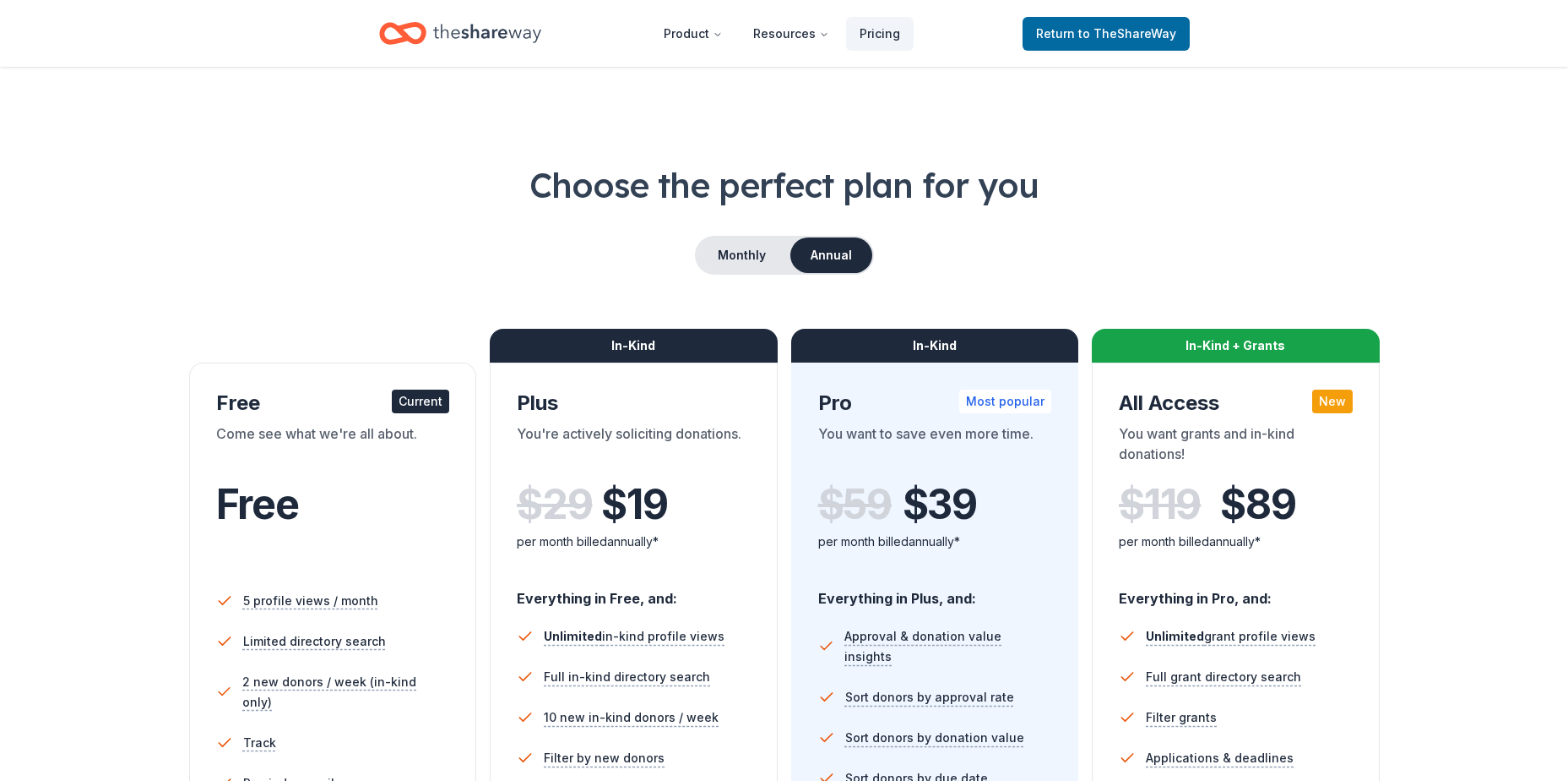
scroll to position [338, 0]
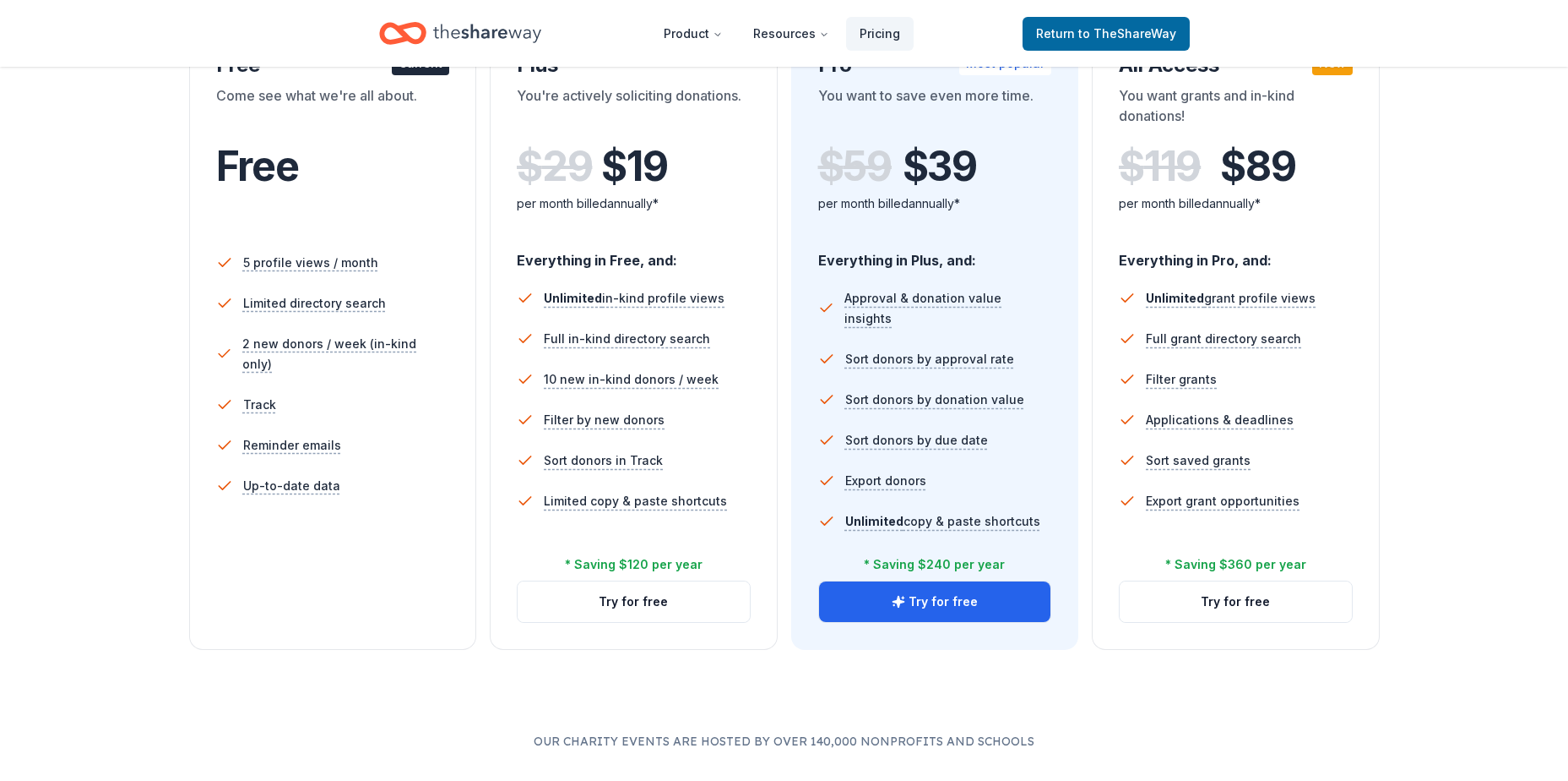
click at [318, 568] on div "5 profile views / month Limited directory search 2 new donors / week (in-kind o…" at bounding box center [332, 404] width 234 height 338
click at [903, 600] on icon "button" at bounding box center [898, 600] width 11 height 11
